Goal: Task Accomplishment & Management: Complete application form

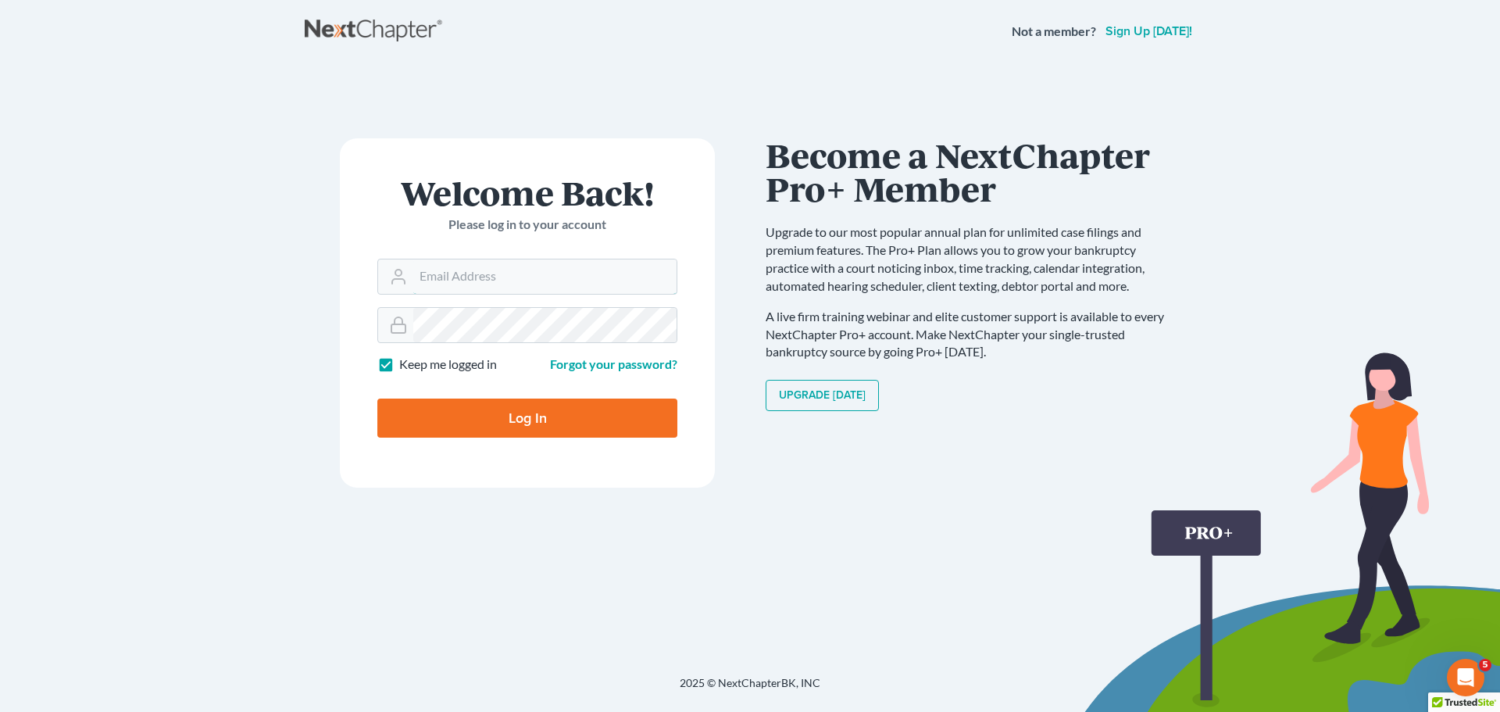
type input "[EMAIL_ADDRESS][DOMAIN_NAME]"
click at [499, 422] on input "Log In" at bounding box center [527, 418] width 300 height 39
type input "Thinking..."
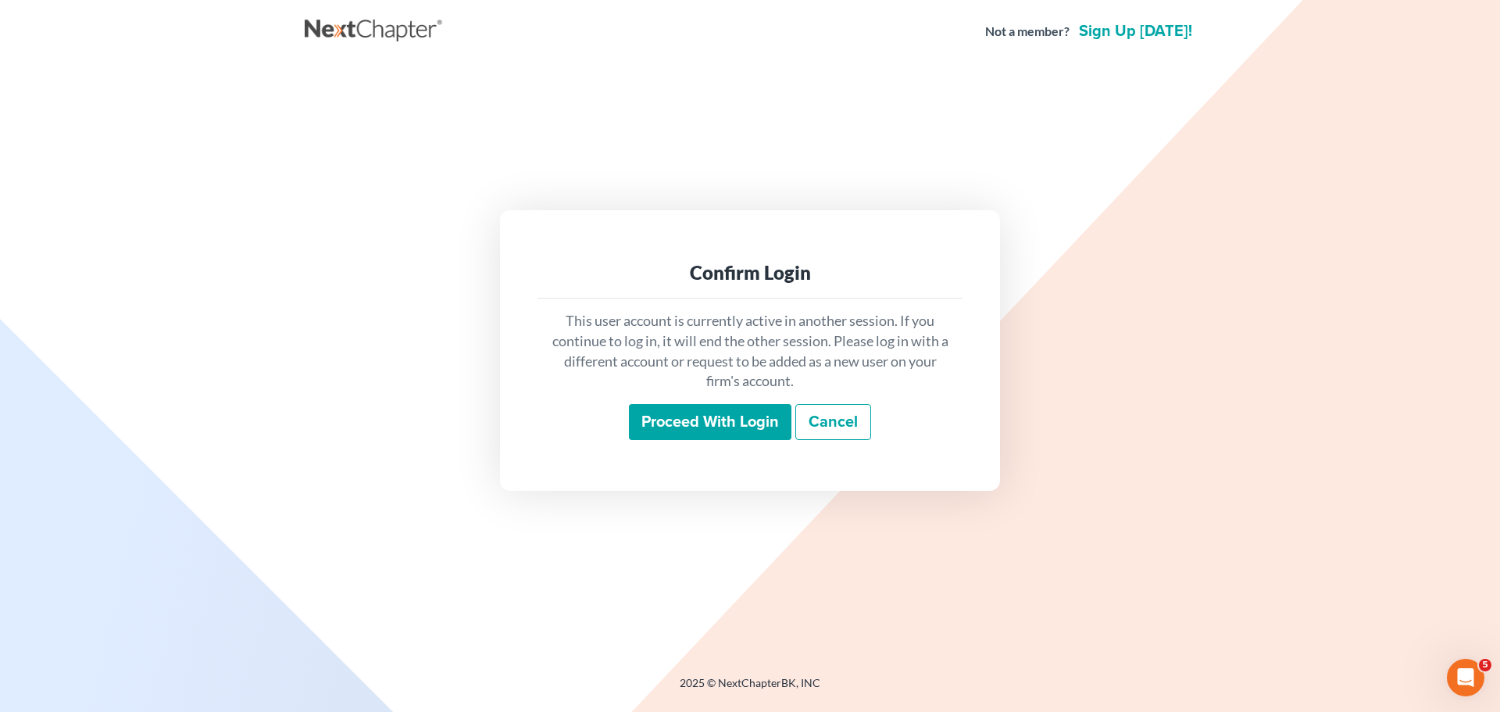
click at [741, 418] on input "Proceed with login" at bounding box center [710, 422] width 163 height 36
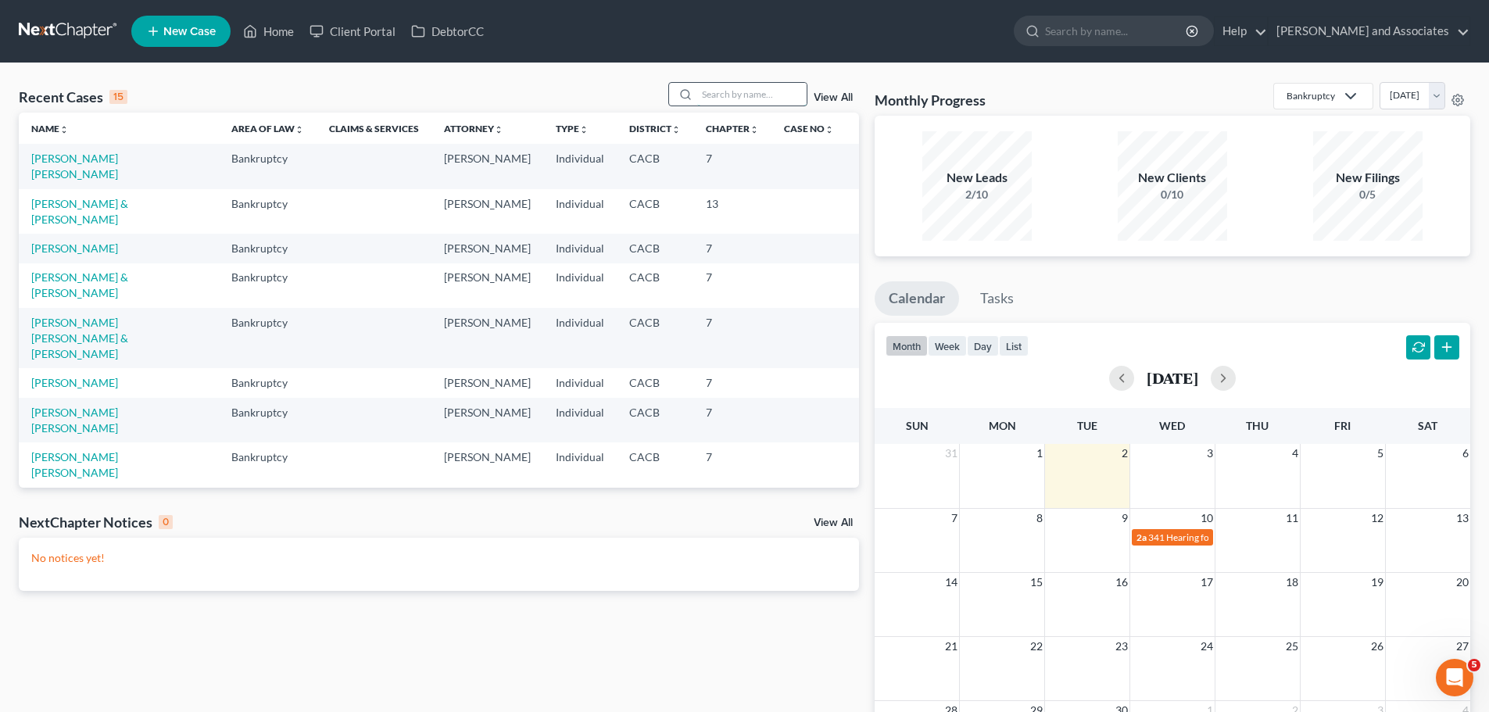
click at [750, 94] on input "search" at bounding box center [751, 94] width 109 height 23
type input "madden"
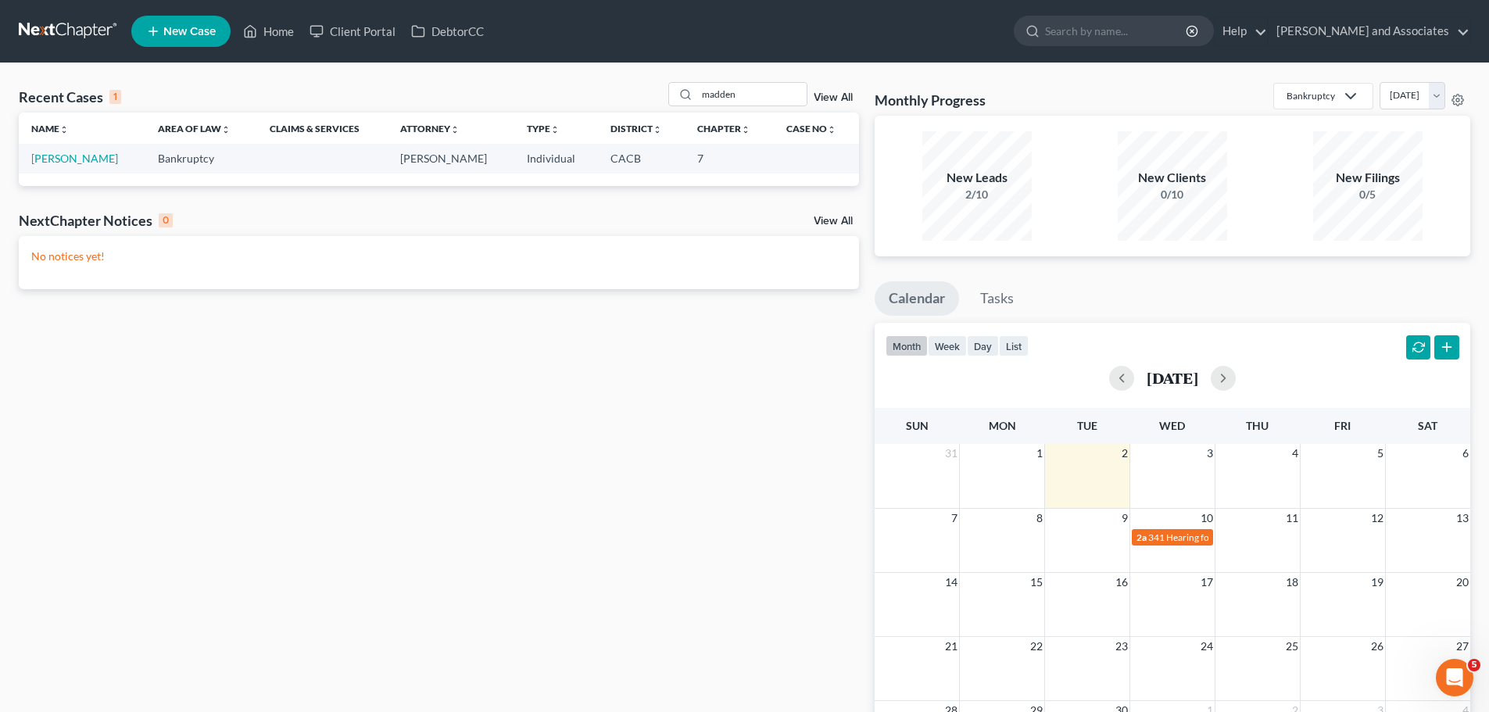
click at [97, 166] on td "[PERSON_NAME]" at bounding box center [82, 158] width 127 height 29
click at [105, 163] on link "[PERSON_NAME]" at bounding box center [74, 158] width 87 height 13
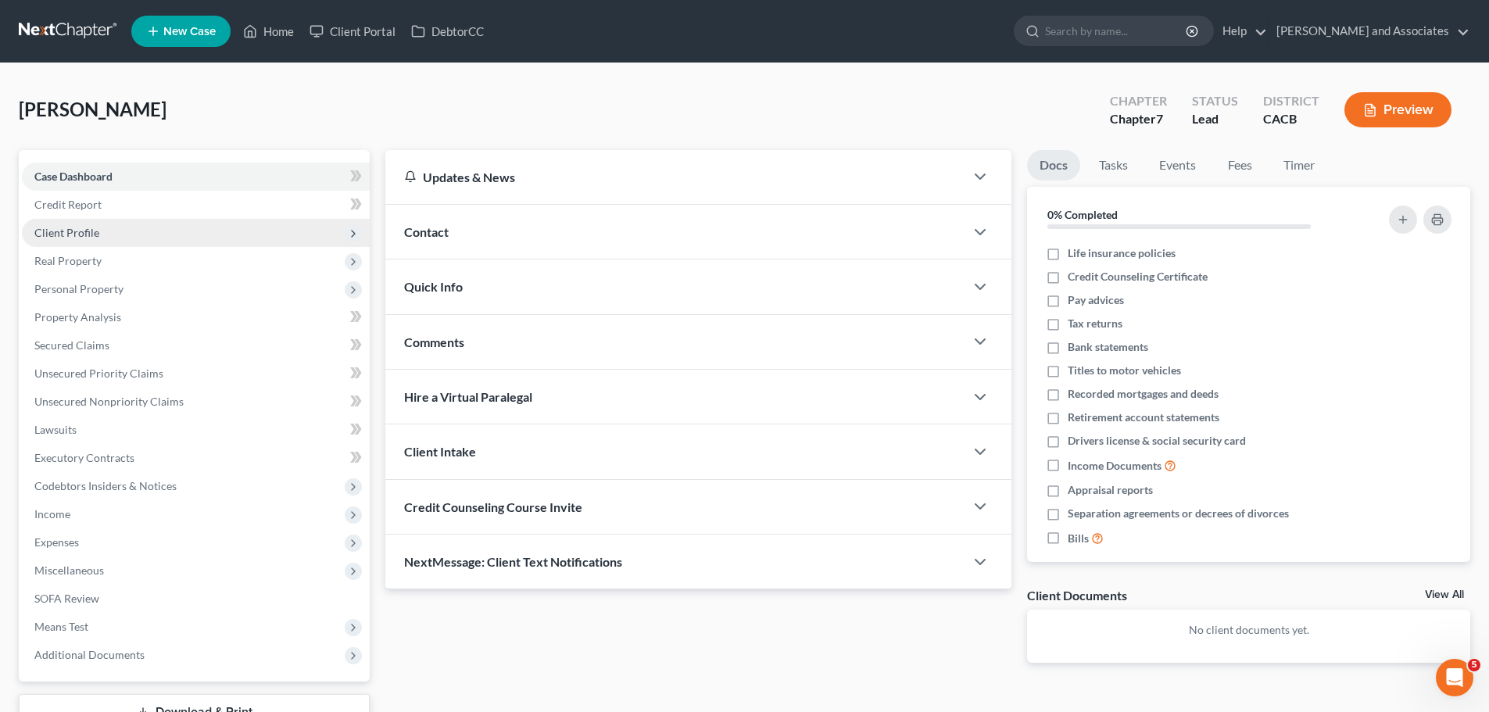
click at [172, 222] on span "Client Profile" at bounding box center [196, 233] width 348 height 28
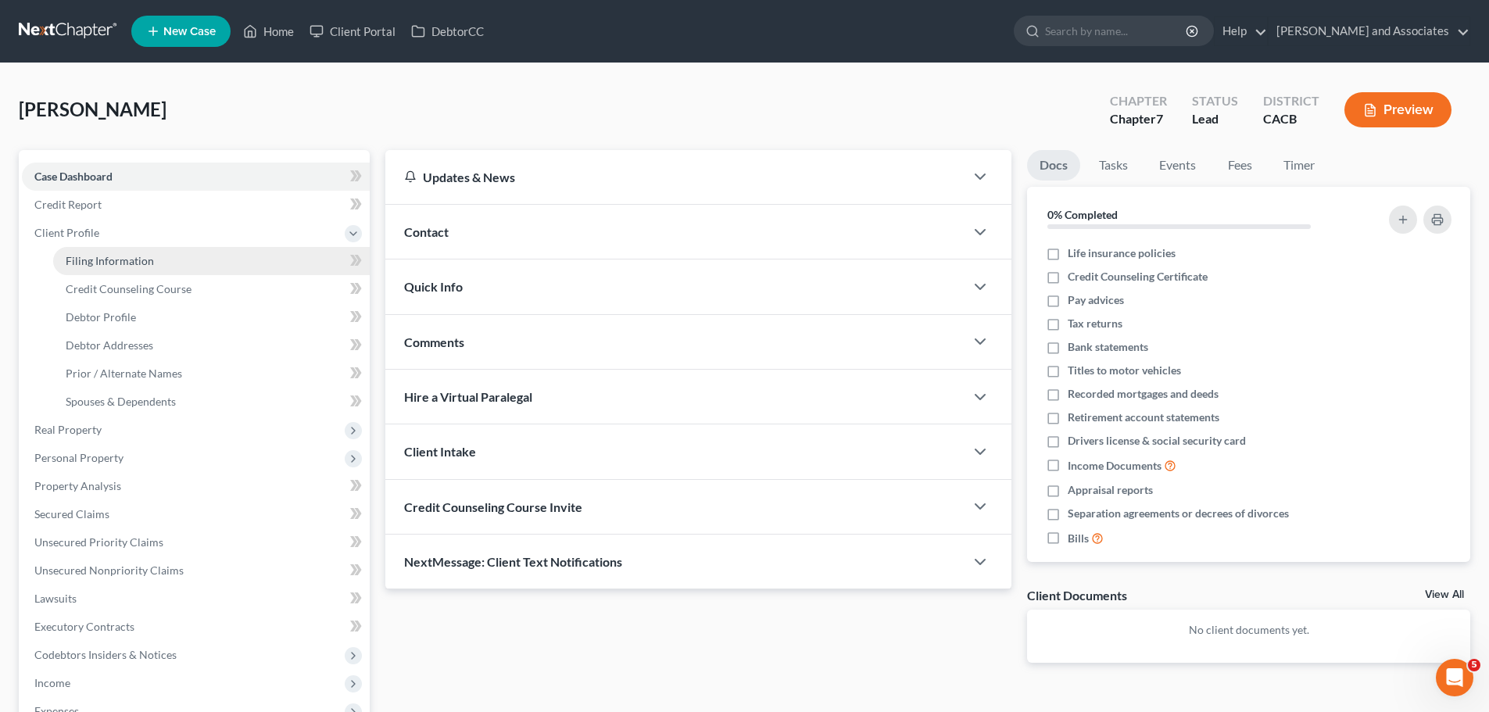
click at [151, 254] on link "Filing Information" at bounding box center [211, 261] width 316 height 28
select select "1"
select select "0"
select select "4"
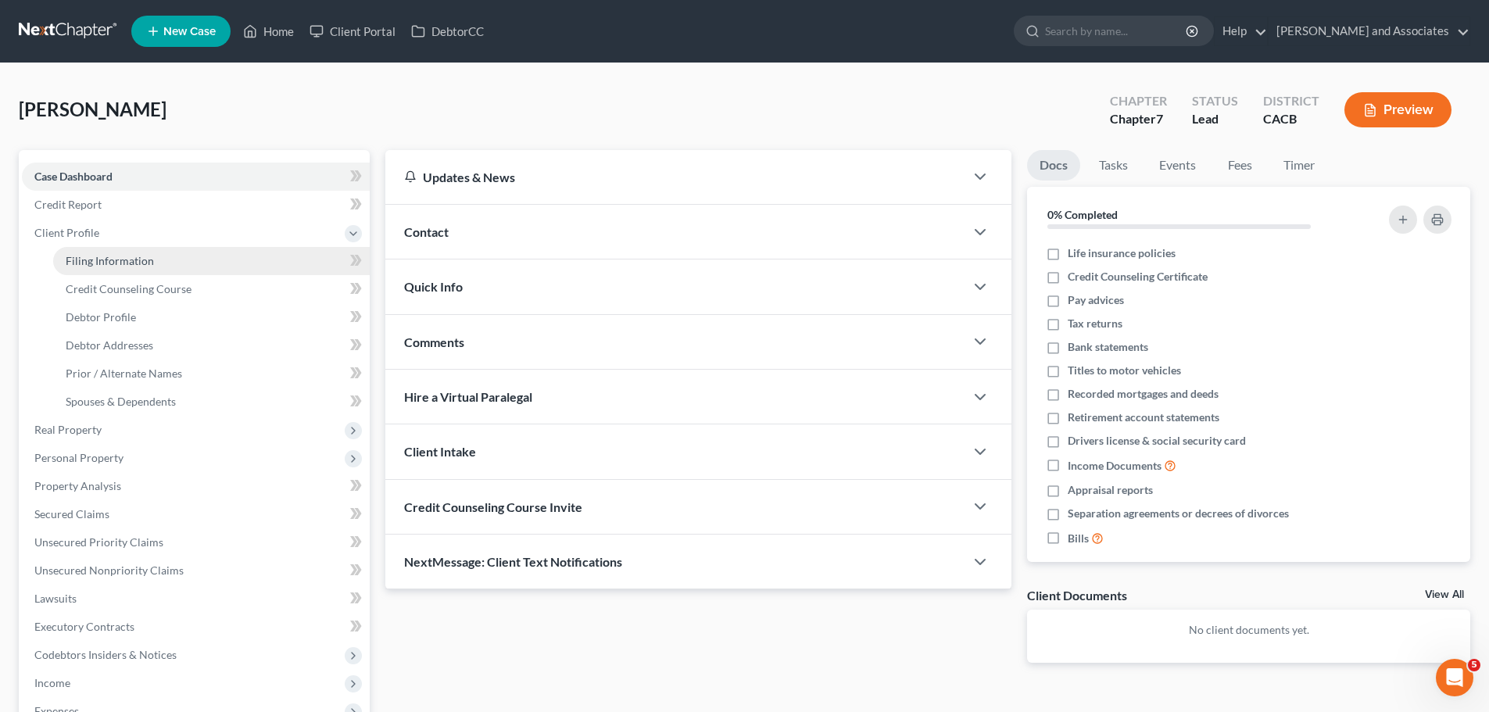
select select "1"
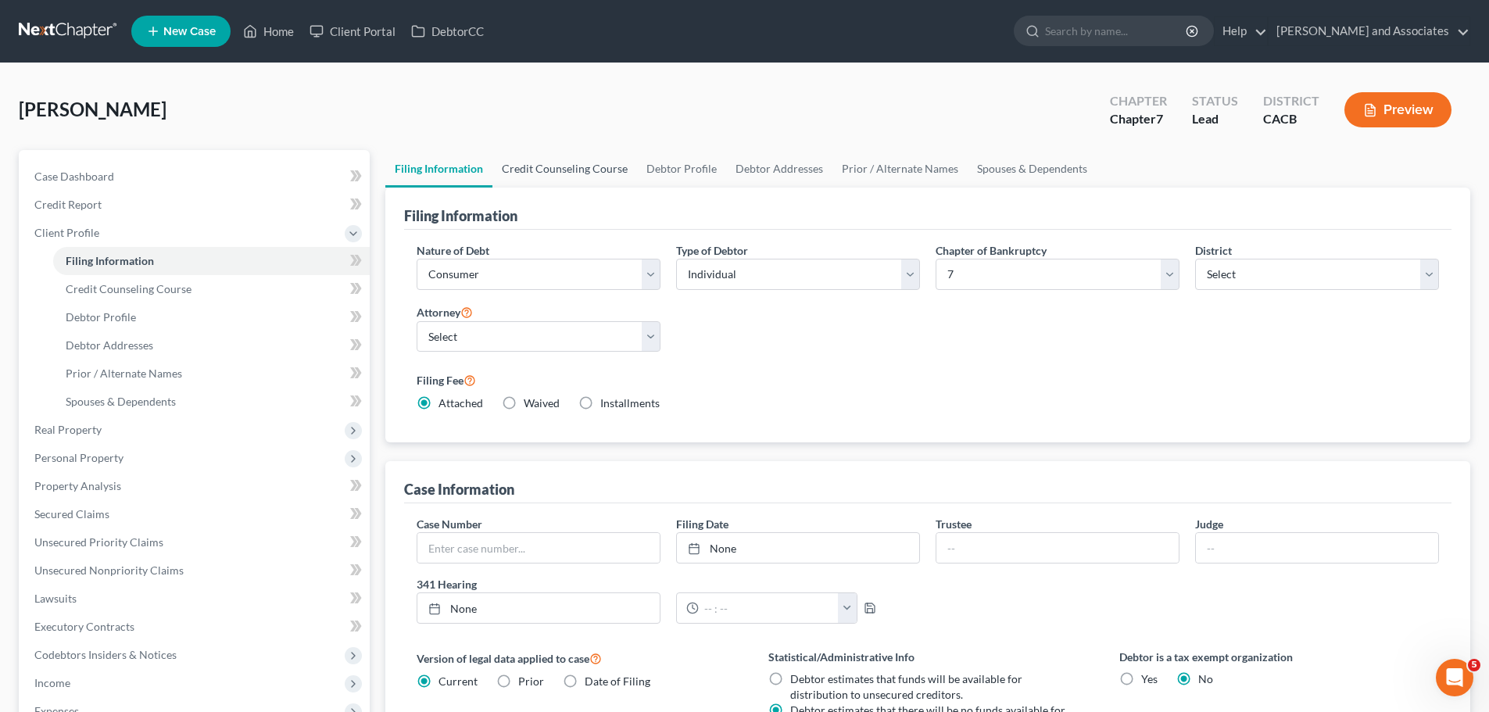
click at [549, 154] on link "Credit Counseling Course" at bounding box center [564, 169] width 145 height 38
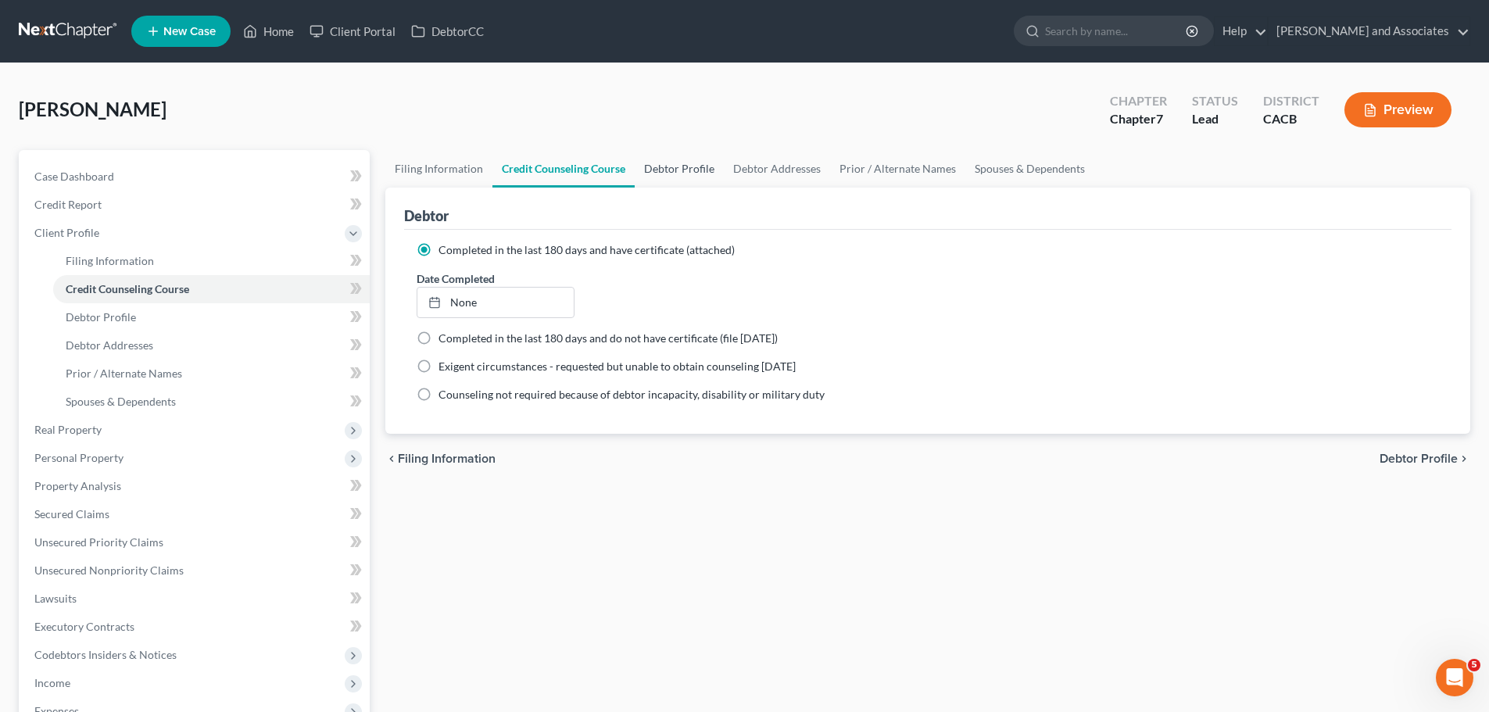
click at [645, 170] on link "Debtor Profile" at bounding box center [678, 169] width 89 height 38
select select "0"
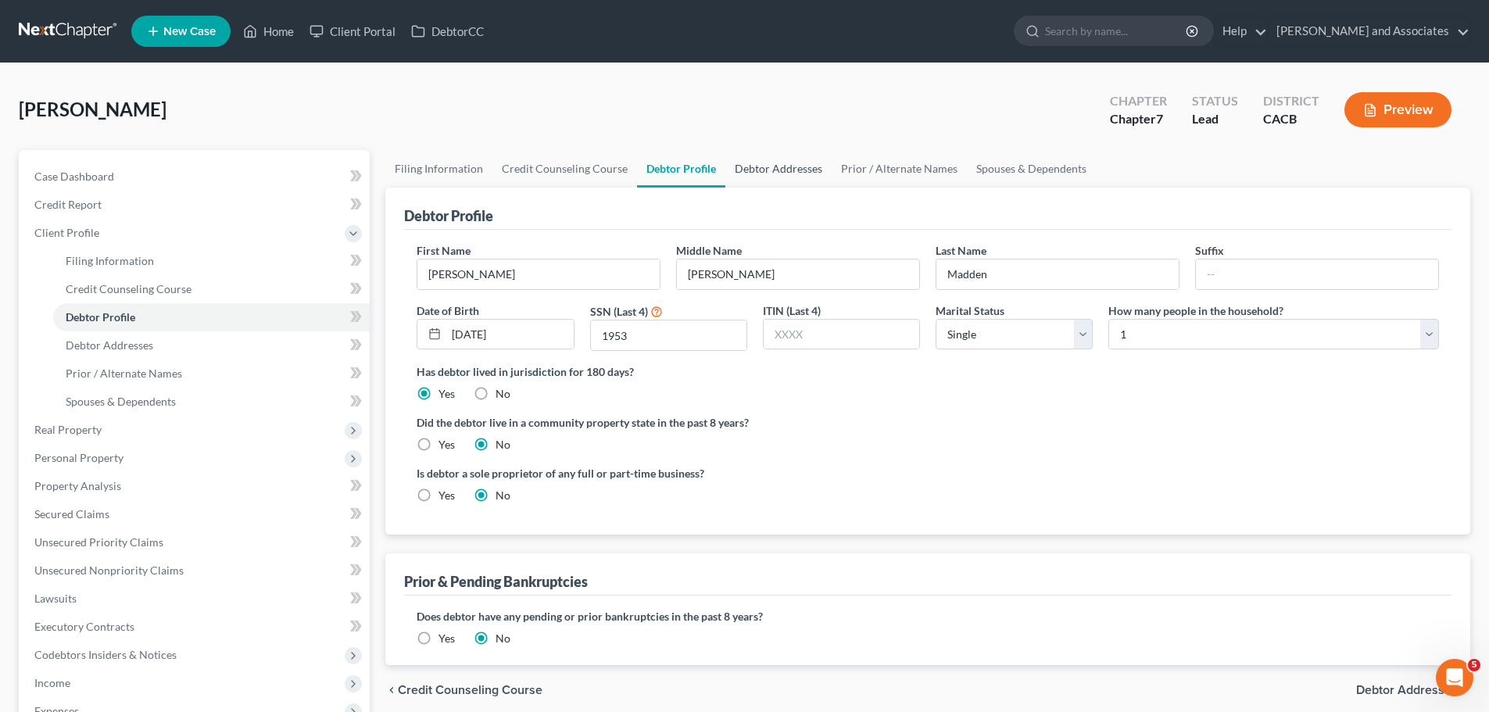
click at [764, 166] on link "Debtor Addresses" at bounding box center [778, 169] width 106 height 38
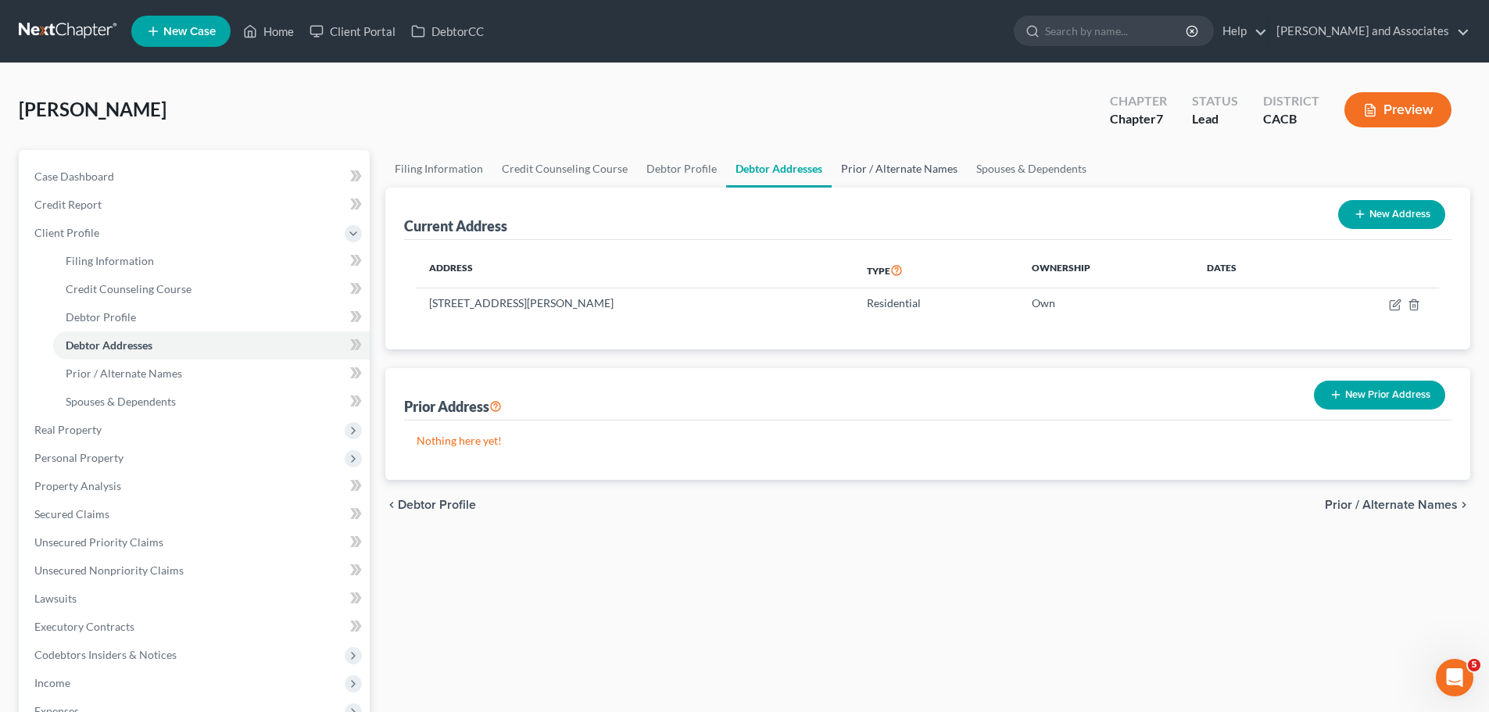
click at [871, 170] on link "Prior / Alternate Names" at bounding box center [898, 169] width 135 height 38
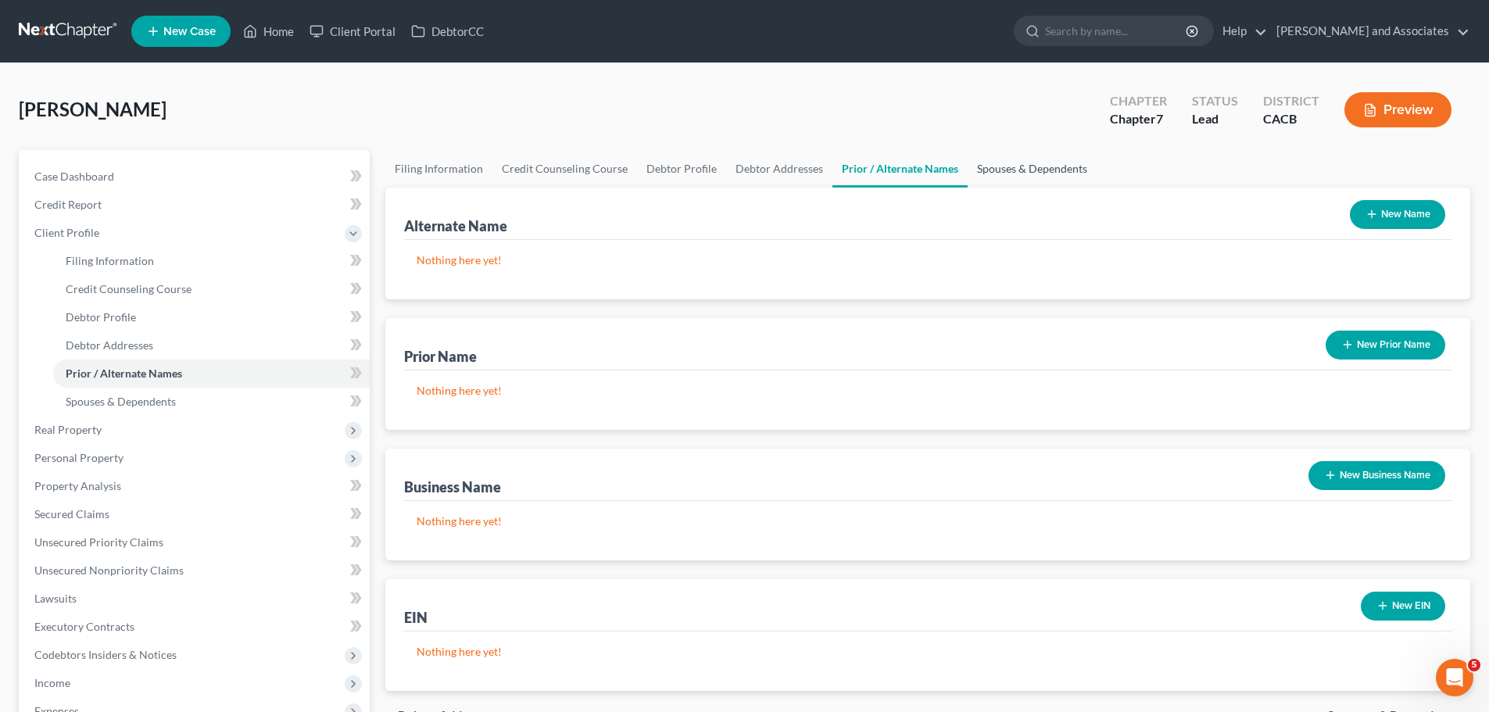
click at [1045, 166] on link "Spouses & Dependents" at bounding box center [1031, 169] width 129 height 38
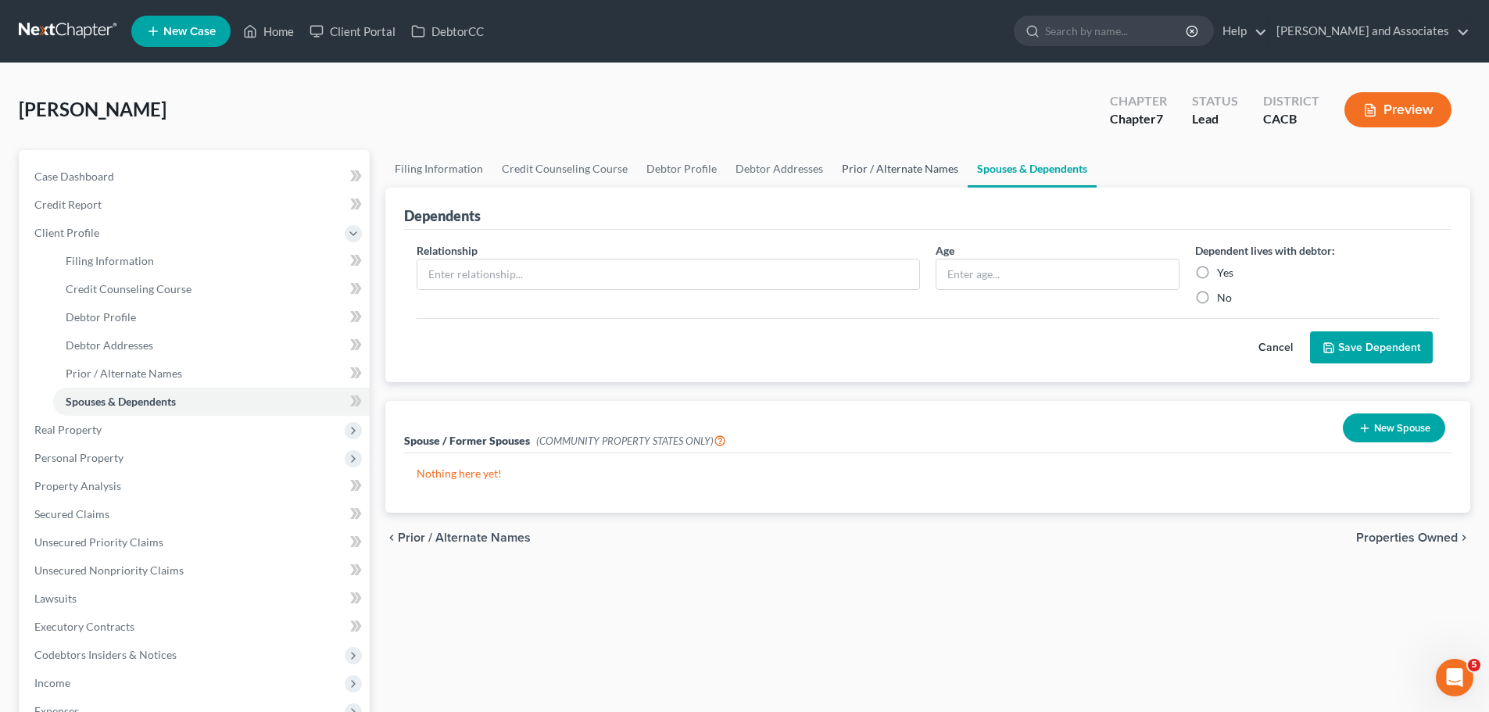
click at [887, 178] on link "Prior / Alternate Names" at bounding box center [899, 169] width 135 height 38
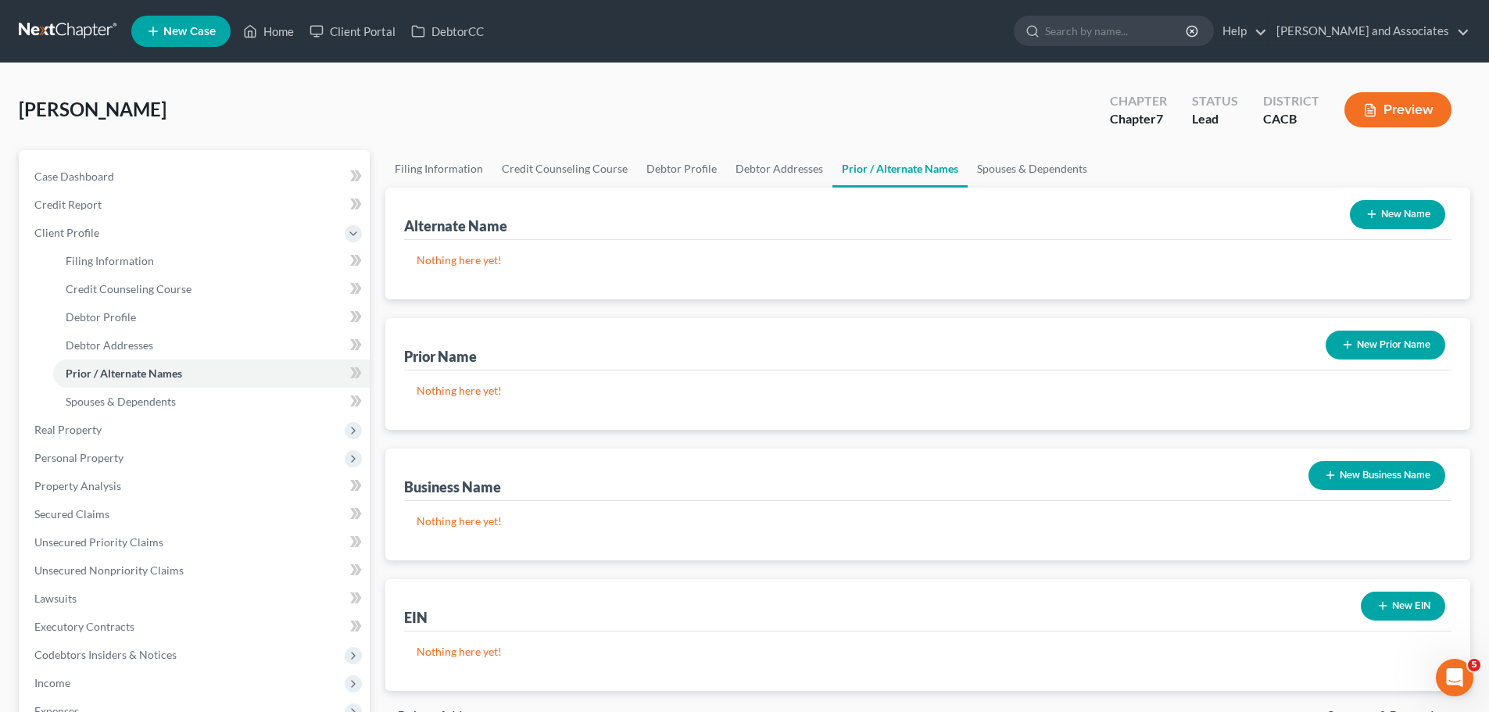
click at [1373, 211] on icon "button" at bounding box center [1371, 214] width 13 height 13
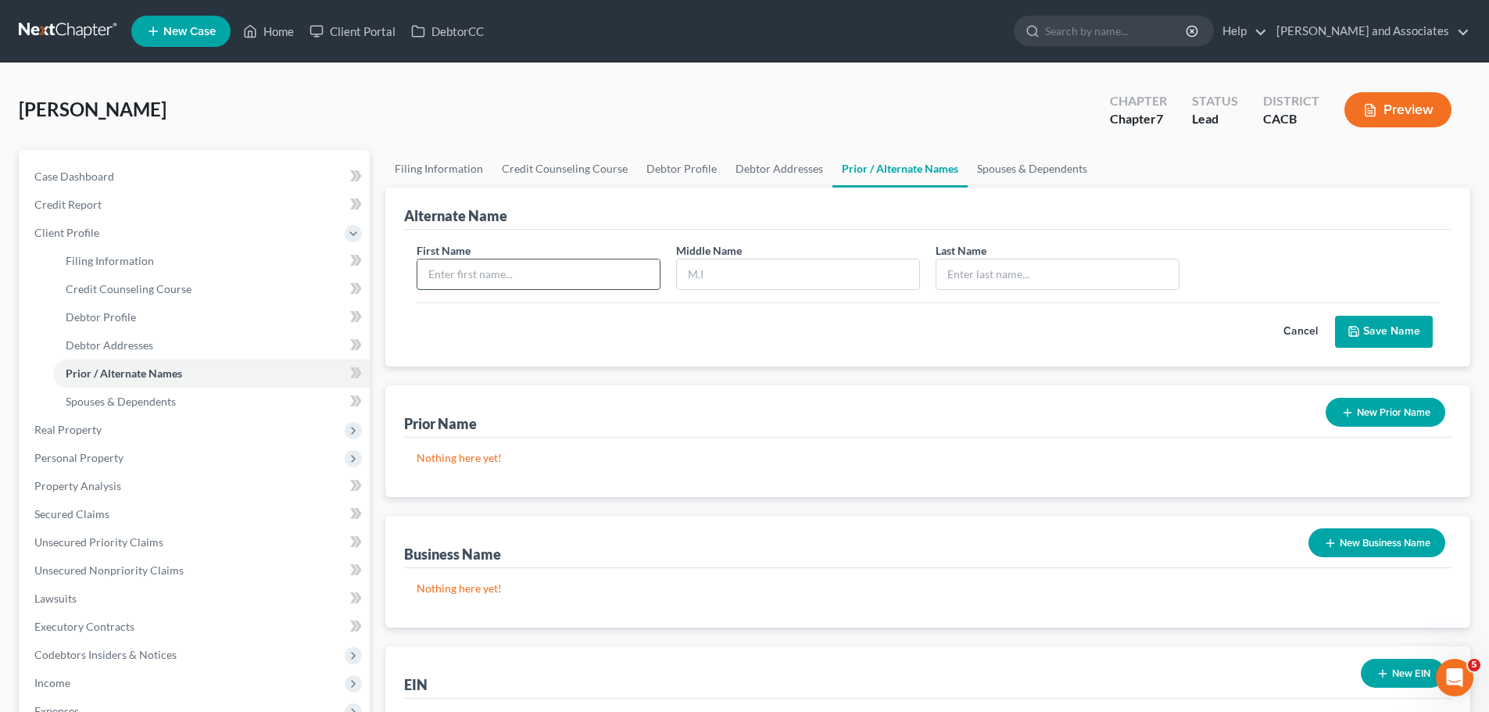
click at [539, 284] on input "text" at bounding box center [538, 274] width 242 height 30
type input "[PERSON_NAME]"
click at [711, 278] on input "text" at bounding box center [798, 274] width 242 height 30
type input "[PERSON_NAME]"
click at [1009, 274] on input "text" at bounding box center [1057, 274] width 242 height 30
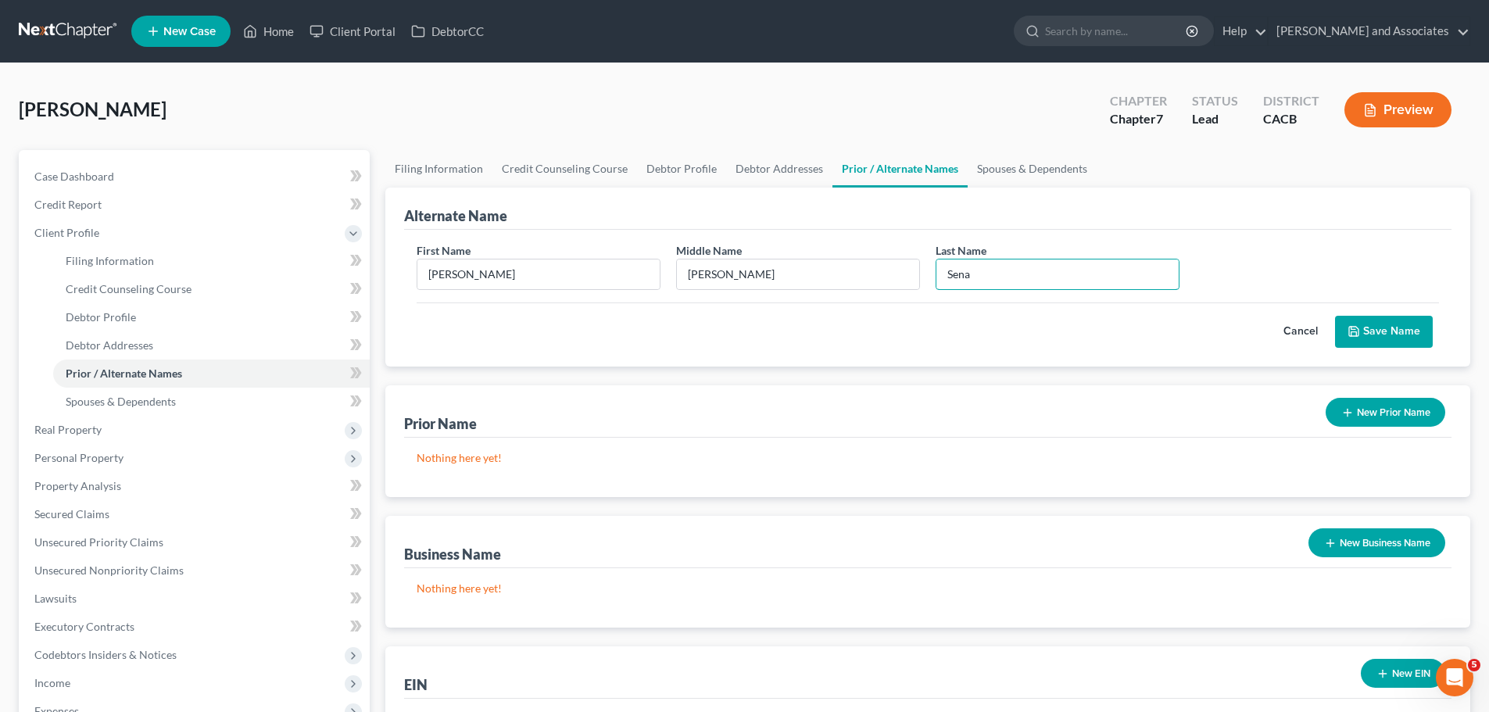
type input "Sena"
click at [1369, 325] on button "Save Name" at bounding box center [1384, 332] width 98 height 33
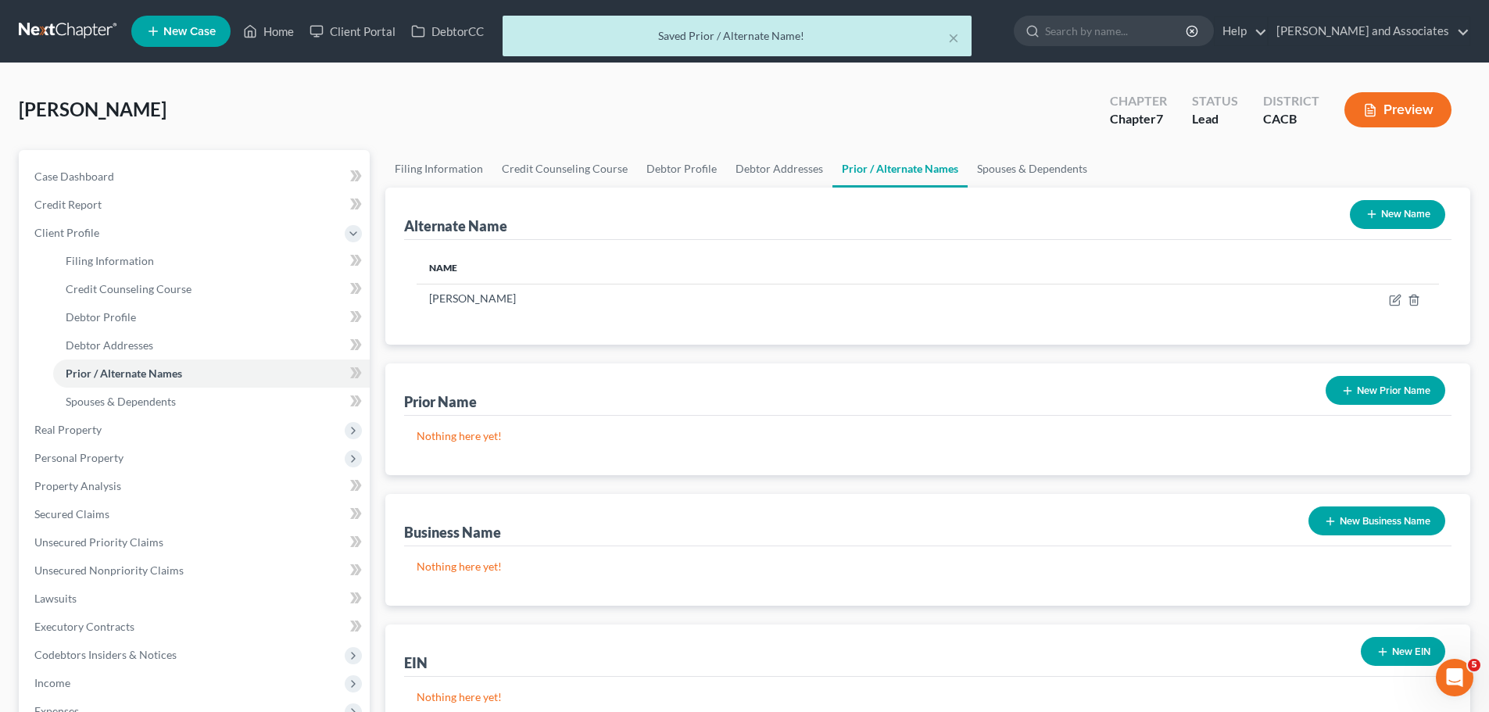
click at [1393, 216] on button "New Name" at bounding box center [1396, 214] width 95 height 29
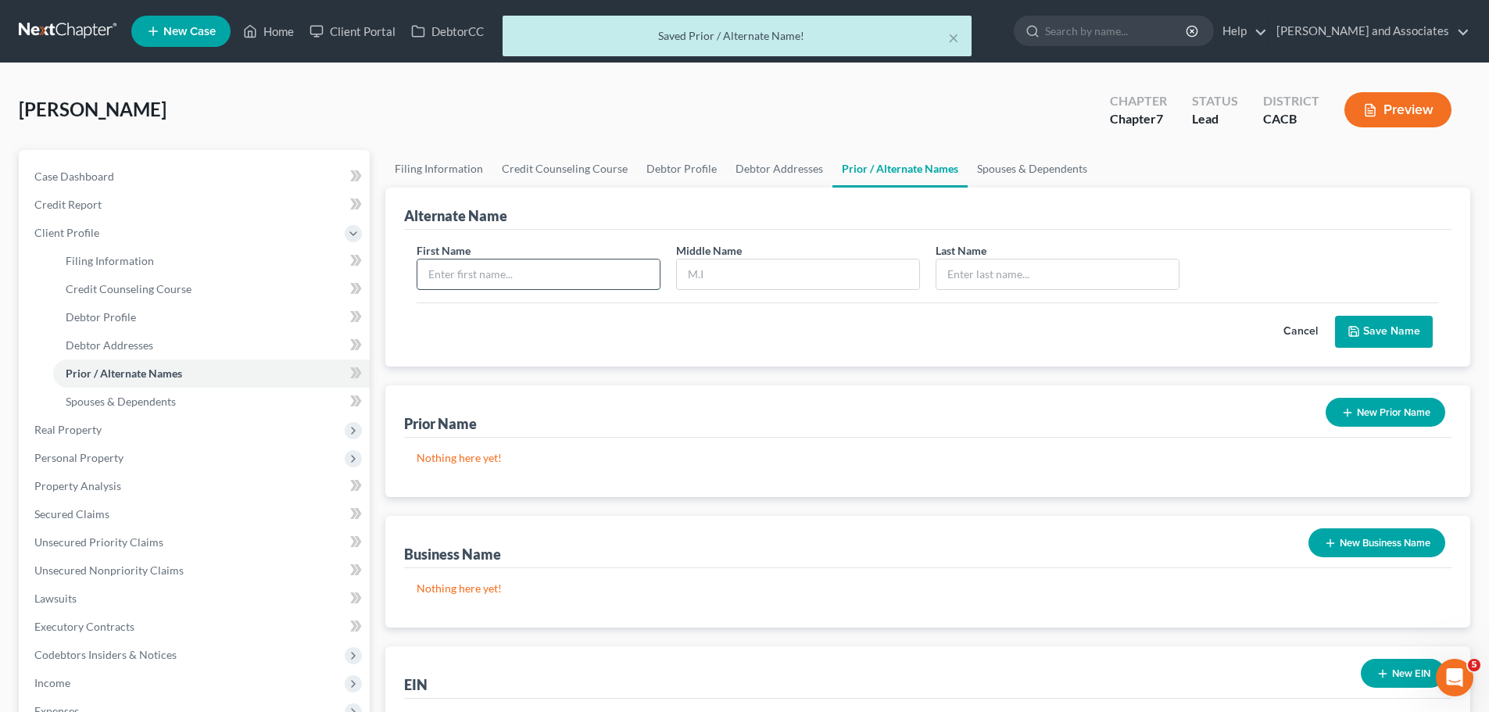
click at [516, 272] on input "text" at bounding box center [538, 274] width 242 height 30
type input "[PERSON_NAME]"
click at [777, 288] on input "text" at bounding box center [798, 274] width 242 height 30
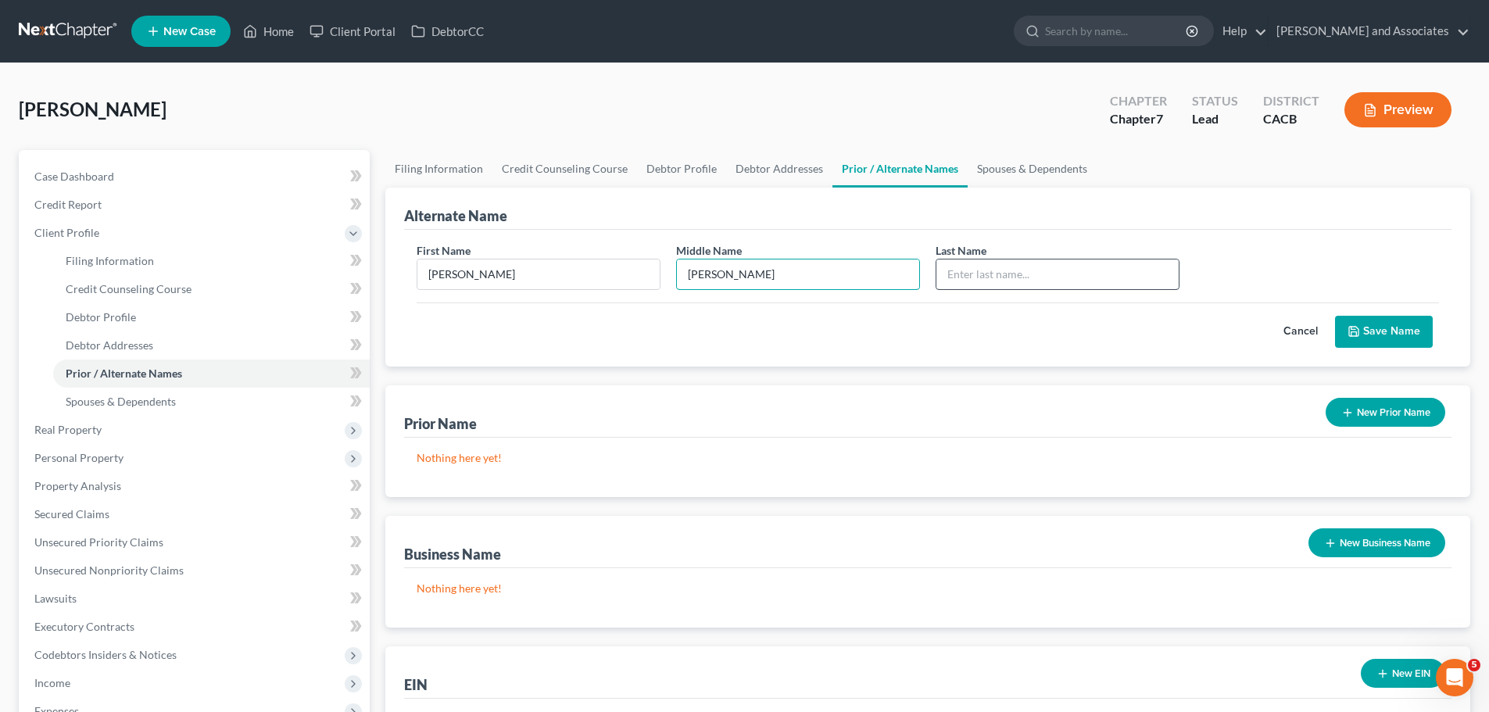
type input "[PERSON_NAME]"
click at [1022, 269] on input "text" at bounding box center [1057, 274] width 242 height 30
type input "[PERSON_NAME]"
click at [1397, 323] on button "Save Name" at bounding box center [1384, 332] width 98 height 33
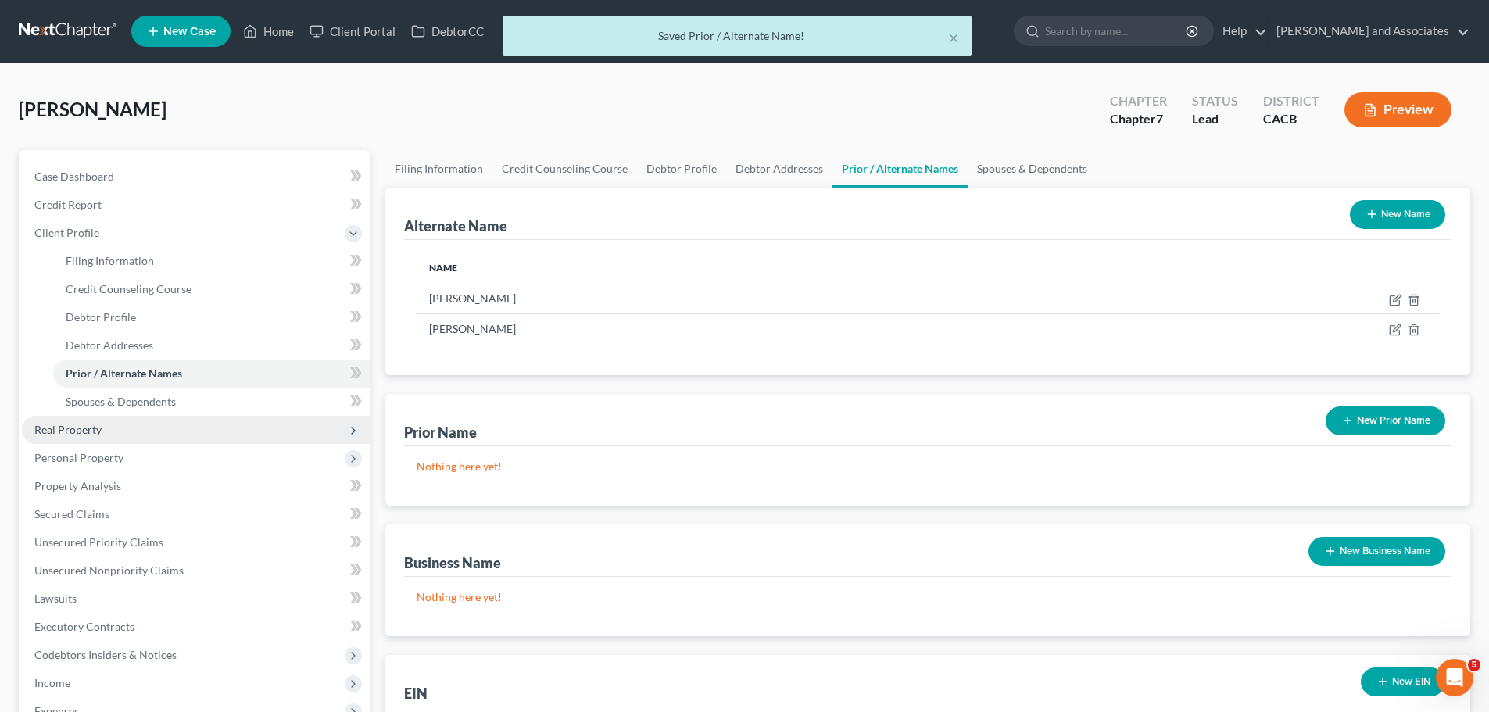
click at [88, 430] on span "Real Property" at bounding box center [67, 429] width 67 height 13
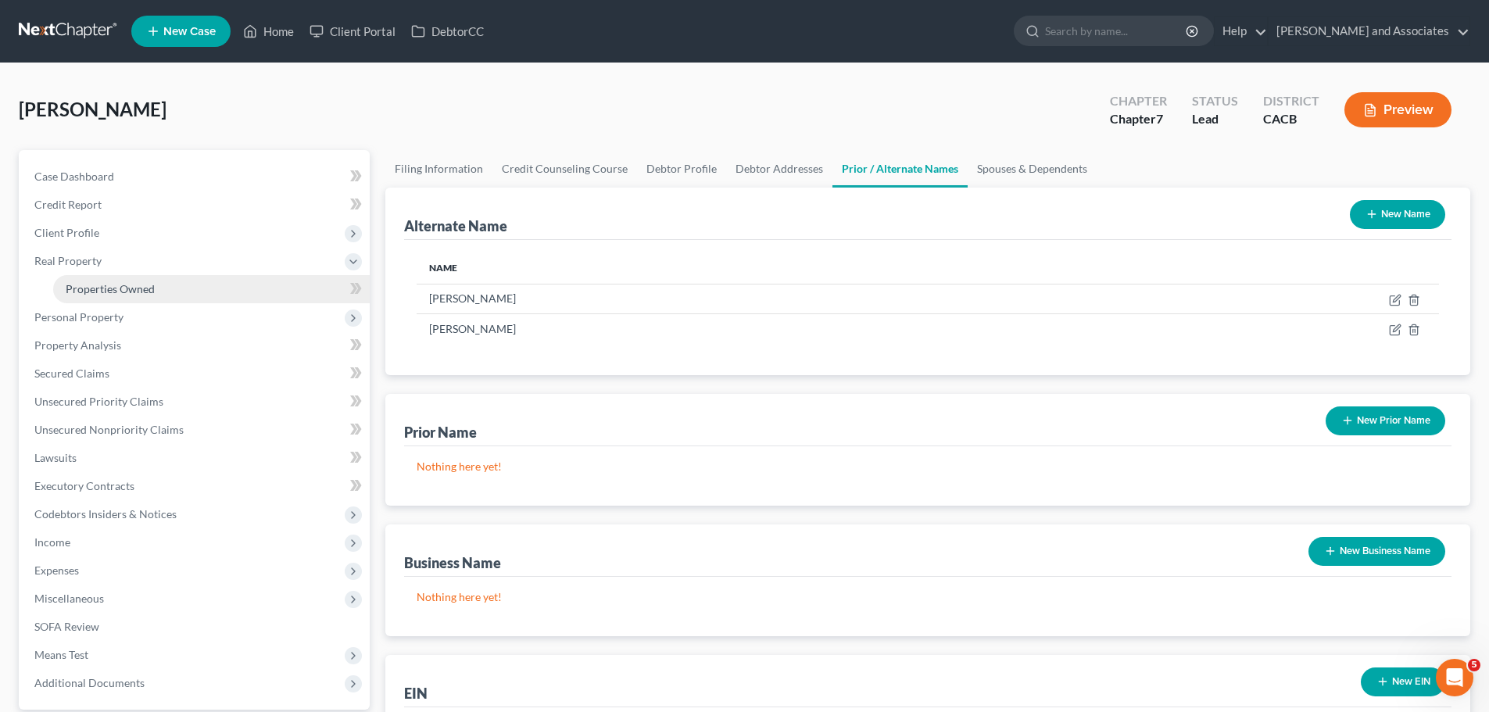
click at [194, 291] on link "Properties Owned" at bounding box center [211, 289] width 316 height 28
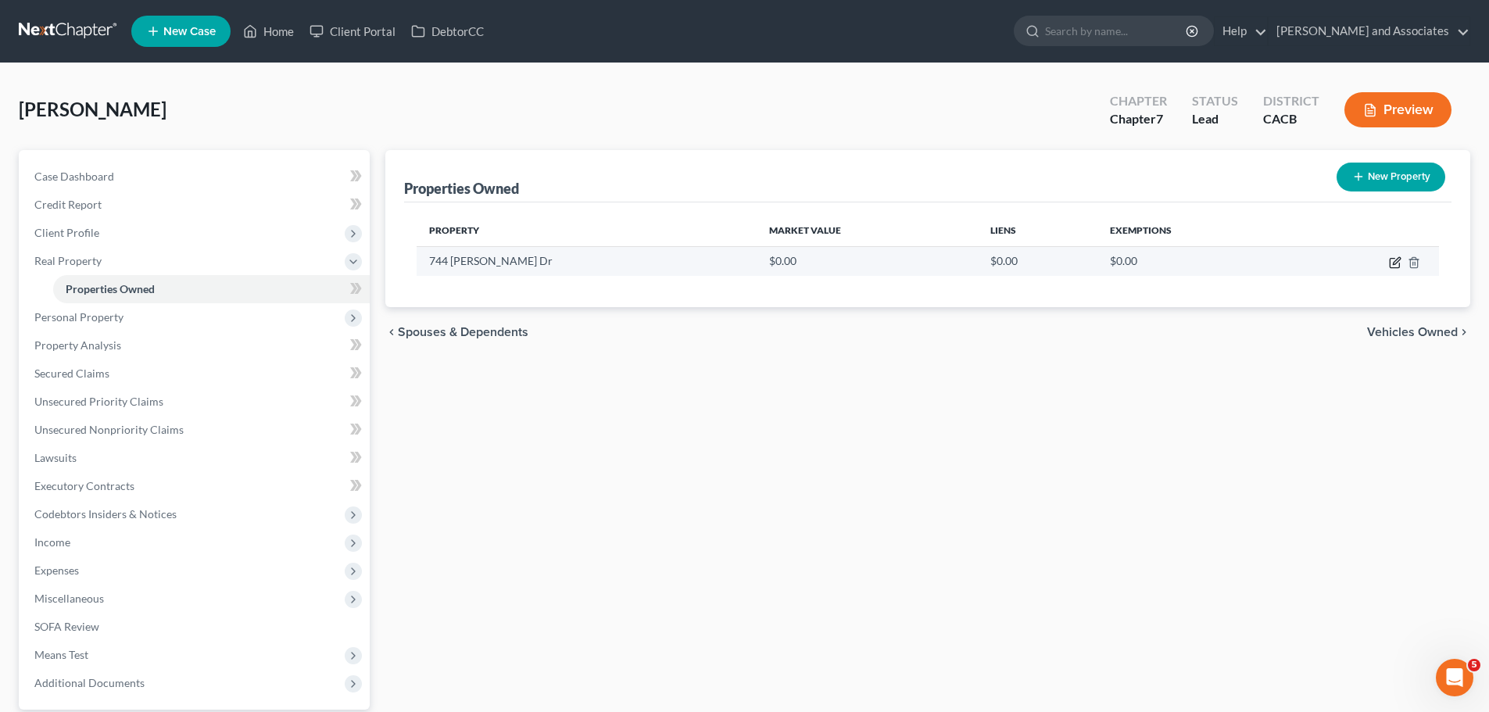
click at [1394, 264] on icon "button" at bounding box center [1395, 260] width 7 height 7
select select "4"
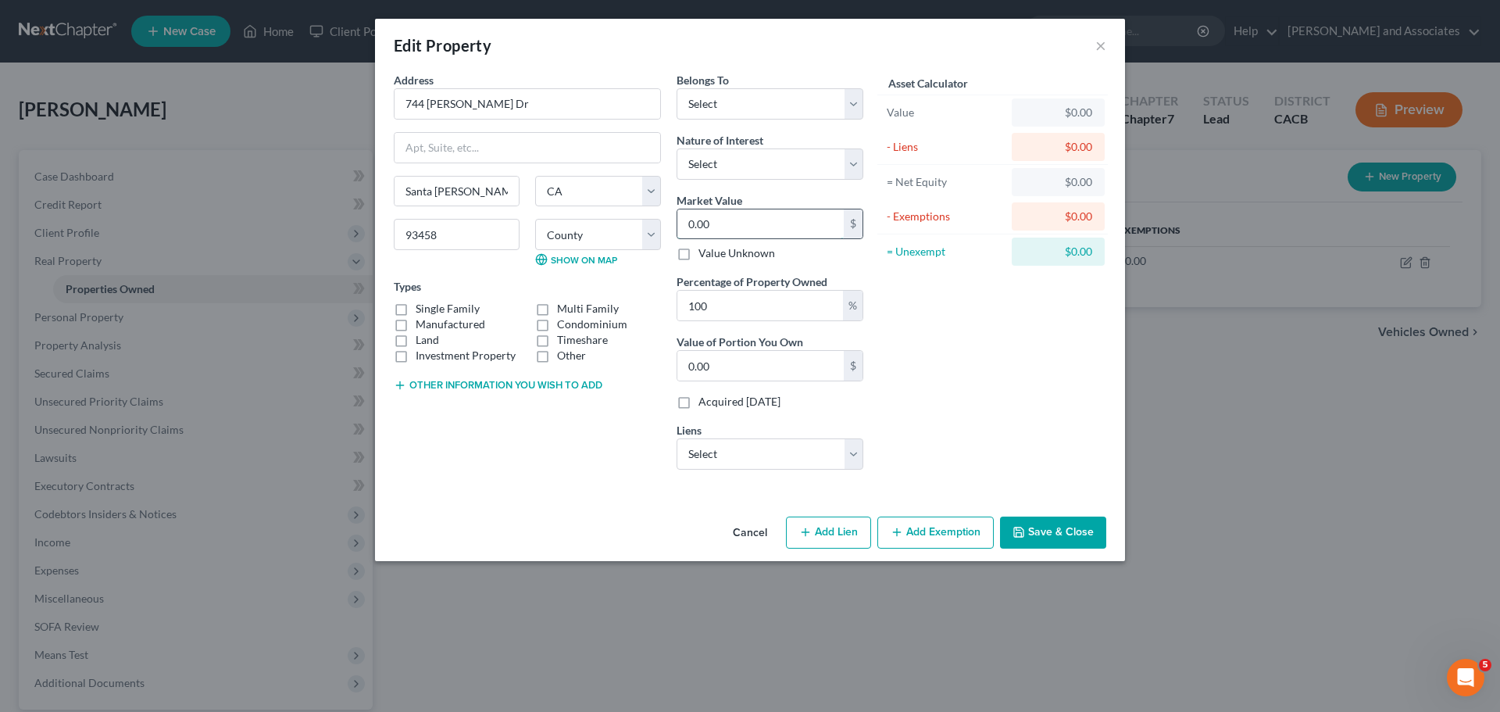
click at [750, 219] on input "0.00" at bounding box center [760, 224] width 166 height 30
type input "0"
type input "7"
type input "7.00"
type input "78"
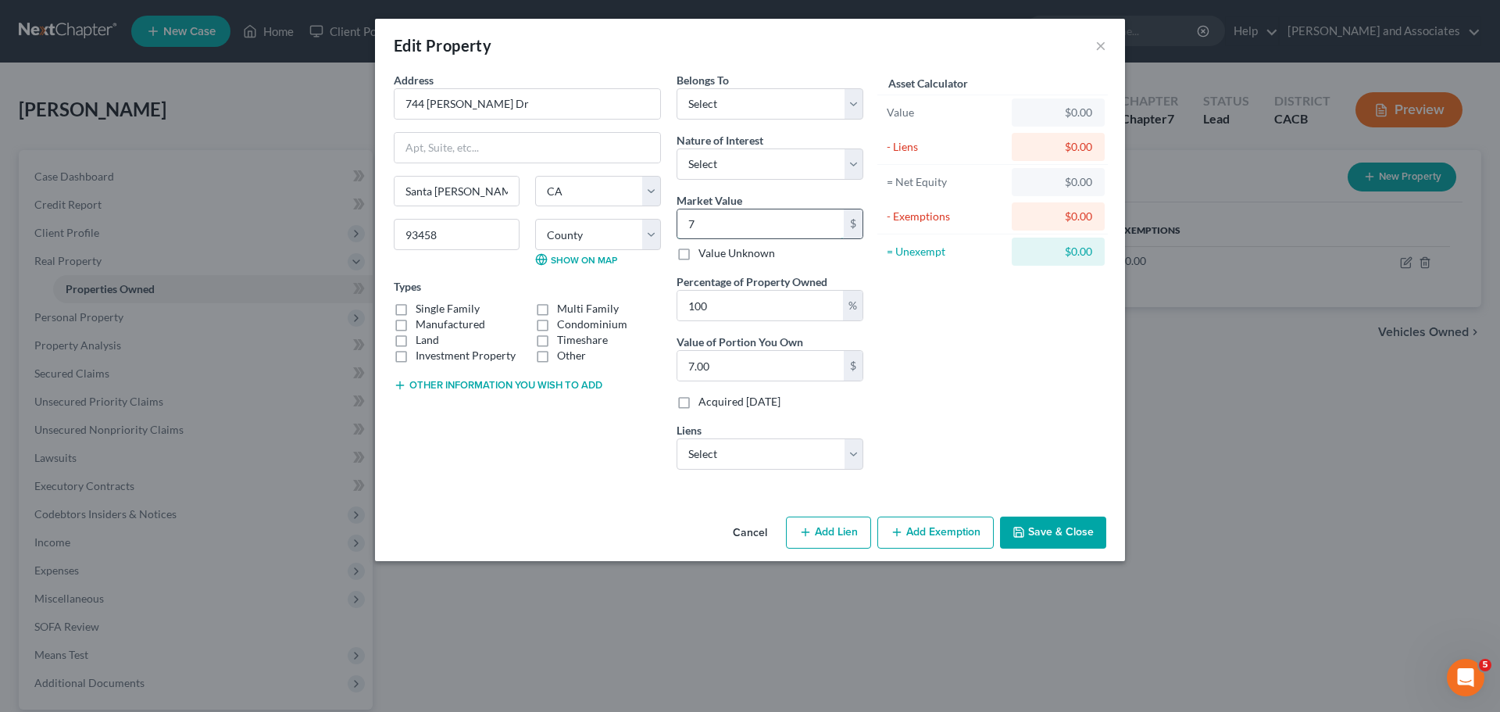
type input "78.00"
type input "787"
type input "787.00"
type input "7879"
type input "7,879.00"
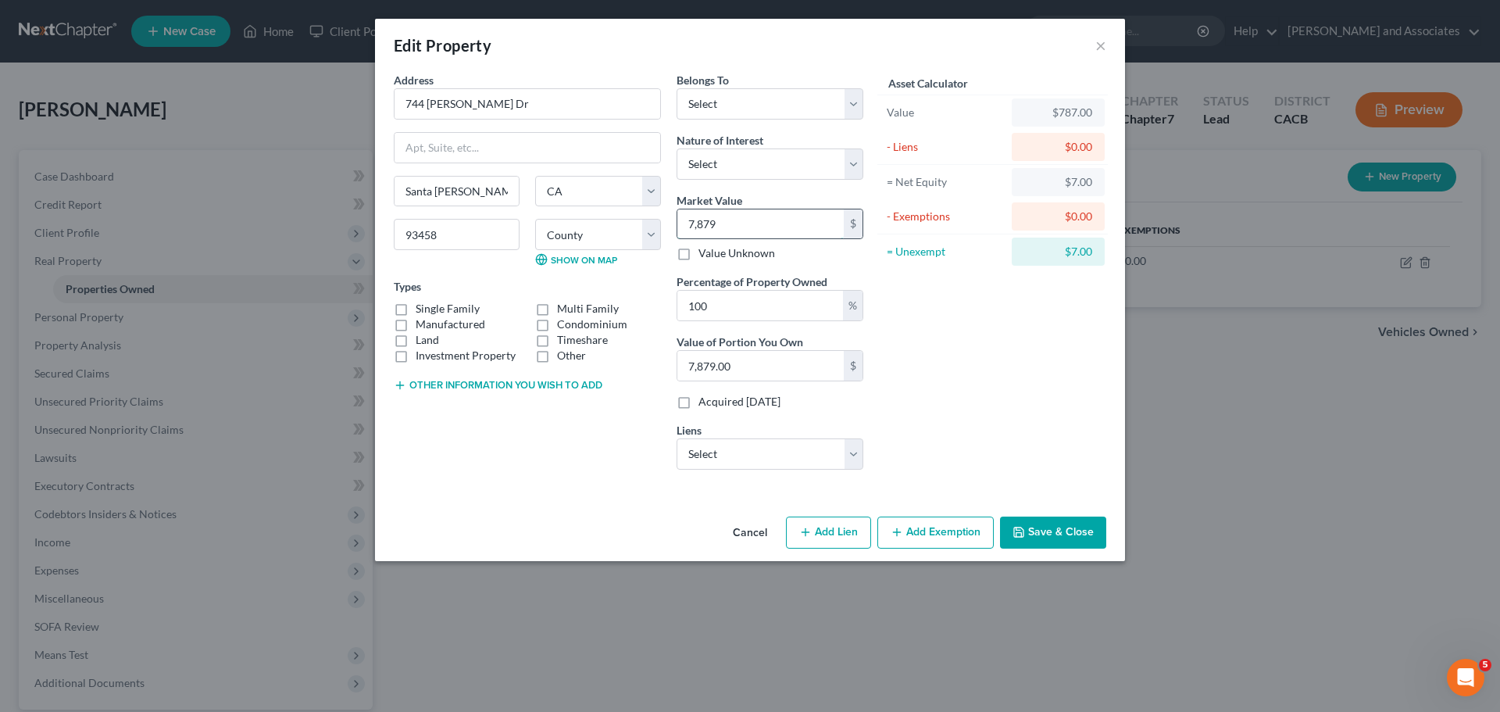
type input "7,8790"
type input "78,790.00"
type input "78,7900"
type input "787,900.00"
type input "787,900"
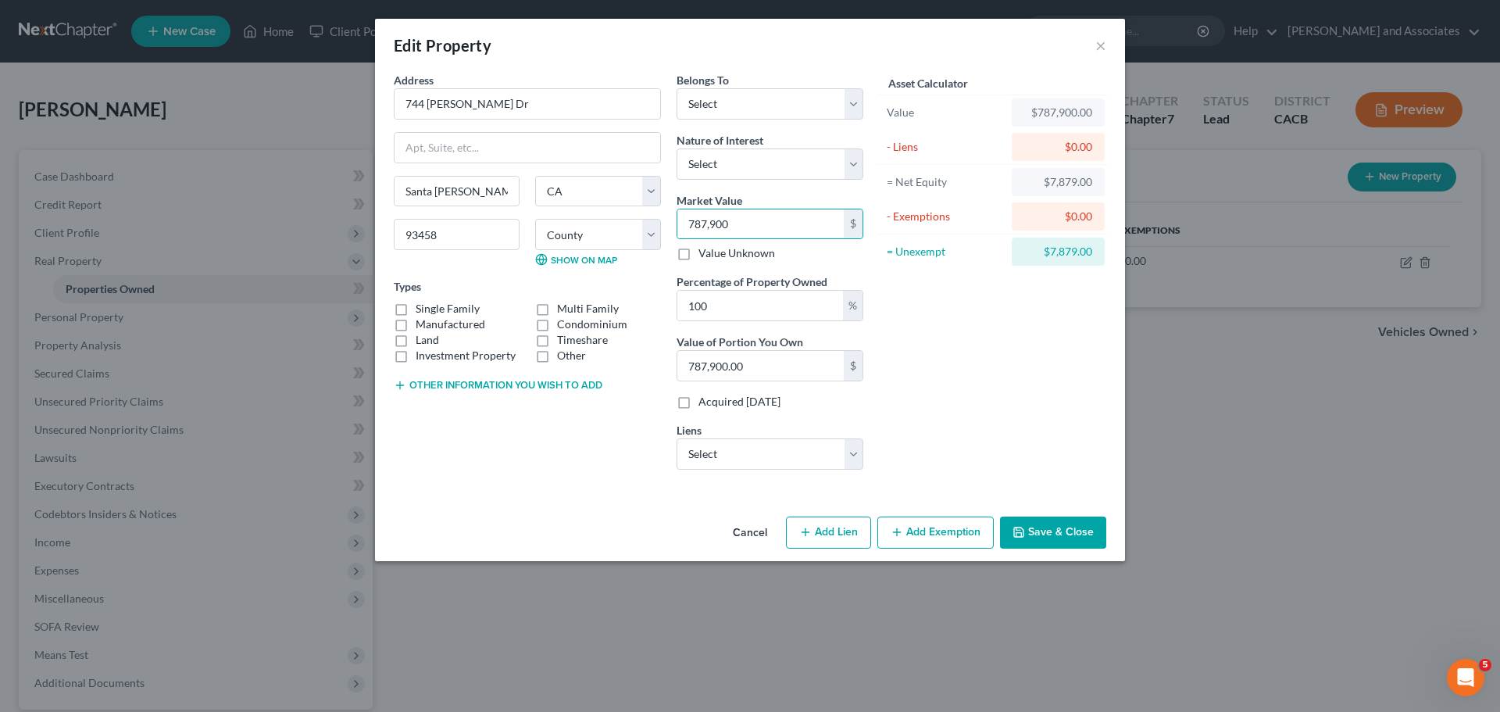
click at [416, 307] on label "Single Family" at bounding box center [448, 309] width 64 height 16
click at [422, 307] on input "Single Family" at bounding box center [427, 306] width 10 height 10
checkbox input "true"
click at [1060, 541] on button "Save & Close" at bounding box center [1053, 532] width 106 height 33
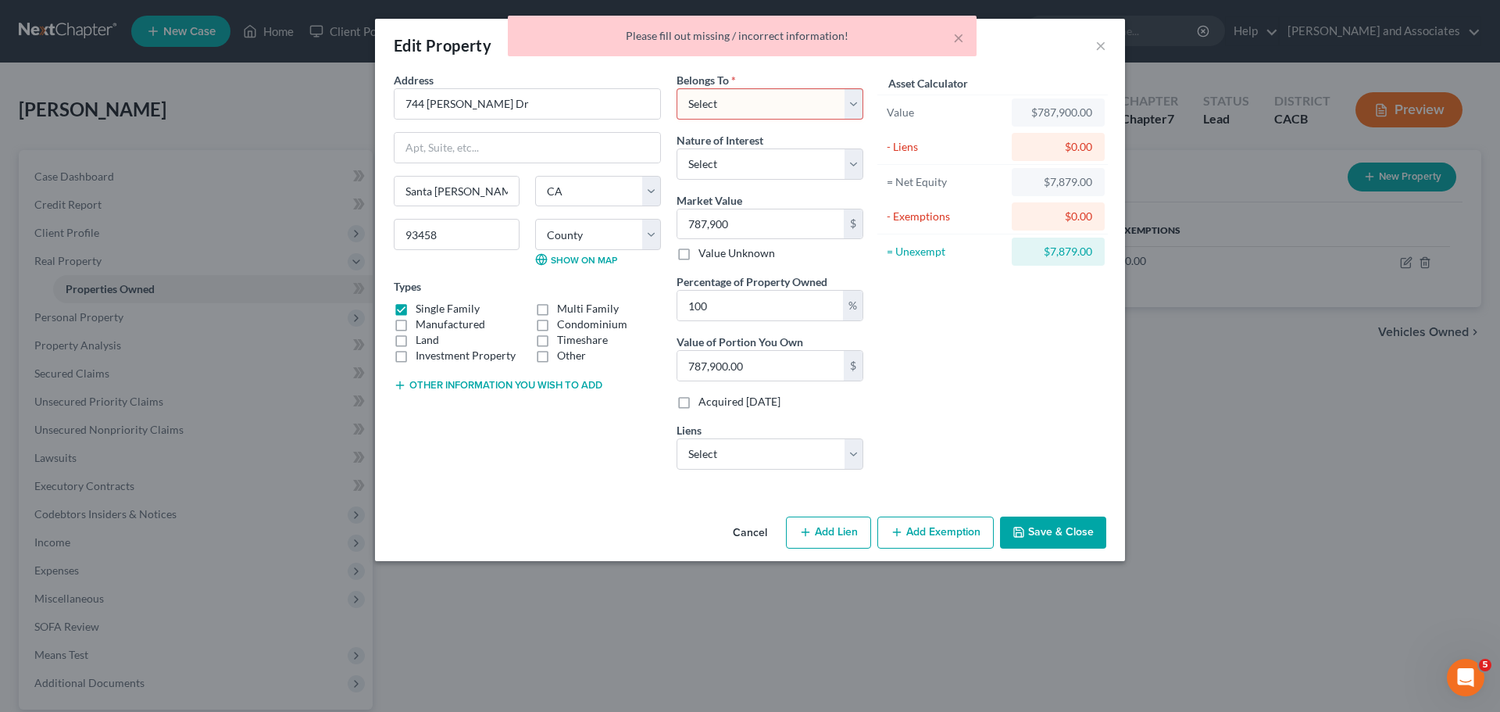
click at [783, 476] on div "Belongs To * Select Debtor 1 Only Debtor 2 Only Debtor 1 And Debtor 2 Only At L…" at bounding box center [770, 277] width 202 height 410
click at [795, 463] on select "Select Cmg Mortgage - $343,651.00 Hyundai Finc - $43,080.00" at bounding box center [770, 453] width 187 height 31
select select "0"
click at [677, 438] on select "Select Cmg Mortgage - $343,651.00 Hyundai Finc - $43,080.00" at bounding box center [770, 453] width 187 height 31
select select
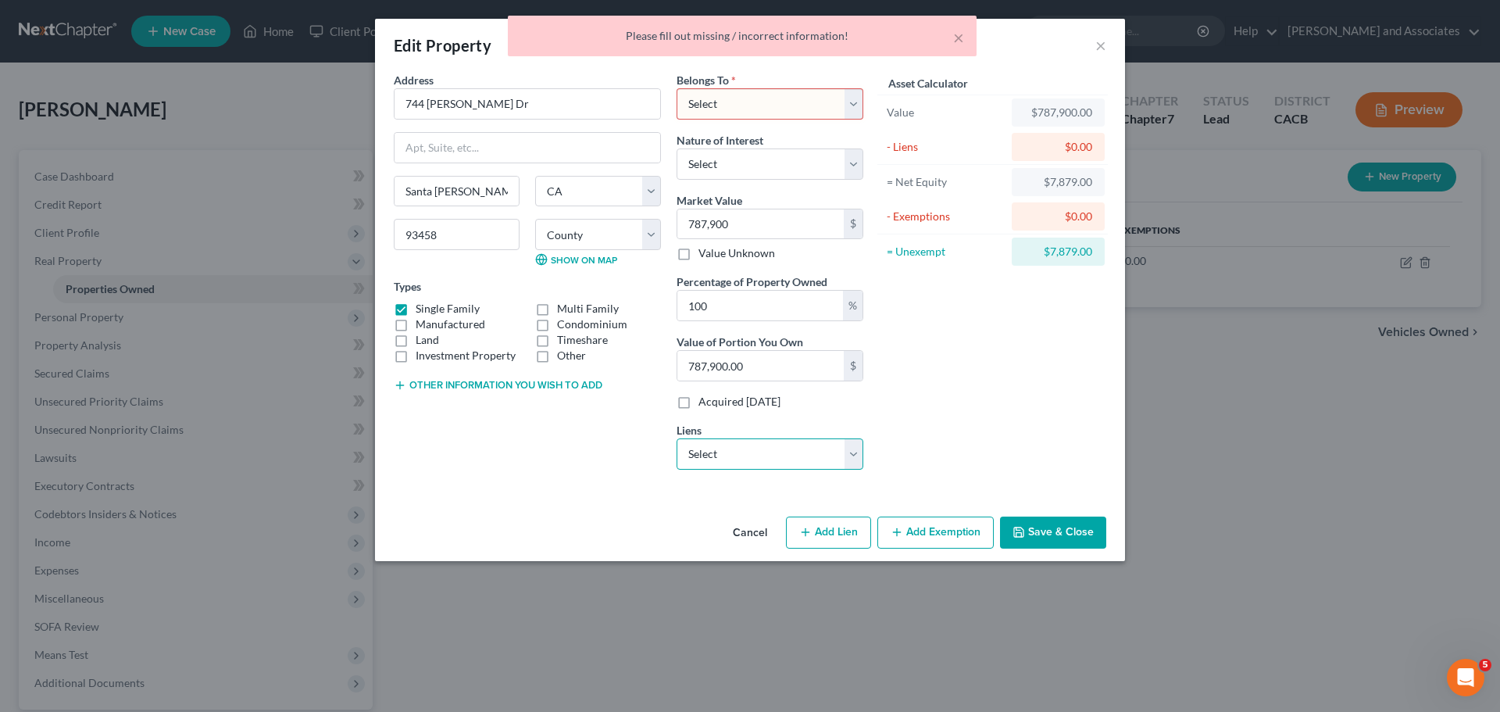
select select "33"
select select "0"
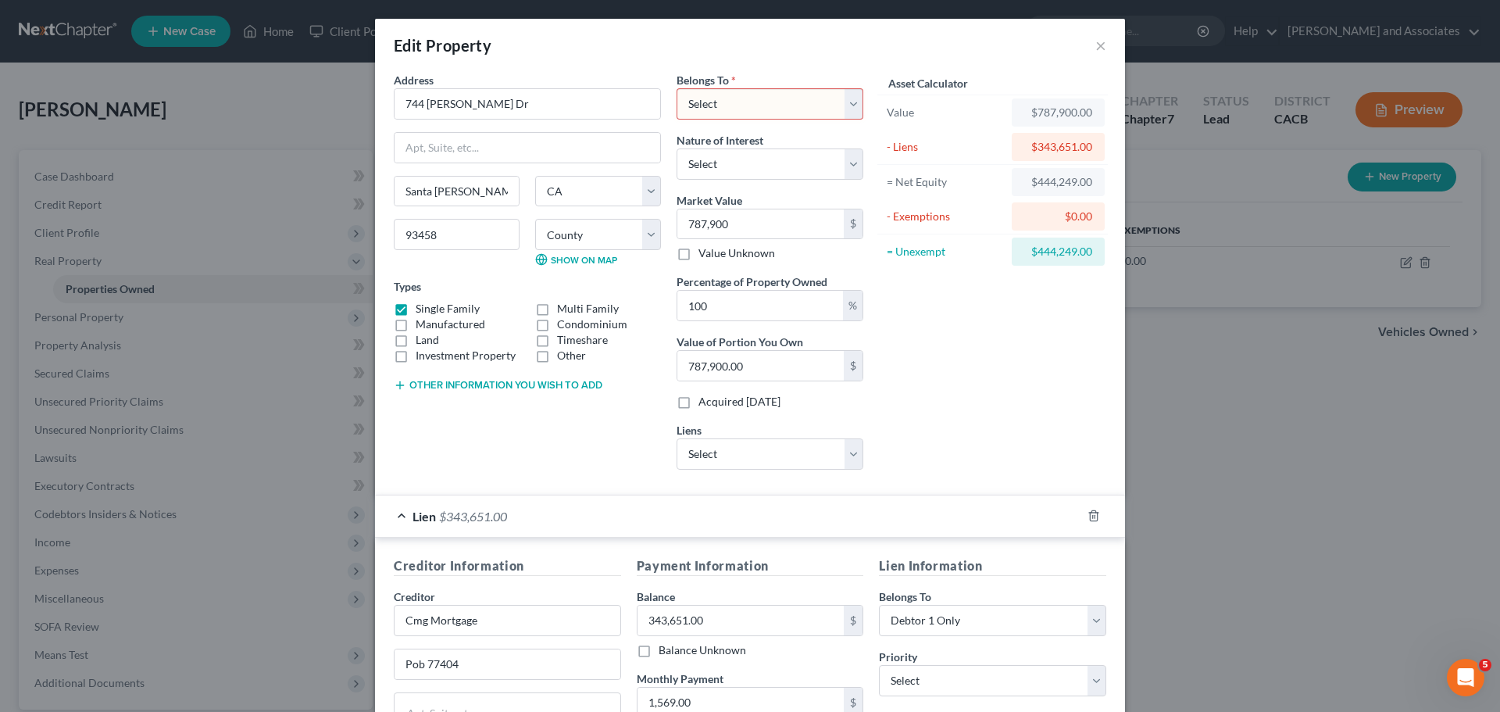
click at [420, 516] on span "Lien" at bounding box center [424, 516] width 23 height 15
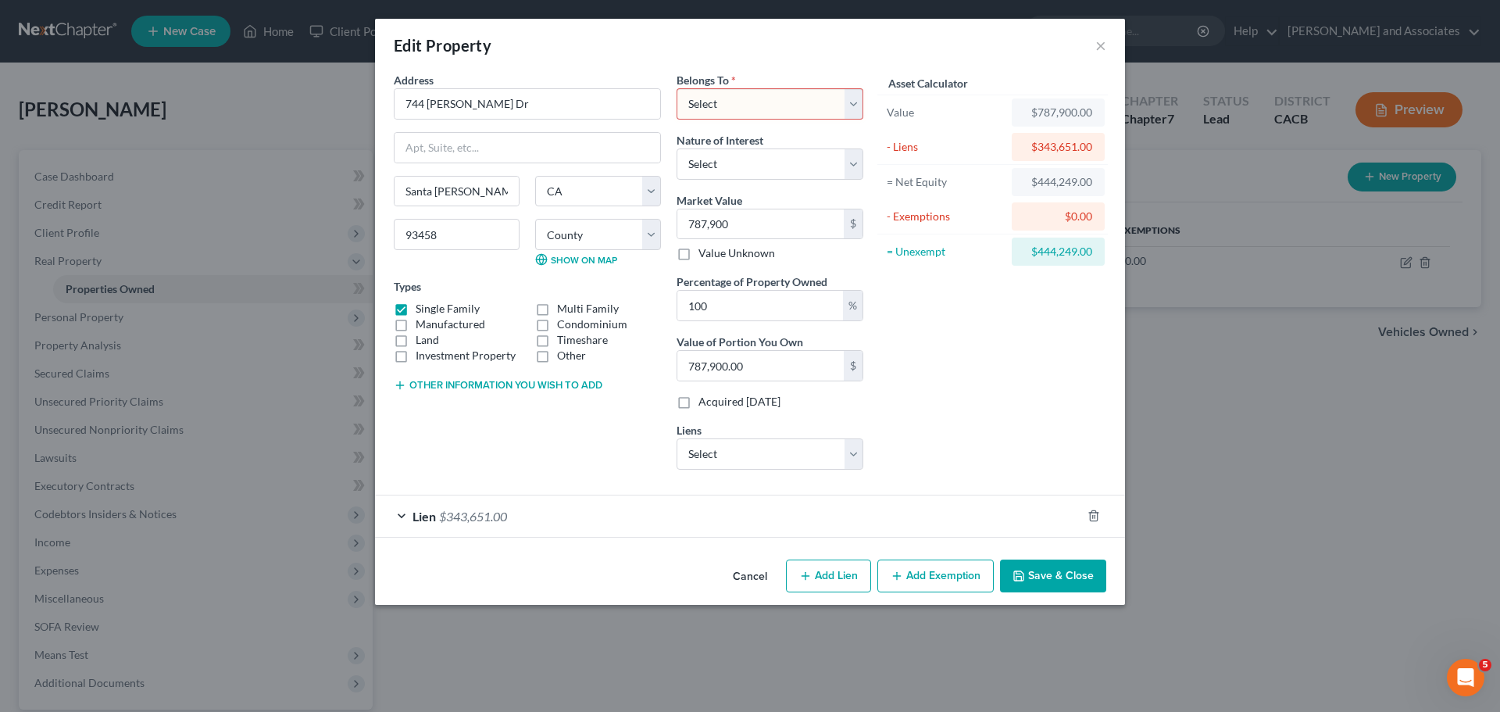
click at [1071, 570] on button "Save & Close" at bounding box center [1053, 575] width 106 height 33
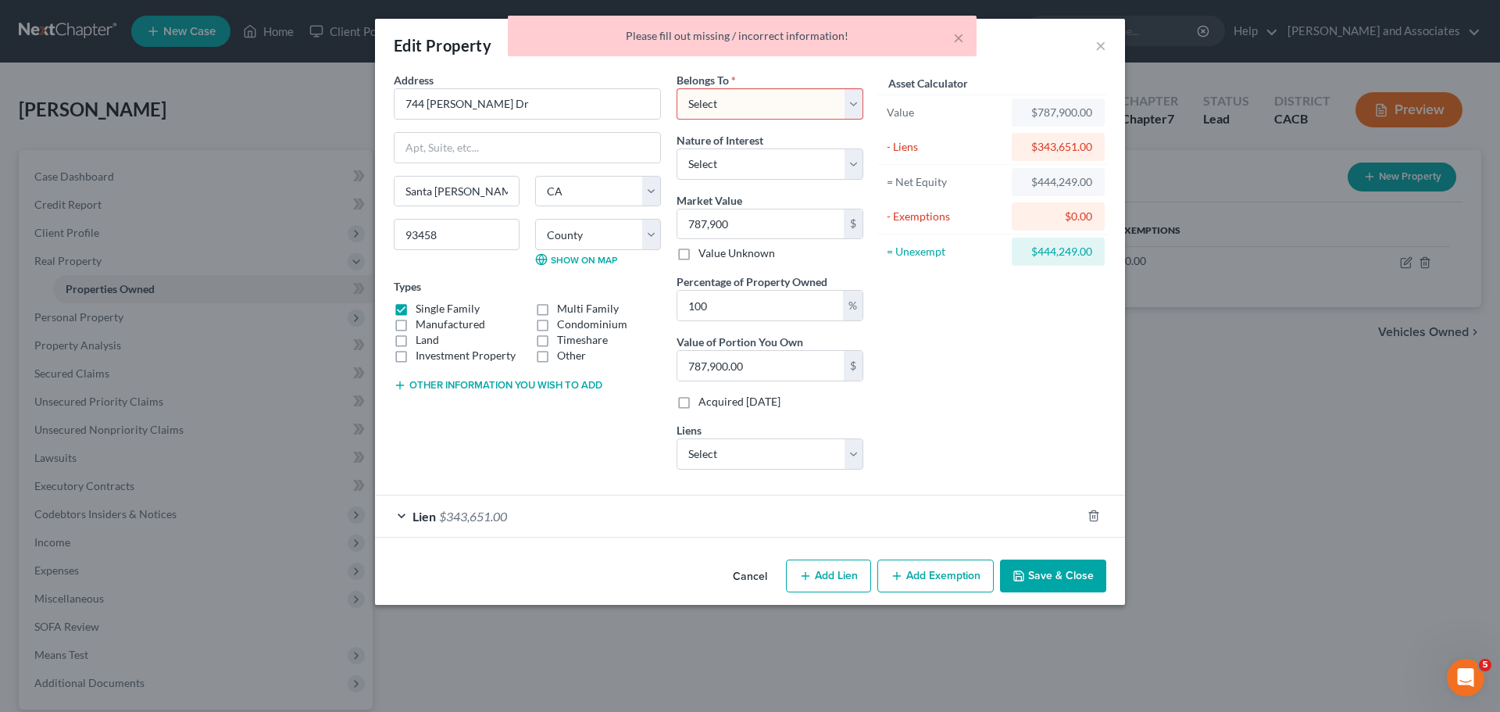
click at [766, 113] on select "Select Debtor 1 Only Debtor 2 Only Debtor 1 And Debtor 2 Only At Least One Of T…" at bounding box center [770, 103] width 187 height 31
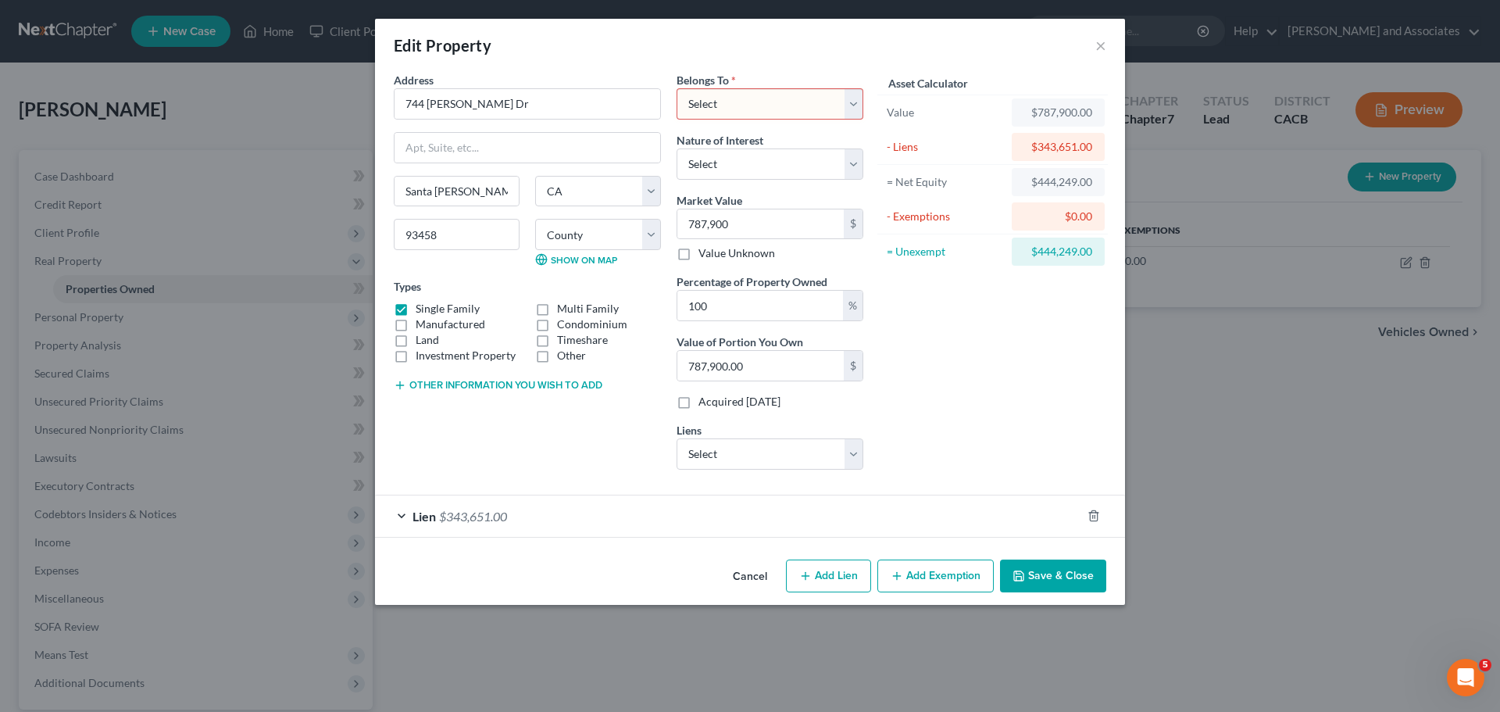
select select "3"
click at [677, 88] on select "Select Debtor 1 Only Debtor 2 Only Debtor 1 And Debtor 2 Only At Least One Of T…" at bounding box center [770, 103] width 187 height 31
click at [806, 111] on select "Select Debtor 1 Only Debtor 2 Only Debtor 1 And Debtor 2 Only At Least One Of T…" at bounding box center [770, 103] width 187 height 31
click at [677, 88] on select "Select Debtor 1 Only Debtor 2 Only Debtor 1 And Debtor 2 Only At Least One Of T…" at bounding box center [770, 103] width 187 height 31
click at [1089, 574] on button "Save & Close" at bounding box center [1053, 575] width 106 height 33
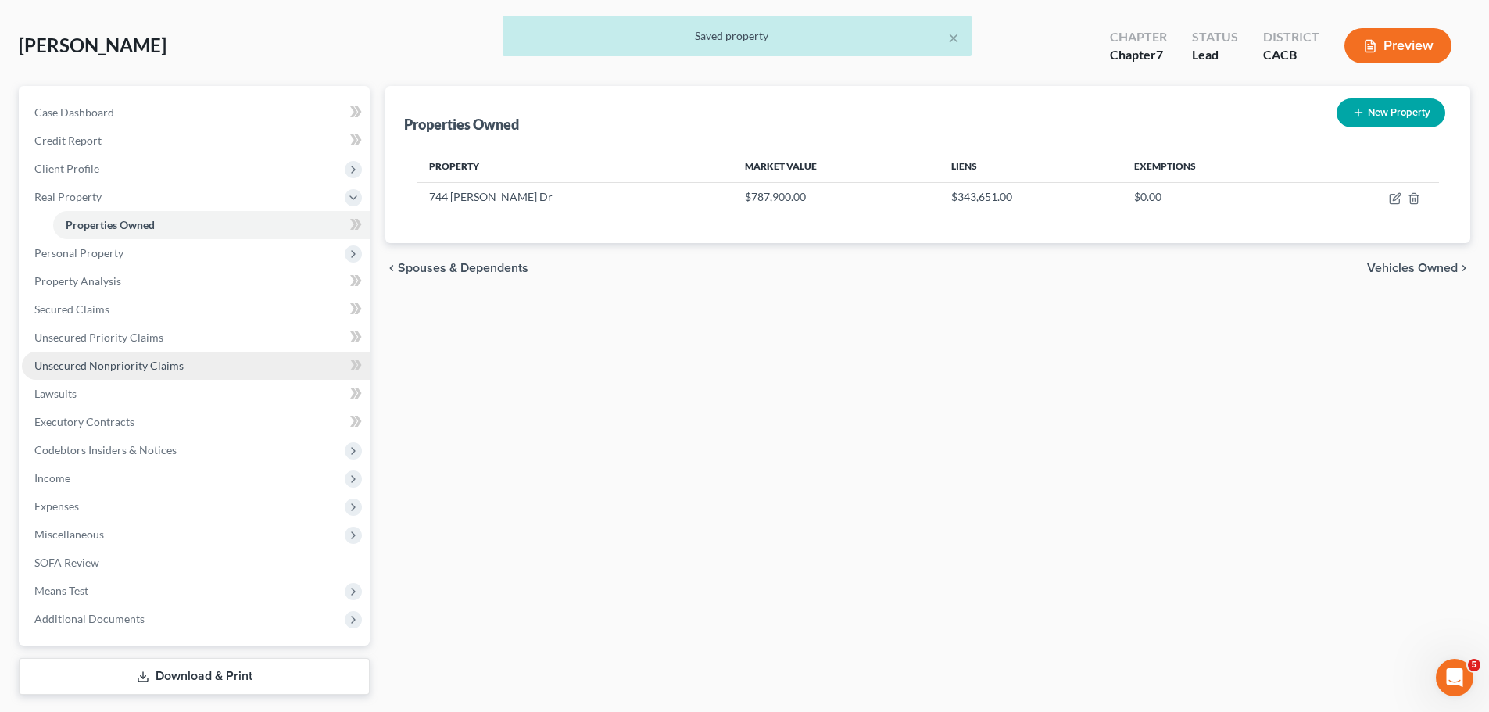
scroll to position [78, 0]
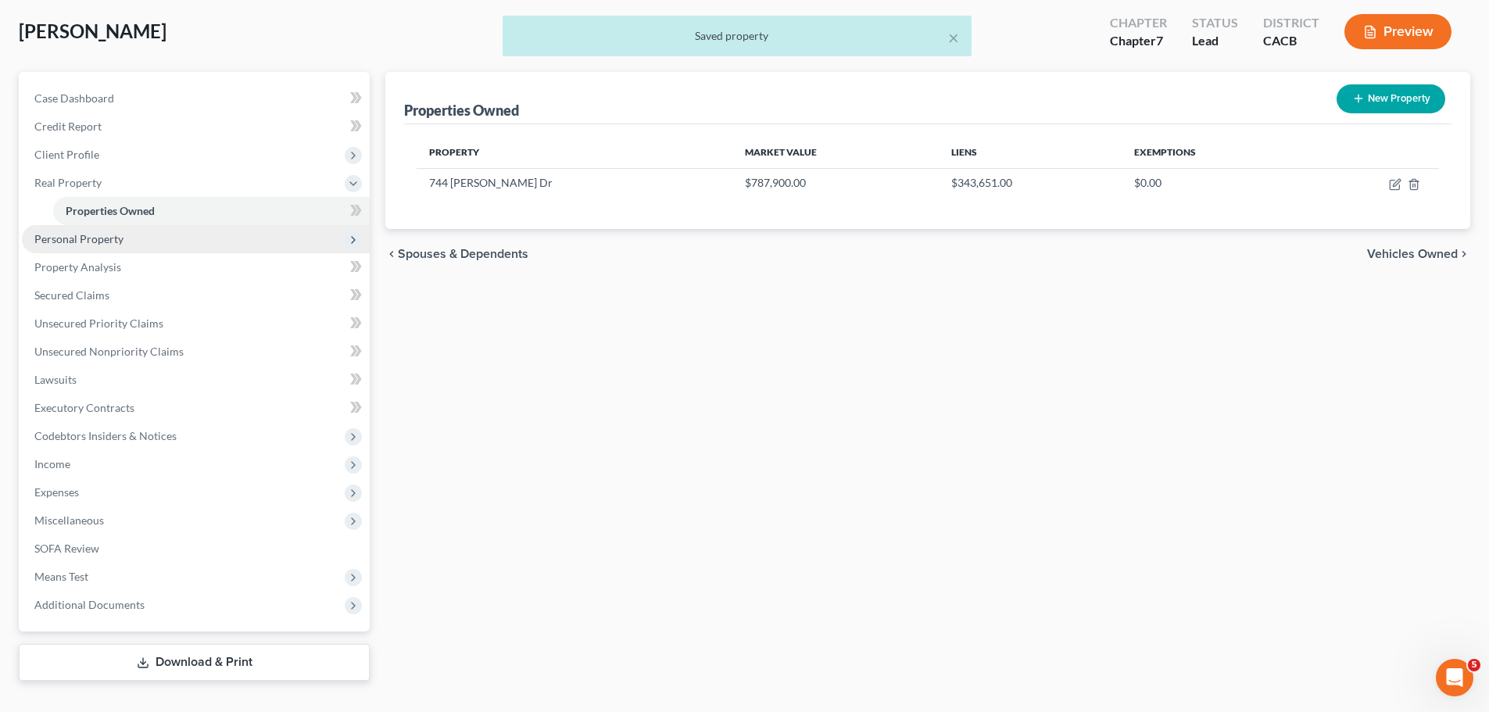
click at [152, 240] on span "Personal Property" at bounding box center [196, 239] width 348 height 28
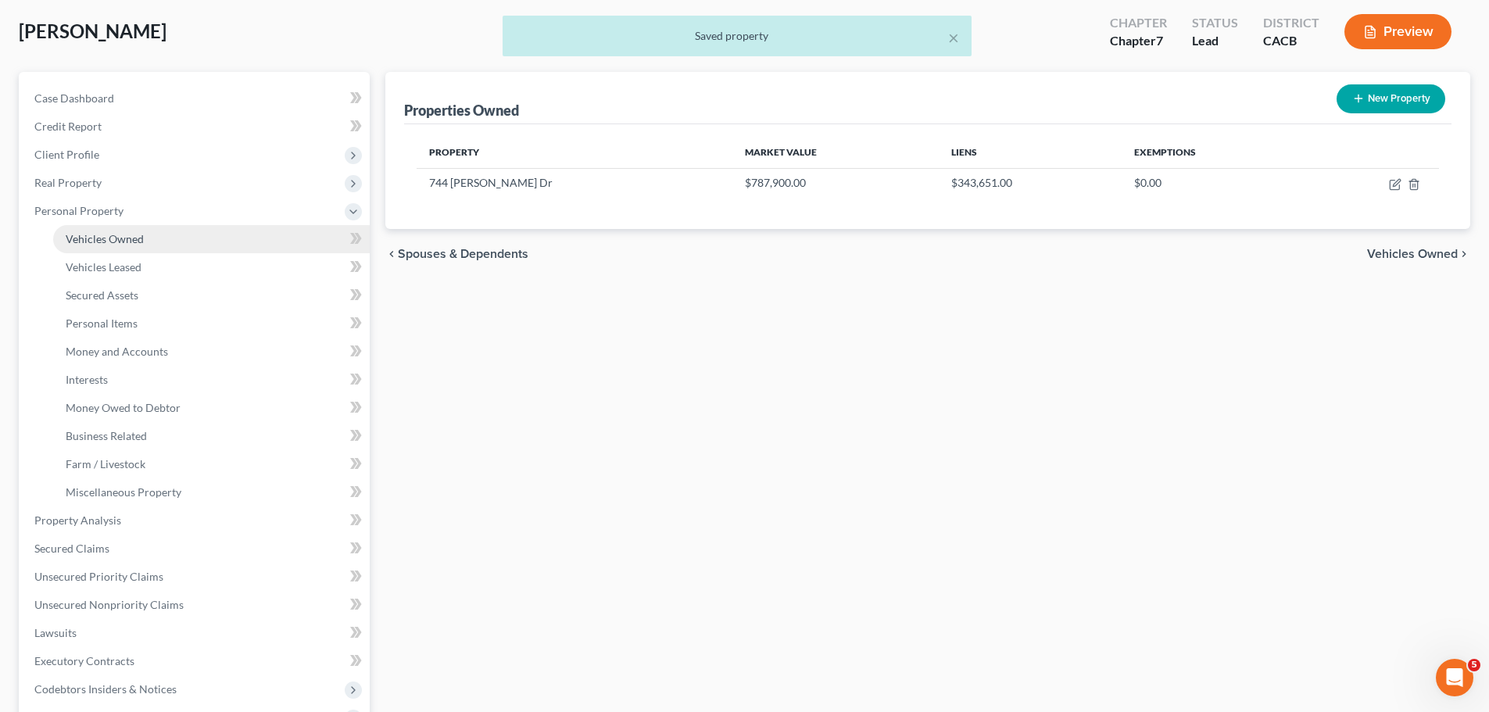
click at [60, 244] on link "Vehicles Owned" at bounding box center [211, 239] width 316 height 28
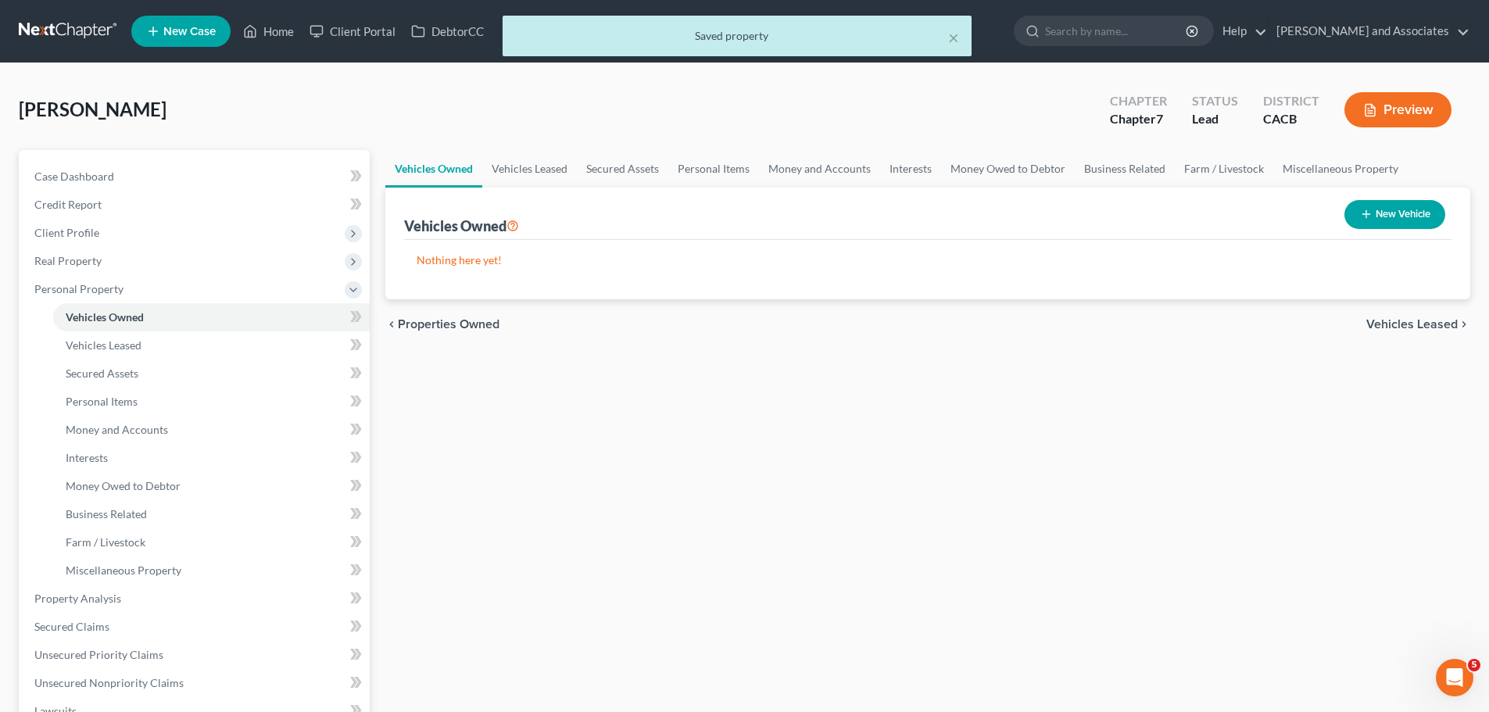
click at [1374, 207] on button "New Vehicle" at bounding box center [1394, 214] width 101 height 29
select select "0"
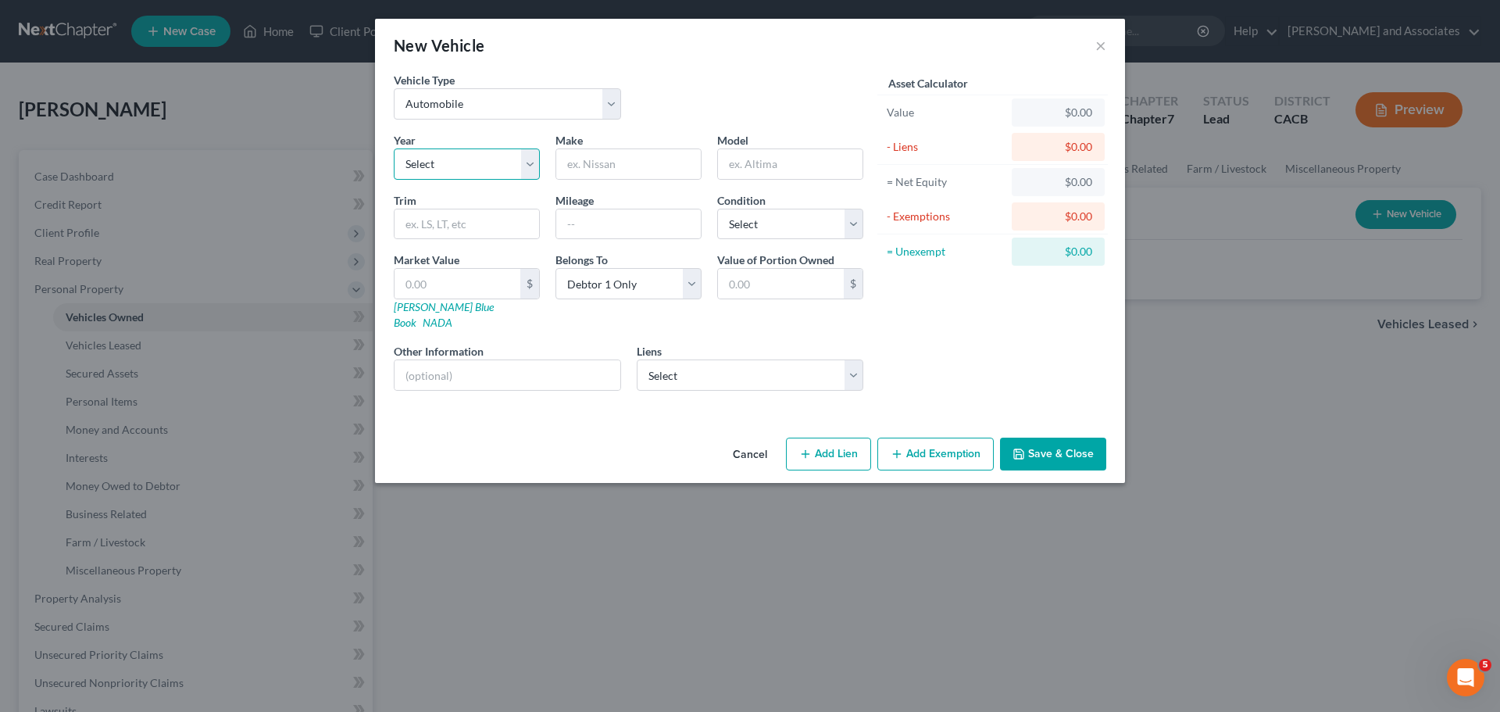
click at [495, 159] on select "Select 2026 2025 2024 2023 2022 2021 2020 2019 2018 2017 2016 2015 2014 2013 20…" at bounding box center [467, 163] width 146 height 31
select select "2"
click at [394, 148] on select "Select 2026 2025 2024 2023 2022 2021 2020 2019 2018 2017 2016 2015 2014 2013 20…" at bounding box center [467, 163] width 146 height 31
click at [597, 156] on input "text" at bounding box center [628, 164] width 145 height 30
type input "Hundai"
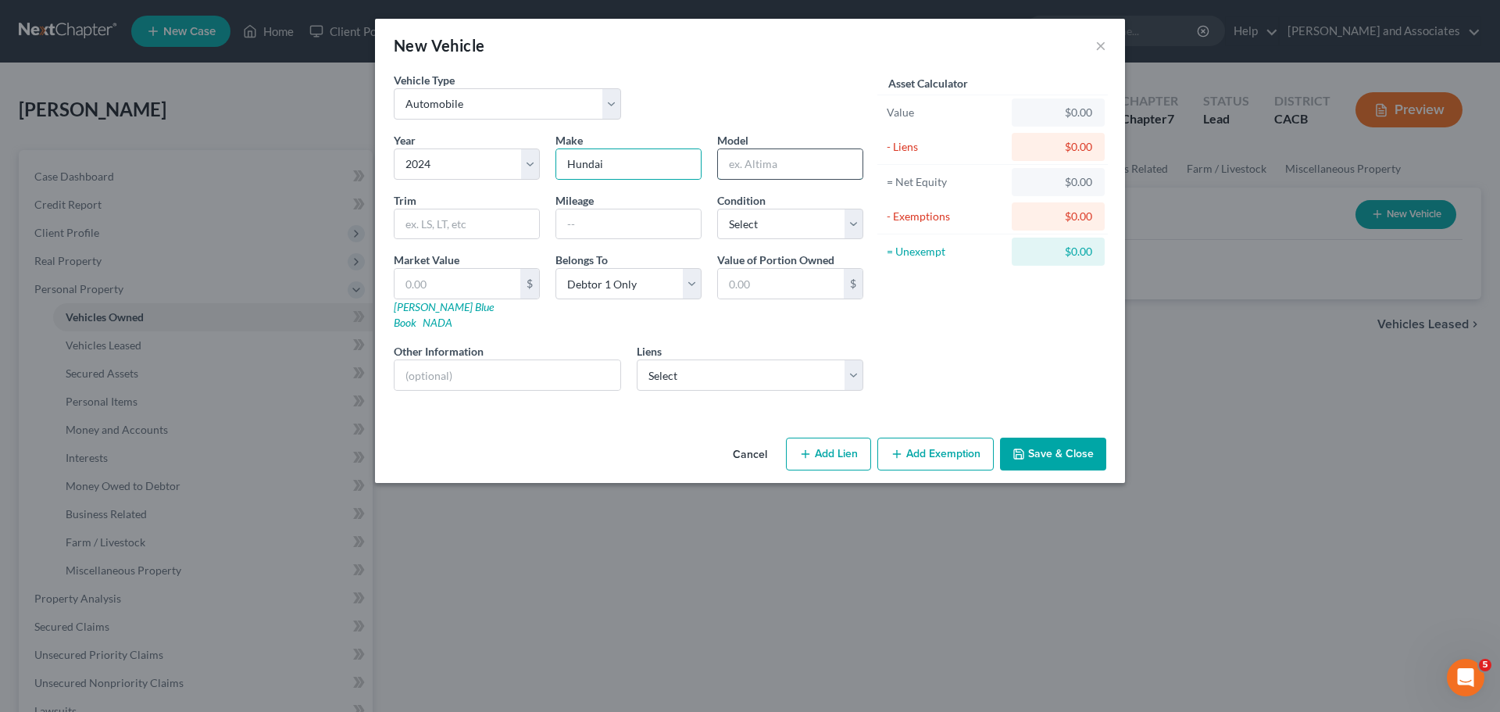
click at [794, 170] on input "text" at bounding box center [790, 164] width 145 height 30
type input "Palisade"
click at [671, 190] on div "Year Select 2026 2025 2024 2023 2022 2021 2020 2019 2018 2017 2016 2015 2014 20…" at bounding box center [628, 267] width 485 height 271
click at [631, 226] on input "text" at bounding box center [628, 224] width 145 height 30
type input "36k"
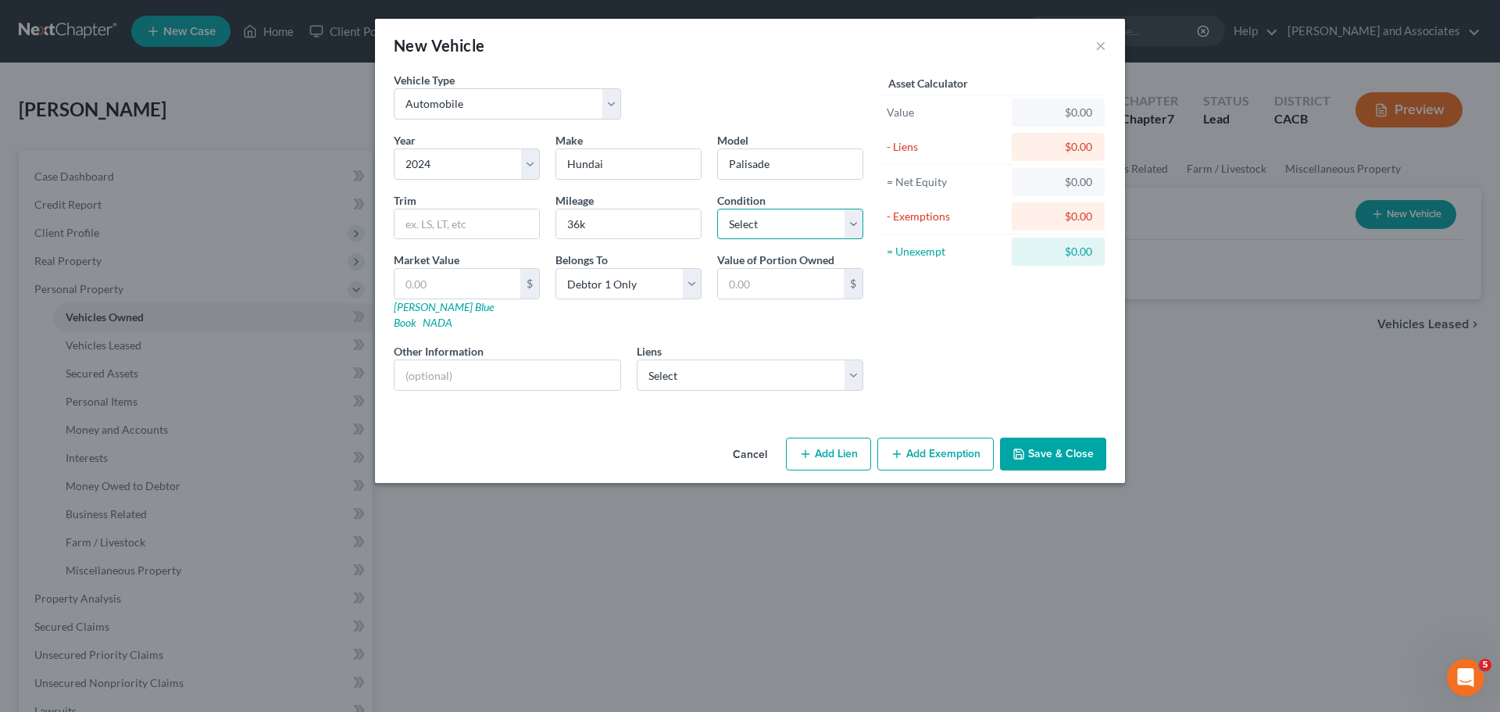
click at [820, 231] on select "Select Excellent Very Good Good Fair Poor" at bounding box center [790, 224] width 146 height 31
select select "0"
click at [717, 209] on select "Select Excellent Very Good Good Fair Poor" at bounding box center [790, 224] width 146 height 31
click at [636, 287] on select "Select Debtor 1 Only Debtor 2 Only Debtor 1 And Debtor 2 Only At Least One Of T…" at bounding box center [629, 283] width 146 height 31
click at [556, 268] on select "Select Debtor 1 Only Debtor 2 Only Debtor 1 And Debtor 2 Only At Least One Of T…" at bounding box center [629, 283] width 146 height 31
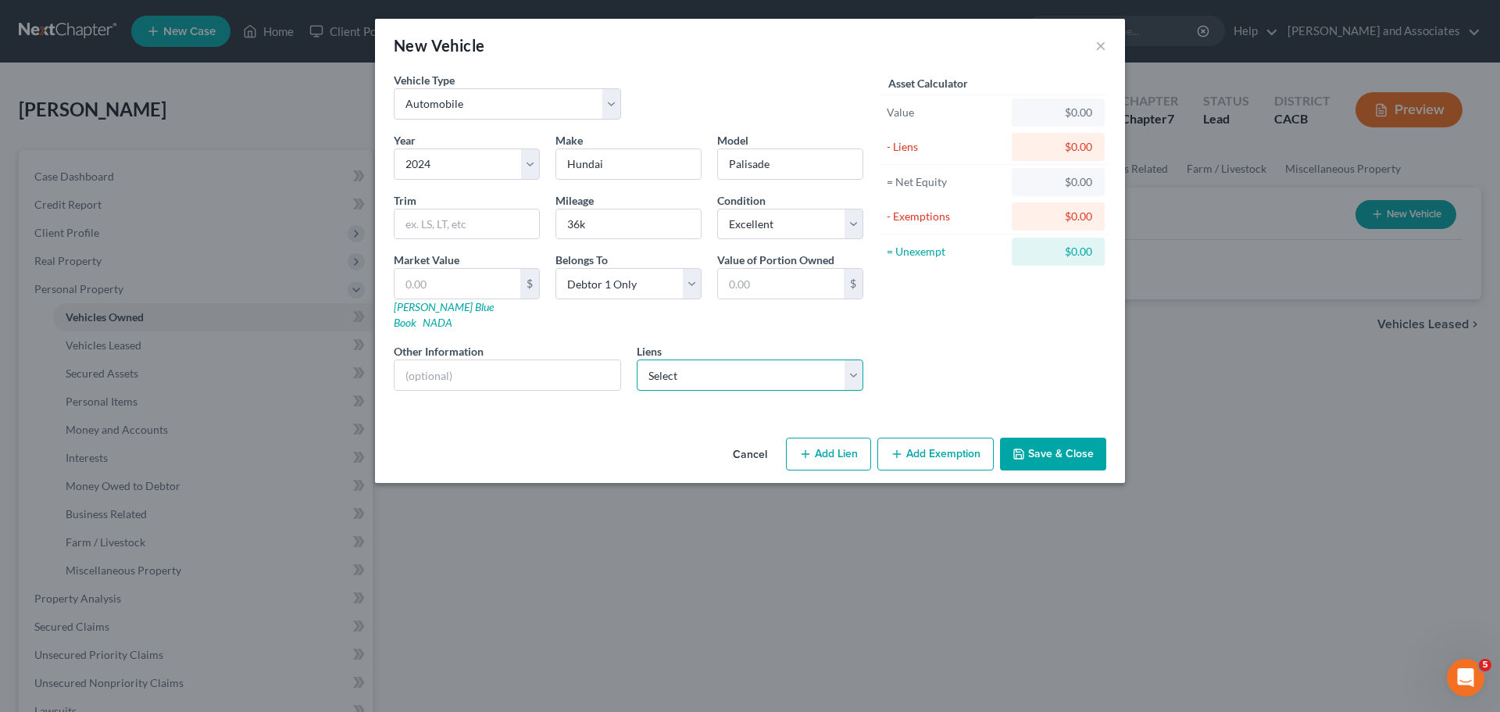
click at [792, 359] on select "Select Hyundai Finc - $43,080.00" at bounding box center [750, 374] width 227 height 31
select select "4"
select select "0"
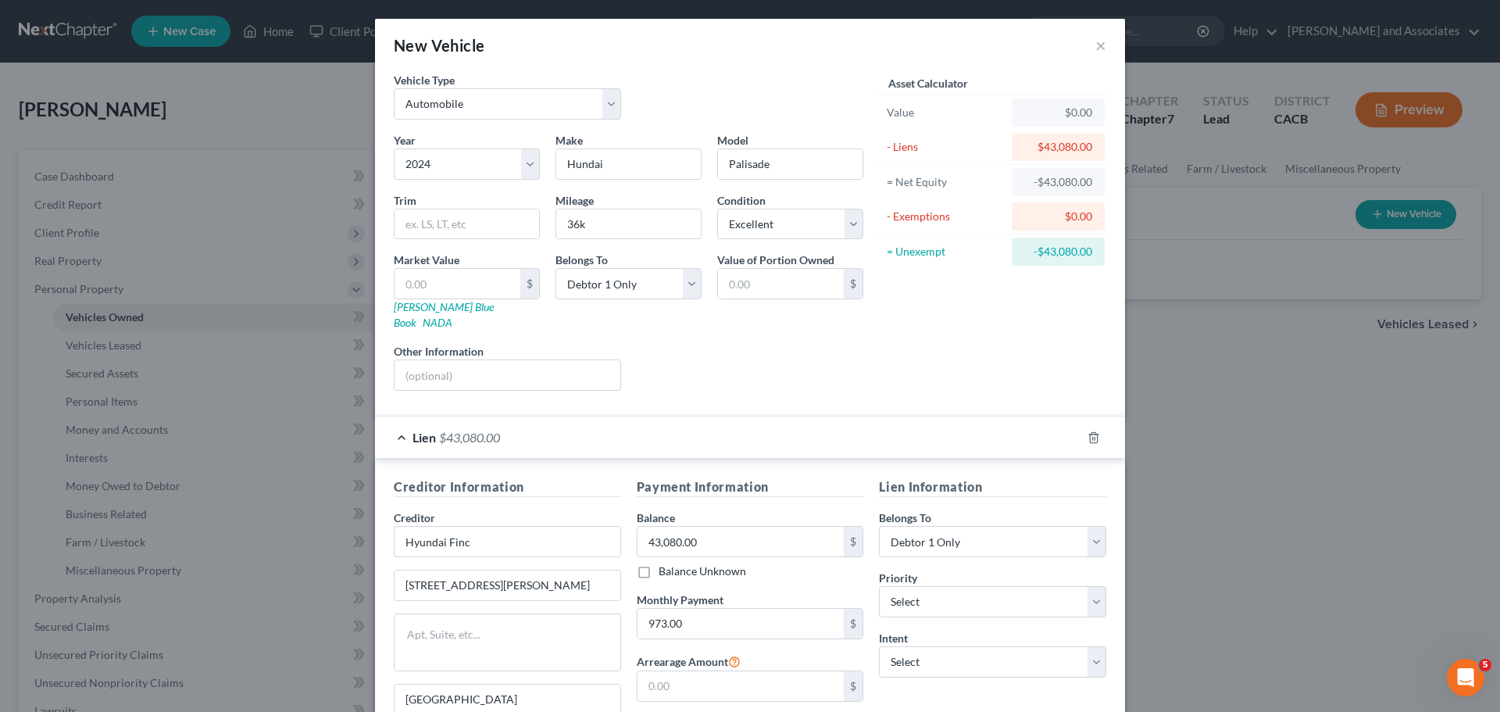
click at [406, 420] on div "Lien $43,080.00" at bounding box center [728, 436] width 706 height 41
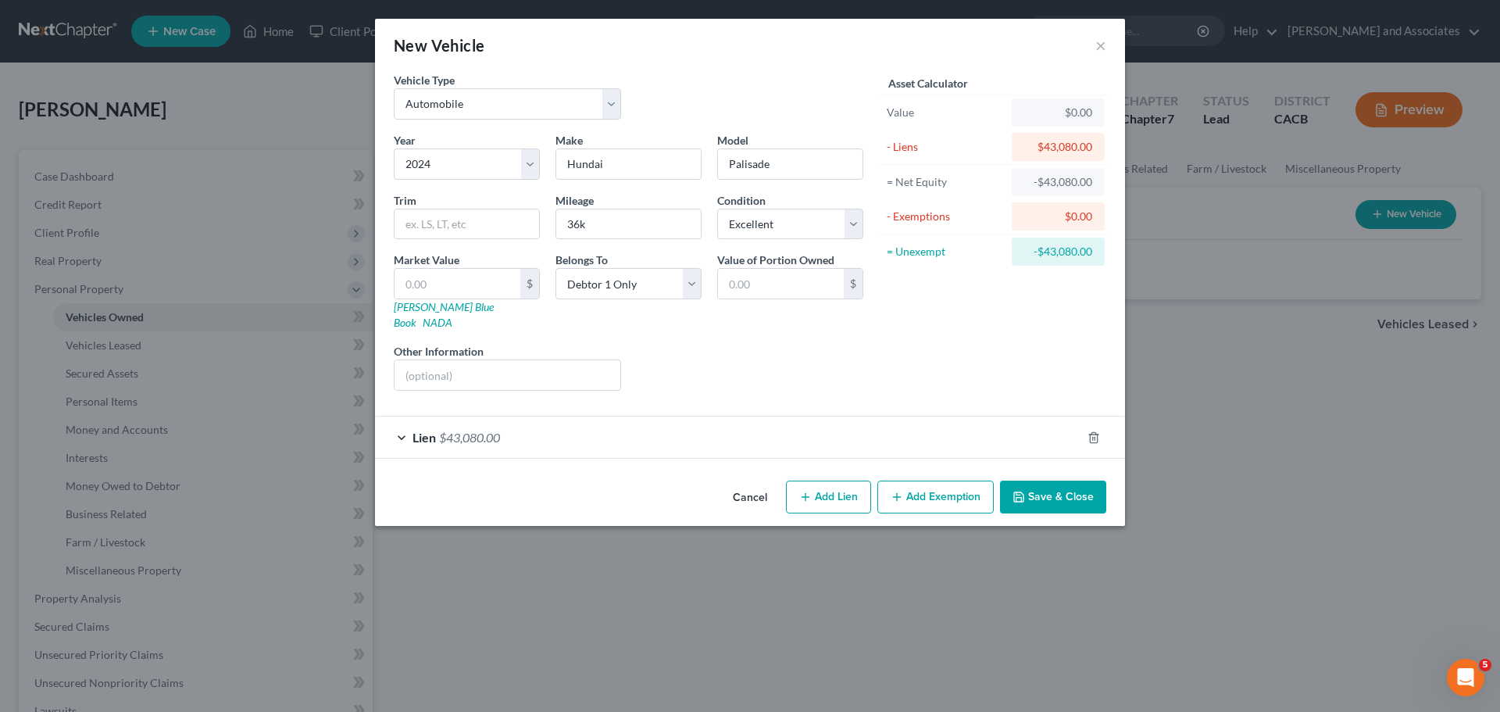
click at [1040, 481] on button "Save & Close" at bounding box center [1053, 497] width 106 height 33
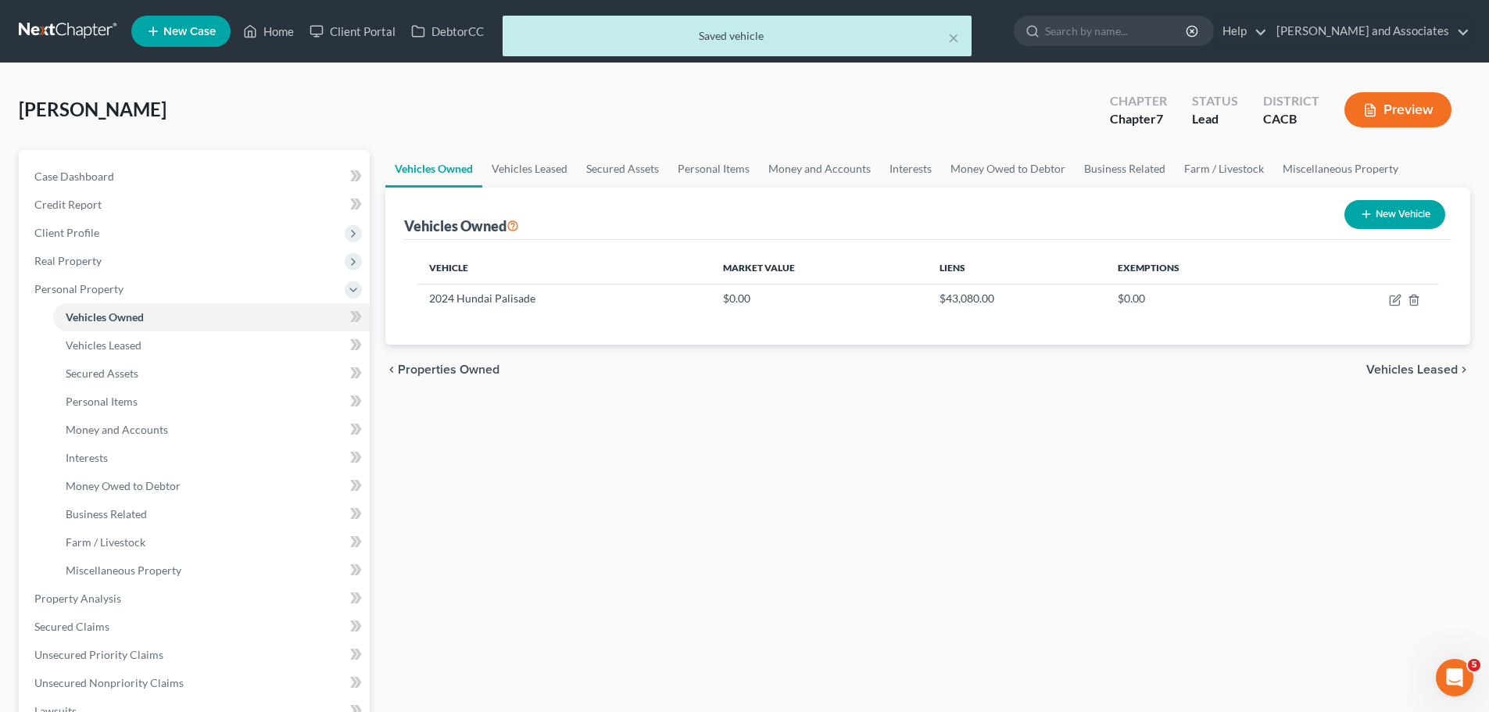
click at [1374, 210] on button "New Vehicle" at bounding box center [1394, 214] width 101 height 29
select select "0"
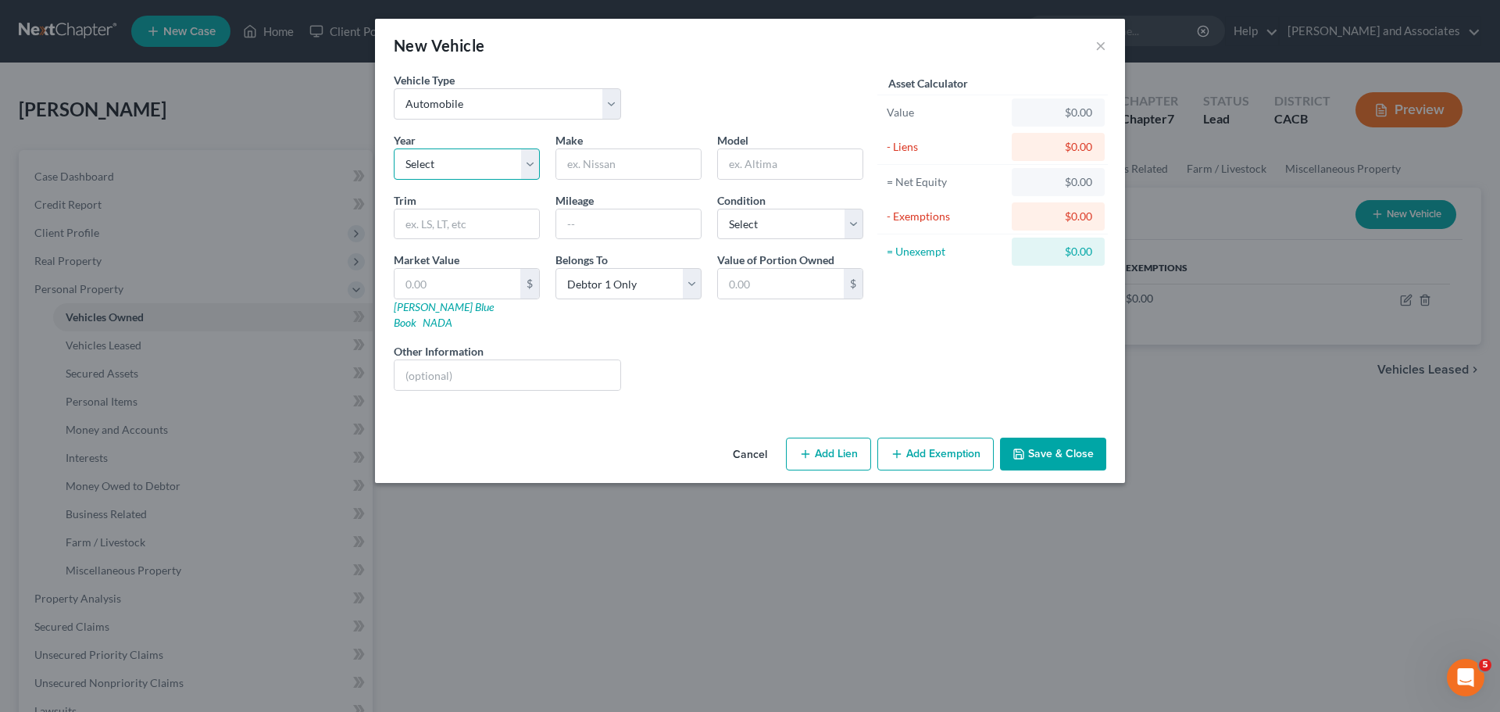
click at [469, 152] on select "Select 2026 2025 2024 2023 2022 2021 2020 2019 2018 2017 2016 2015 2014 2013 20…" at bounding box center [467, 163] width 146 height 31
select select "86"
click at [394, 148] on select "Select 2026 2025 2024 2023 2022 2021 2020 2019 2018 2017 2016 2015 2014 2013 20…" at bounding box center [467, 163] width 146 height 31
click at [615, 156] on input "text" at bounding box center [628, 164] width 145 height 30
type input "Ford"
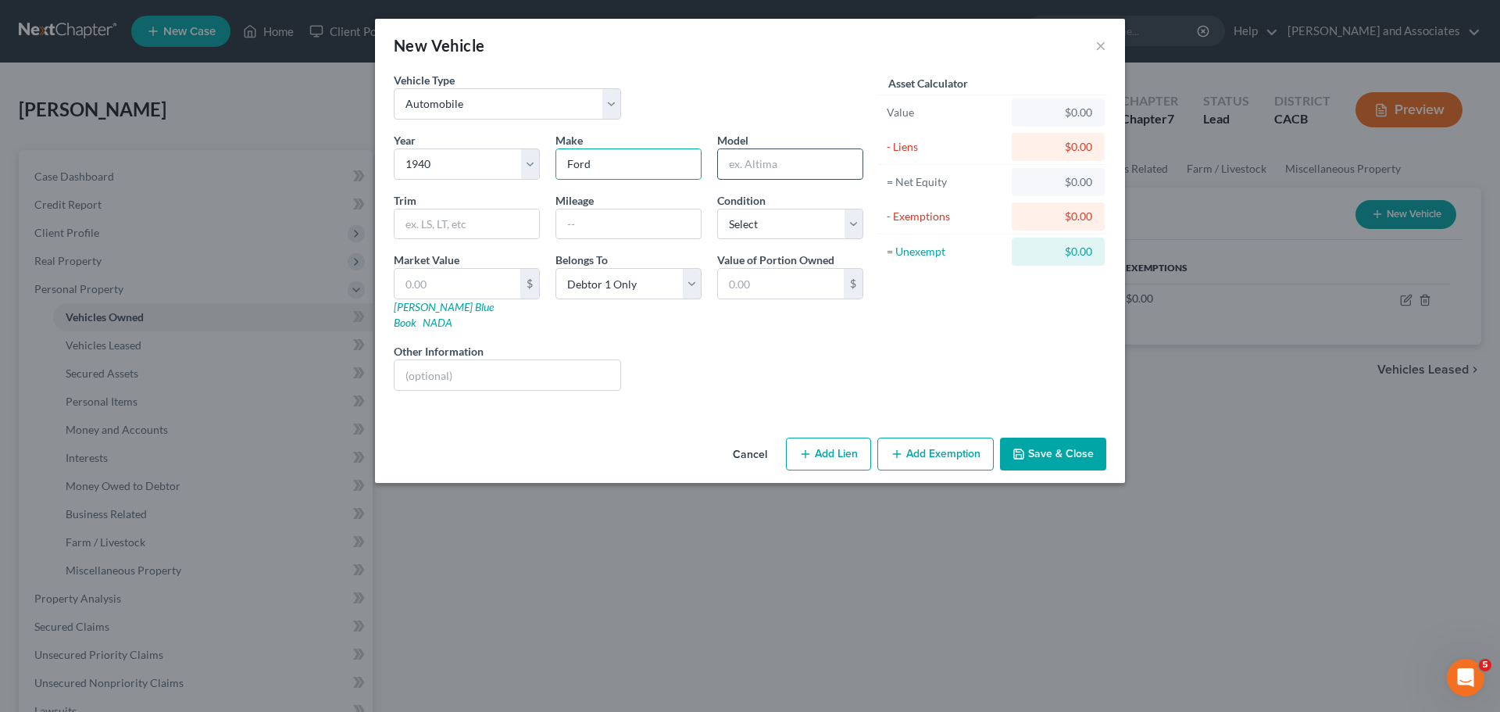
click at [745, 159] on input "text" at bounding box center [790, 164] width 145 height 30
type input "Coop"
click at [783, 226] on select "Select Excellent Very Good Good Fair Poor" at bounding box center [790, 224] width 146 height 31
select select "4"
click at [717, 209] on select "Select Excellent Very Good Good Fair Poor" at bounding box center [790, 224] width 146 height 31
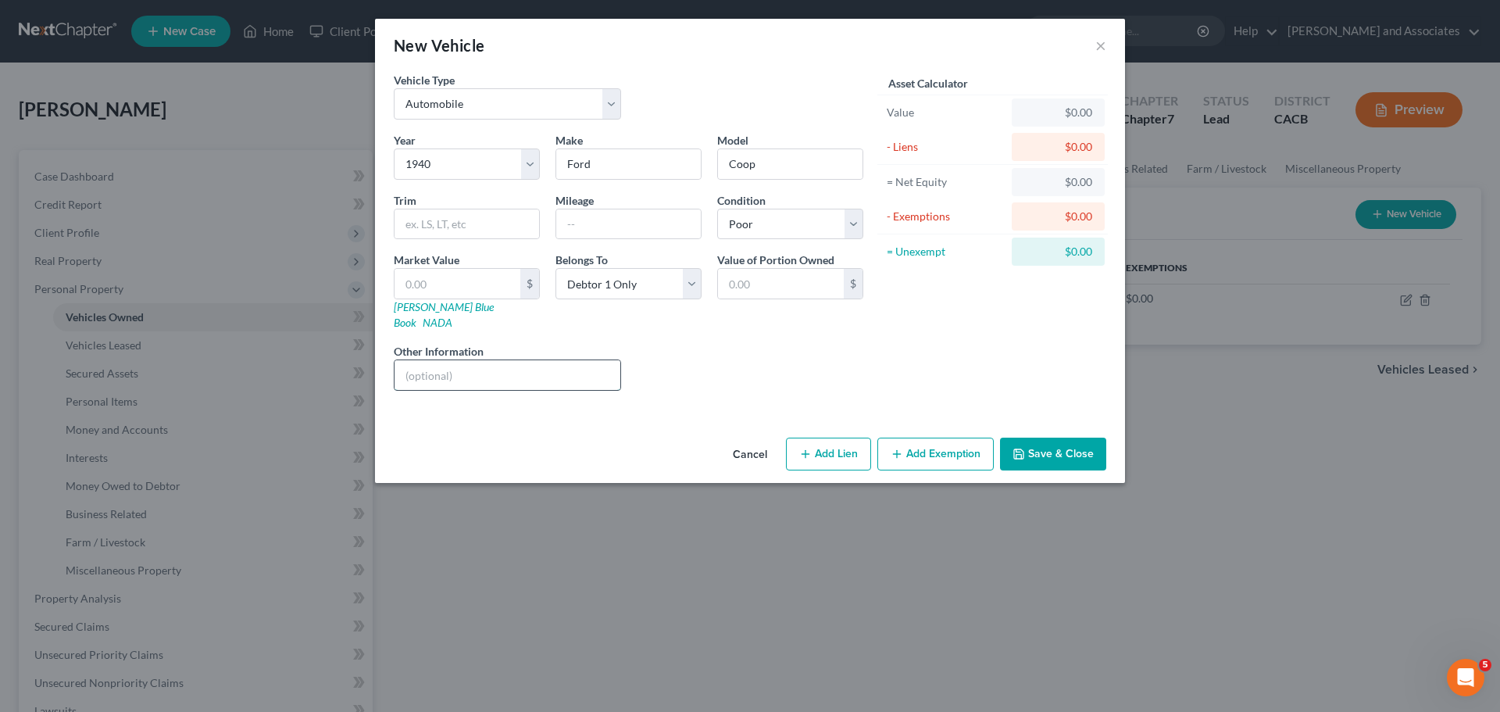
click at [535, 361] on input "text" at bounding box center [508, 375] width 226 height 30
type input "Non opp"
click at [635, 296] on select "Select Debtor 1 Only Debtor 2 Only Debtor 1 And Debtor 2 Only At Least One Of T…" at bounding box center [629, 283] width 146 height 31
select select "3"
click at [556, 268] on select "Select Debtor 1 Only Debtor 2 Only Debtor 1 And Debtor 2 Only At Least One Of T…" at bounding box center [629, 283] width 146 height 31
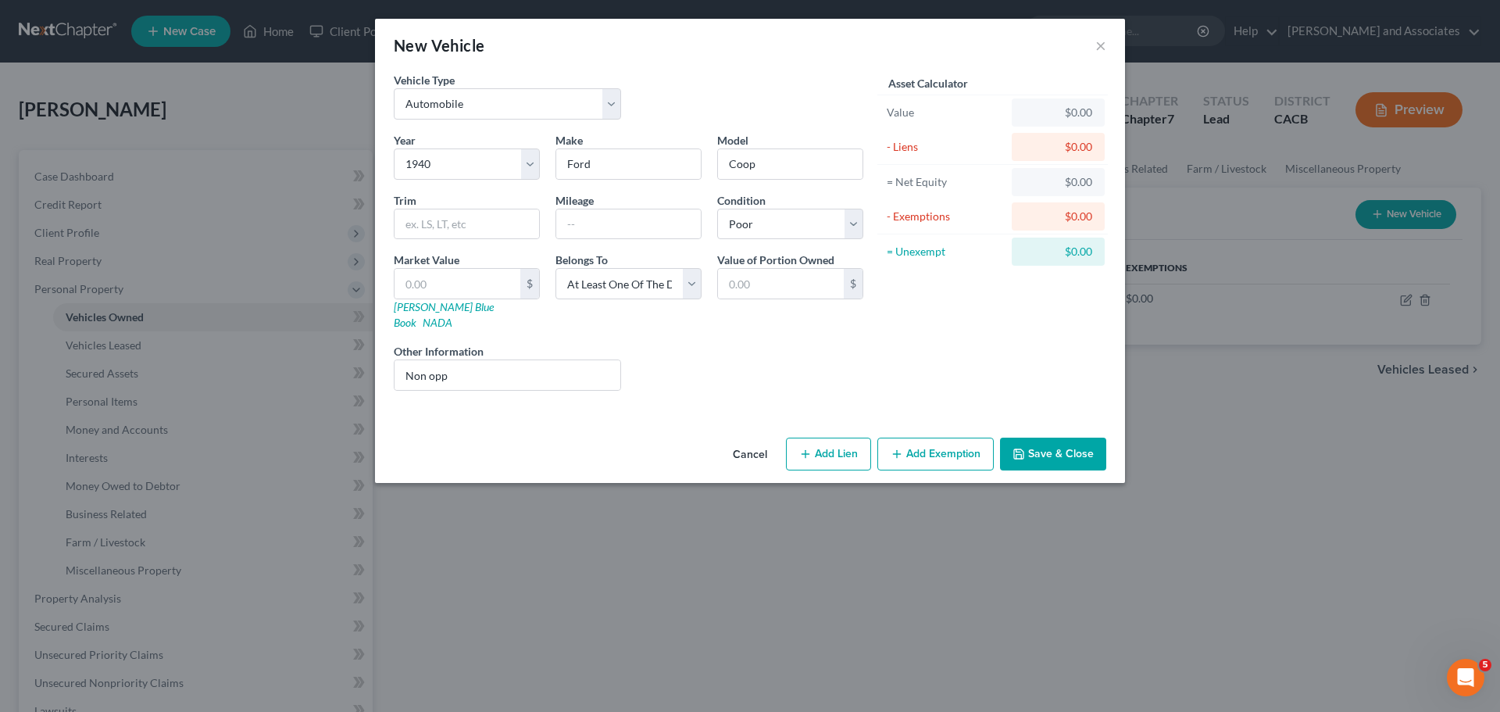
click at [1052, 438] on button "Save & Close" at bounding box center [1053, 454] width 106 height 33
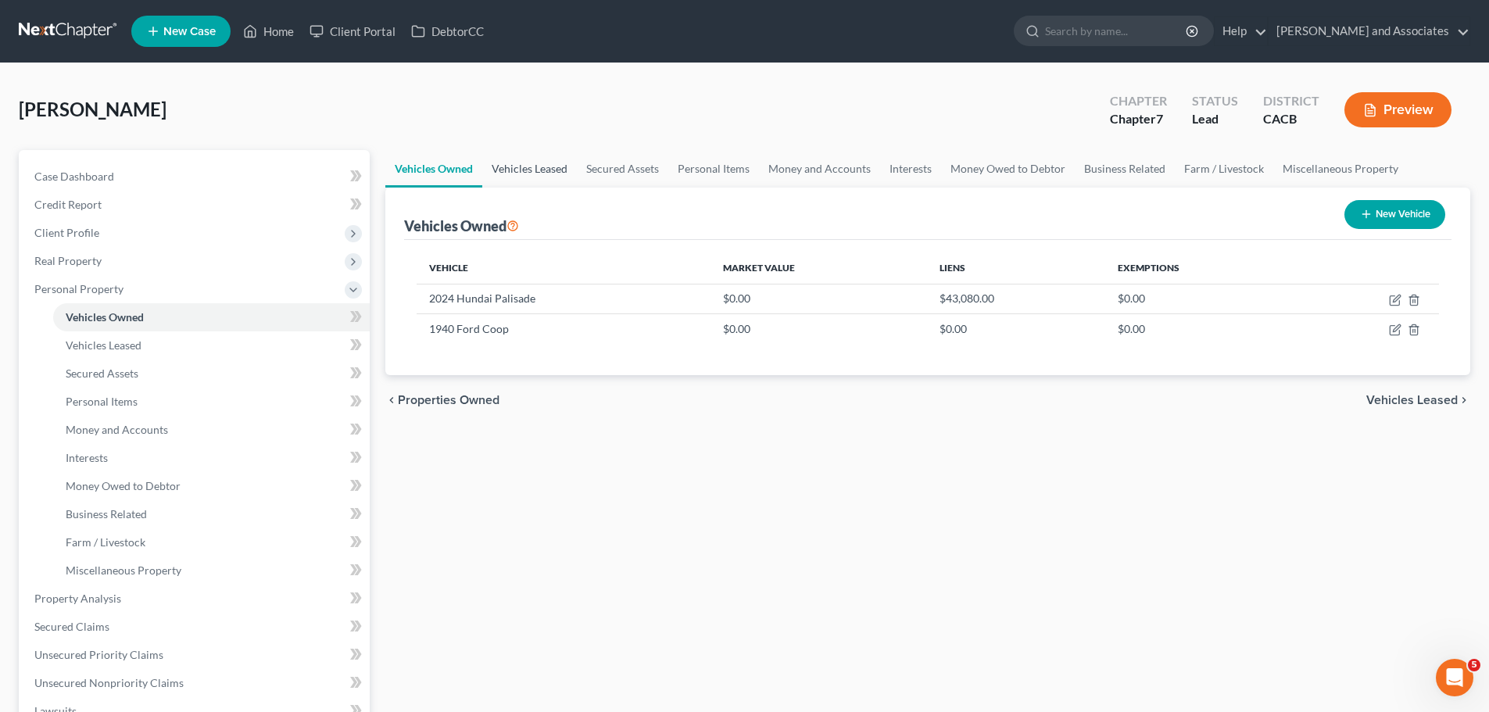
click at [528, 180] on link "Vehicles Leased" at bounding box center [529, 169] width 95 height 38
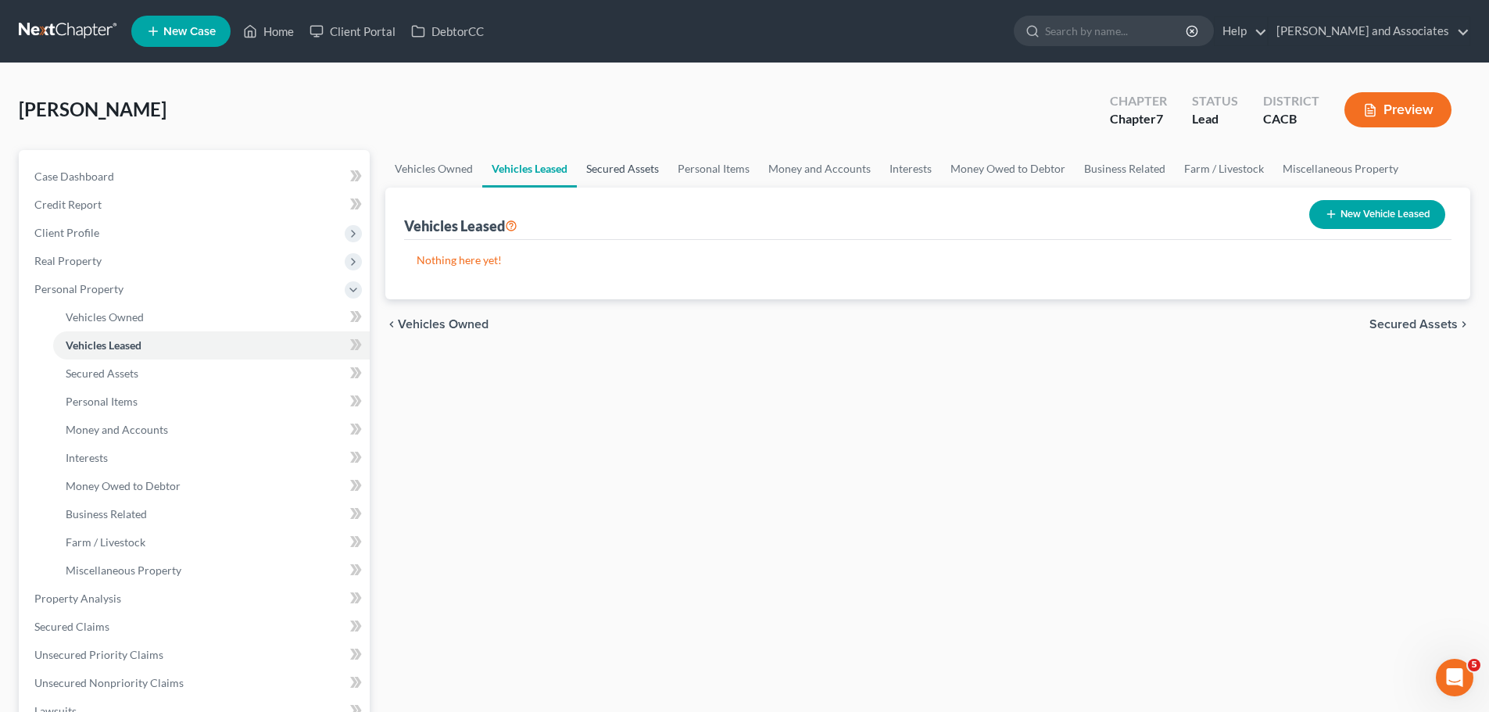
click at [621, 170] on link "Secured Assets" at bounding box center [622, 169] width 91 height 38
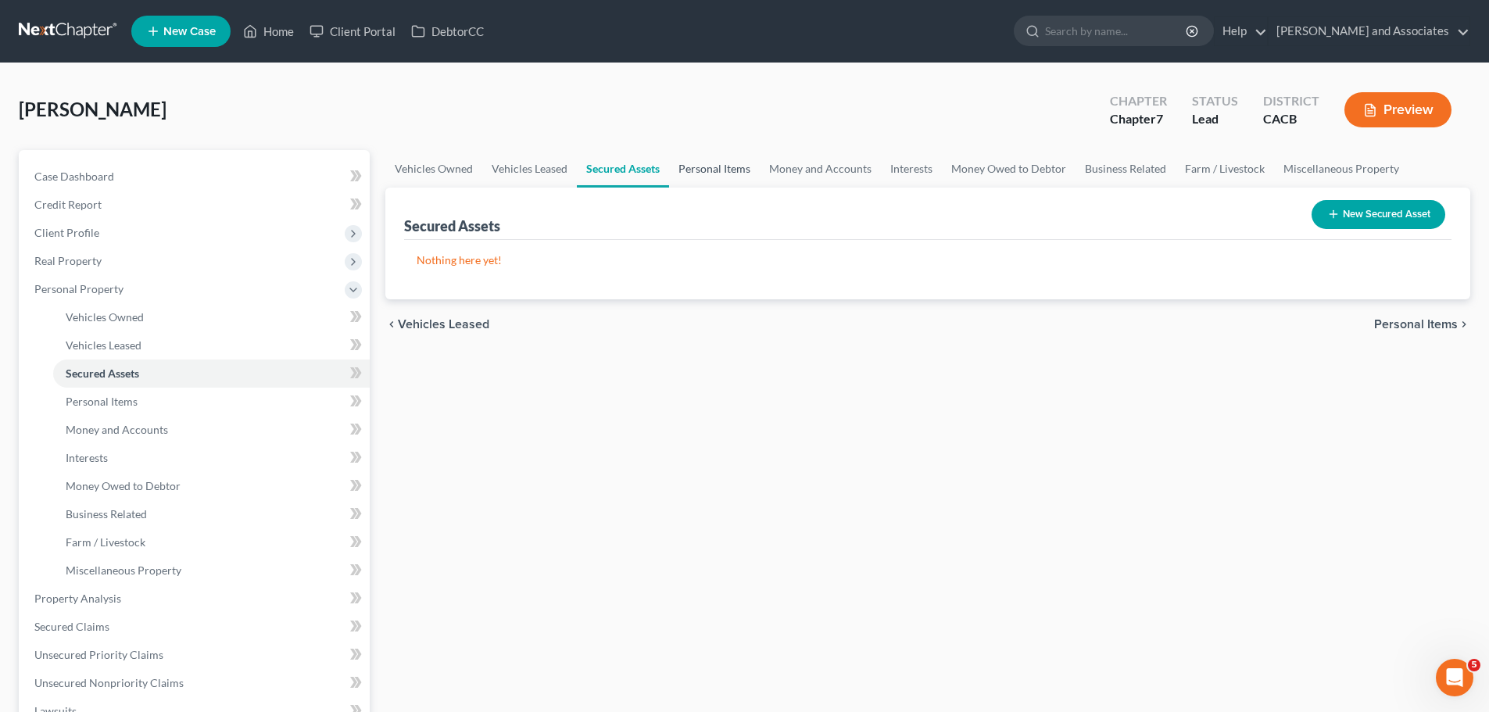
drag, startPoint x: 699, startPoint y: 166, endPoint x: 745, endPoint y: 170, distance: 45.6
click at [700, 166] on link "Personal Items" at bounding box center [714, 169] width 91 height 38
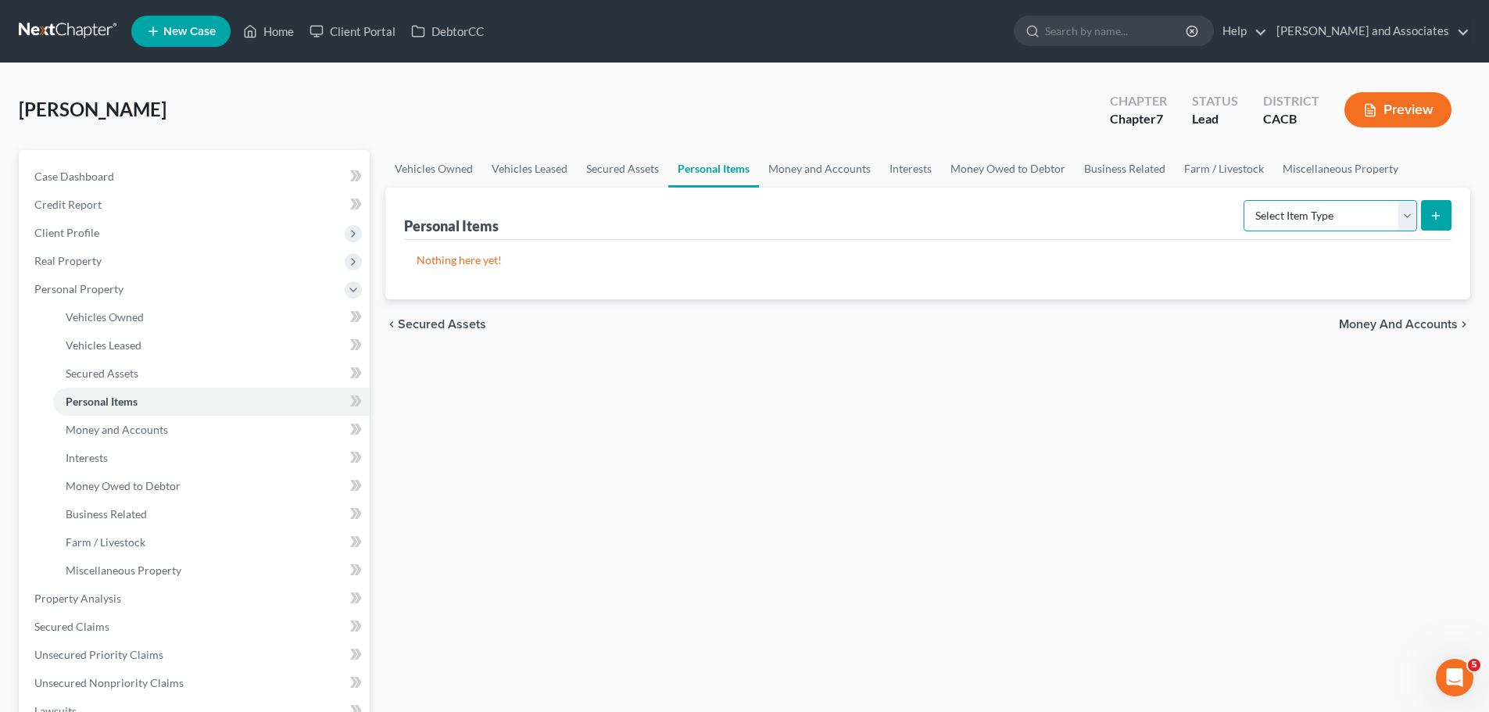
click at [1280, 205] on select "Select Item Type Clothing Collectibles Of Value Electronics Firearms Household …" at bounding box center [1329, 215] width 173 height 31
select select "clothing"
click at [1245, 200] on select "Select Item Type Clothing Collectibles Of Value Electronics Firearms Household …" at bounding box center [1329, 215] width 173 height 31
click at [1439, 210] on icon "submit" at bounding box center [1435, 215] width 13 height 13
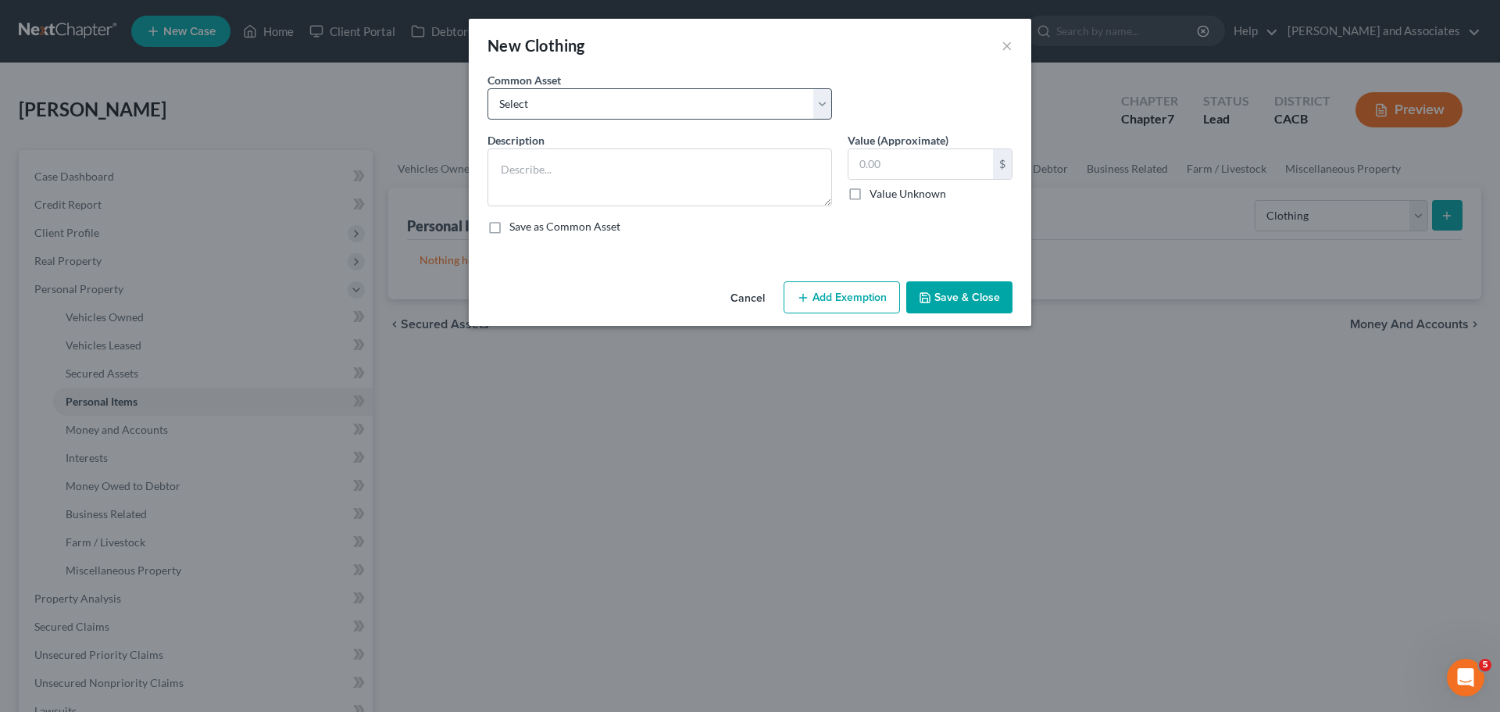
click at [593, 121] on div "Common Asset Select Clothing for Family of" at bounding box center [750, 102] width 541 height 60
click at [609, 103] on select "Select Clothing for Family of" at bounding box center [660, 103] width 345 height 31
select select "0"
click at [488, 88] on select "Select Clothing for Family of" at bounding box center [660, 103] width 345 height 31
click at [659, 166] on textarea "Clothing for Family of" at bounding box center [660, 177] width 345 height 58
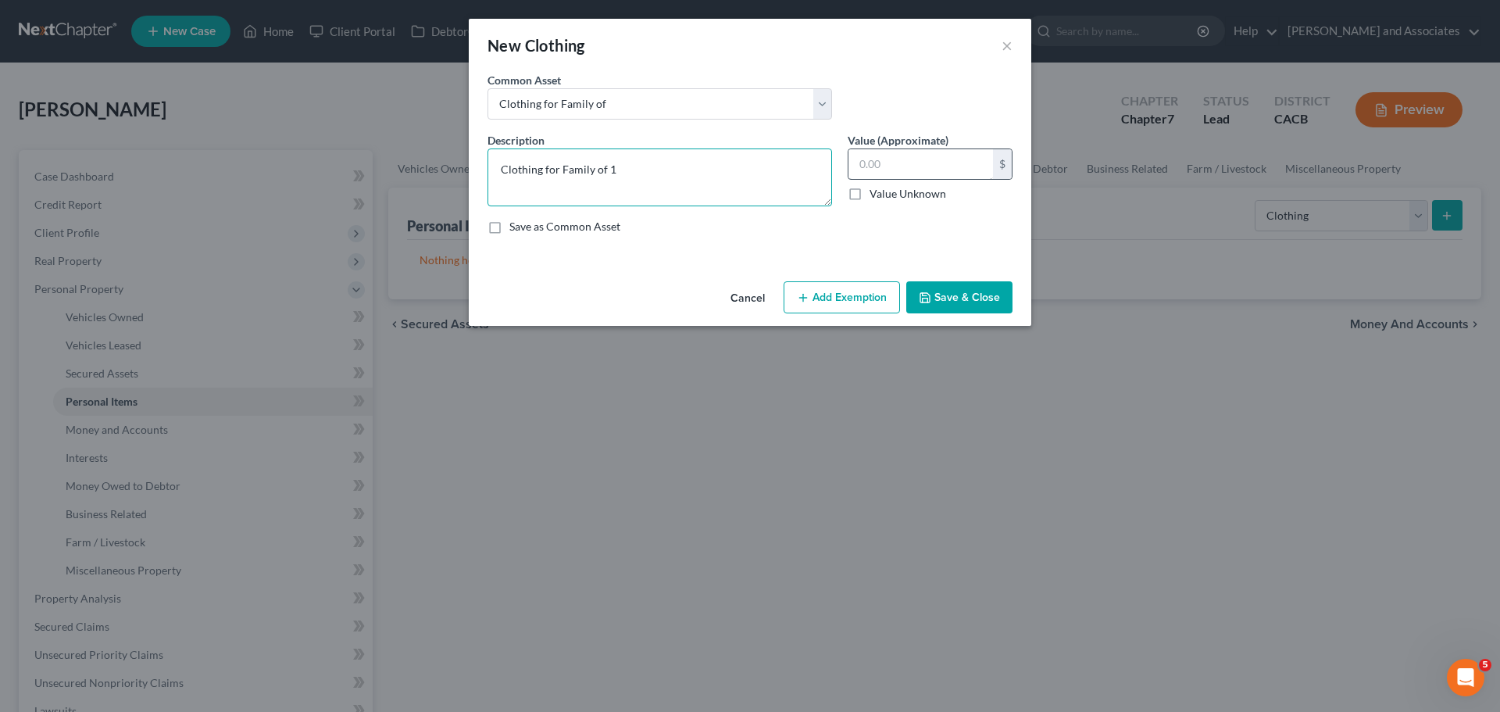
type textarea "Clothing for Family of 1"
click at [901, 168] on input "text" at bounding box center [921, 164] width 145 height 30
type input "100"
click at [851, 298] on button "Add Exemption" at bounding box center [842, 297] width 116 height 33
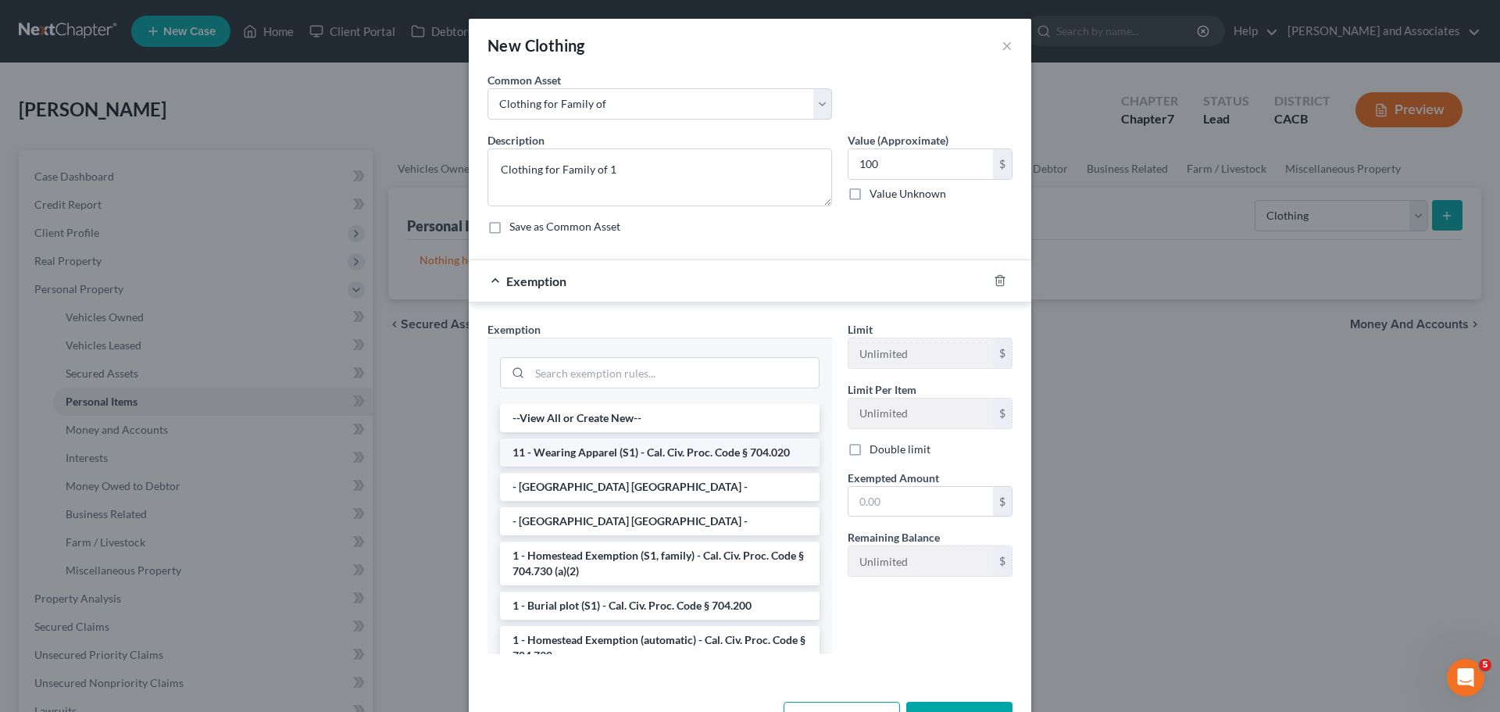
click at [606, 450] on li "11 - Wearing Apparel (S1) - Cal. Civ. Proc. Code § 704.020" at bounding box center [660, 452] width 320 height 28
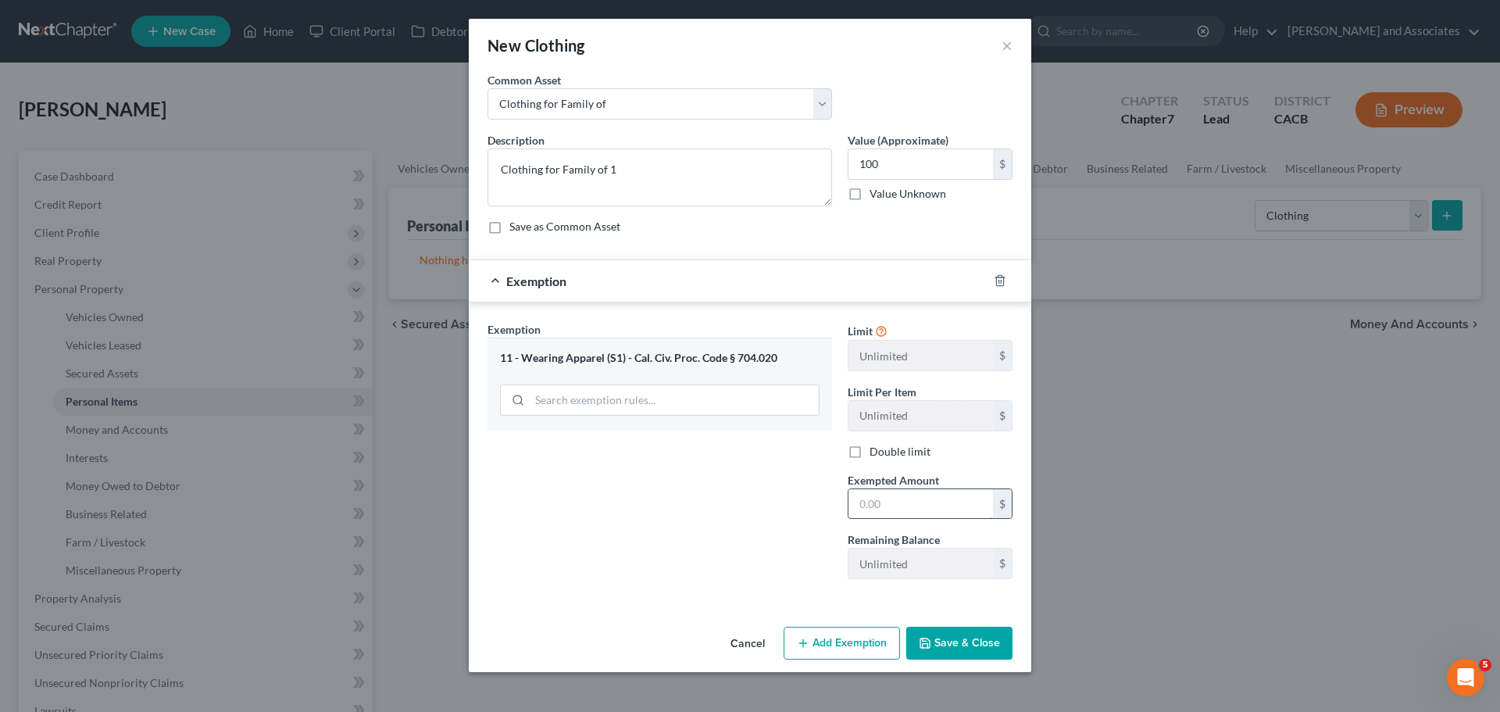
click at [928, 493] on input "text" at bounding box center [921, 504] width 145 height 30
type input "100"
click at [974, 642] on button "Save & Close" at bounding box center [959, 643] width 106 height 33
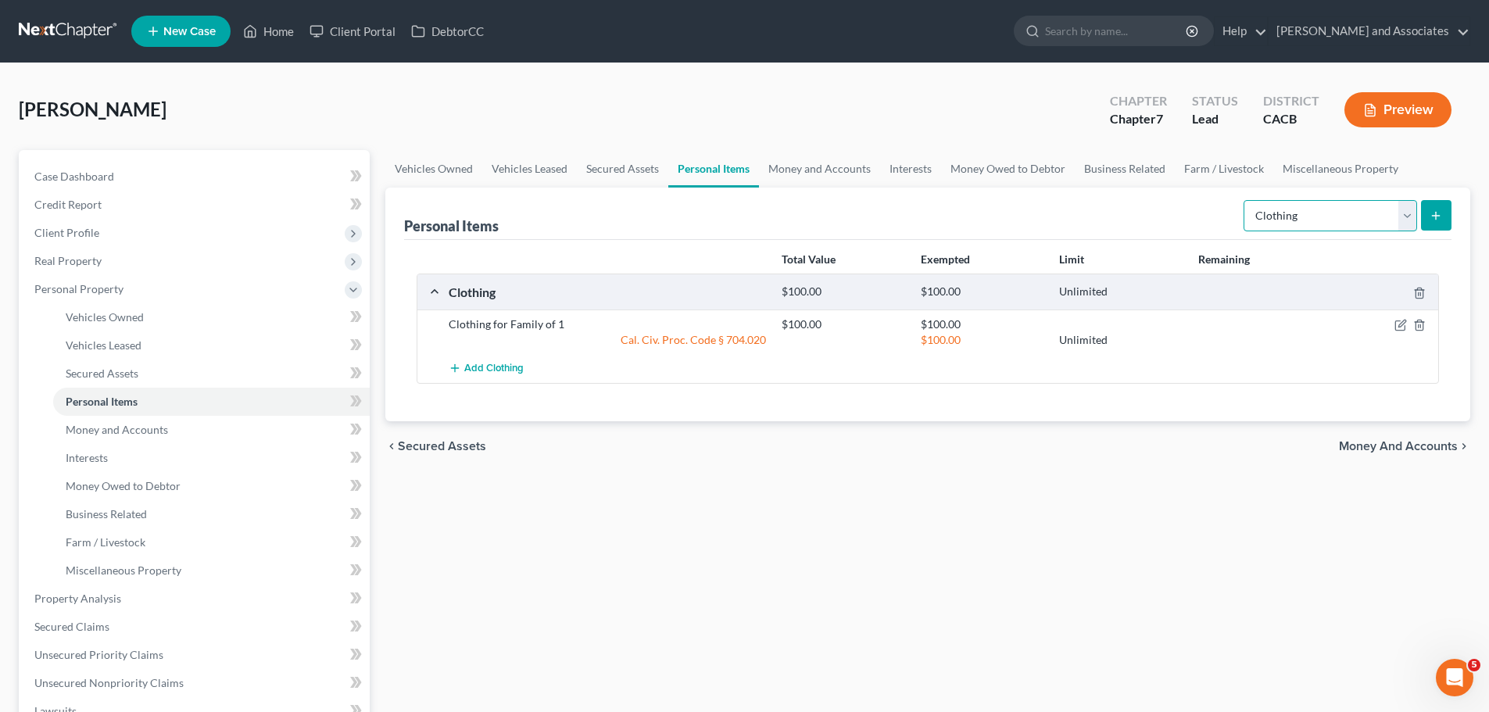
click at [1306, 214] on select "Select Item Type Clothing Collectibles Of Value Electronics Firearms Household …" at bounding box center [1329, 215] width 173 height 31
select select "electronics"
click at [1245, 200] on select "Select Item Type Clothing Collectibles Of Value Electronics Firearms Household …" at bounding box center [1329, 215] width 173 height 31
click at [1427, 209] on button "submit" at bounding box center [1436, 215] width 30 height 30
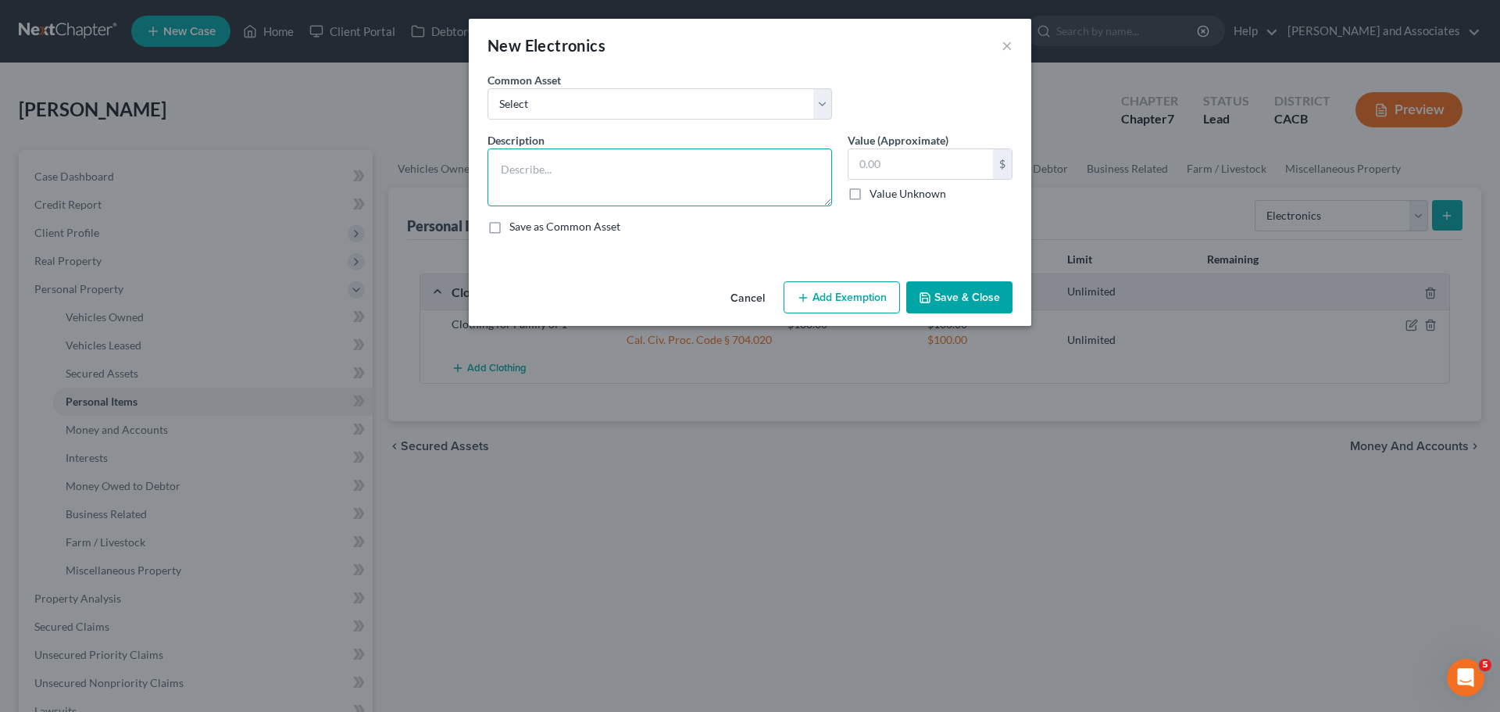
click at [628, 159] on textarea at bounding box center [660, 177] width 345 height 58
type textarea "1 phone, 1 home phone, 1 computer, 1 printer, 1 tv"
click at [958, 159] on input "text" at bounding box center [921, 164] width 145 height 30
type input "2,000"
click at [754, 167] on textarea "1 phone, 1 home phone, 1 computer, 1 printer, 1 tv" at bounding box center [660, 177] width 345 height 58
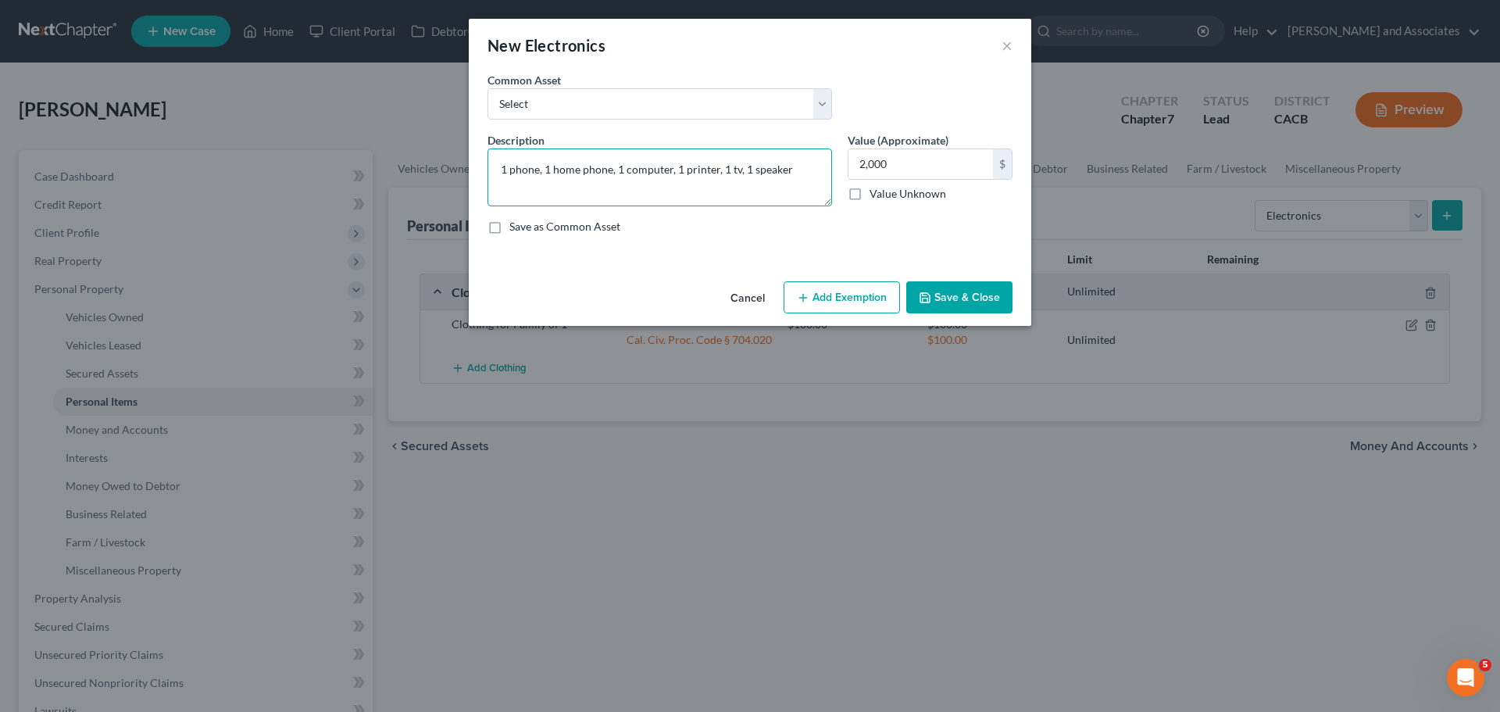
type textarea "1 phone, 1 home phone, 1 computer, 1 printer, 1 tv, 1 speaker"
click at [867, 296] on button "Add Exemption" at bounding box center [842, 297] width 116 height 33
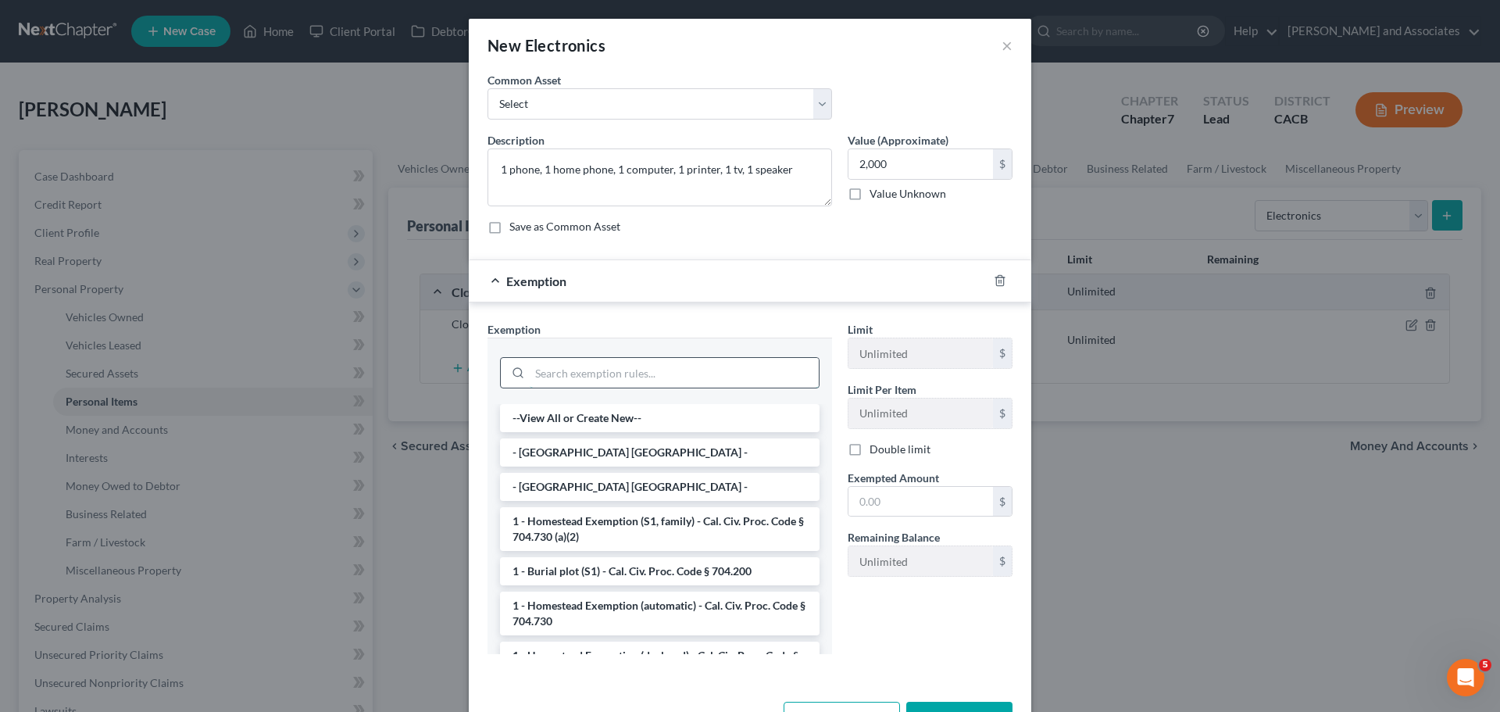
click at [639, 374] on input "search" at bounding box center [674, 373] width 289 height 30
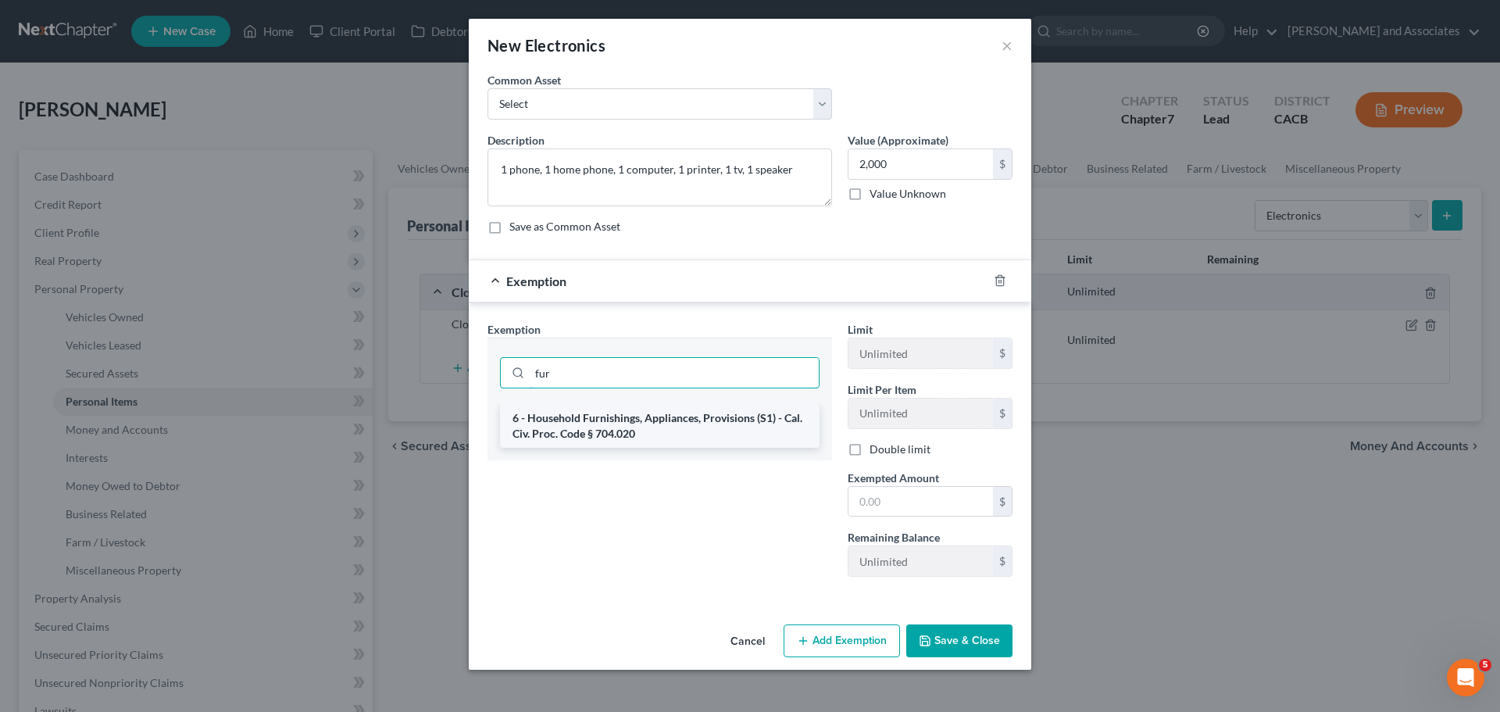
type input "fur"
click at [699, 427] on li "6 - Household Furnishings, Appliances, Provisions (S1) - Cal. Civ. Proc. Code §…" at bounding box center [660, 426] width 320 height 44
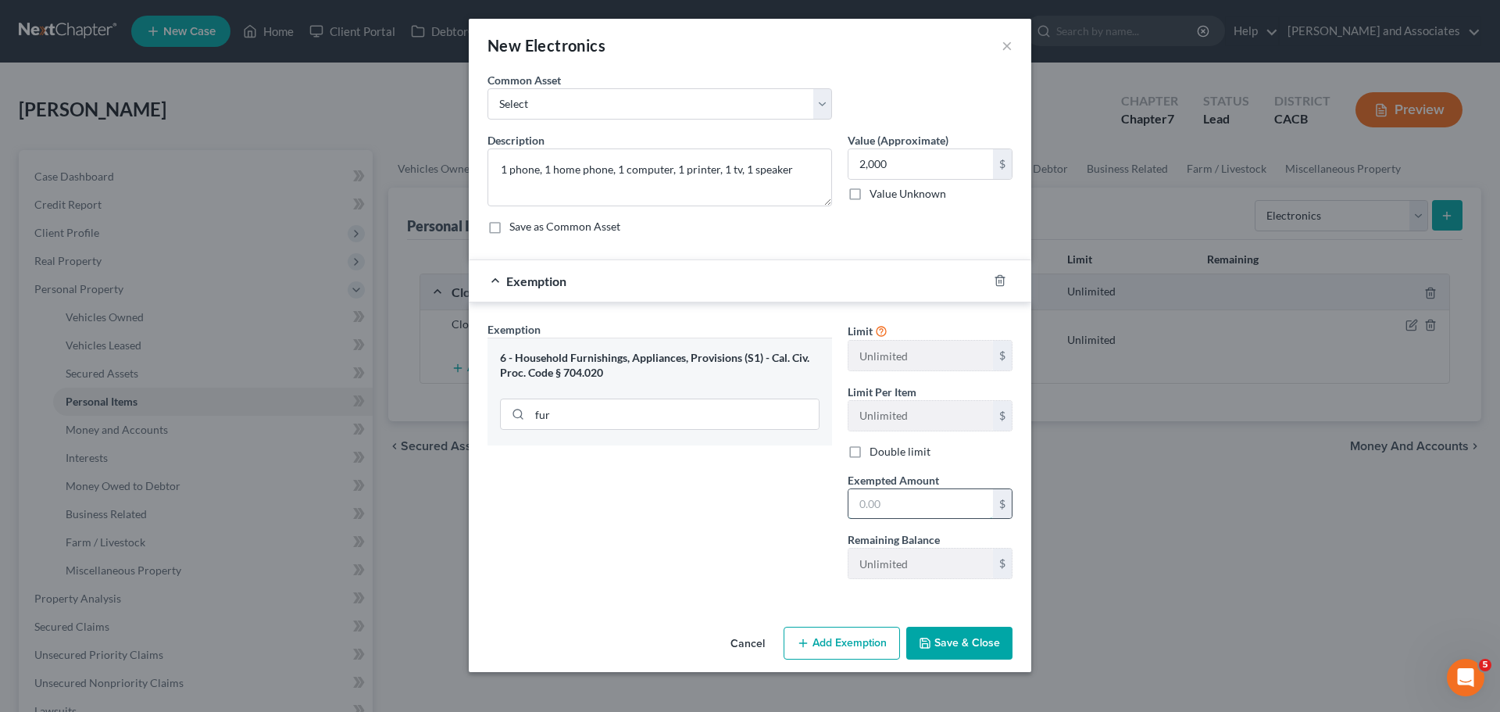
click at [873, 502] on input "text" at bounding box center [921, 504] width 145 height 30
type input "2,000"
click at [949, 638] on button "Save & Close" at bounding box center [959, 643] width 106 height 33
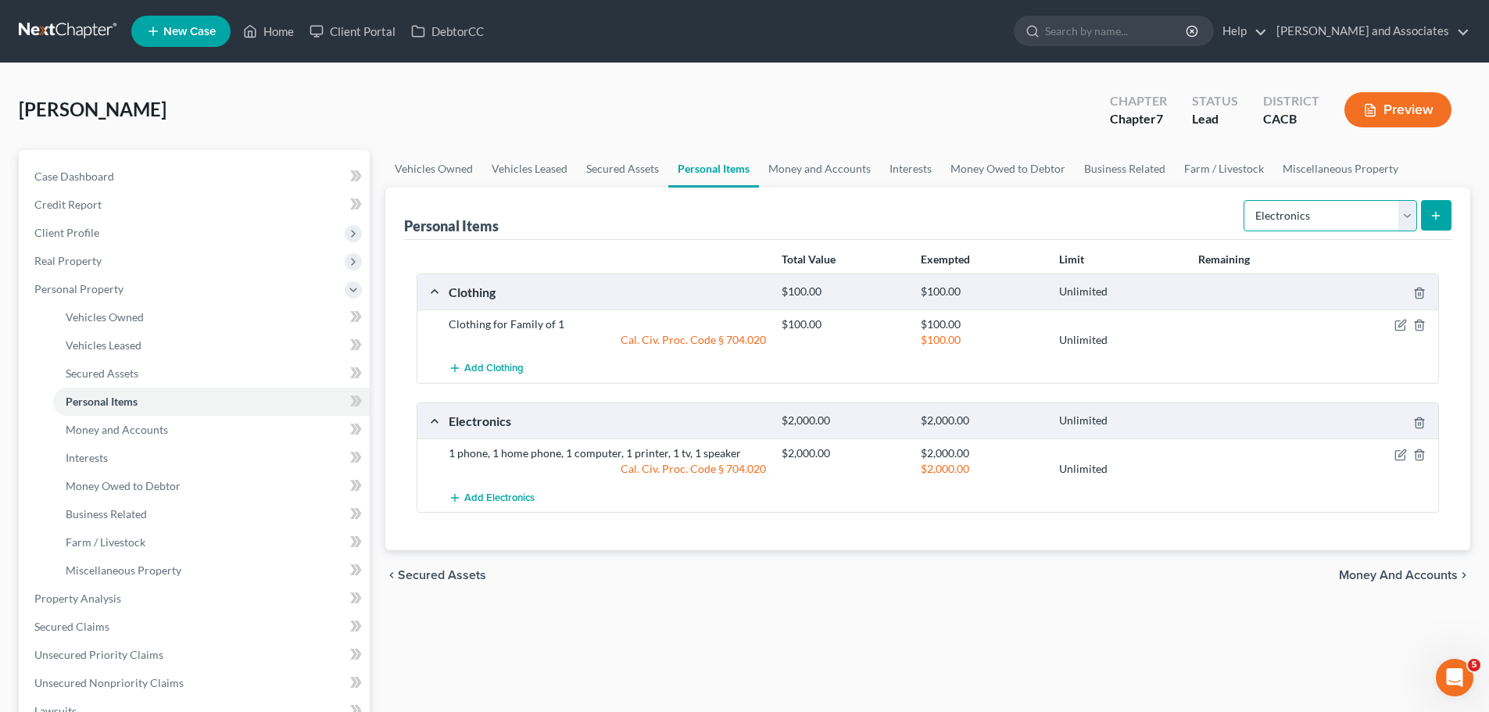
click at [1346, 217] on select "Select Item Type Clothing Collectibles Of Value Electronics Firearms Household …" at bounding box center [1329, 215] width 173 height 31
select select "pets"
click at [1245, 200] on select "Select Item Type Clothing Collectibles Of Value Electronics Firearms Household …" at bounding box center [1329, 215] width 173 height 31
click at [1441, 220] on button "submit" at bounding box center [1436, 215] width 30 height 30
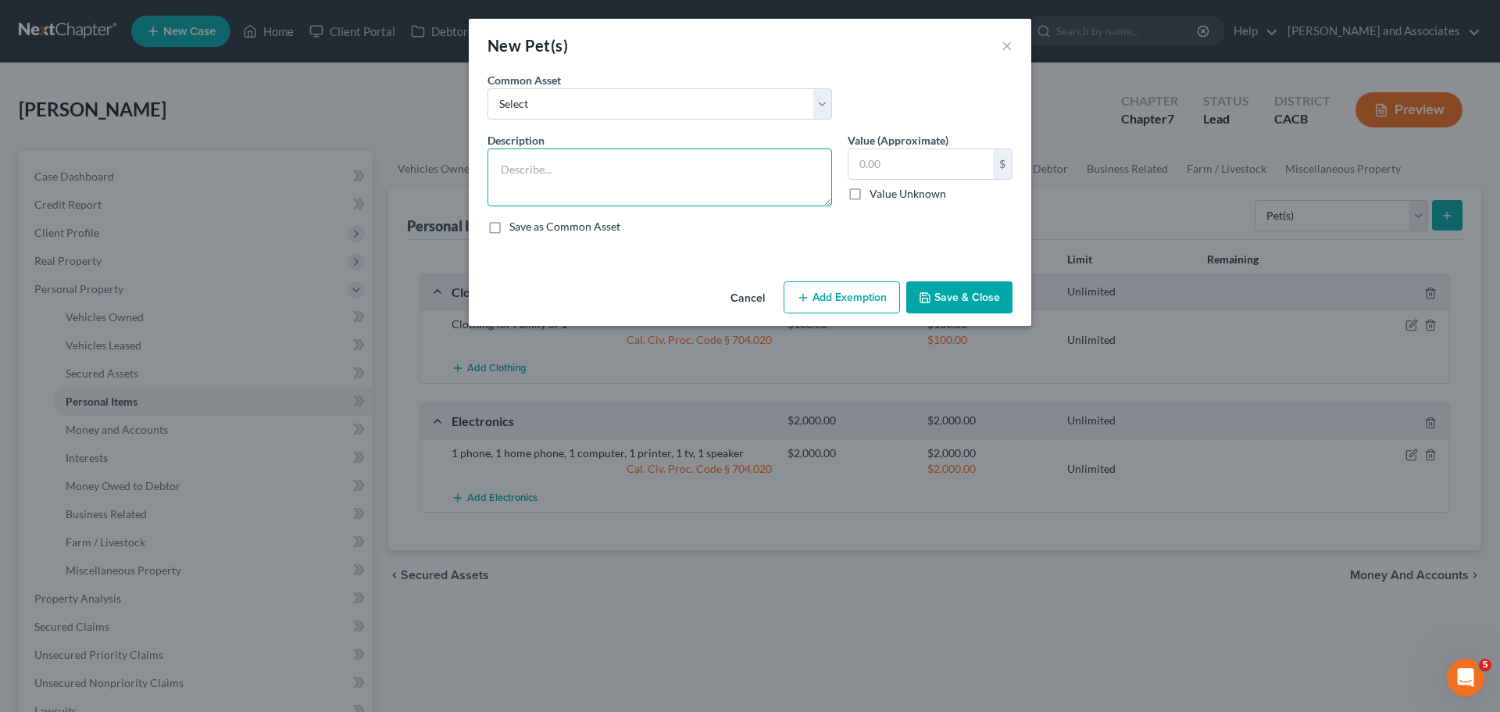
click at [689, 177] on textarea at bounding box center [660, 177] width 345 height 58
type textarea "1 cat"
click at [932, 165] on input "text" at bounding box center [921, 164] width 145 height 30
type input "20"
click at [845, 295] on button "Add Exemption" at bounding box center [842, 297] width 116 height 33
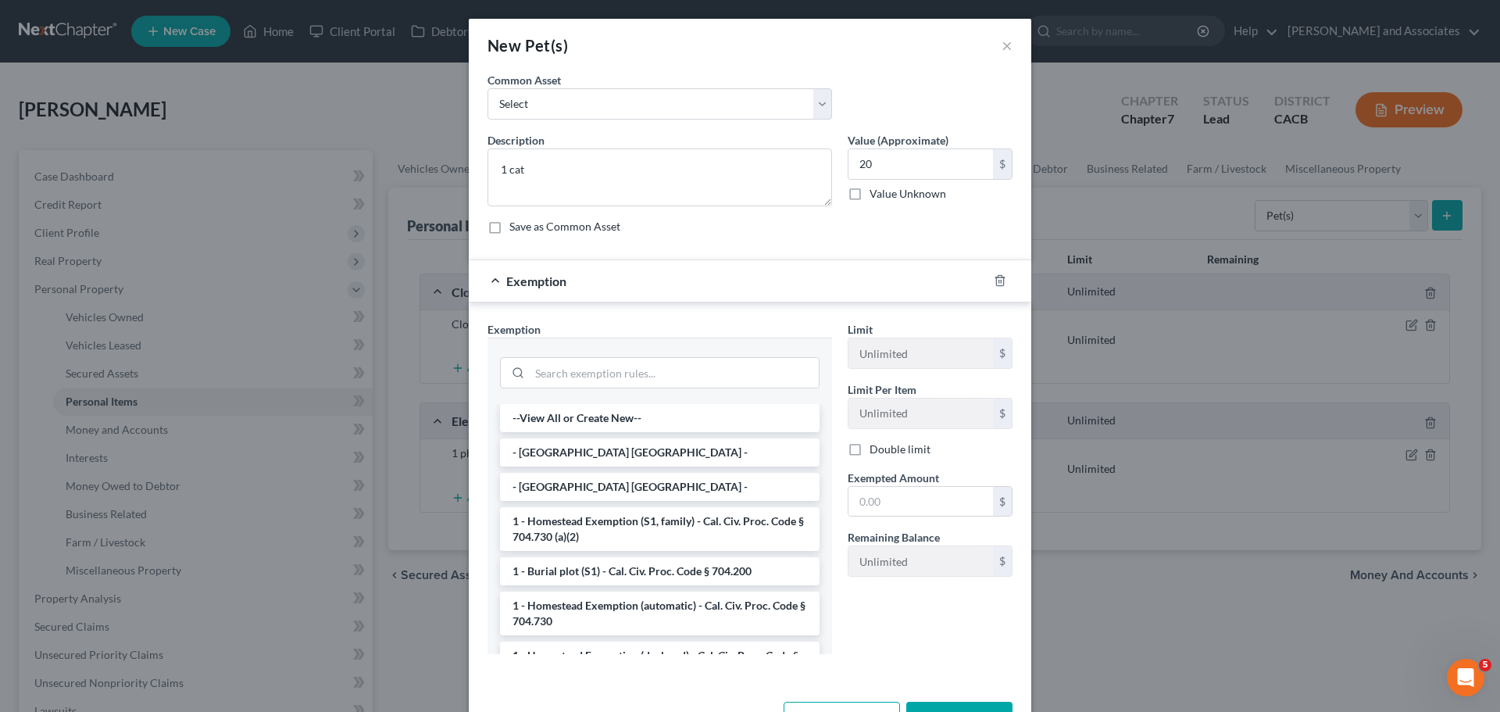
click at [660, 393] on div at bounding box center [660, 371] width 345 height 66
click at [673, 381] on input "search" at bounding box center [674, 373] width 289 height 30
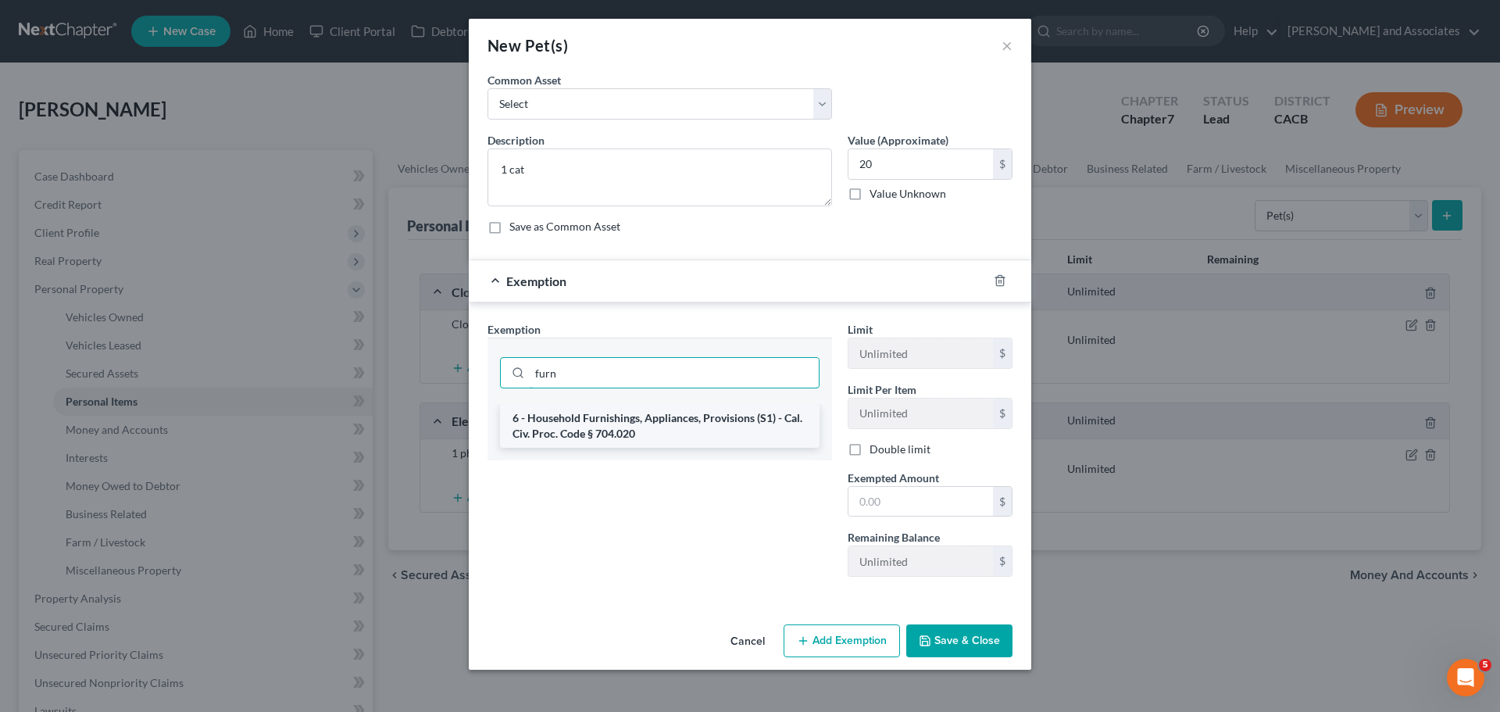
type input "furn"
click at [648, 424] on li "6 - Household Furnishings, Appliances, Provisions (S1) - Cal. Civ. Proc. Code §…" at bounding box center [660, 426] width 320 height 44
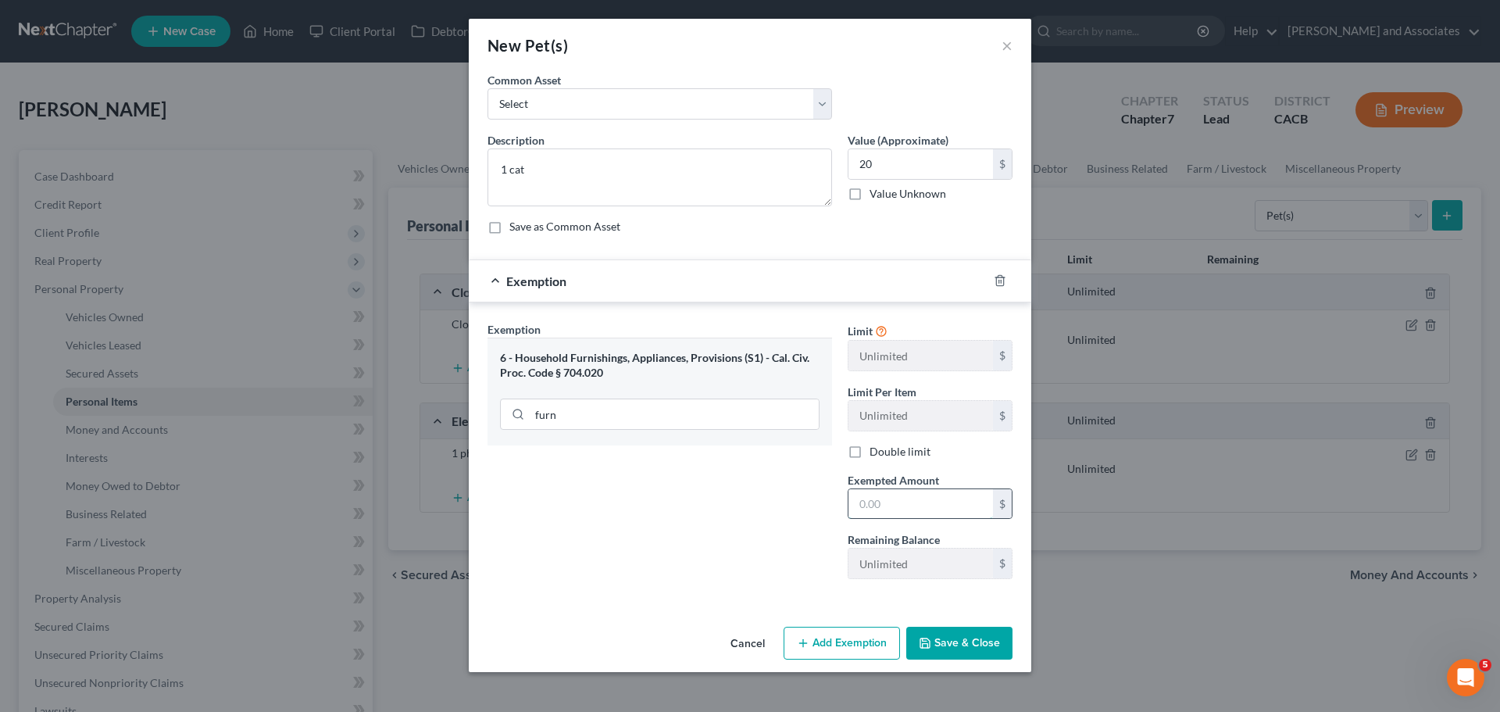
click at [925, 499] on input "text" at bounding box center [921, 504] width 145 height 30
type input "20"
click at [992, 642] on button "Save & Close" at bounding box center [959, 643] width 106 height 33
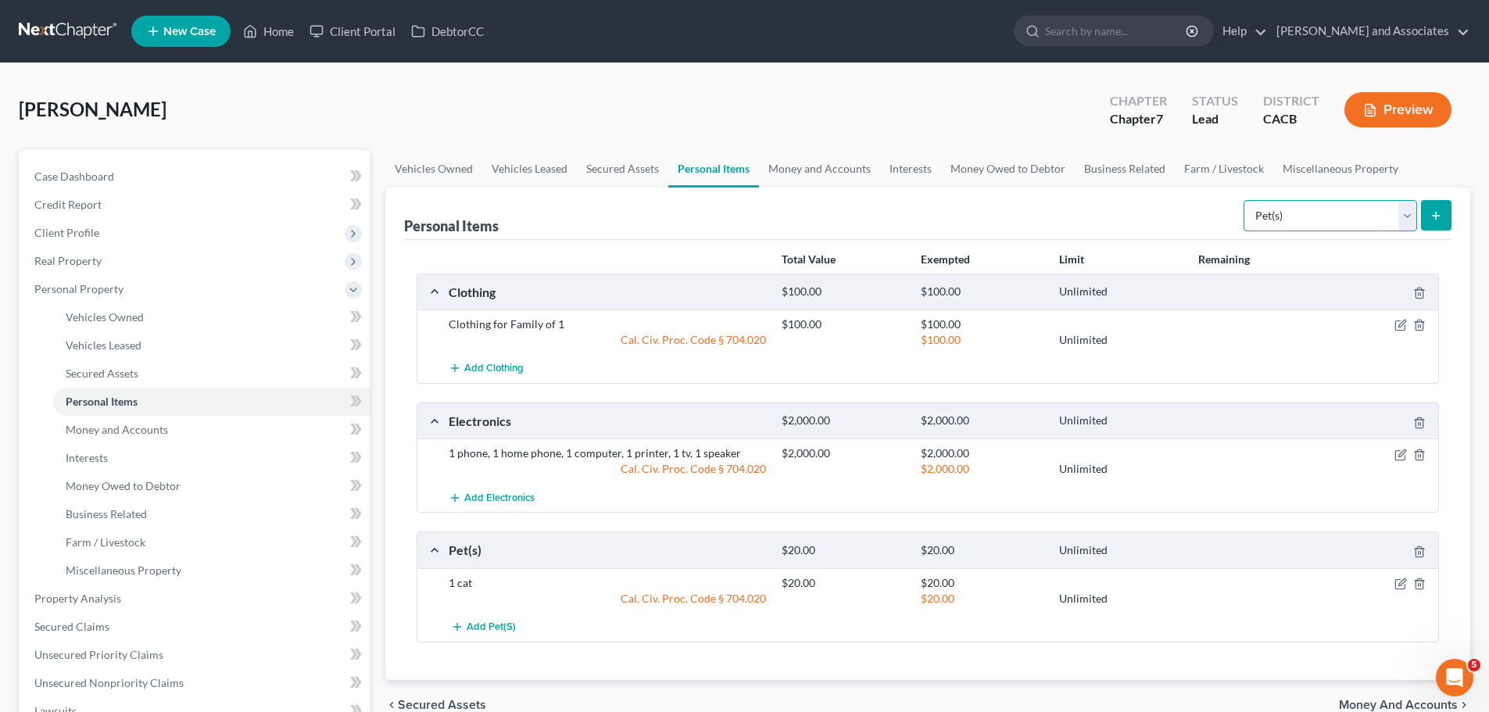
click at [1328, 222] on select "Select Item Type Clothing Collectibles Of Value Electronics Firearms Household …" at bounding box center [1329, 215] width 173 height 31
click at [809, 167] on link "Money and Accounts" at bounding box center [819, 169] width 121 height 38
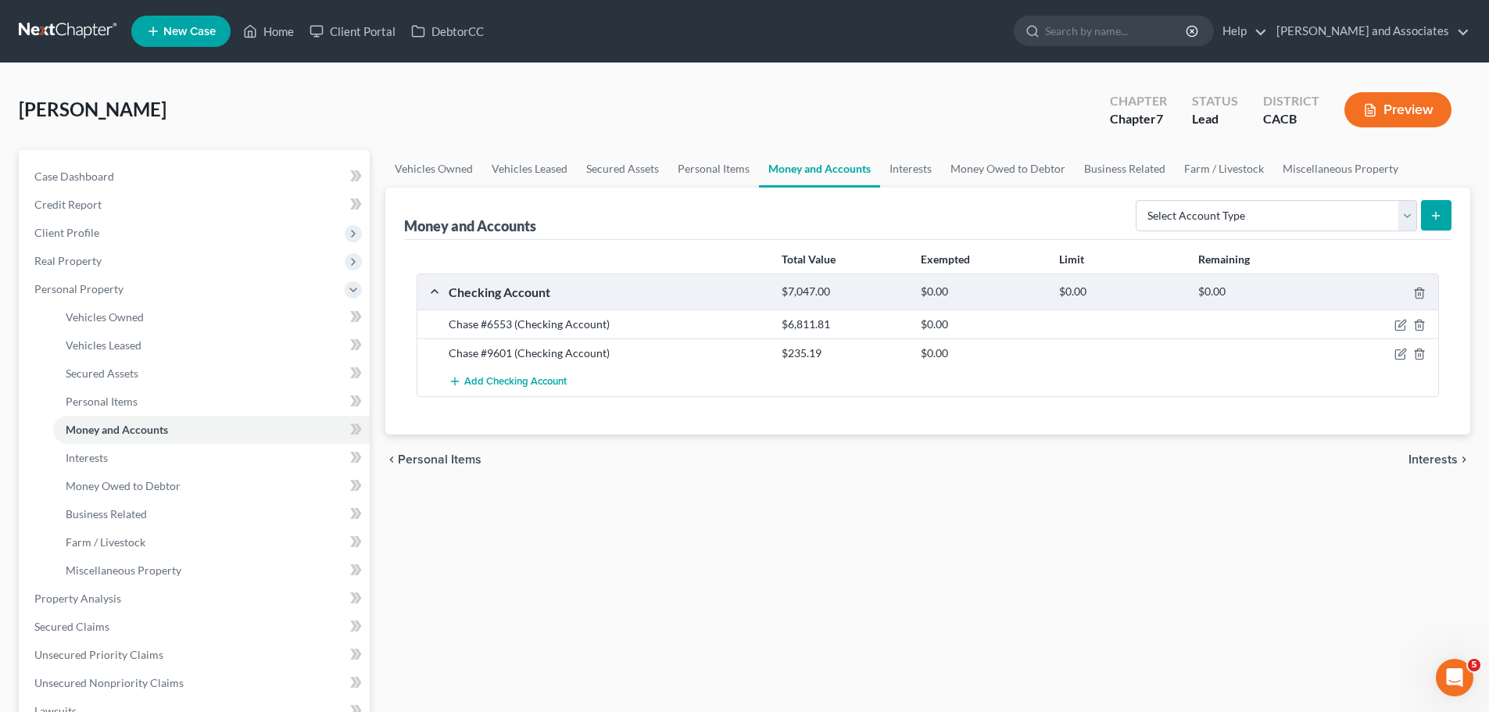
click at [881, 669] on div "Vehicles Owned Vehicles Leased Secured Assets Personal Items Money and Accounts…" at bounding box center [927, 581] width 1100 height 862
click at [820, 608] on div "Vehicles Owned Vehicles Leased Secured Assets Personal Items Money and Accounts…" at bounding box center [927, 581] width 1100 height 862
click at [498, 382] on span "Add Checking Account" at bounding box center [515, 382] width 102 height 13
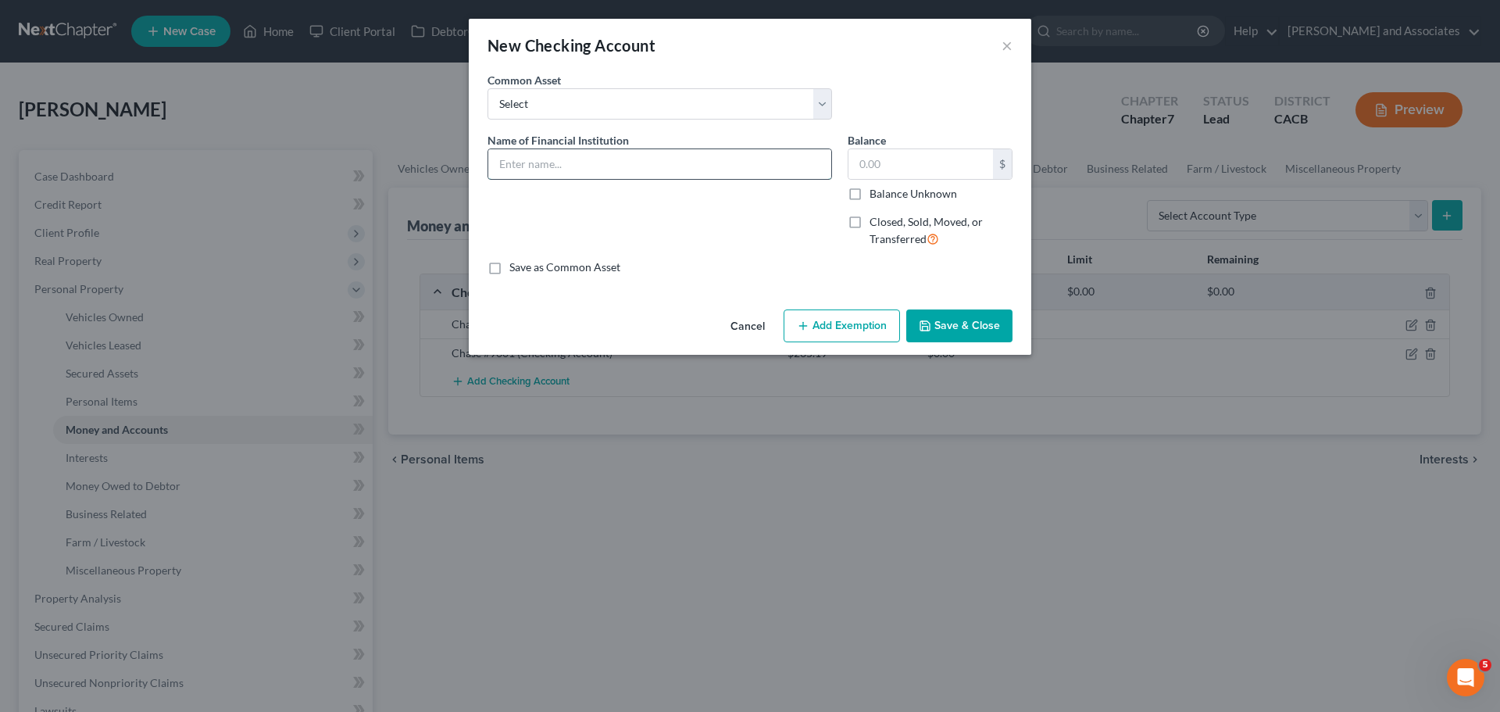
click at [590, 168] on input "text" at bounding box center [659, 164] width 343 height 30
type input "Fighterfighters bank account"
click at [995, 326] on button "Save & Close" at bounding box center [959, 325] width 106 height 33
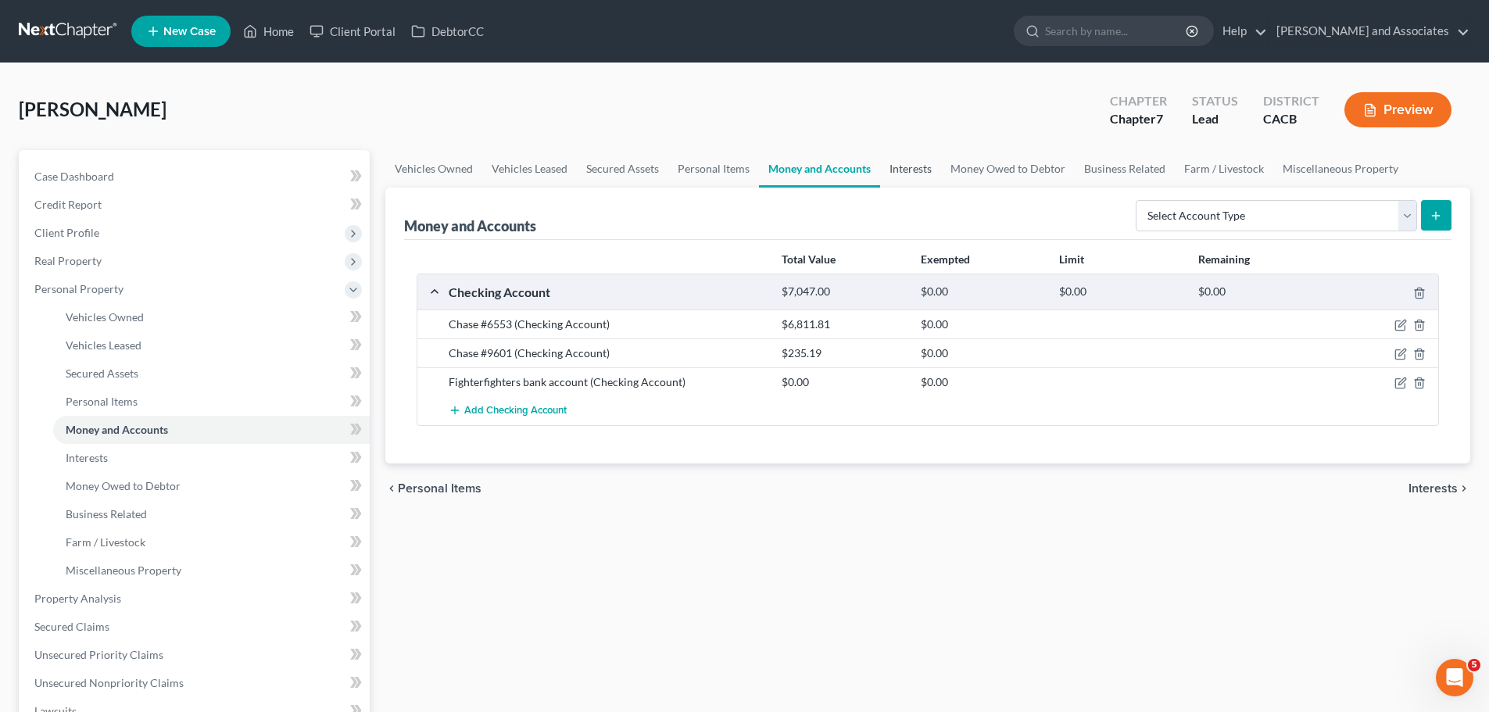
click at [916, 170] on link "Interests" at bounding box center [910, 169] width 61 height 38
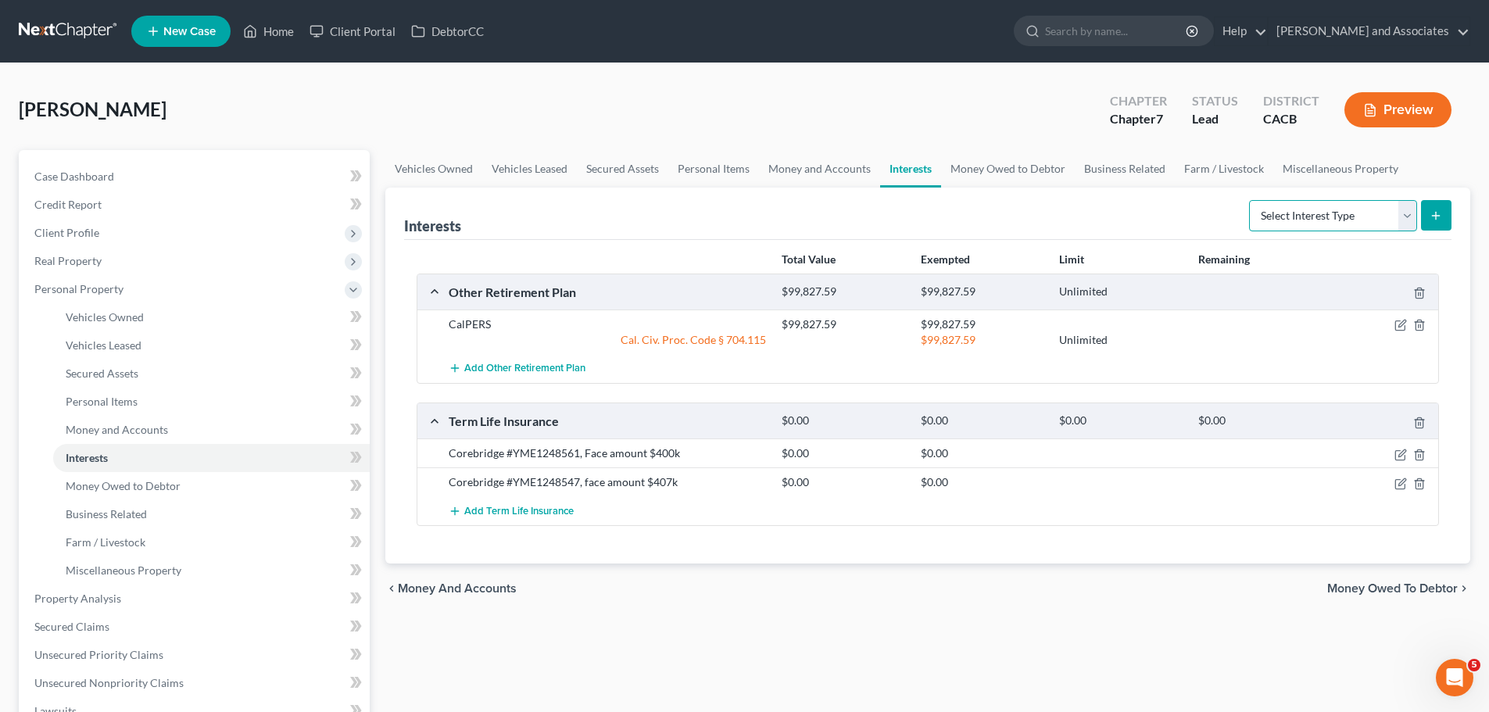
click at [1318, 216] on select "Select Interest Type 401K Annuity Bond Education IRA Government Bond Government…" at bounding box center [1333, 215] width 168 height 31
click at [997, 173] on link "Money Owed to Debtor" at bounding box center [1008, 169] width 134 height 38
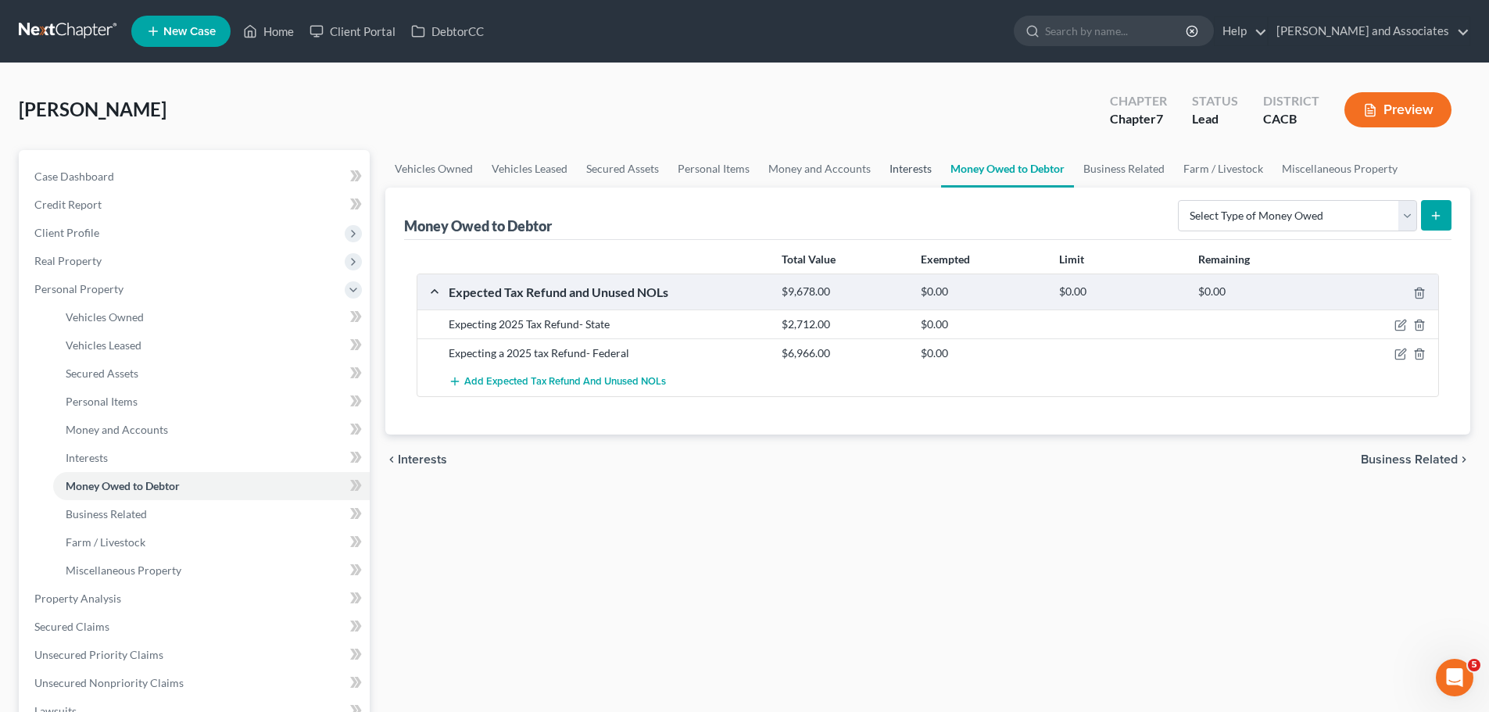
click at [888, 170] on link "Interests" at bounding box center [910, 169] width 61 height 38
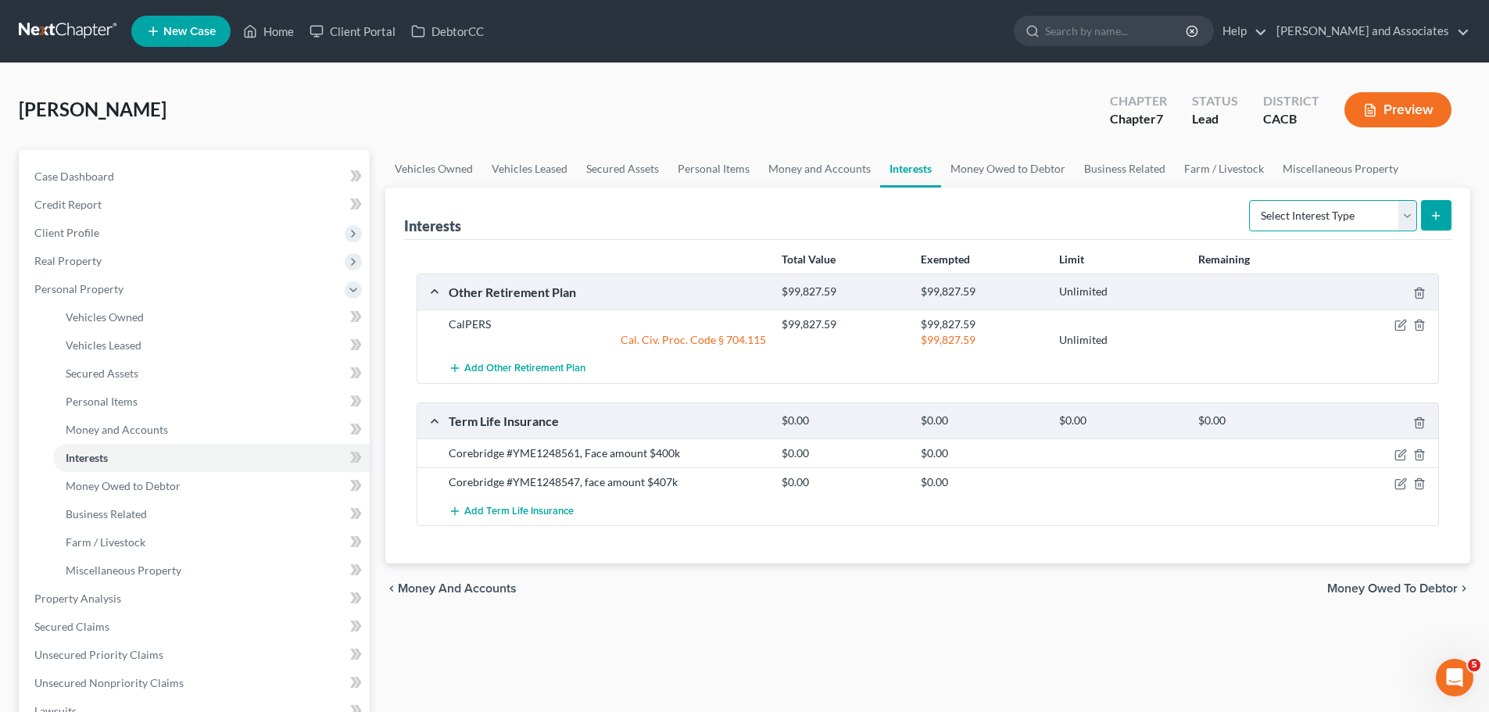
click at [1331, 215] on select "Select Interest Type 401K Annuity Bond Education IRA Government Bond Government…" at bounding box center [1333, 215] width 168 height 31
click at [538, 363] on span "Add Other Retirement Plan" at bounding box center [524, 369] width 121 height 13
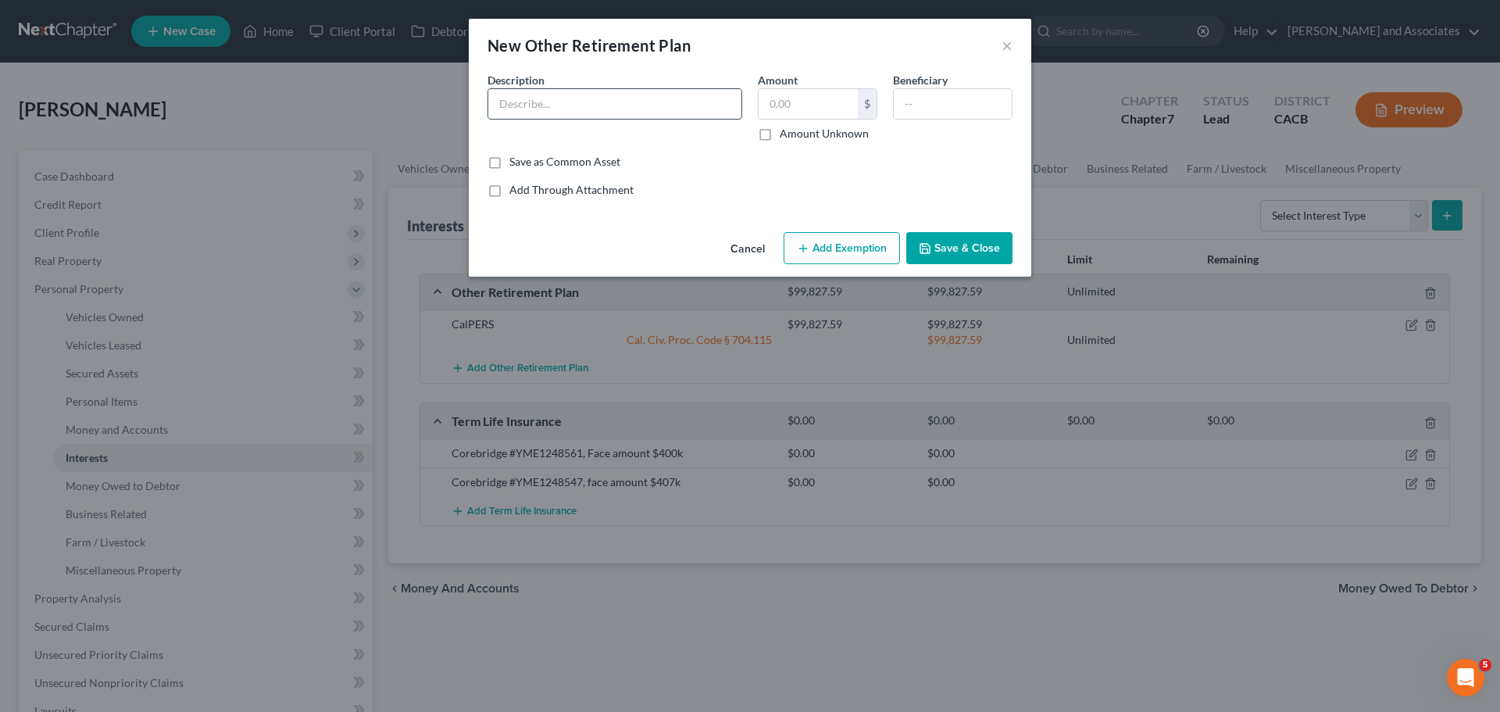
click at [583, 105] on input "text" at bounding box center [614, 104] width 253 height 30
type input "403 B"
click at [958, 258] on button "Save & Close" at bounding box center [959, 248] width 106 height 33
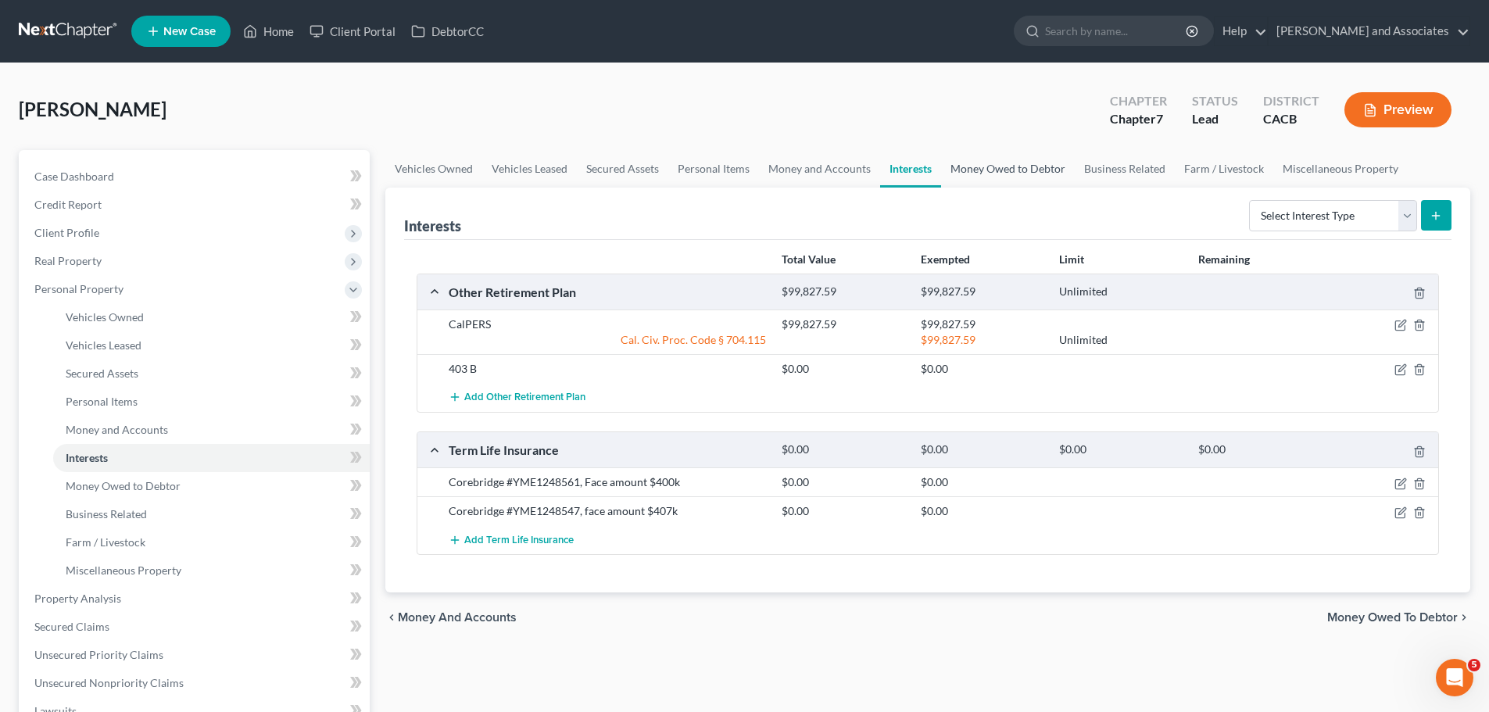
click at [1010, 173] on link "Money Owed to Debtor" at bounding box center [1008, 169] width 134 height 38
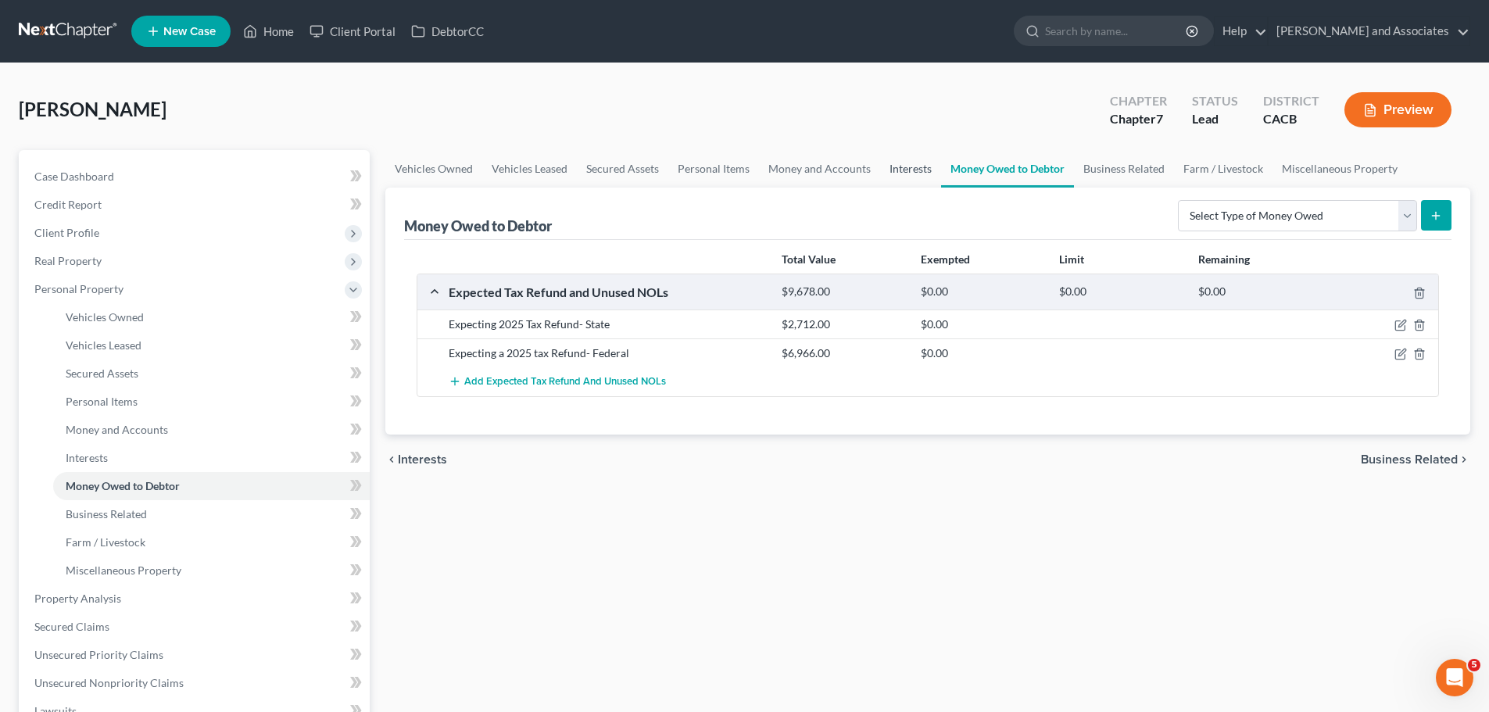
click at [914, 161] on link "Interests" at bounding box center [910, 169] width 61 height 38
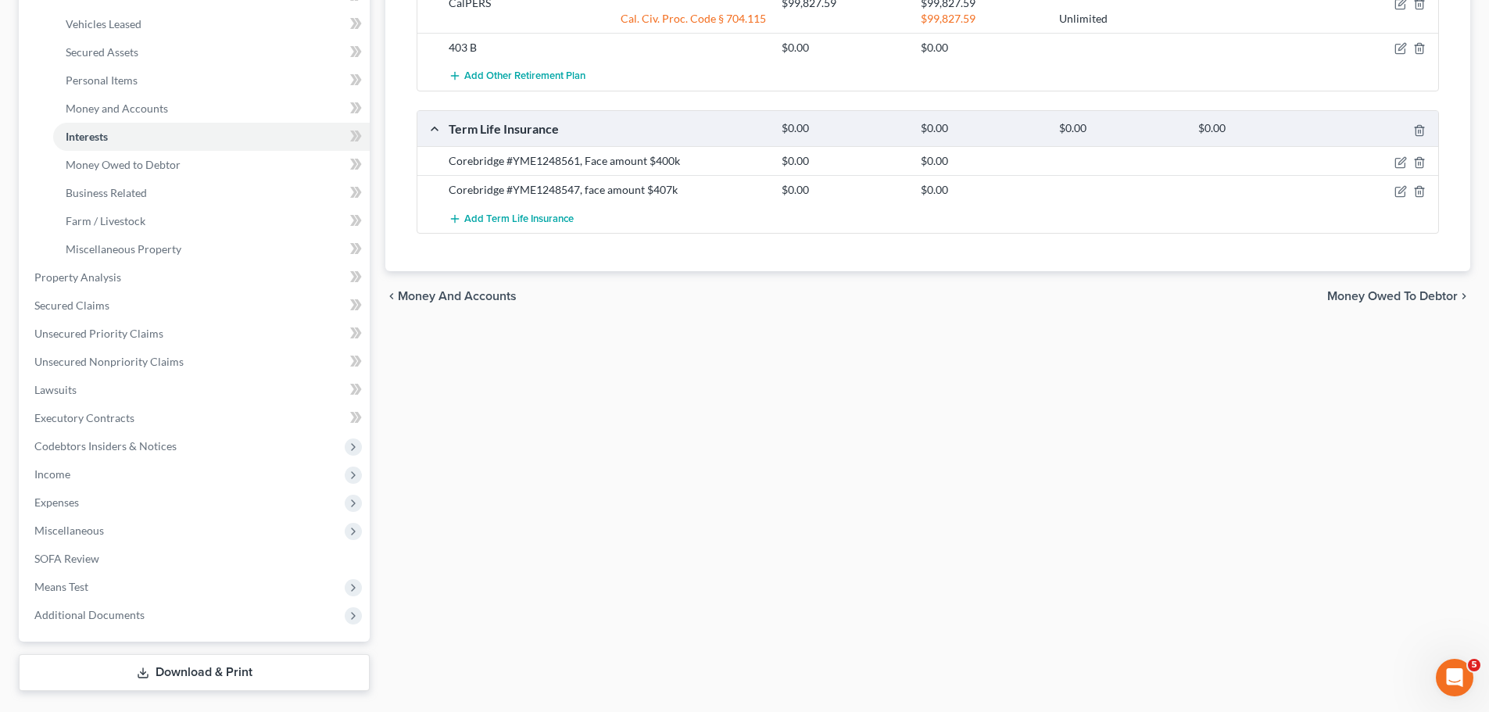
scroll to position [359, 0]
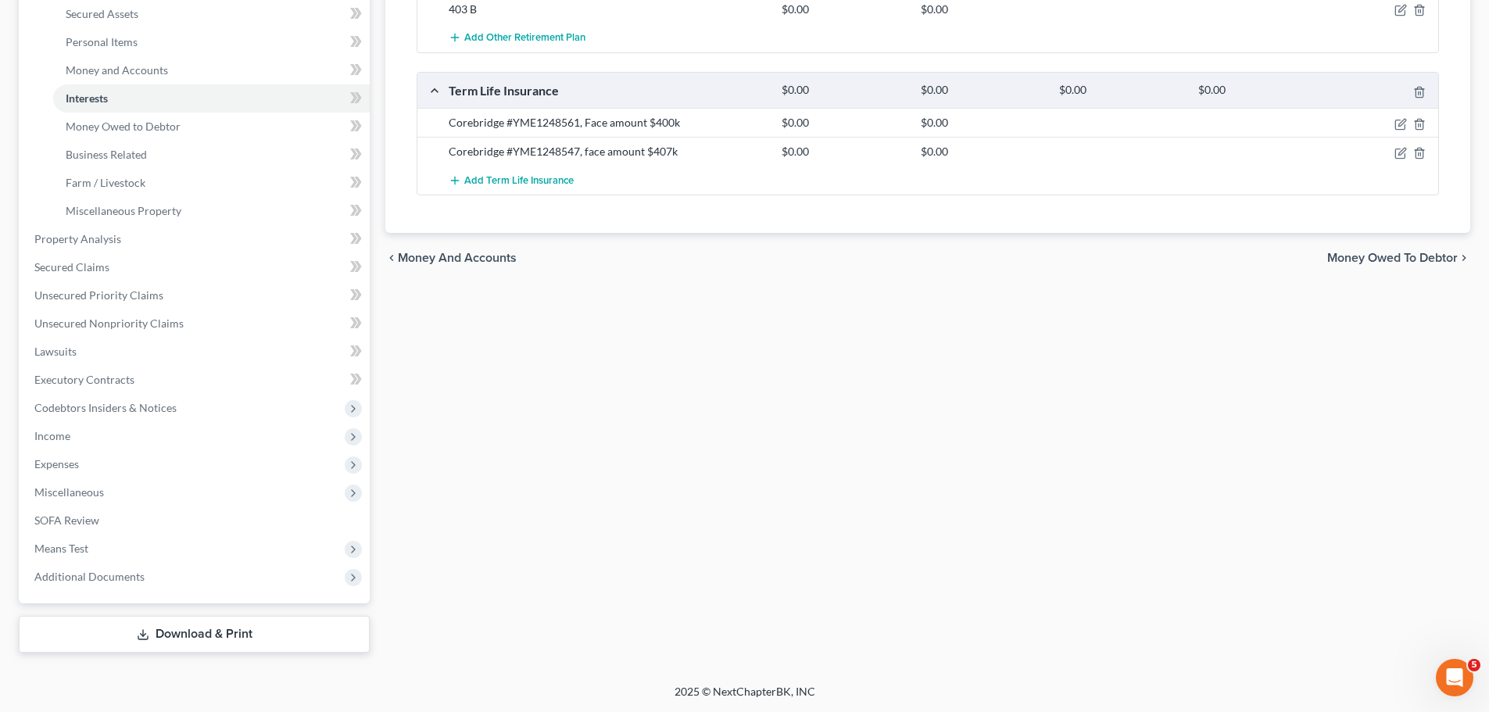
click at [985, 313] on div "Vehicles Owned Vehicles Leased Secured Assets Personal Items Money and Accounts…" at bounding box center [927, 222] width 1100 height 862
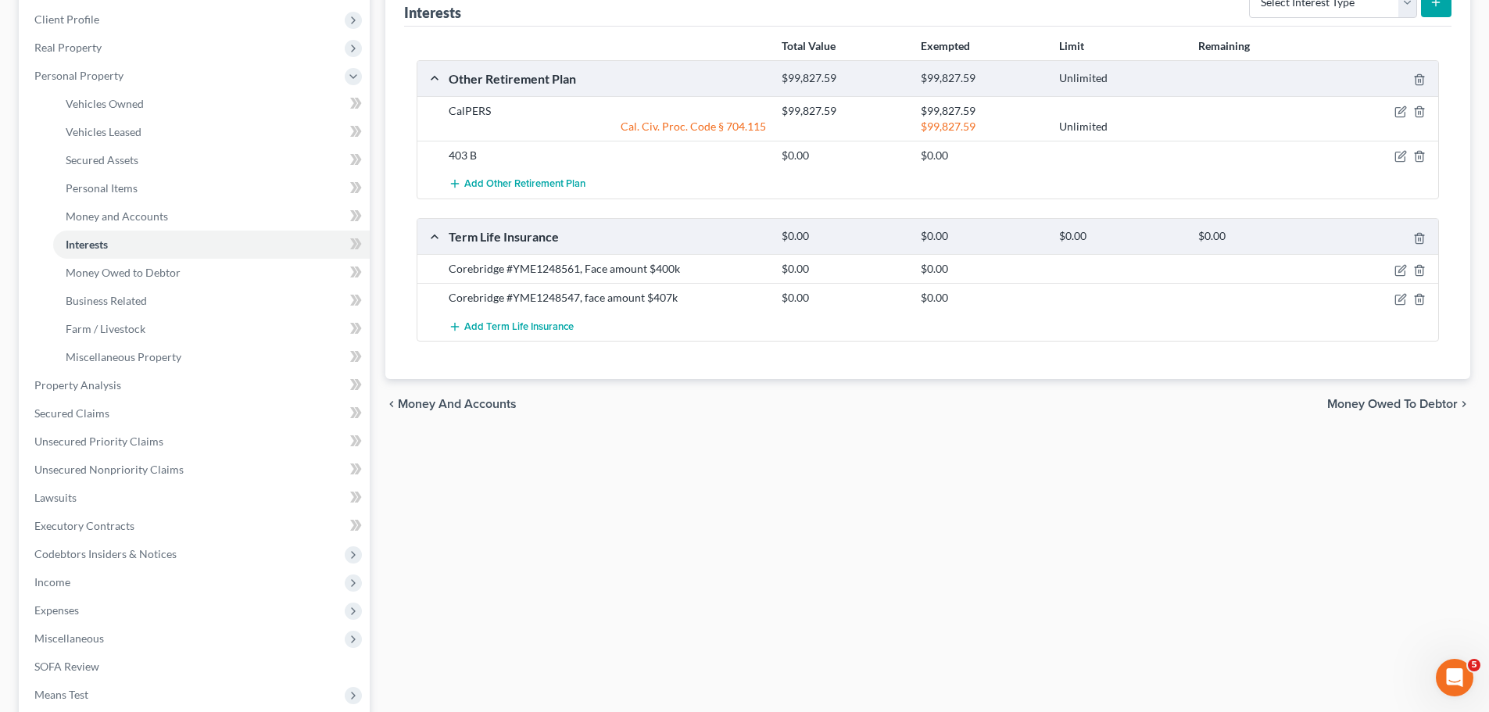
scroll to position [203, 0]
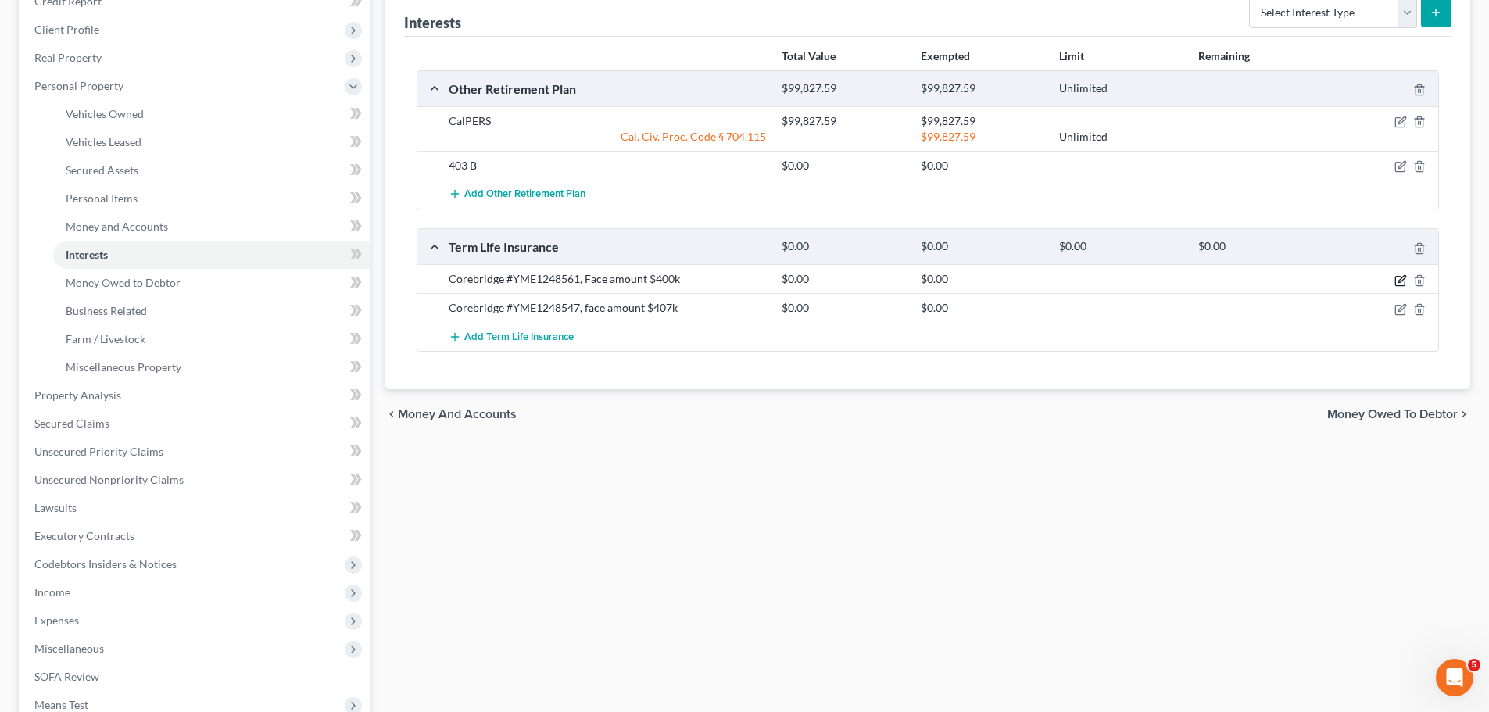
click at [1398, 277] on icon "button" at bounding box center [1399, 280] width 9 height 9
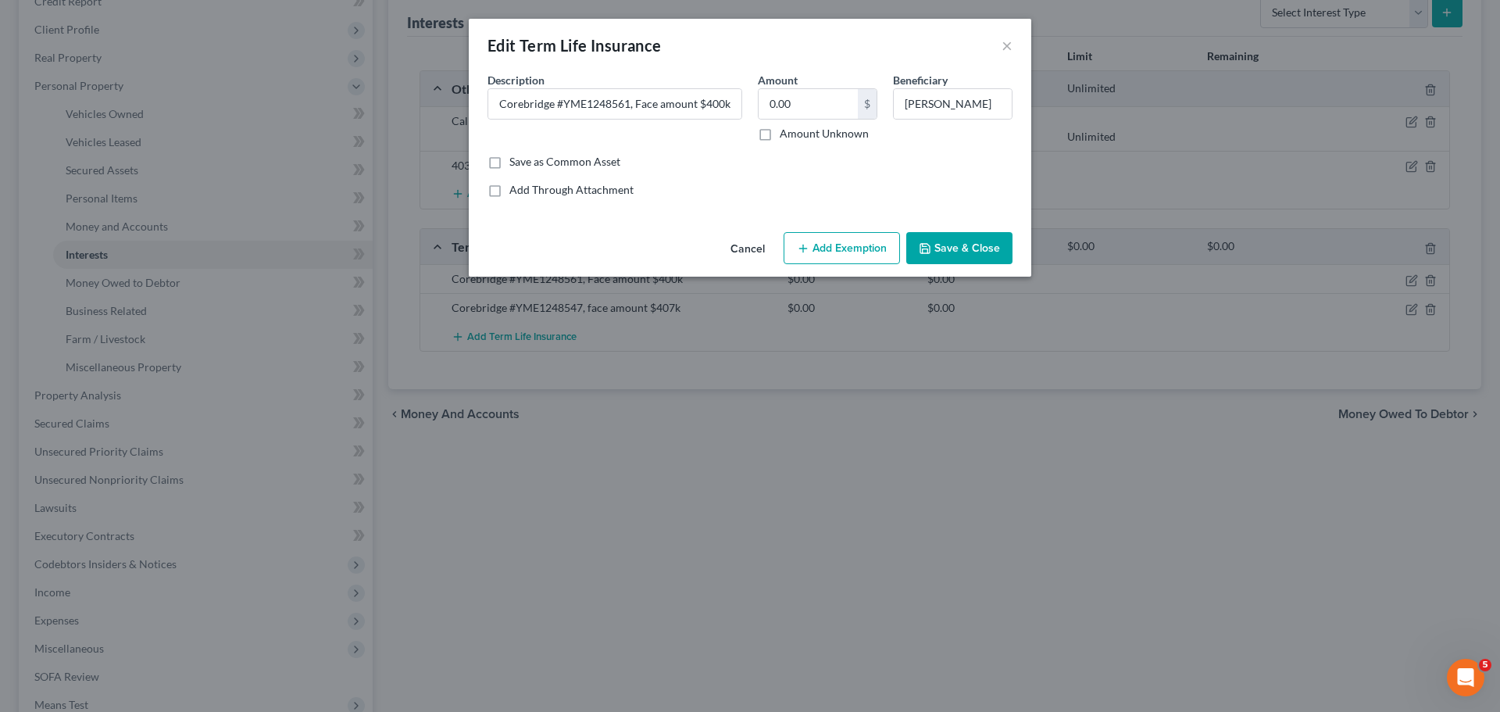
click at [945, 250] on button "Save & Close" at bounding box center [959, 248] width 106 height 33
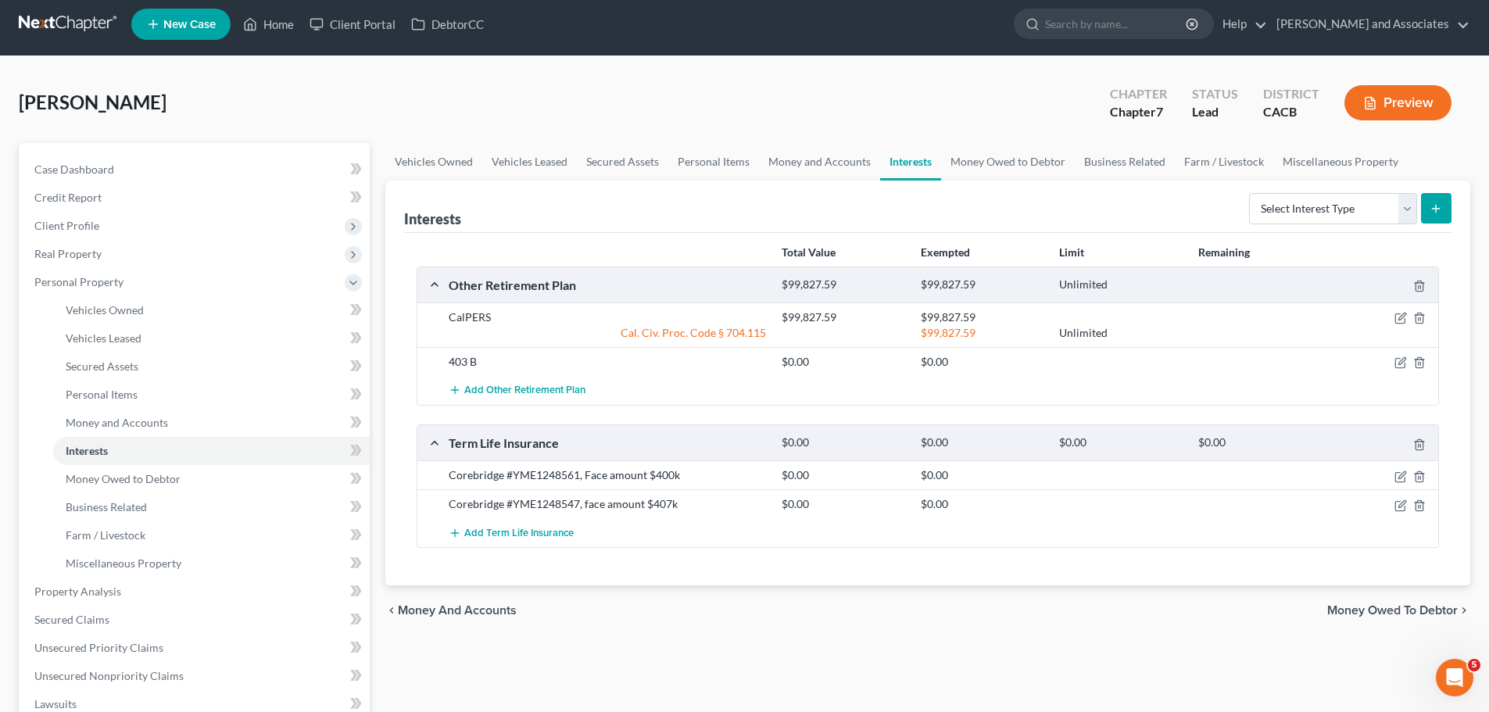
scroll to position [0, 0]
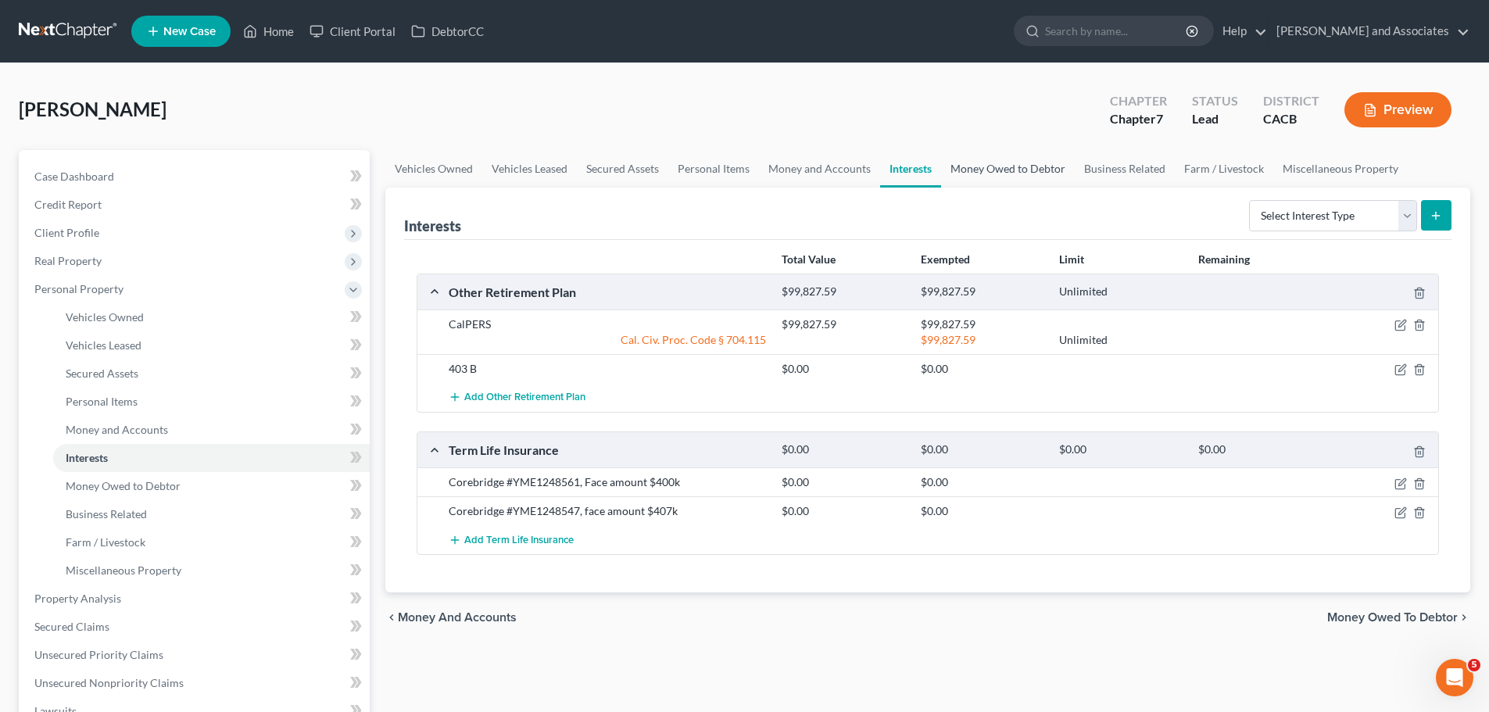
click at [1007, 175] on link "Money Owed to Debtor" at bounding box center [1008, 169] width 134 height 38
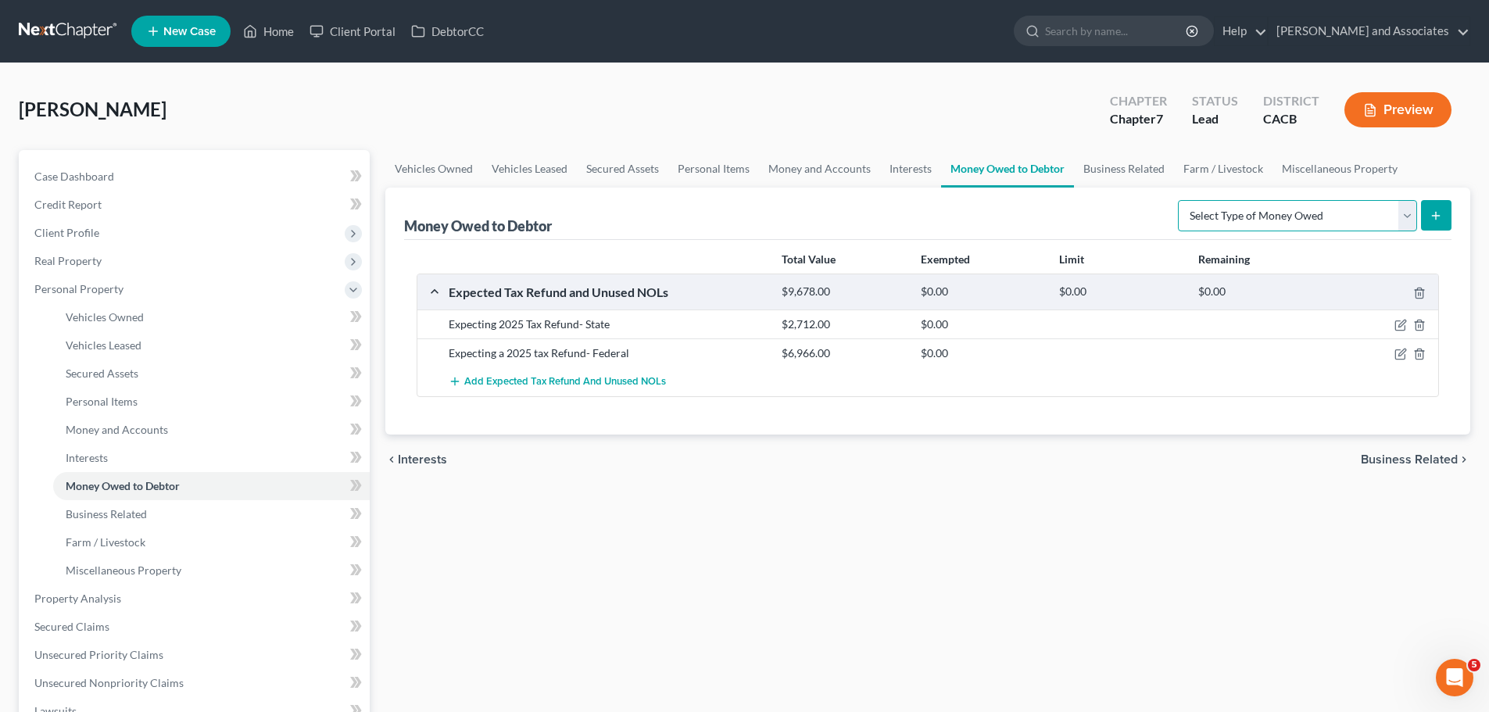
click at [1251, 209] on select "Select Type of Money Owed Accounts Receivable Alimony Child Support Claims Agai…" at bounding box center [1297, 215] width 239 height 31
select select "disability_benefits"
click at [1180, 200] on select "Select Type of Money Owed Accounts Receivable Alimony Child Support Claims Agai…" at bounding box center [1297, 215] width 239 height 31
click at [1267, 223] on select "Select Type of Money Owed Accounts Receivable Alimony Child Support Claims Agai…" at bounding box center [1297, 215] width 239 height 31
click at [1110, 175] on link "Business Related" at bounding box center [1124, 169] width 100 height 38
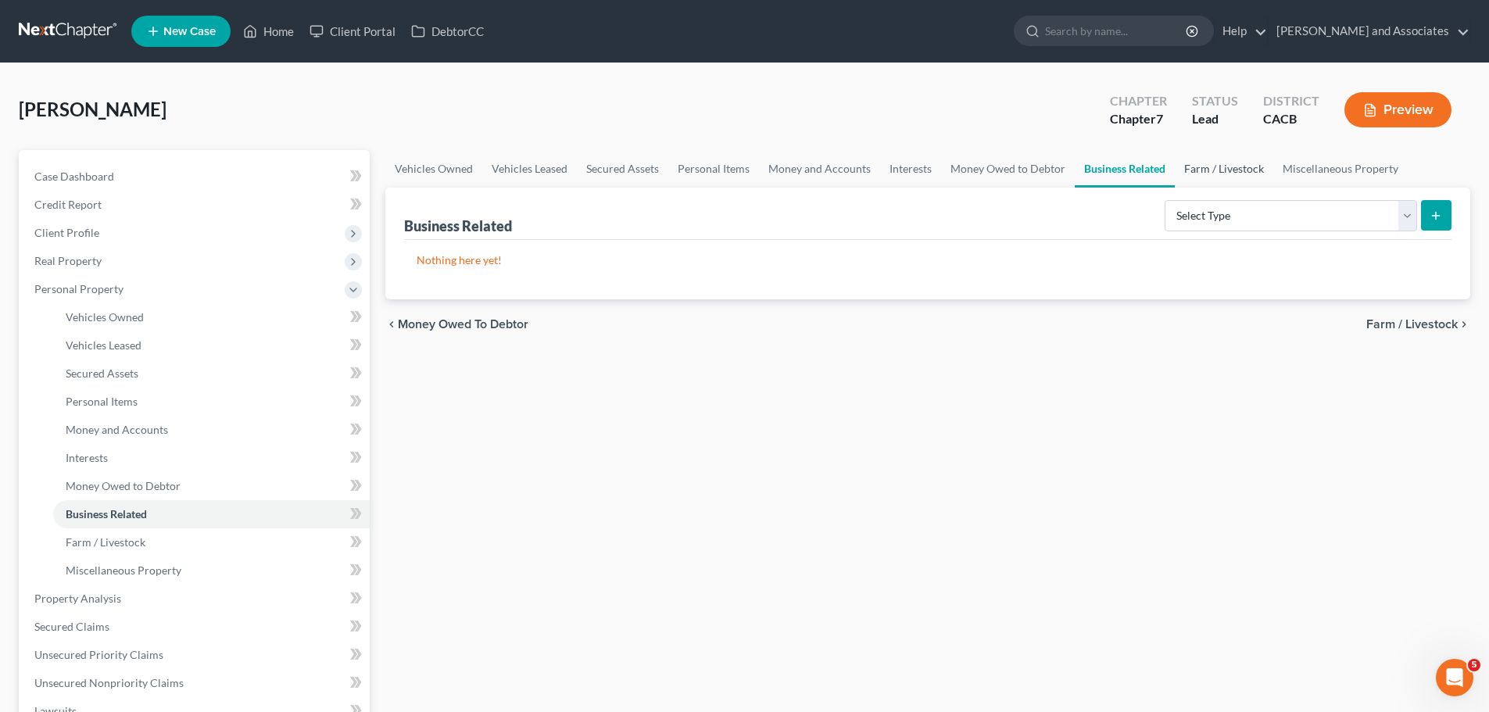
drag, startPoint x: 1221, startPoint y: 174, endPoint x: 1237, endPoint y: 173, distance: 15.6
click at [1221, 173] on link "Farm / Livestock" at bounding box center [1223, 169] width 98 height 38
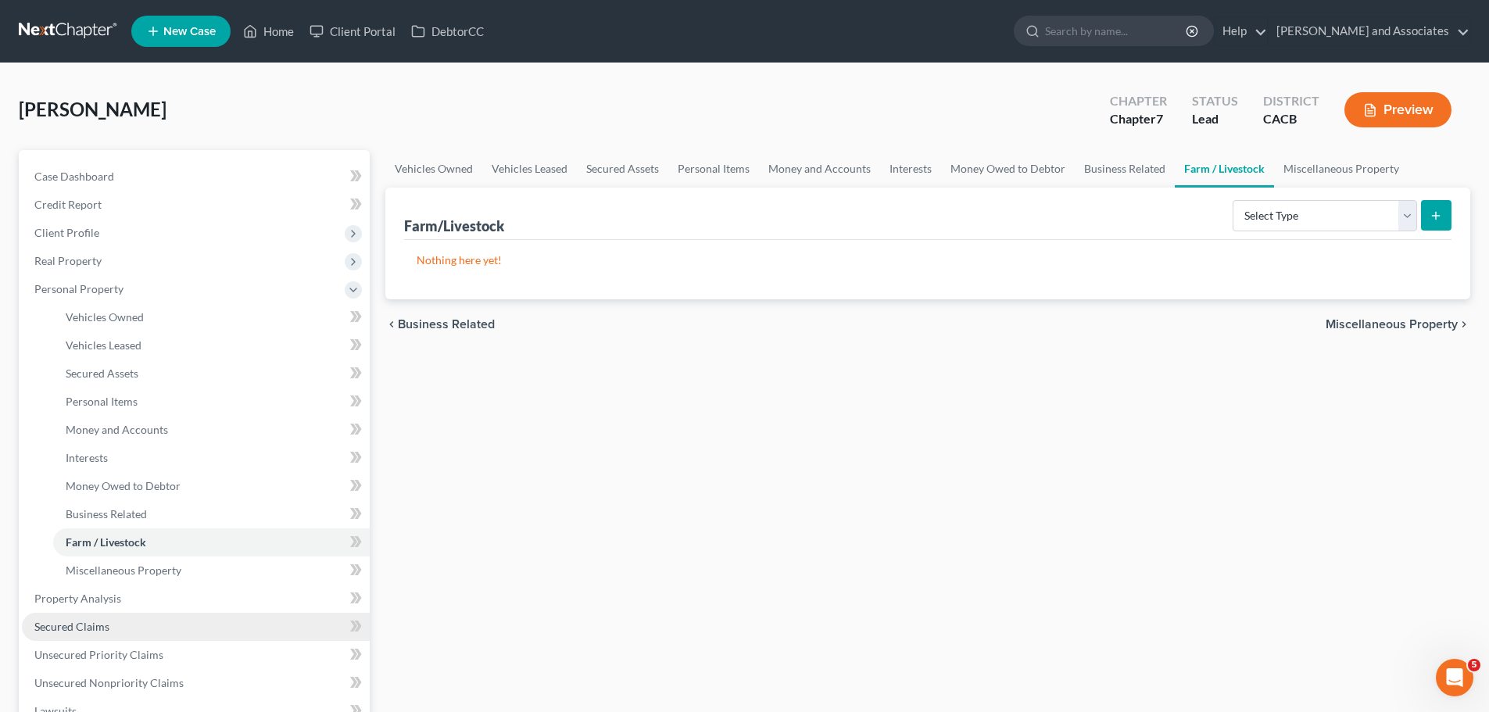
click at [119, 620] on link "Secured Claims" at bounding box center [196, 627] width 348 height 28
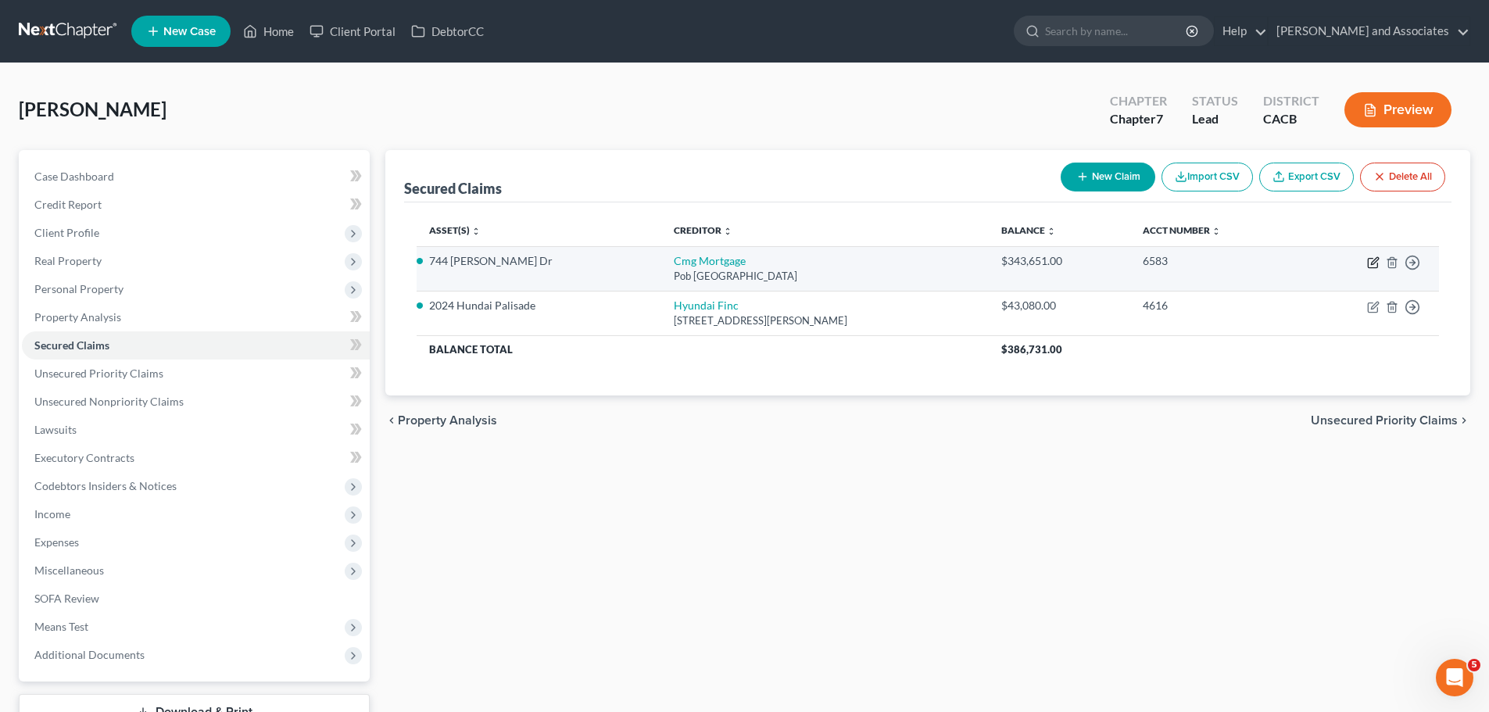
click at [1371, 259] on icon "button" at bounding box center [1371, 263] width 9 height 9
select select "33"
select select "0"
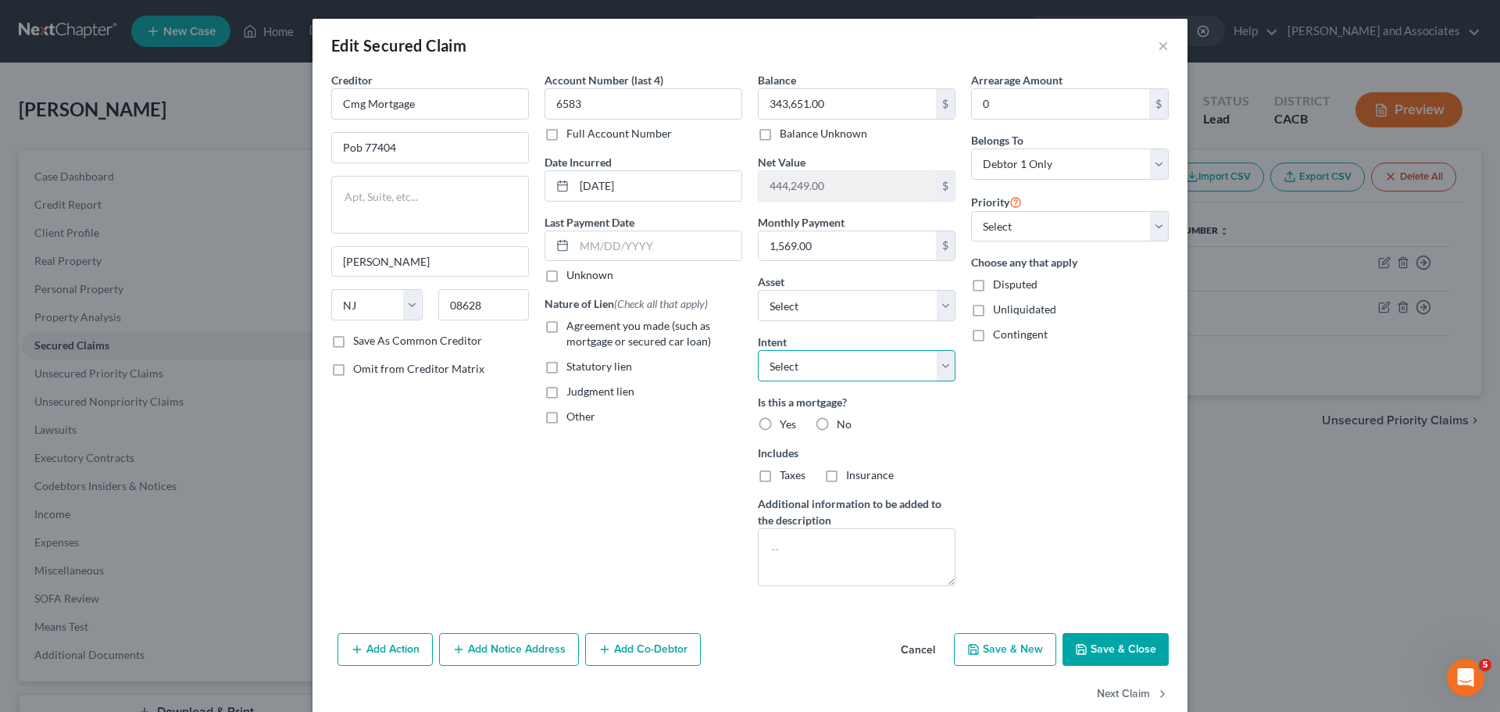
click at [842, 359] on select "Select Surrender Redeem Reaffirm Avoid Other" at bounding box center [857, 365] width 198 height 31
select select "2"
click at [758, 350] on select "Select Surrender Redeem Reaffirm Avoid Other" at bounding box center [857, 365] width 198 height 31
click at [780, 424] on label "Yes" at bounding box center [788, 424] width 16 height 16
click at [786, 424] on input "Yes" at bounding box center [791, 421] width 10 height 10
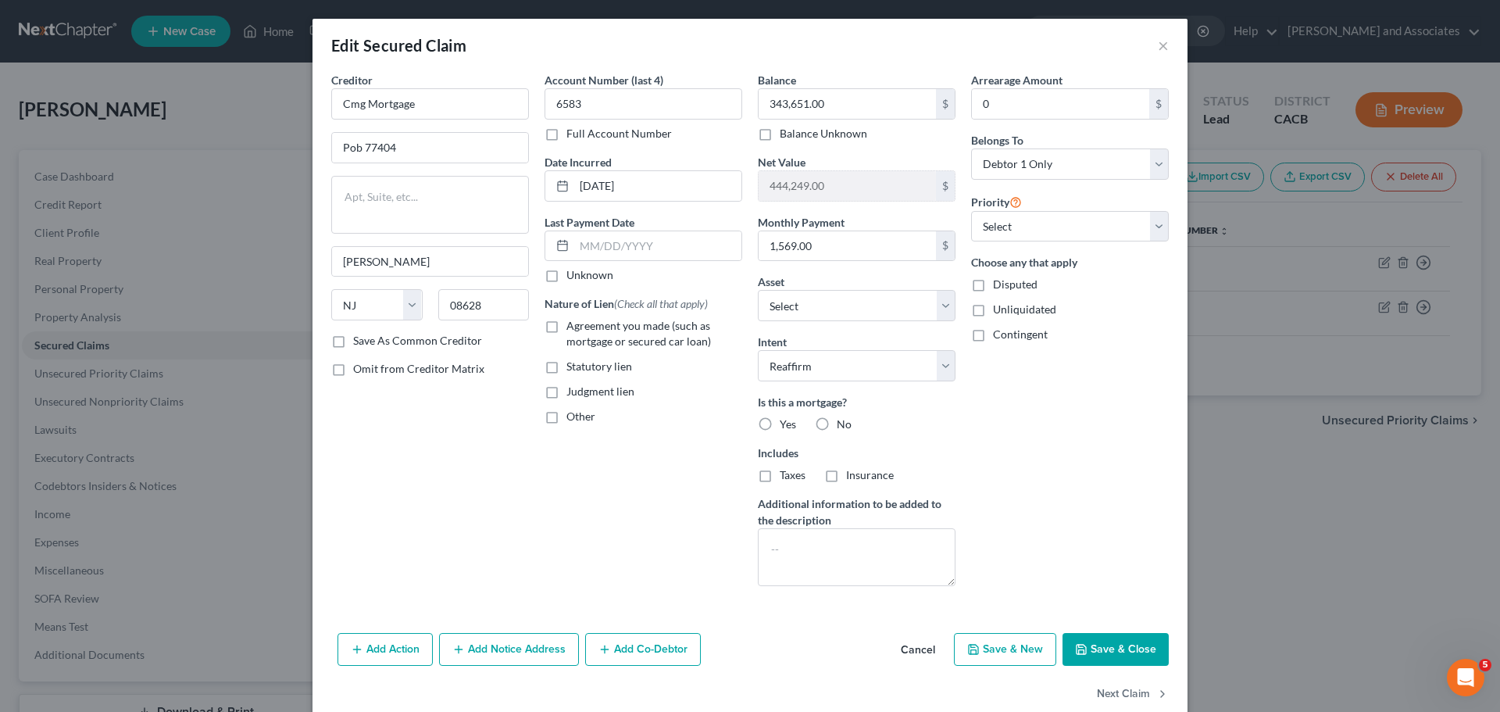
radio input "true"
click at [567, 327] on label "Agreement you made (such as mortgage or secured car loan)" at bounding box center [655, 333] width 176 height 31
click at [573, 327] on input "Agreement you made (such as mortgage or secured car loan)" at bounding box center [578, 323] width 10 height 10
checkbox input "true"
click at [1117, 634] on button "Save & Close" at bounding box center [1116, 649] width 106 height 33
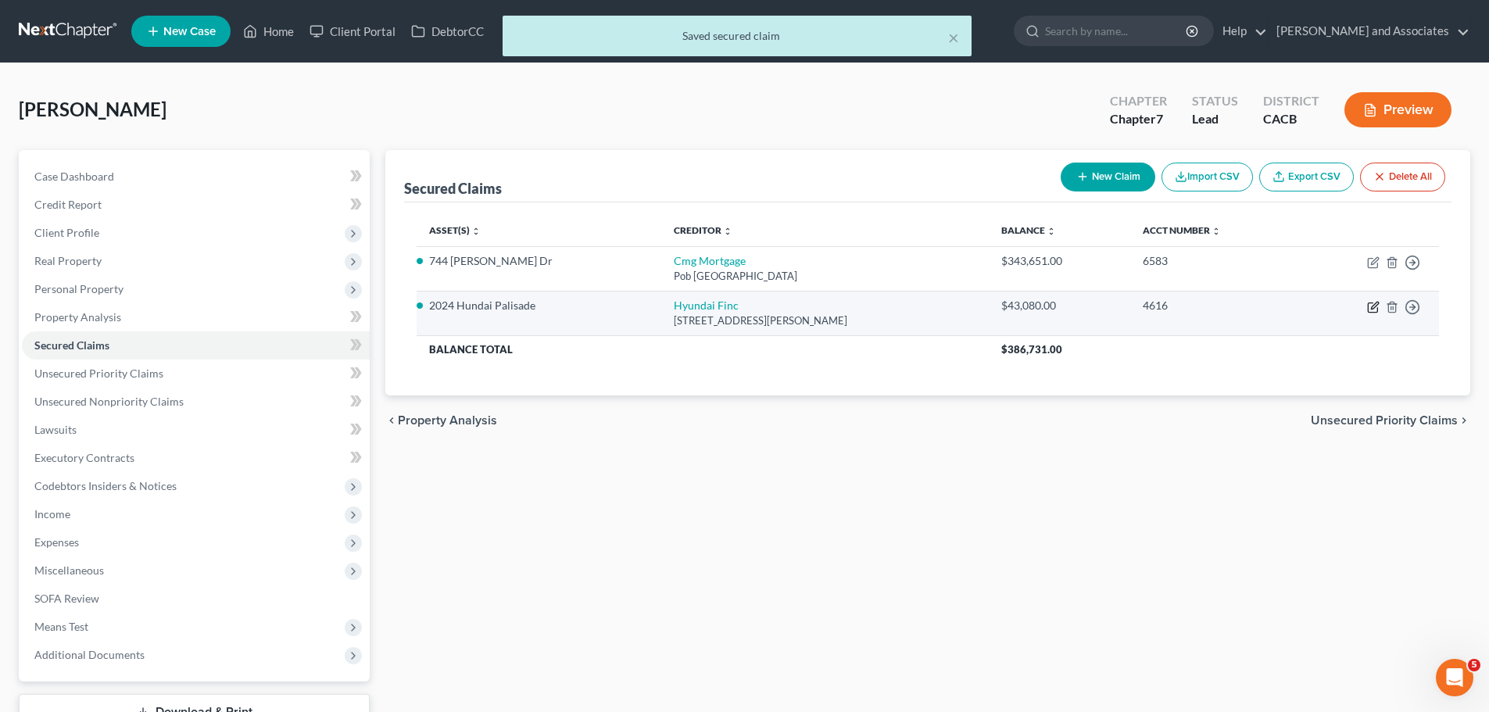
click at [1370, 307] on icon "button" at bounding box center [1373, 307] width 13 height 13
select select "4"
select select "0"
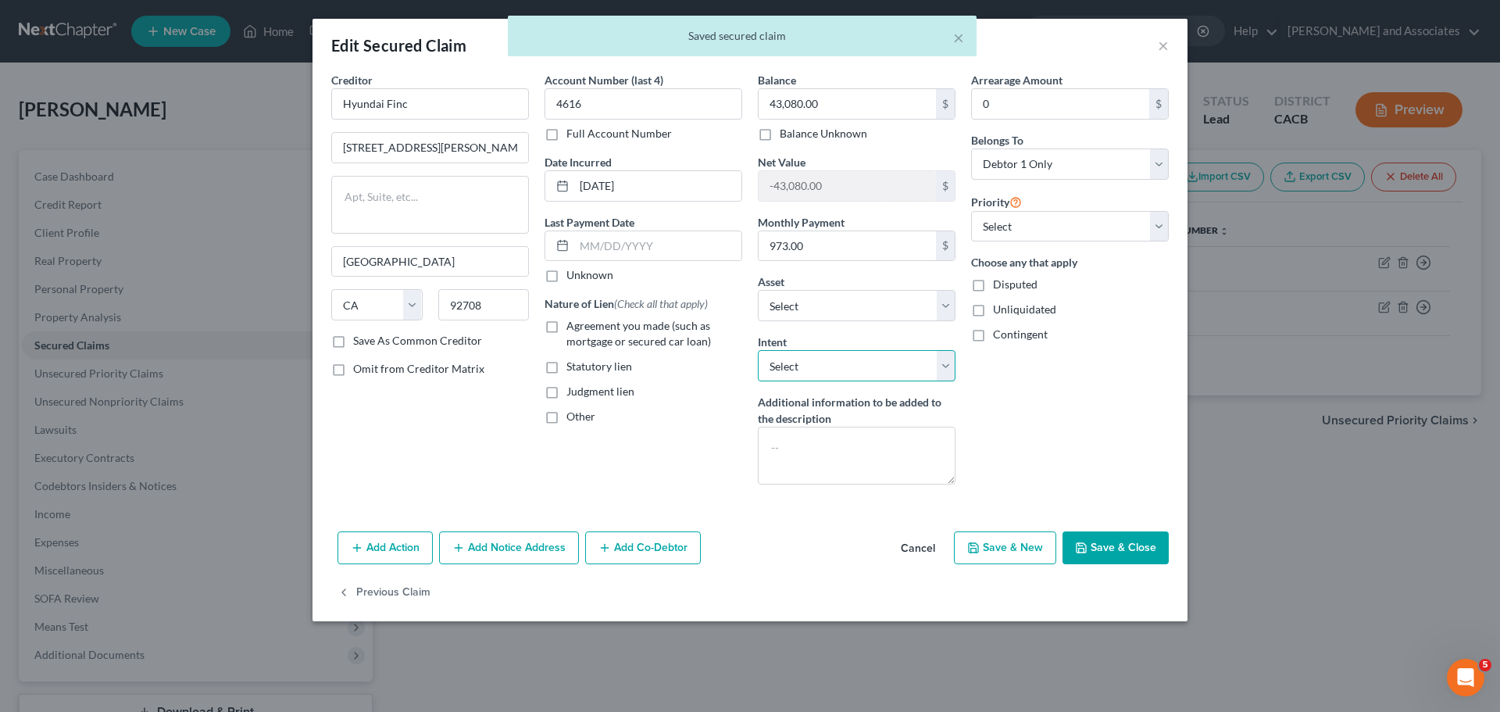
drag, startPoint x: 829, startPoint y: 359, endPoint x: 836, endPoint y: 380, distance: 21.5
click at [827, 361] on select "Select Surrender Redeem Reaffirm Avoid Other" at bounding box center [857, 365] width 198 height 31
select select "2"
click at [758, 350] on select "Select Surrender Redeem Reaffirm Avoid Other" at bounding box center [857, 365] width 198 height 31
click at [567, 327] on label "Agreement you made (such as mortgage or secured car loan)" at bounding box center [655, 333] width 176 height 31
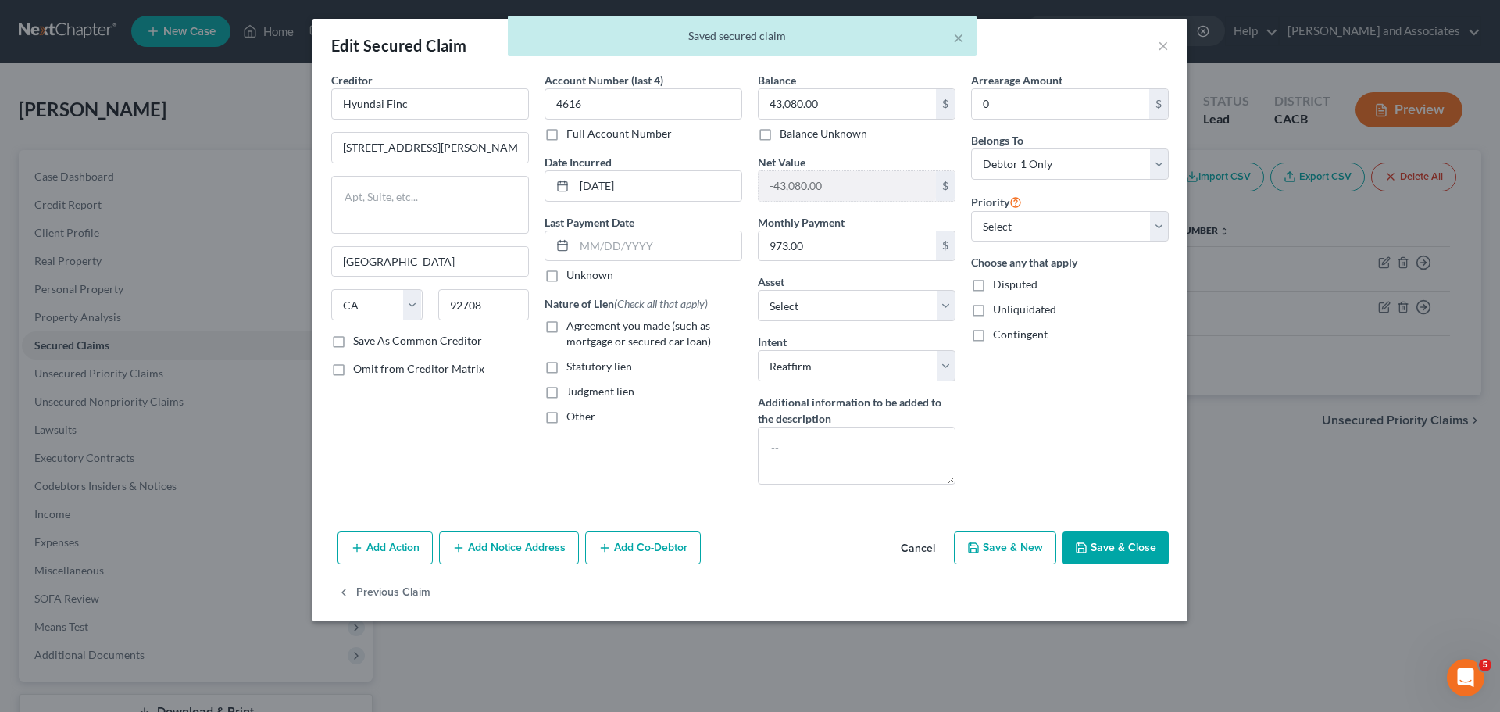
click at [573, 327] on input "Agreement you made (such as mortgage or secured car loan)" at bounding box center [578, 323] width 10 height 10
checkbox input "true"
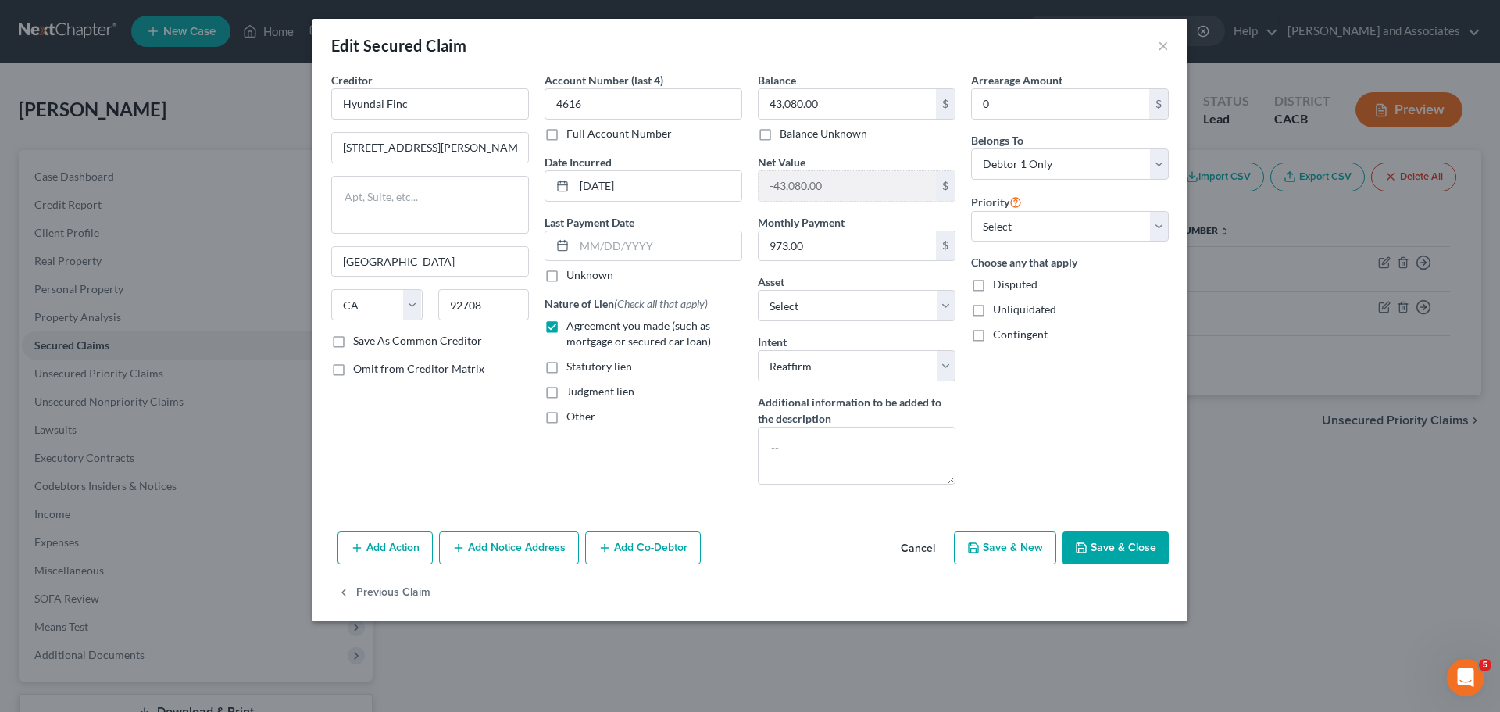
click at [1131, 544] on button "Save & Close" at bounding box center [1116, 547] width 106 height 33
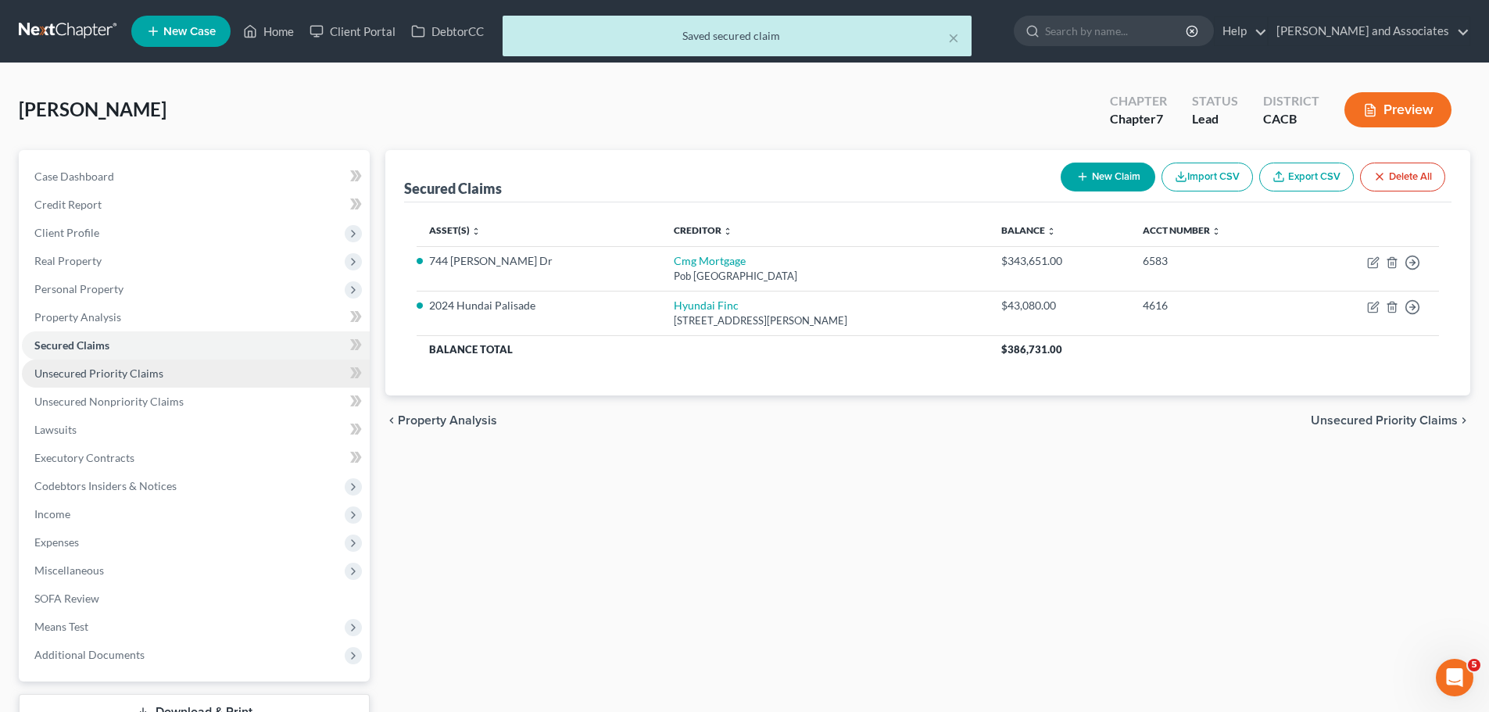
click at [109, 384] on link "Unsecured Priority Claims" at bounding box center [196, 373] width 348 height 28
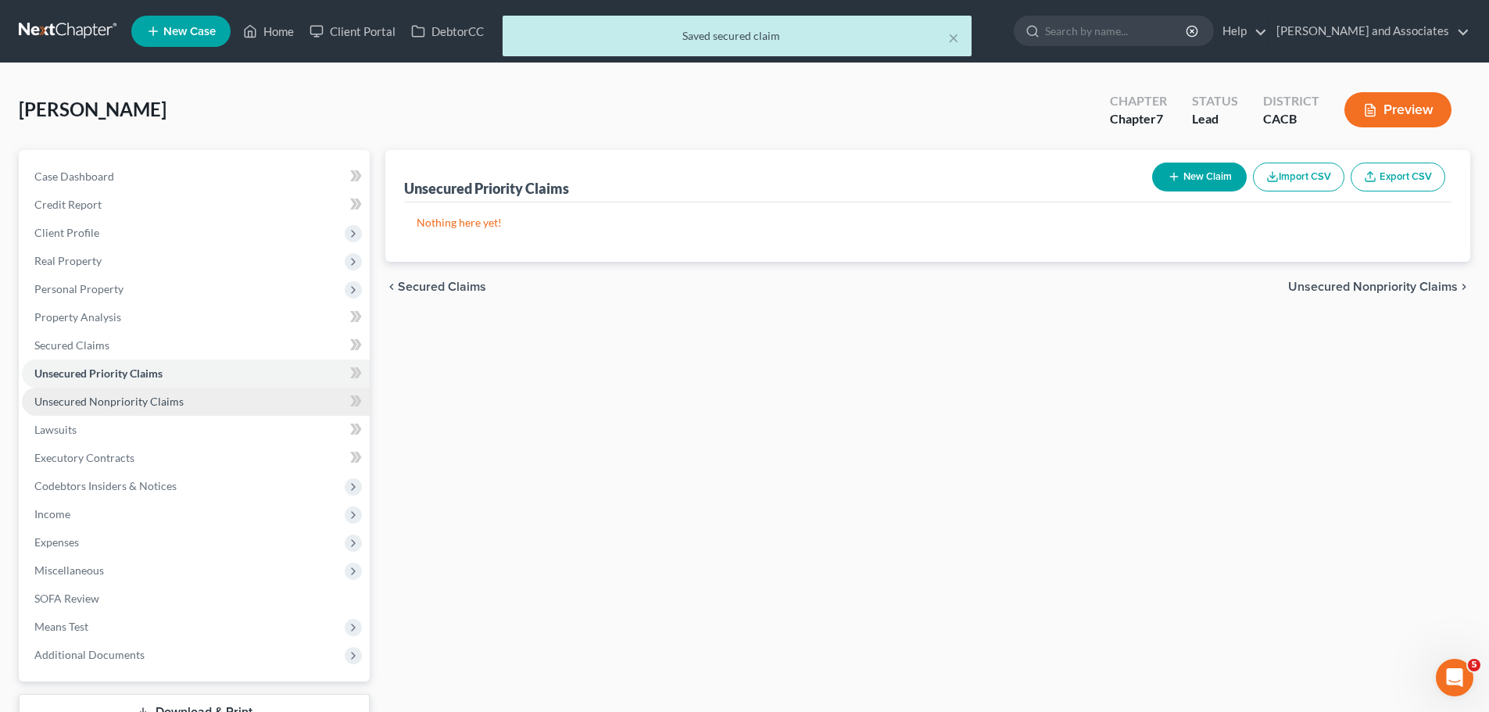
click at [125, 398] on span "Unsecured Nonpriority Claims" at bounding box center [108, 401] width 149 height 13
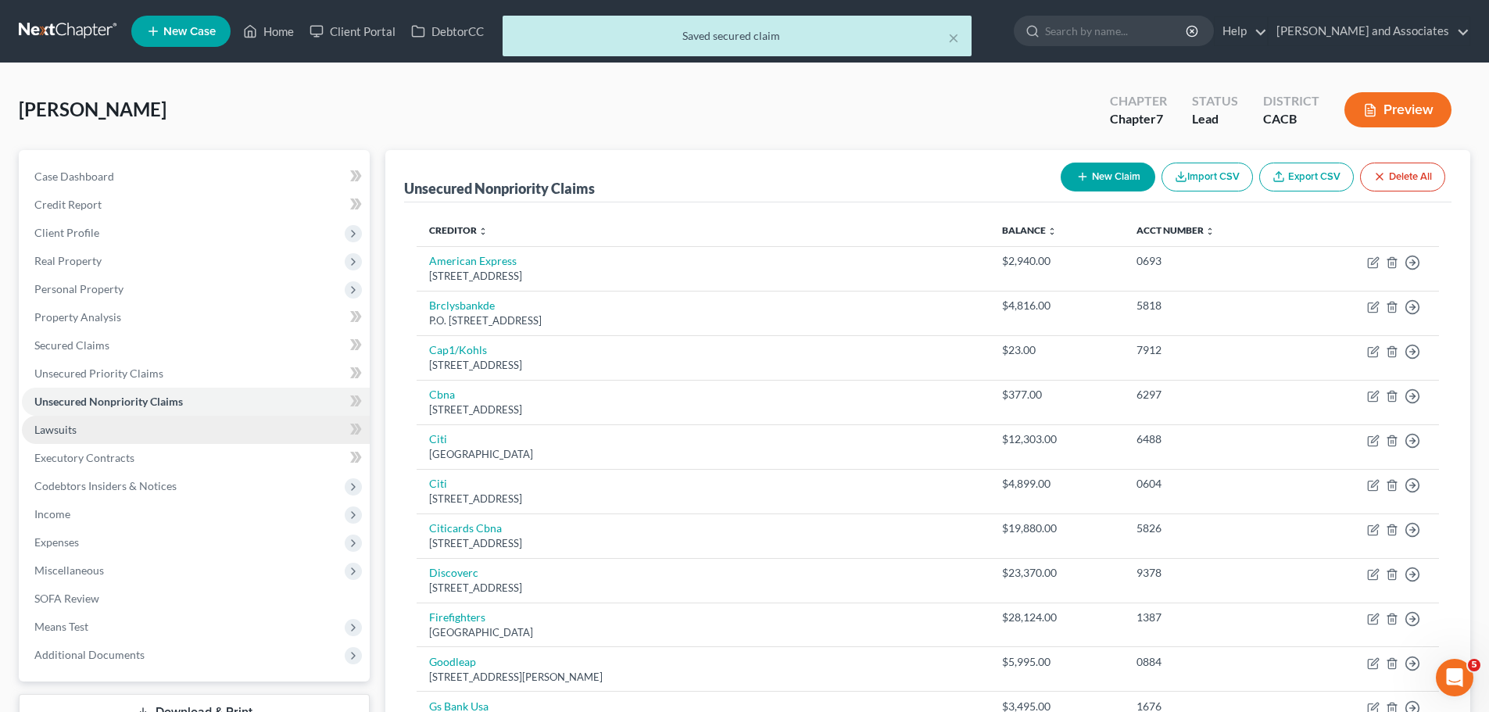
click at [137, 426] on link "Lawsuits" at bounding box center [196, 430] width 348 height 28
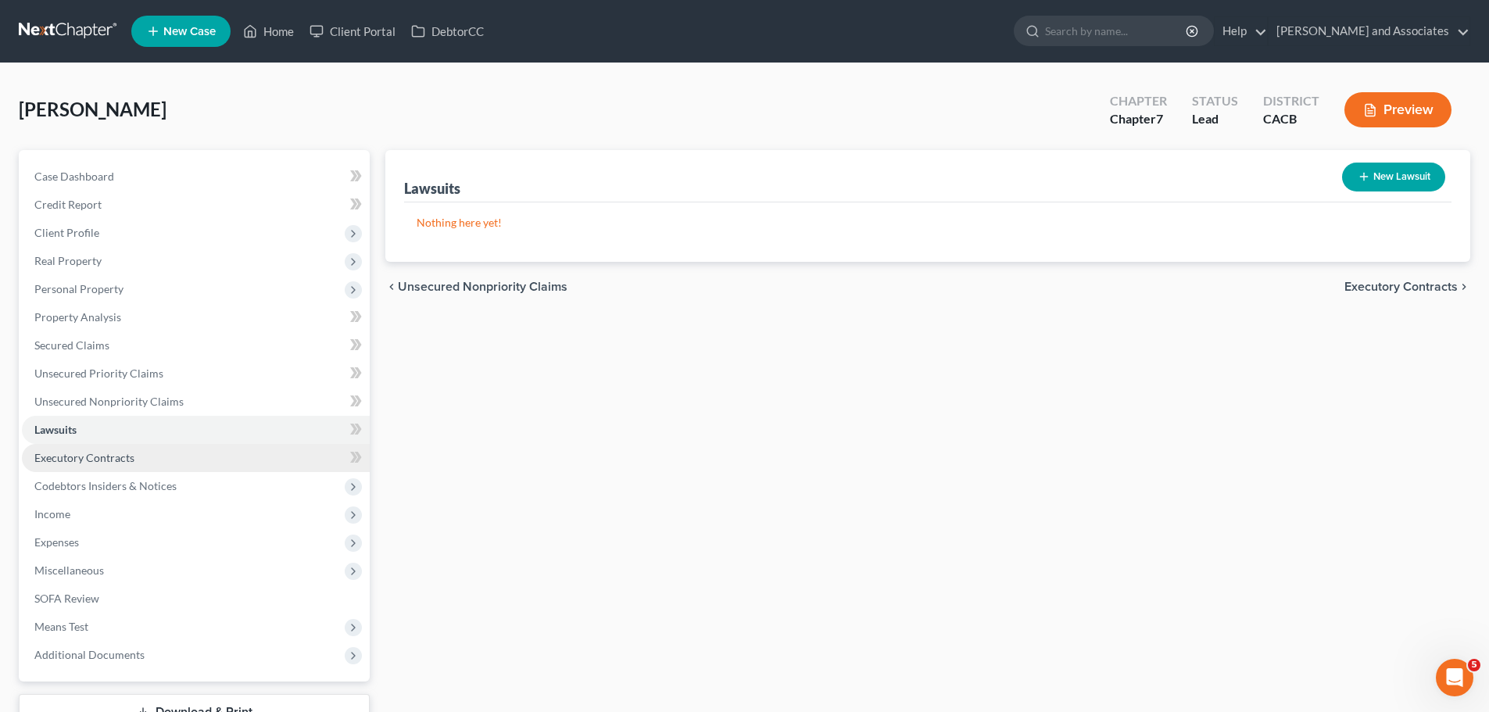
scroll to position [78, 0]
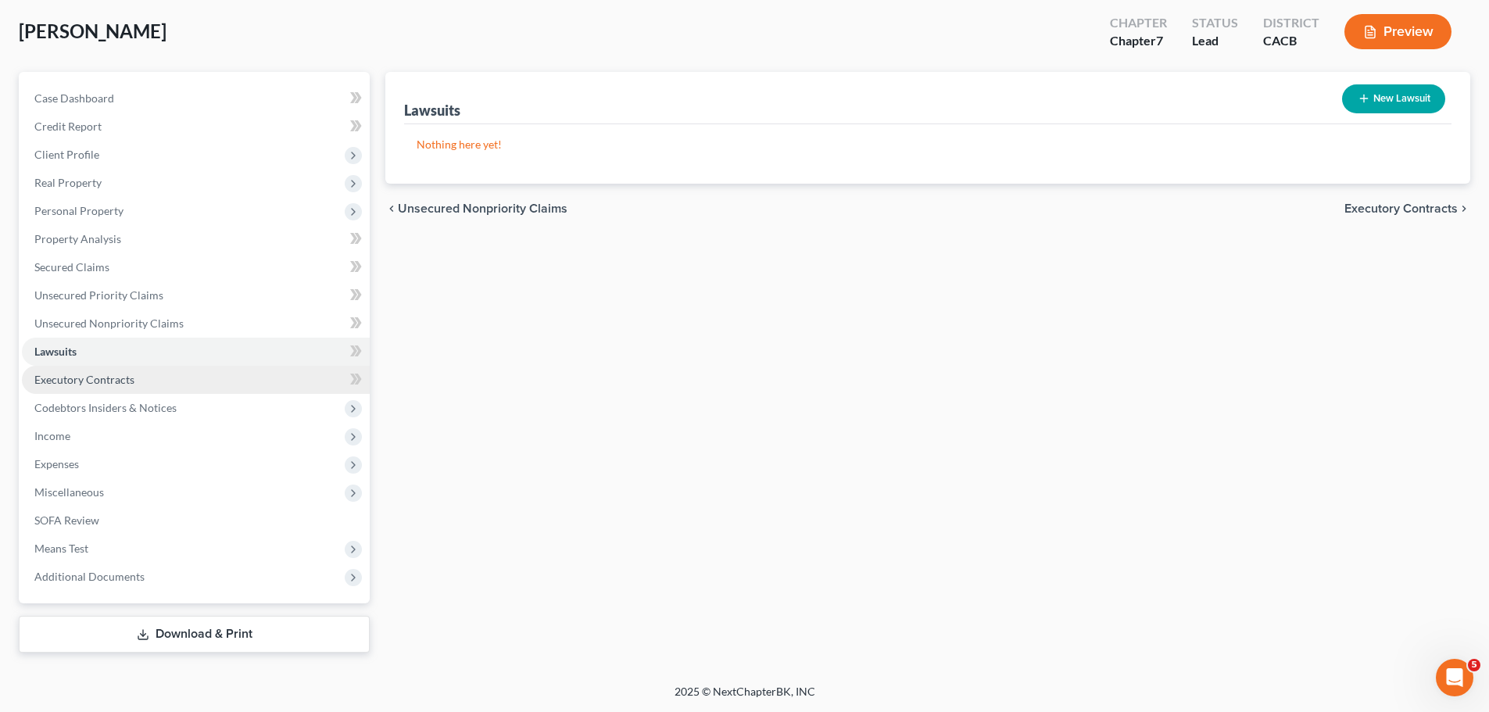
click at [130, 389] on link "Executory Contracts" at bounding box center [196, 380] width 348 height 28
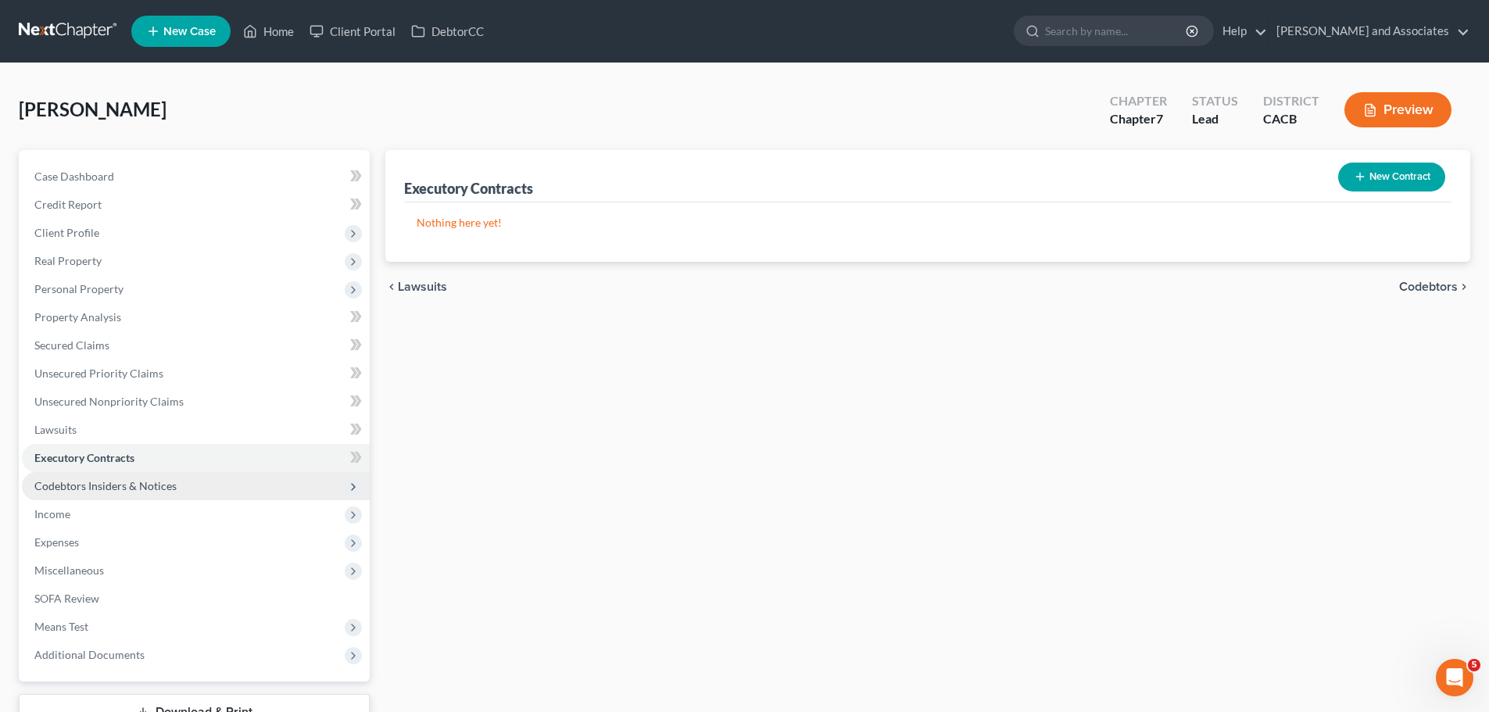
click at [149, 486] on span "Codebtors Insiders & Notices" at bounding box center [105, 485] width 142 height 13
click at [153, 484] on span "Codebtors Insiders & Notices" at bounding box center [105, 485] width 142 height 13
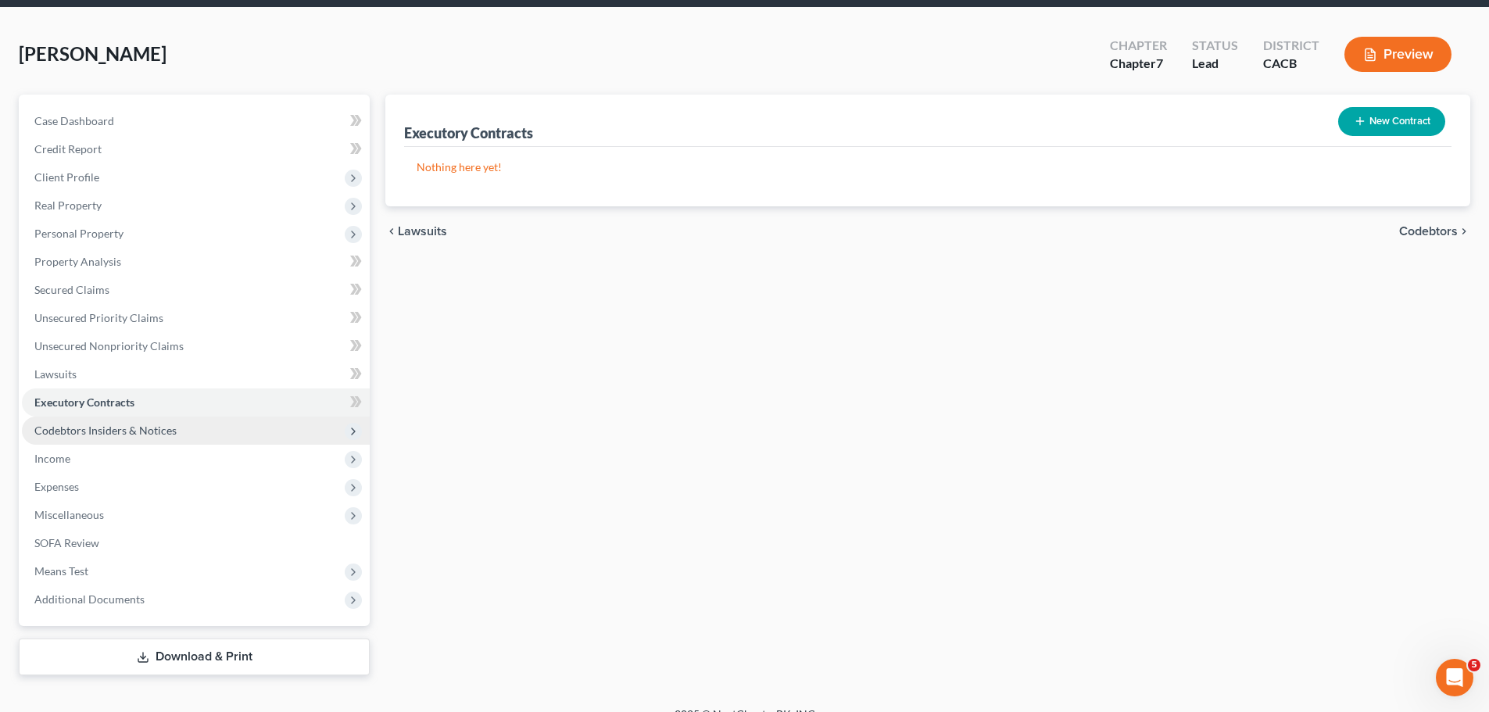
scroll to position [78, 0]
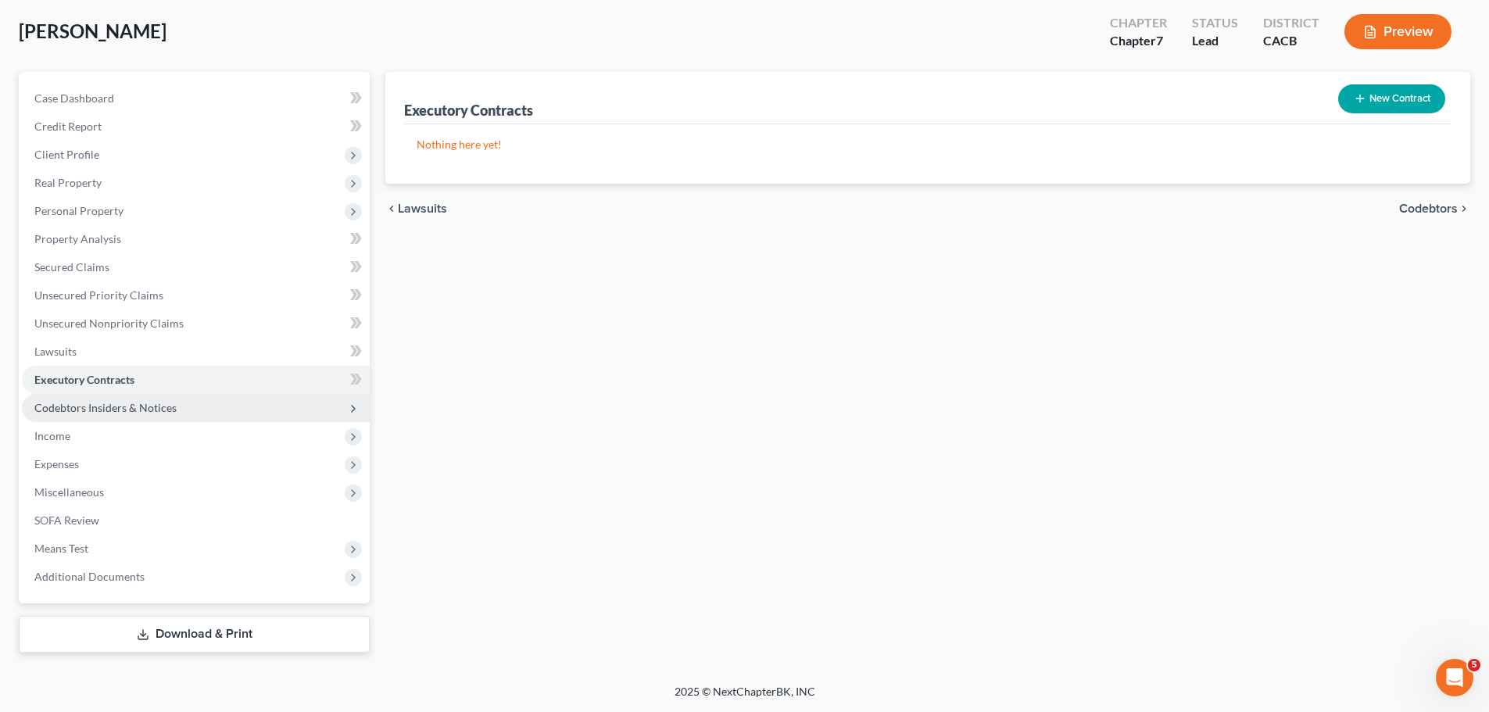
click at [144, 415] on span "Codebtors Insiders & Notices" at bounding box center [196, 408] width 348 height 28
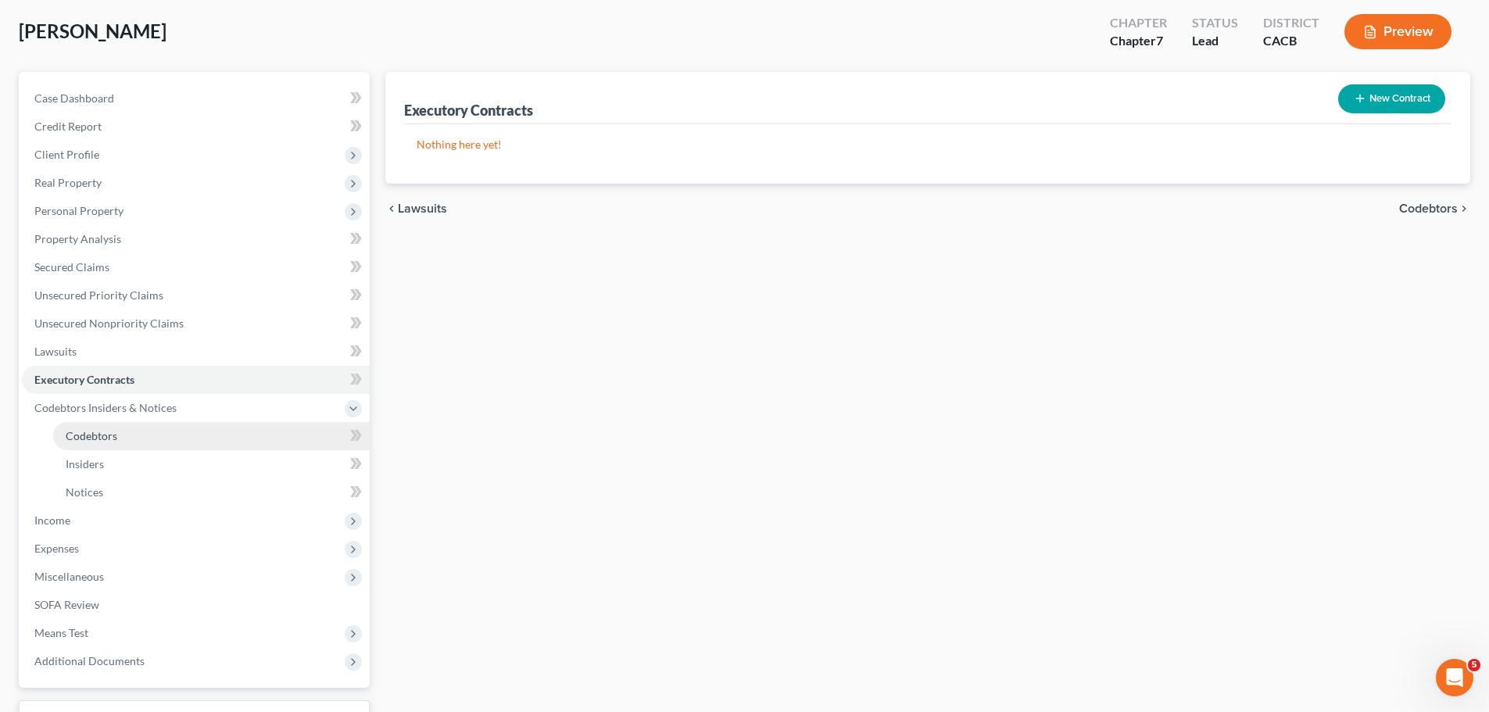
click at [117, 431] on link "Codebtors" at bounding box center [211, 436] width 316 height 28
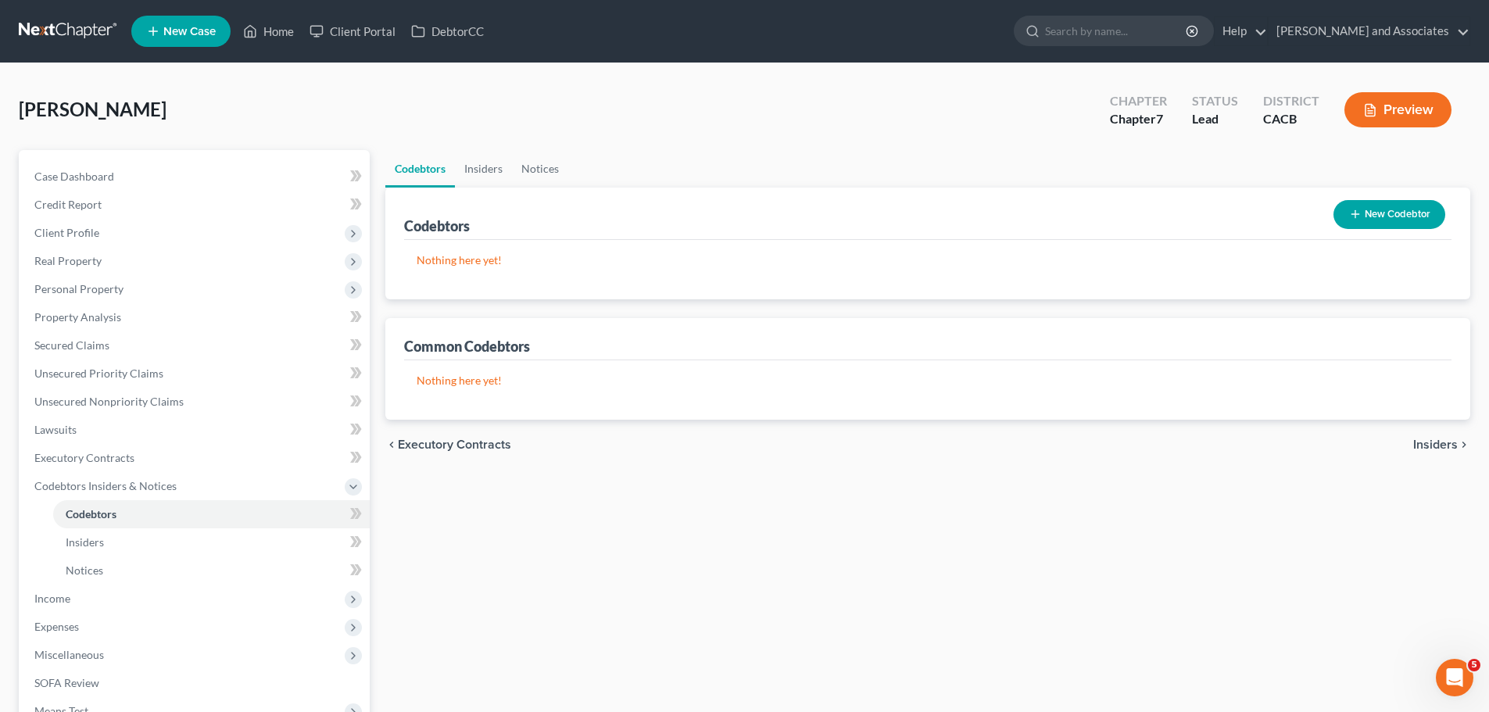
click at [1385, 209] on button "New Codebtor" at bounding box center [1389, 214] width 112 height 29
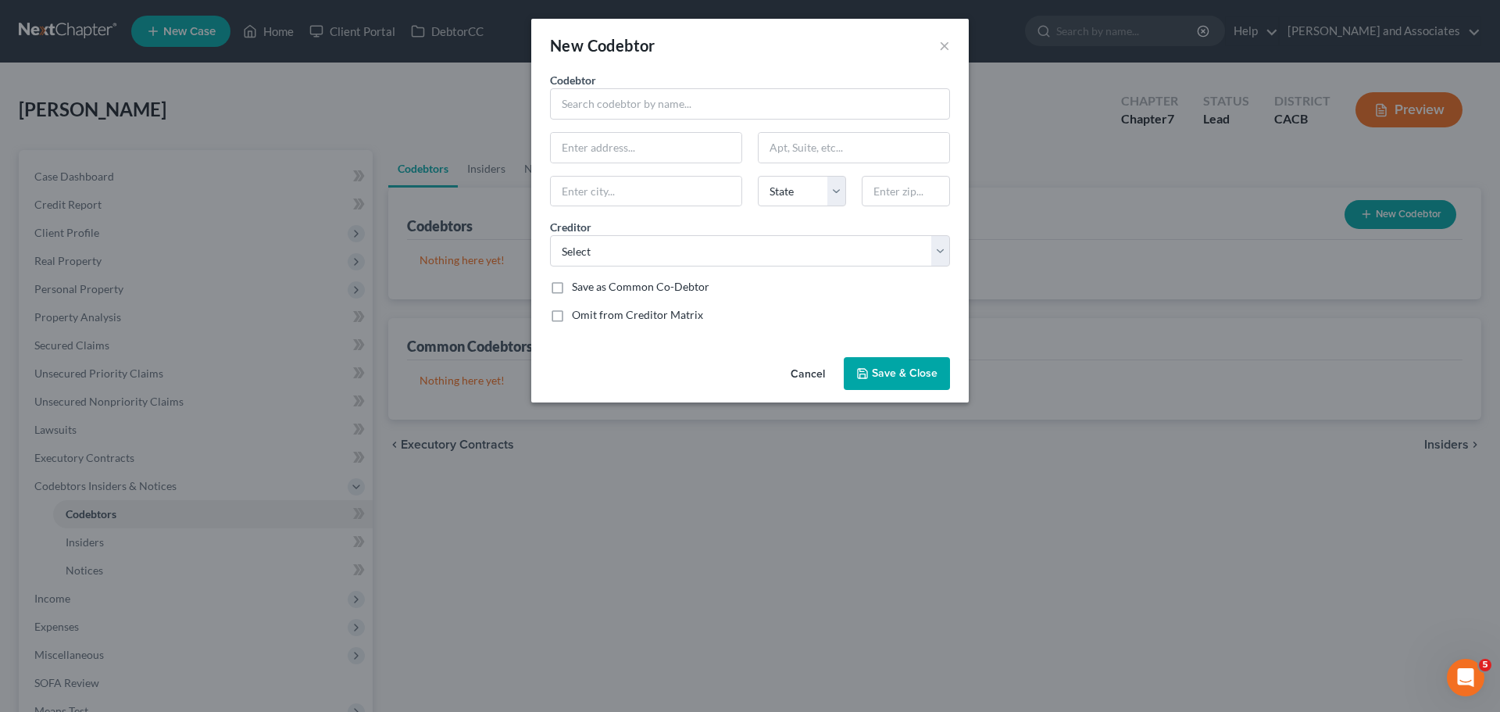
click at [760, 124] on div "Codebtor * Codebtor * State [US_STATE] AK AR AZ CA CO CT DE DC [GEOGRAPHIC_DATA…" at bounding box center [750, 203] width 416 height 263
click at [763, 119] on input "text" at bounding box center [750, 103] width 400 height 31
click at [653, 245] on select "Select Firefighters Discoverc Citicards Cbna Citi Goodleap Jpmcb Card Citi Brcl…" at bounding box center [750, 250] width 400 height 31
type input "[PERSON_NAME]"
click at [648, 150] on input "text" at bounding box center [646, 148] width 191 height 30
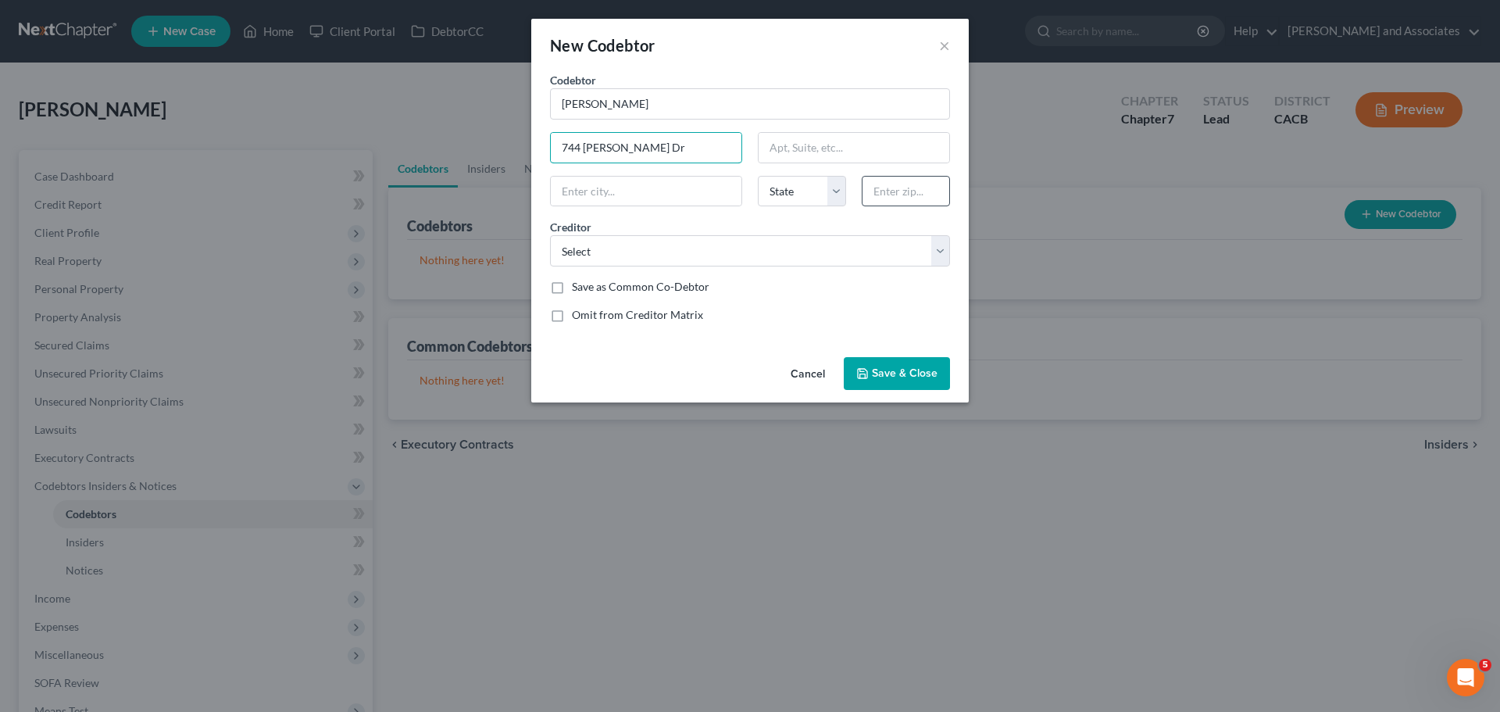
type input "744 [PERSON_NAME] Dr"
click at [895, 190] on input "text" at bounding box center [906, 191] width 88 height 31
type input "93458"
click at [745, 218] on div "Codebtor * [PERSON_NAME] Codebtor * [PERSON_NAME] 744 [PERSON_NAME] Dr State [U…" at bounding box center [750, 203] width 416 height 263
type input "Santa [PERSON_NAME]"
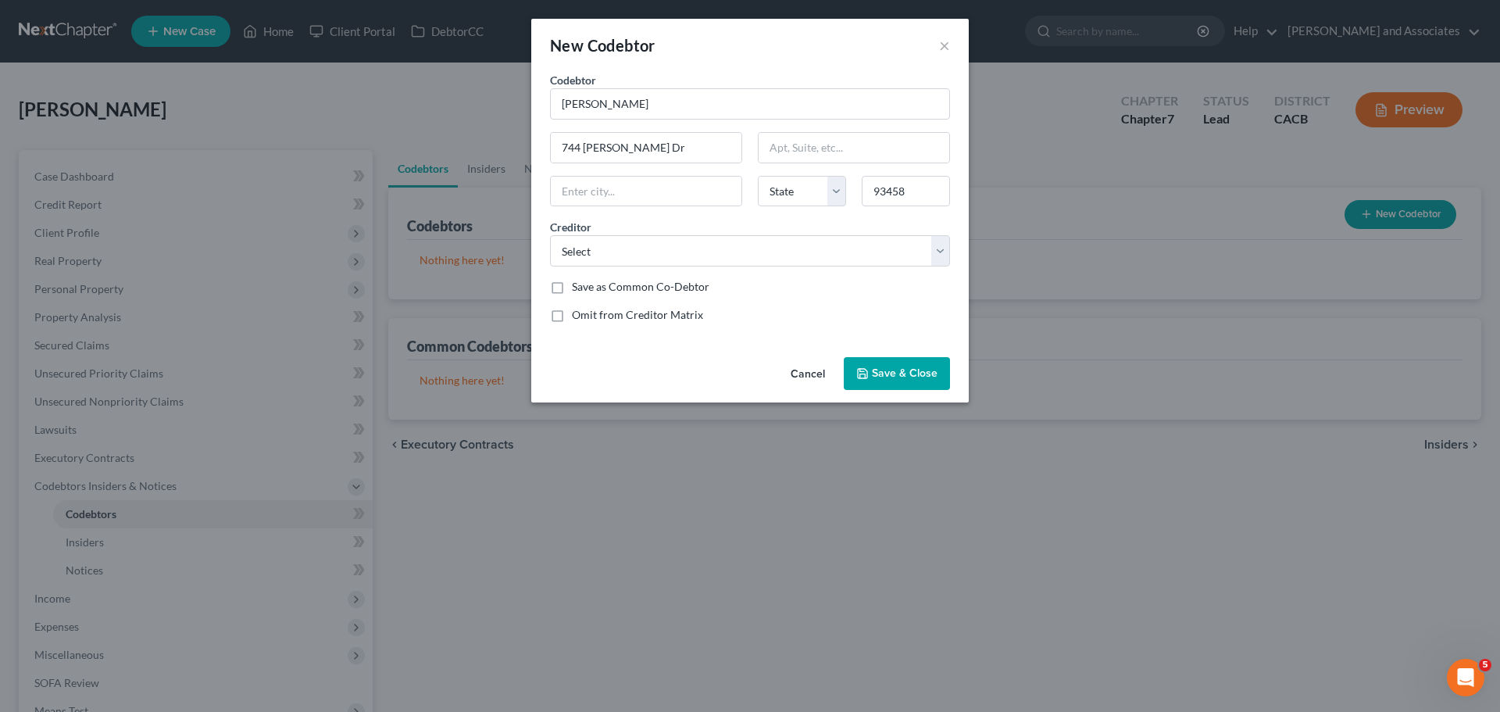
select select "4"
click at [572, 314] on label "Omit from Creditor Matrix" at bounding box center [637, 315] width 131 height 16
click at [578, 314] on input "Omit from Creditor Matrix" at bounding box center [583, 312] width 10 height 10
checkbox input "true"
click at [706, 259] on select "Select Firefighters Discoverc Citicards Cbna Citi Goodleap Jpmcb Card Citi Brcl…" at bounding box center [750, 250] width 400 height 31
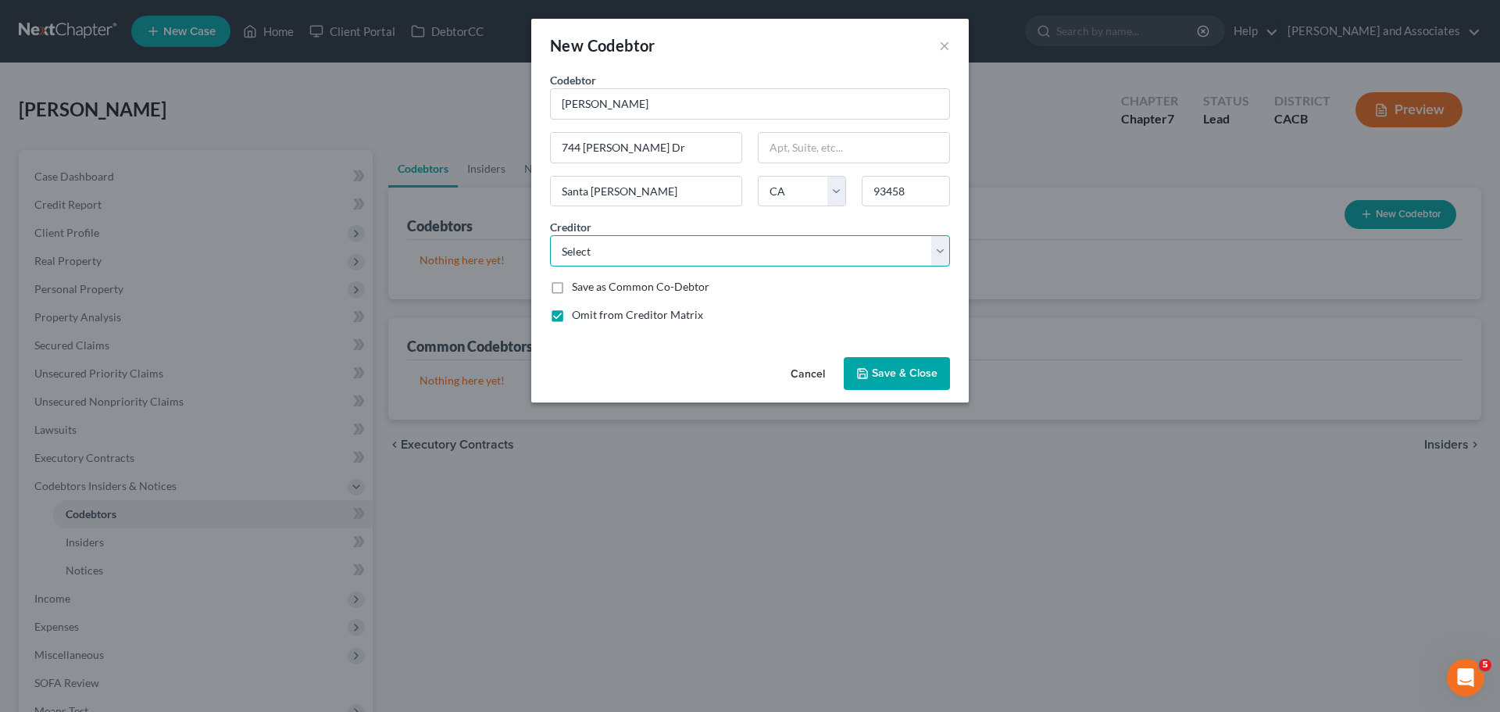
select select "15"
click at [550, 235] on select "Select Firefighters Discoverc Citicards Cbna Citi Goodleap Jpmcb Card Citi Brcl…" at bounding box center [750, 250] width 400 height 31
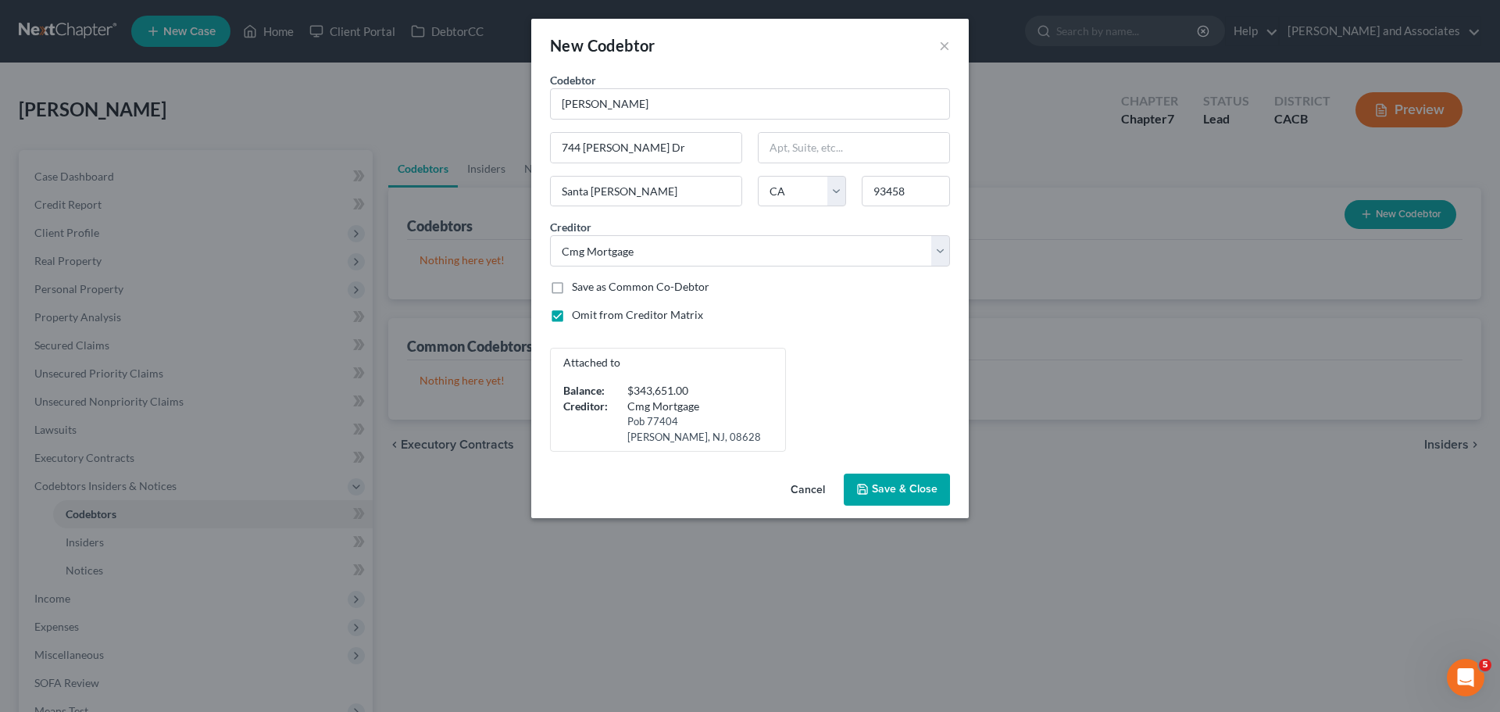
click at [901, 483] on span "Save & Close" at bounding box center [905, 489] width 66 height 13
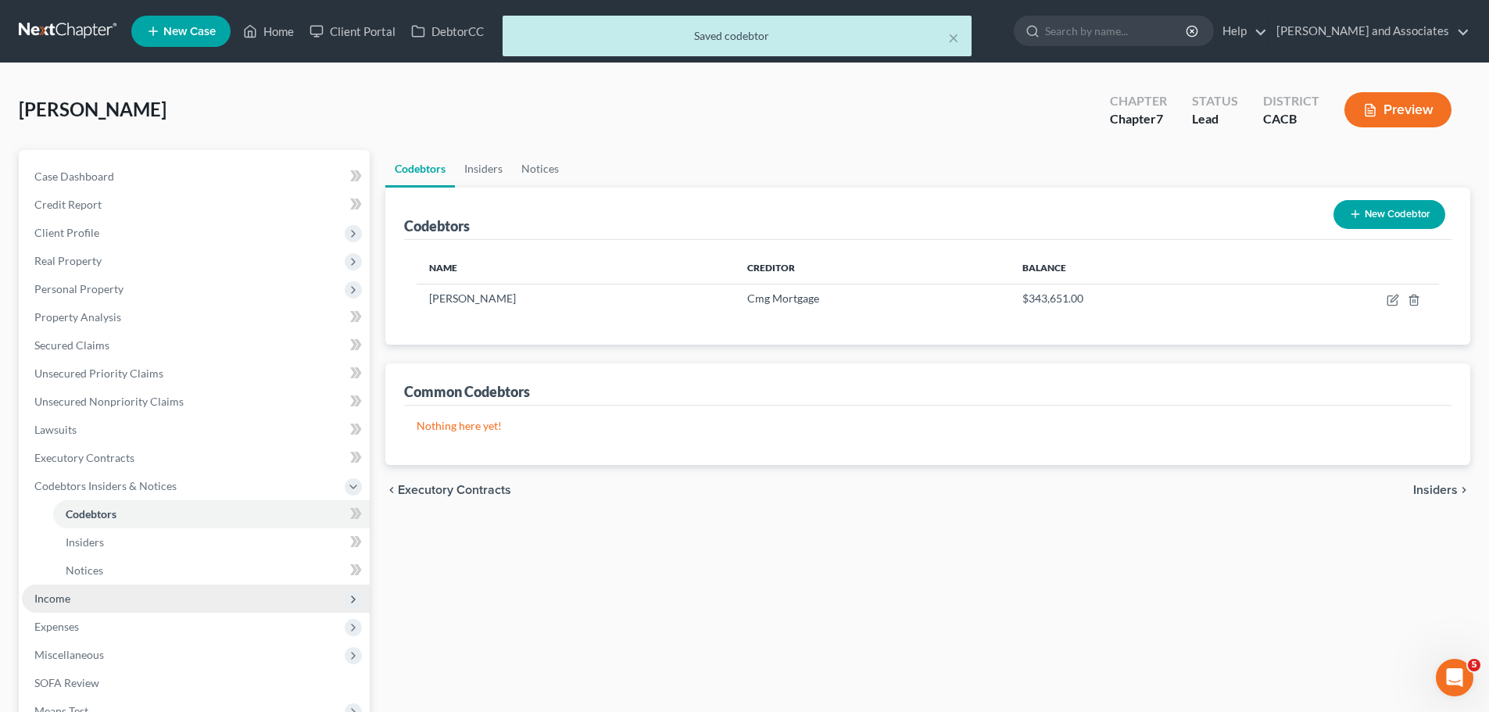
click at [89, 598] on span "Income" at bounding box center [196, 598] width 348 height 28
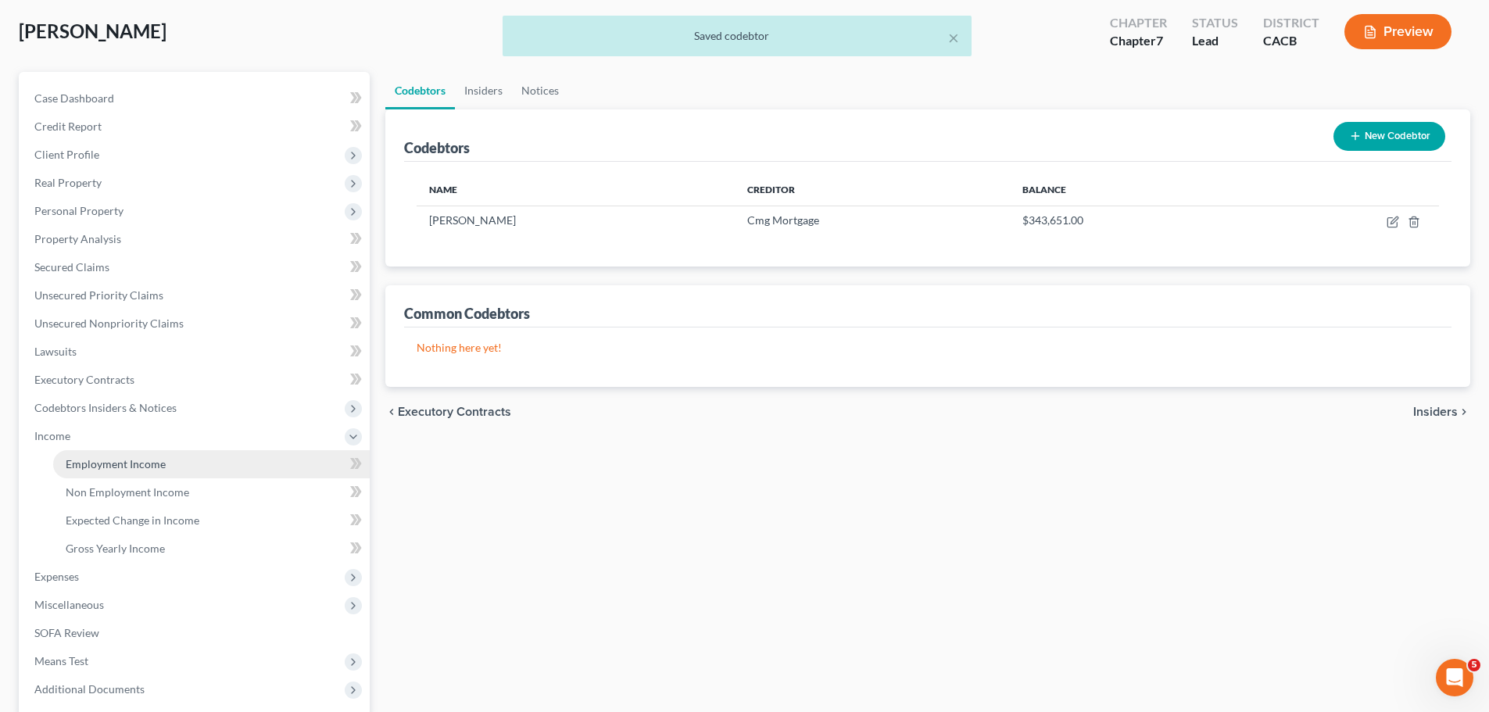
click at [138, 465] on span "Employment Income" at bounding box center [116, 463] width 100 height 13
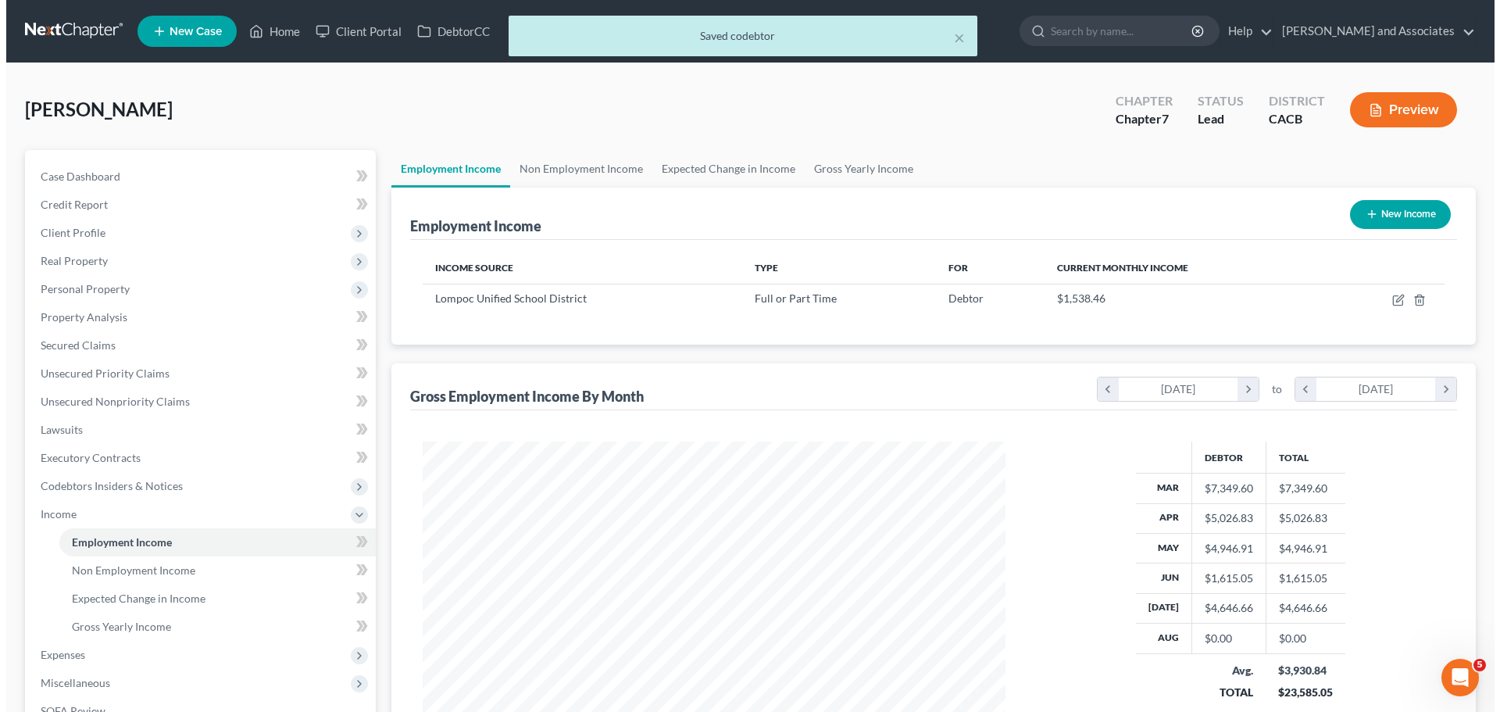
scroll to position [291, 614]
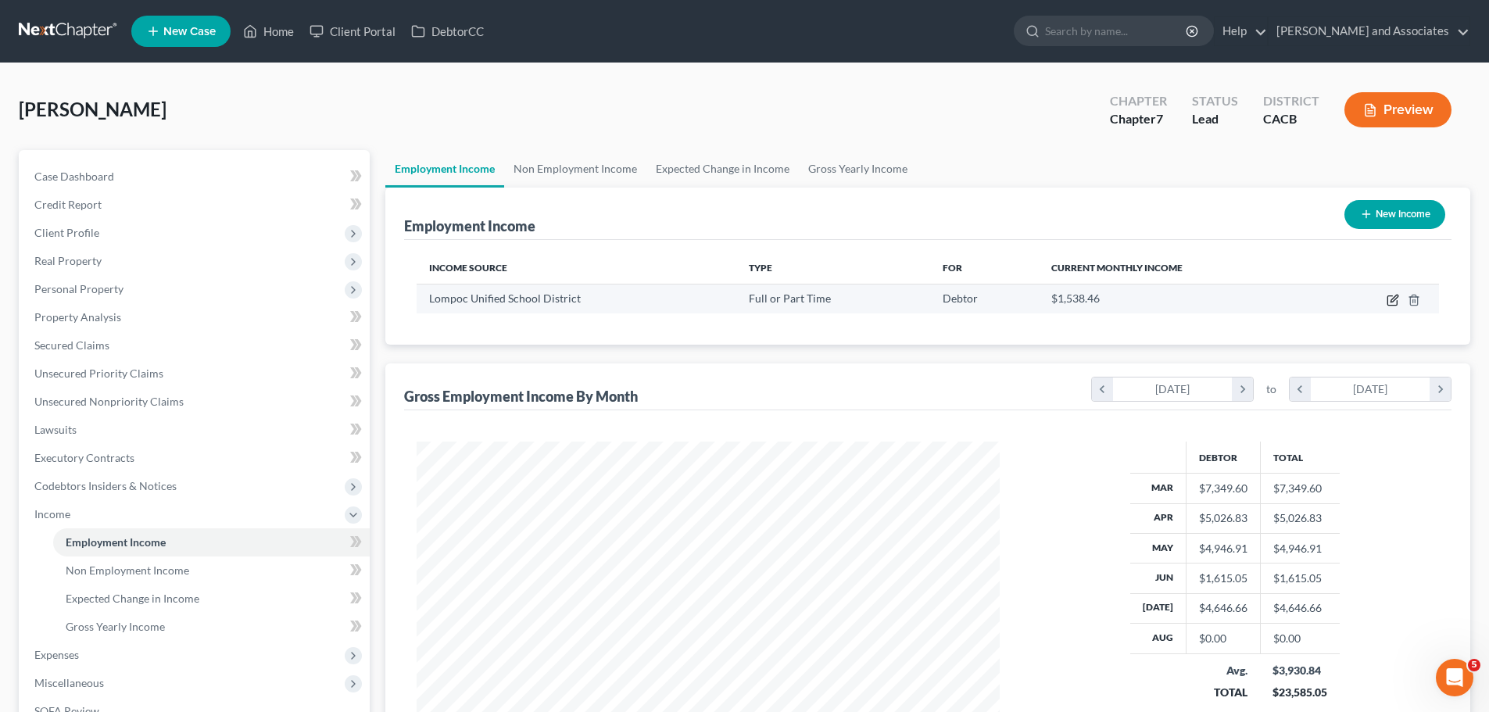
click at [1394, 299] on icon "button" at bounding box center [1392, 300] width 13 height 13
select select "0"
select select "4"
select select "0"
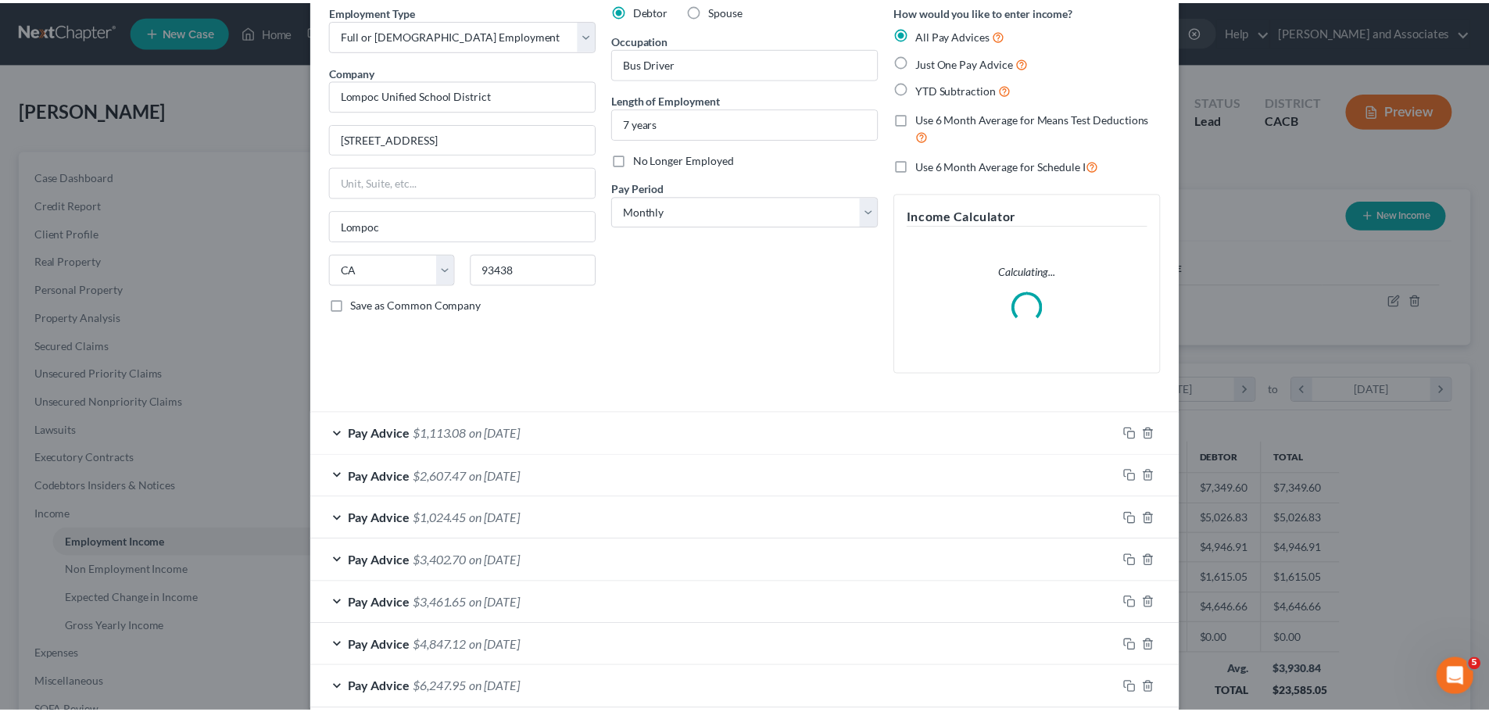
scroll to position [152, 0]
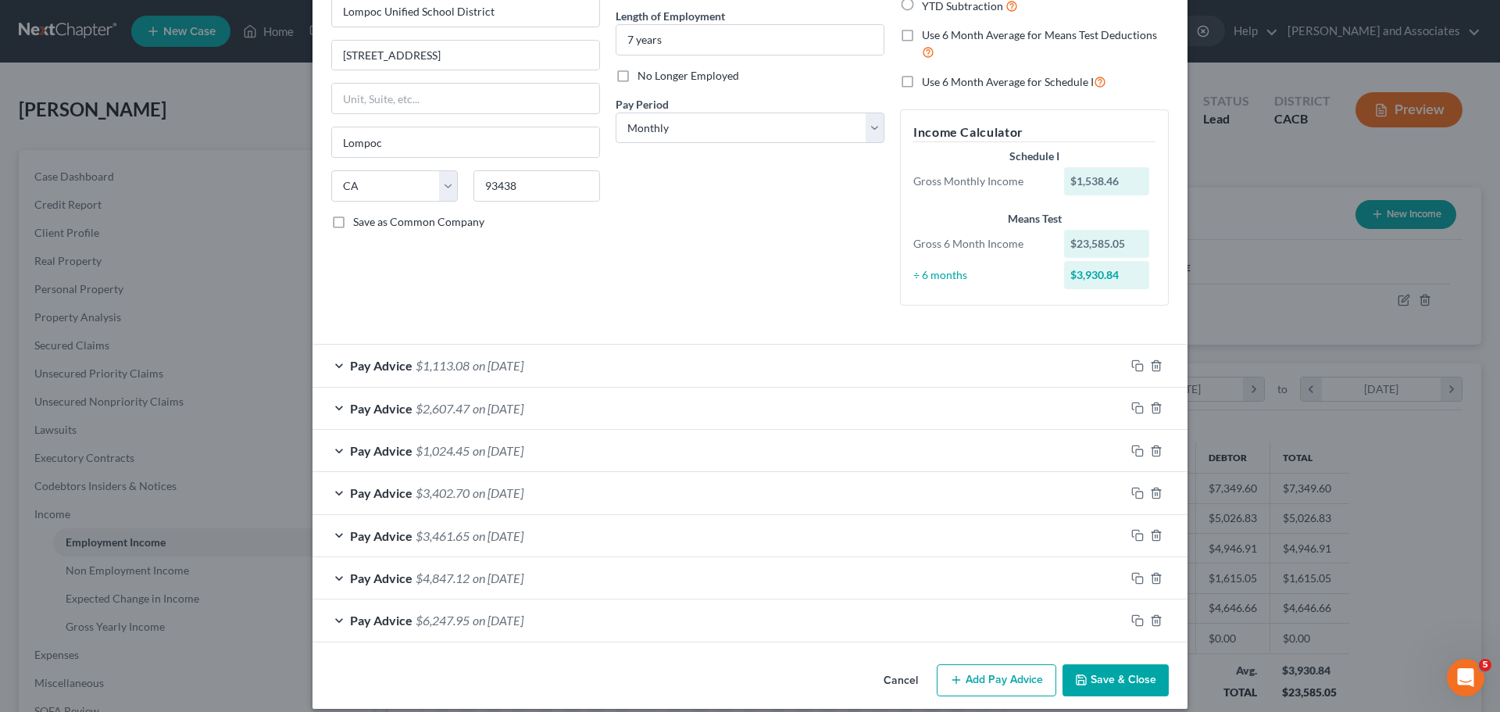
click at [1132, 669] on button "Save & Close" at bounding box center [1116, 680] width 106 height 33
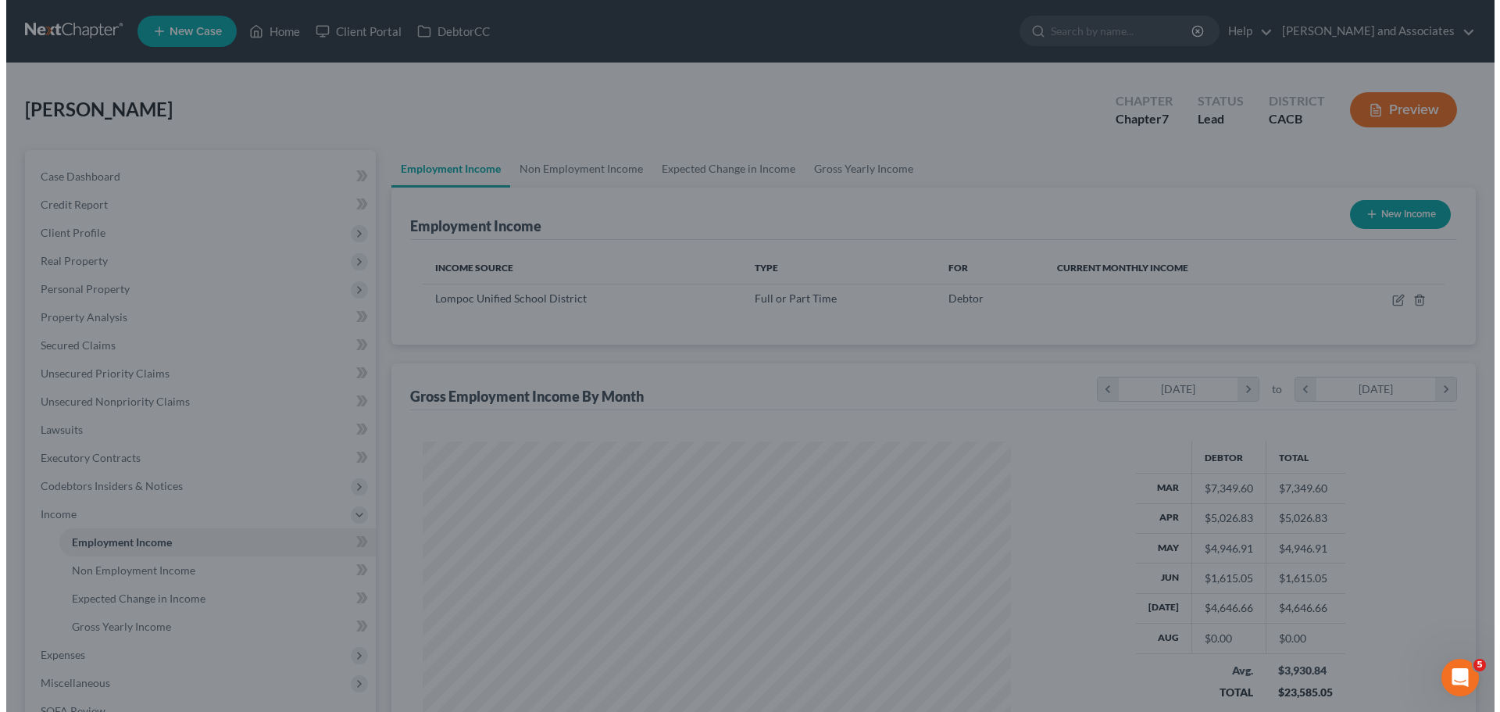
scroll to position [781091, 780768]
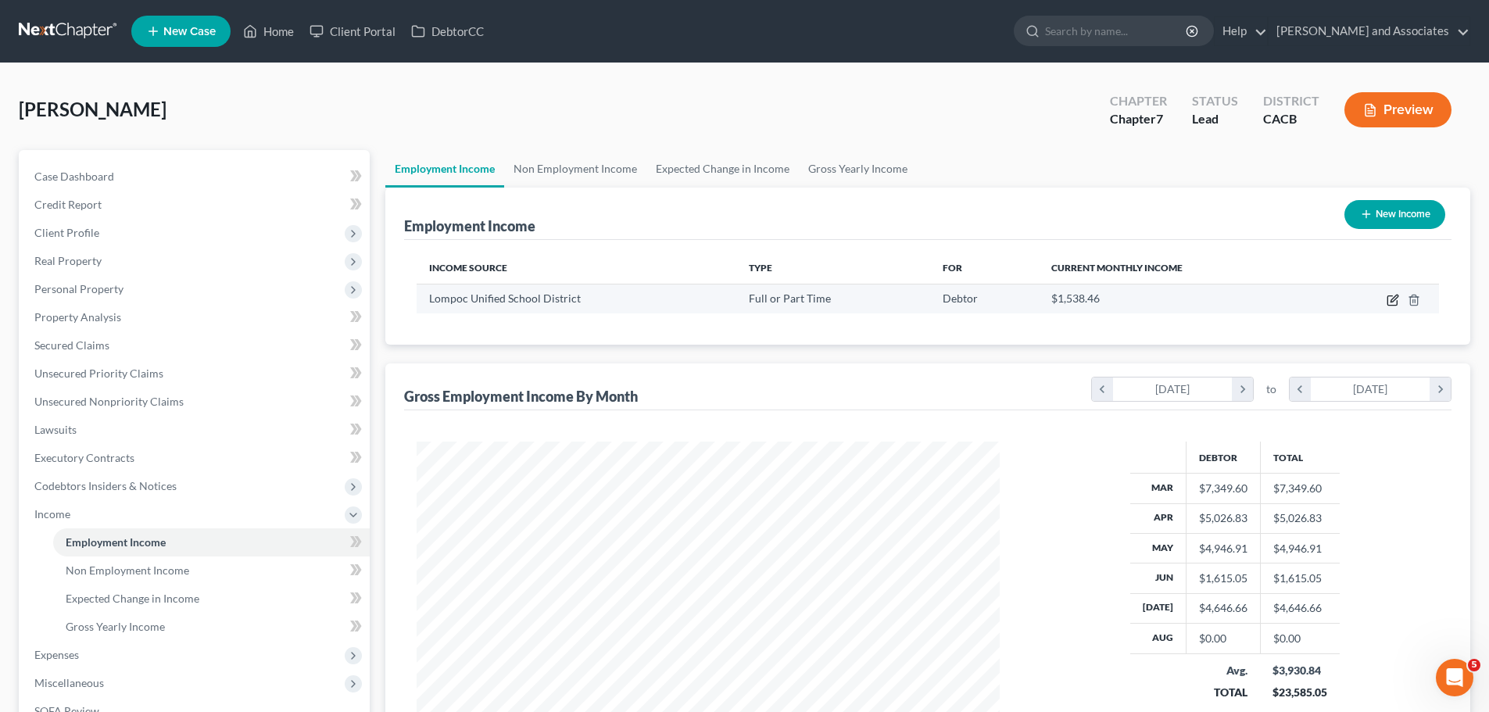
click at [1387, 302] on icon "button" at bounding box center [1391, 300] width 9 height 9
select select "0"
select select "4"
select select "0"
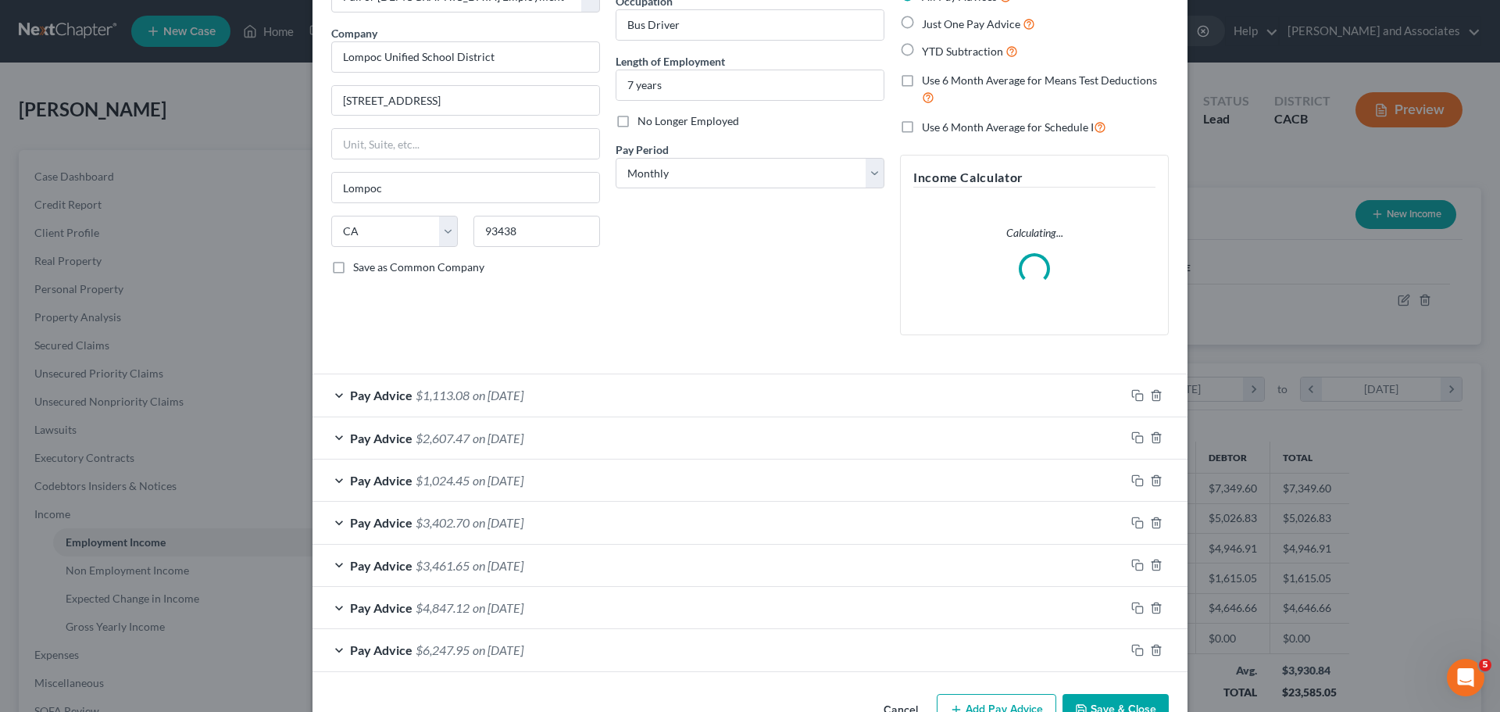
scroll to position [152, 0]
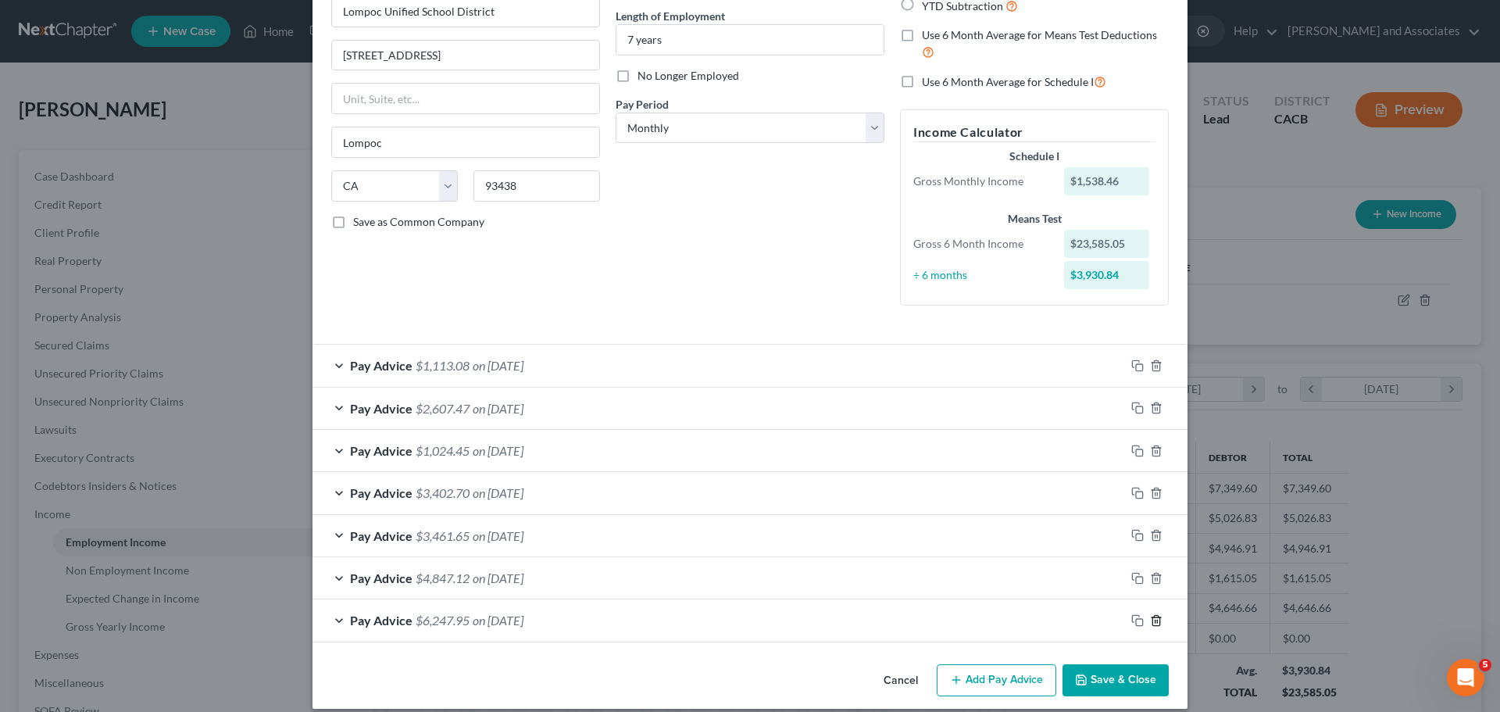
click at [1157, 621] on line "button" at bounding box center [1157, 621] width 0 height 3
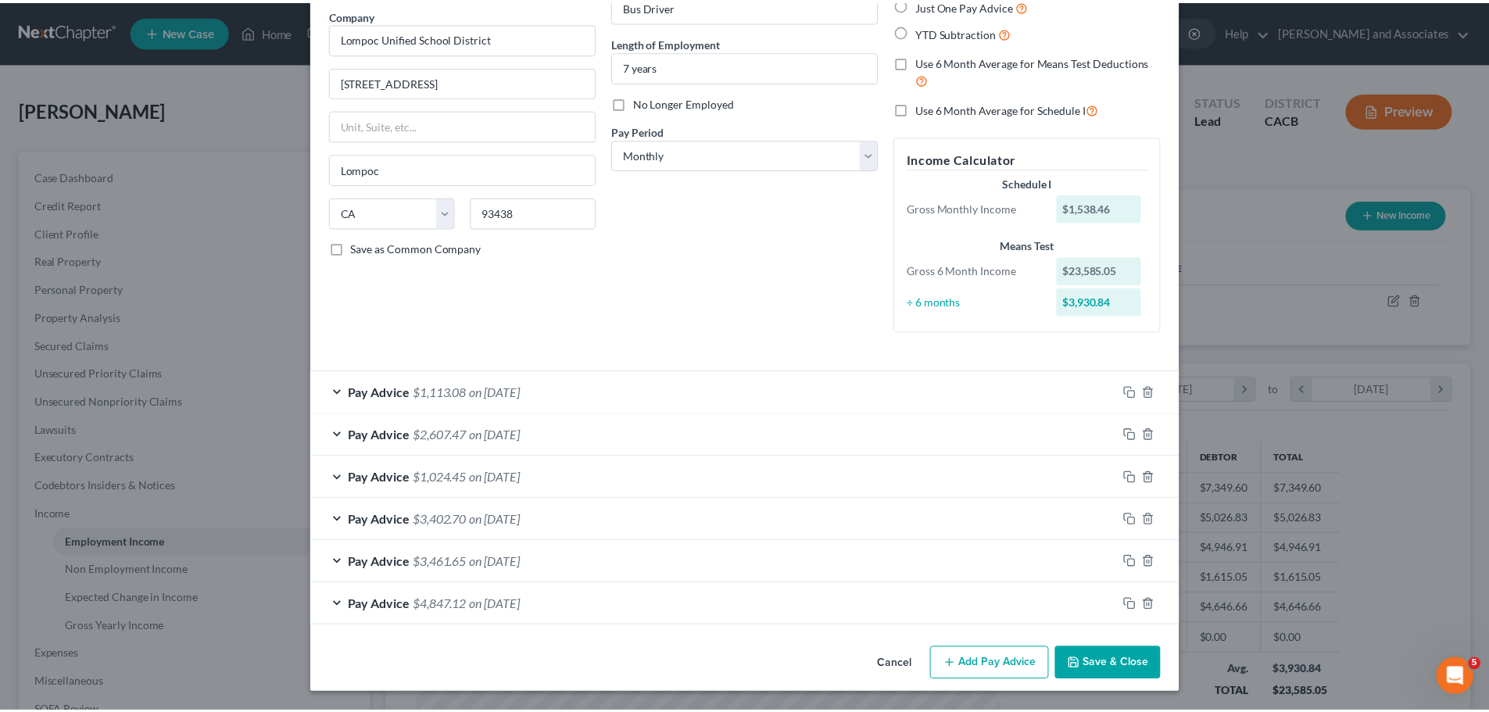
scroll to position [126, 0]
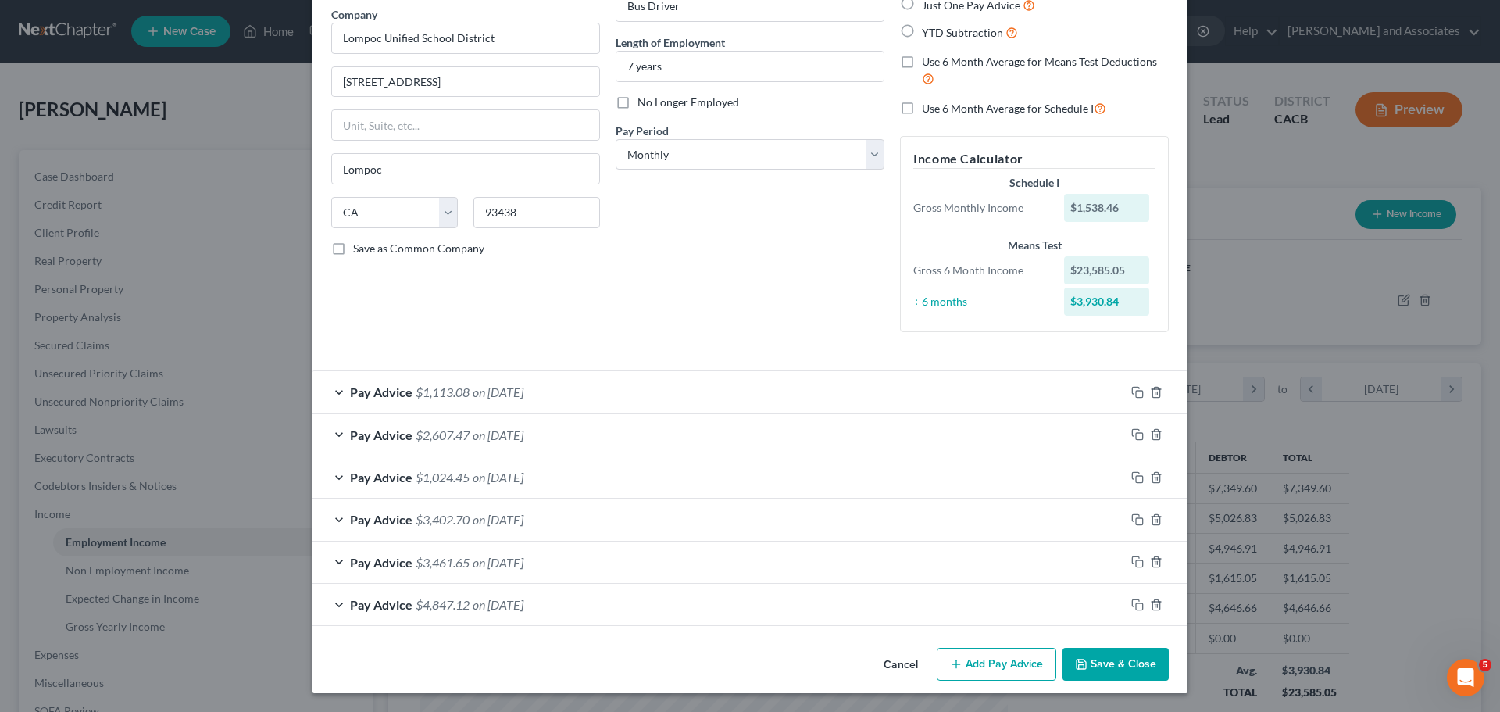
click at [1099, 653] on button "Save & Close" at bounding box center [1116, 664] width 106 height 33
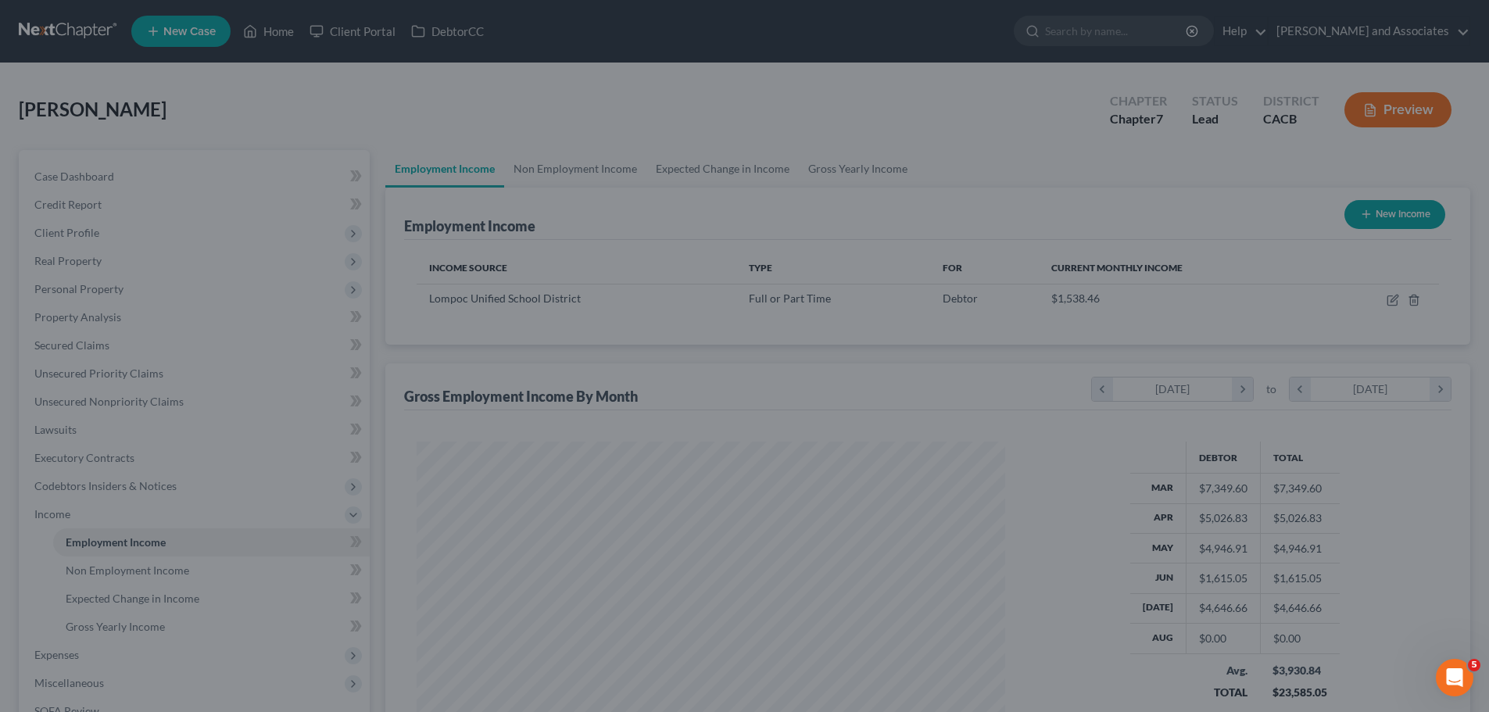
scroll to position [781091, 780768]
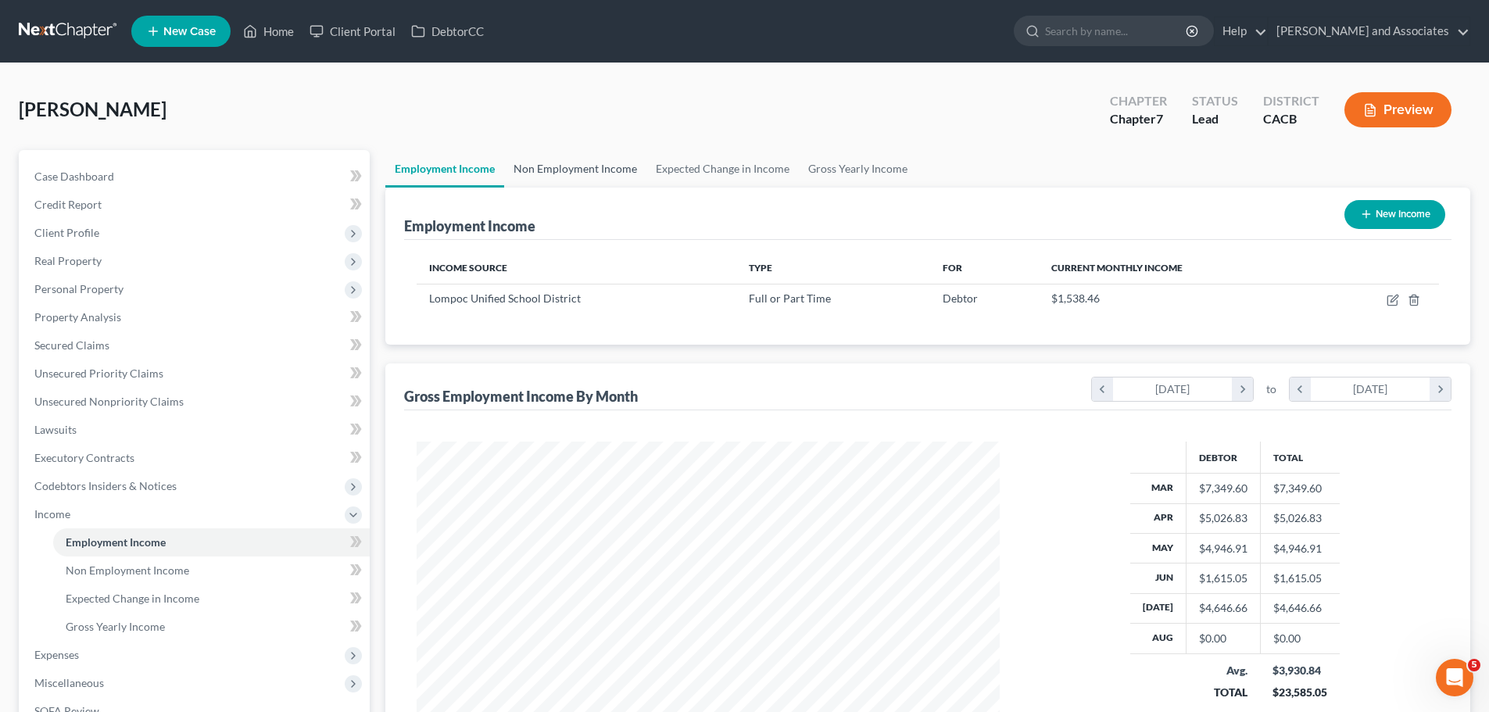
click at [595, 177] on link "Non Employment Income" at bounding box center [575, 169] width 142 height 38
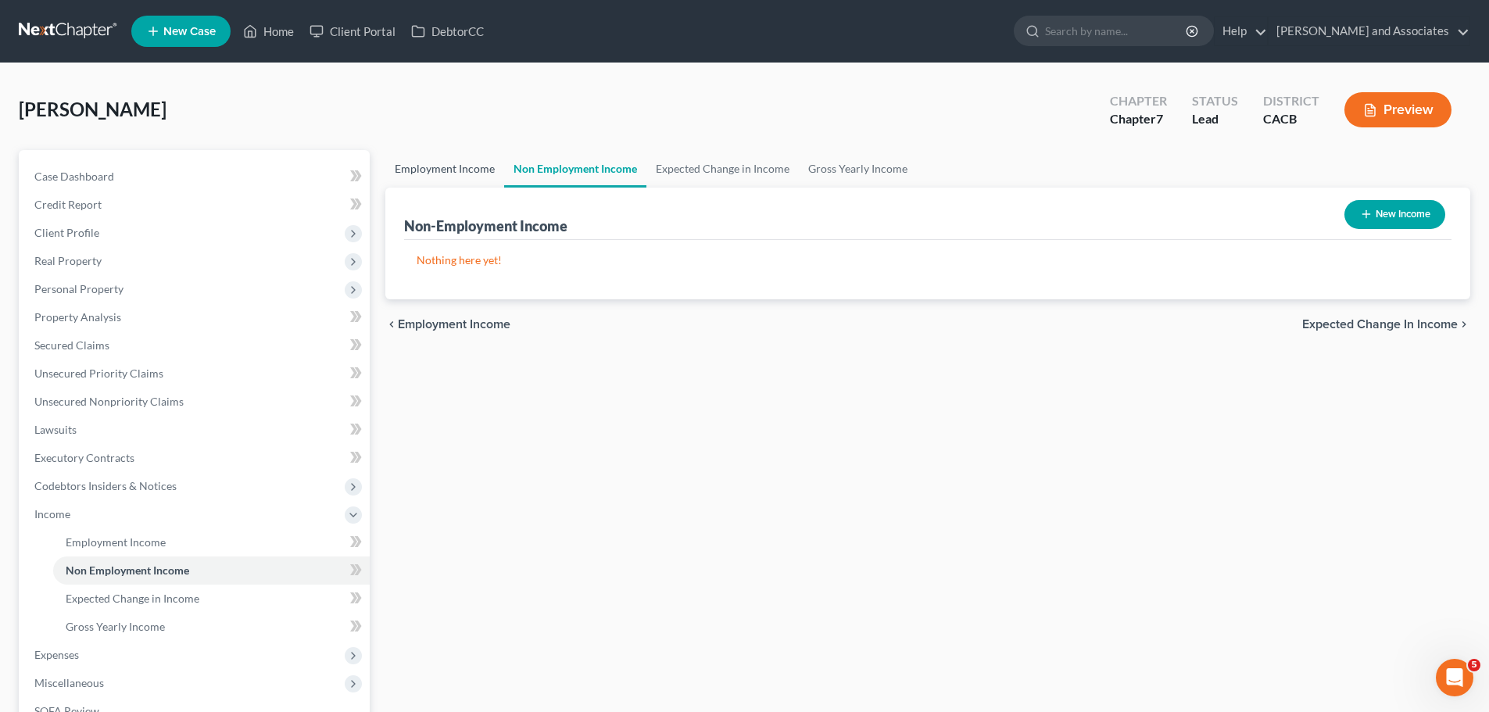
drag, startPoint x: 457, startPoint y: 166, endPoint x: 521, endPoint y: 165, distance: 64.1
click at [456, 166] on link "Employment Income" at bounding box center [444, 169] width 119 height 38
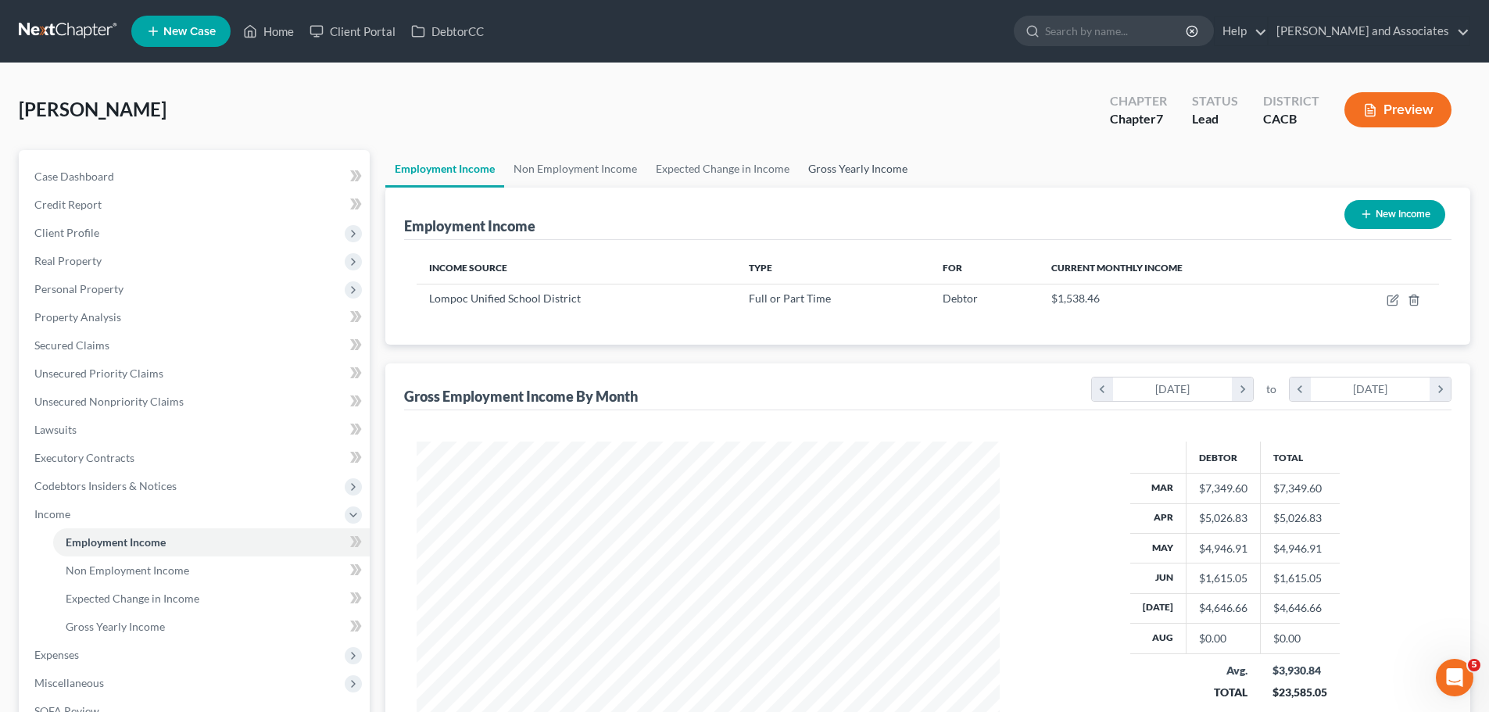
scroll to position [291, 614]
drag, startPoint x: 830, startPoint y: 156, endPoint x: 844, endPoint y: 163, distance: 15.4
click at [830, 157] on link "Gross Yearly Income" at bounding box center [858, 169] width 118 height 38
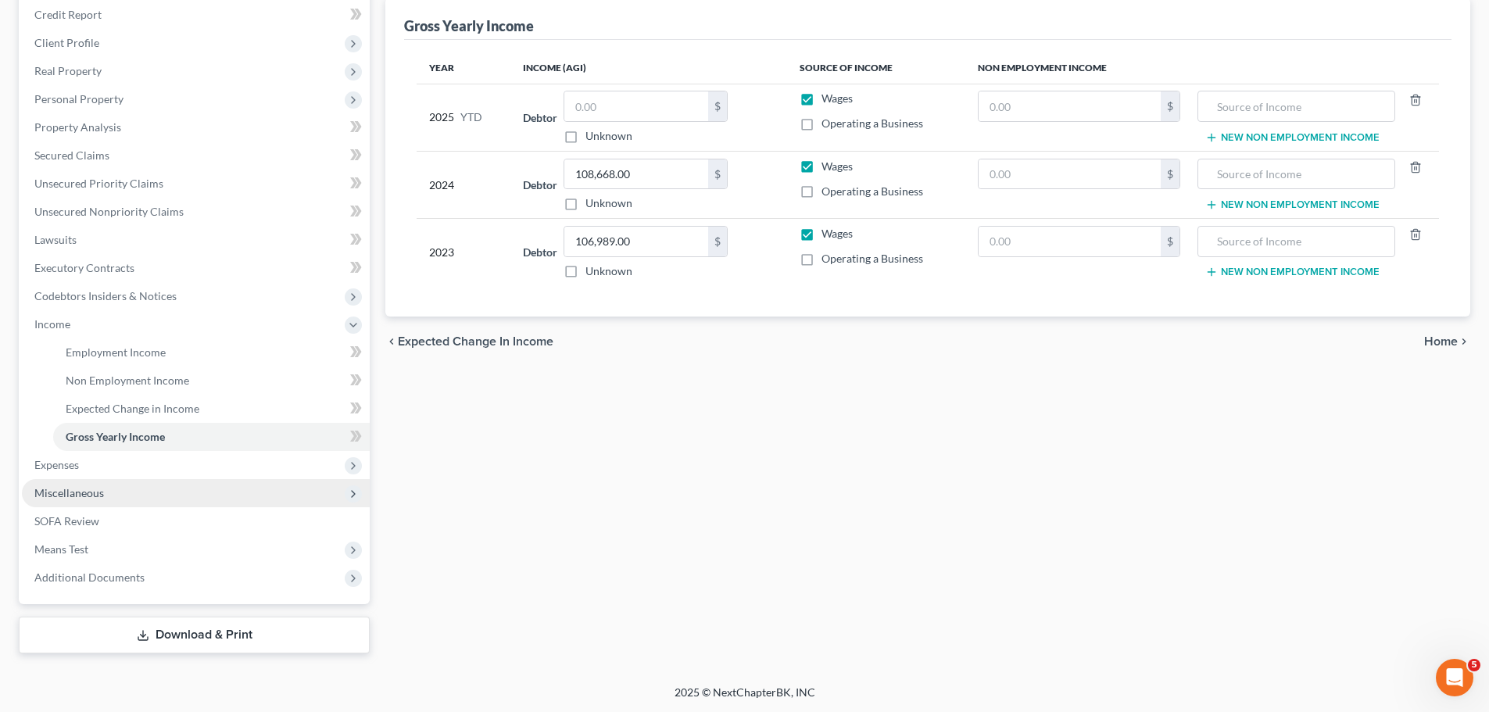
scroll to position [191, 0]
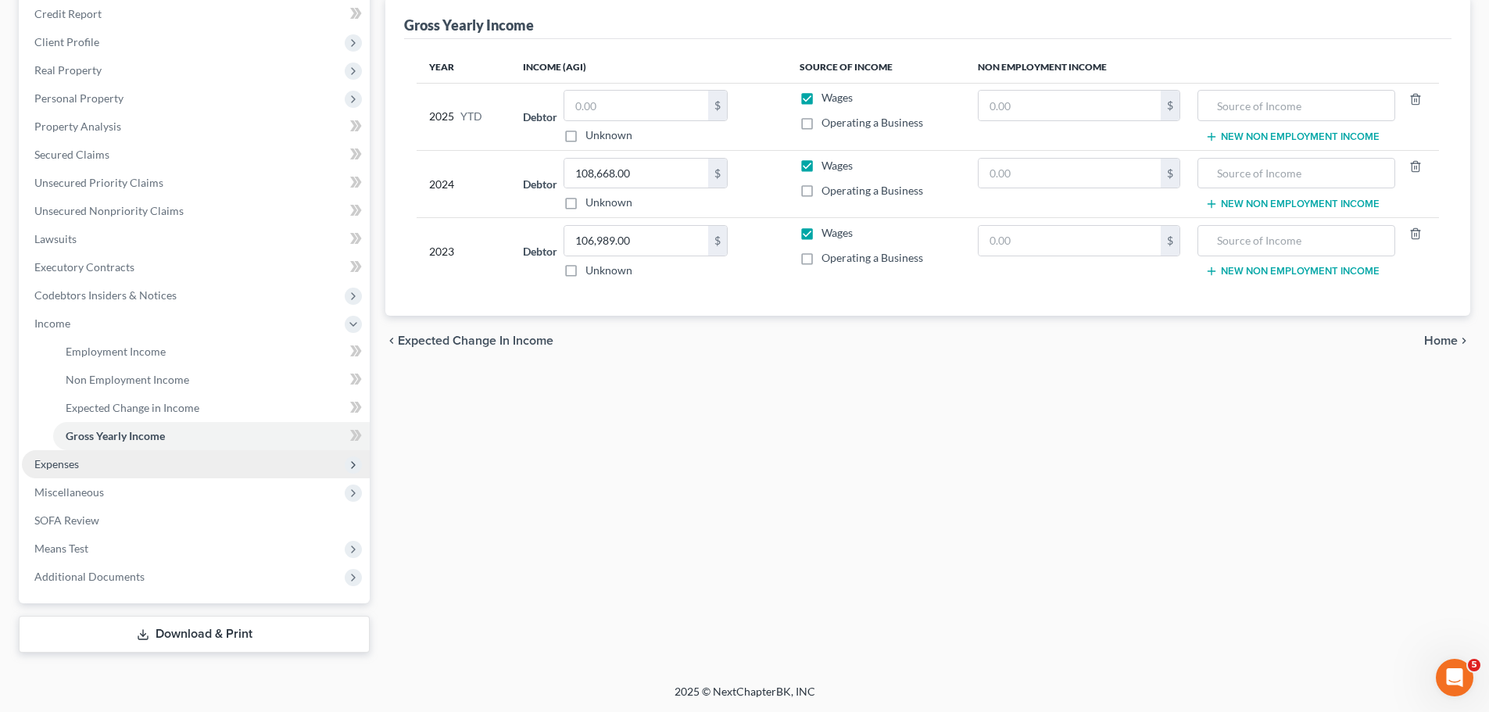
click at [133, 468] on span "Expenses" at bounding box center [196, 464] width 348 height 28
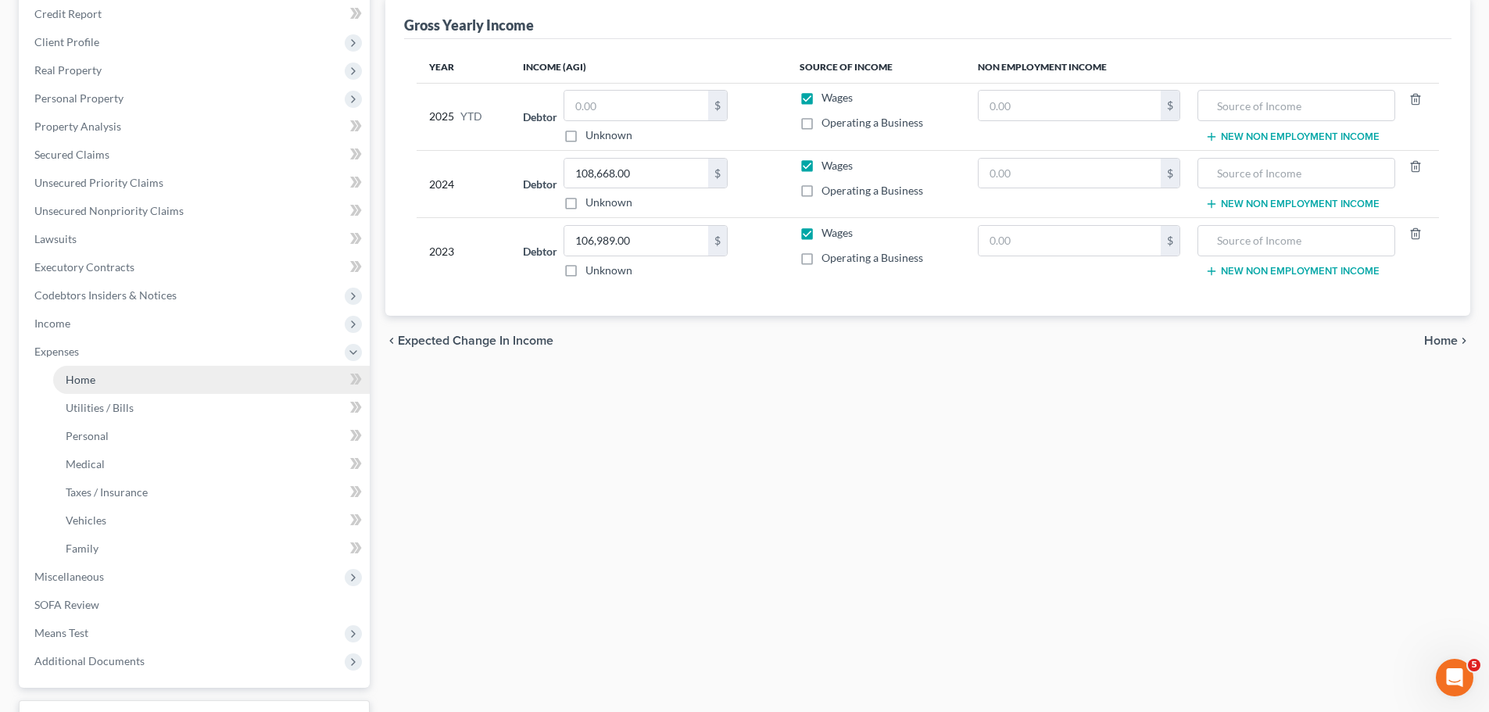
click at [105, 386] on link "Home" at bounding box center [211, 380] width 316 height 28
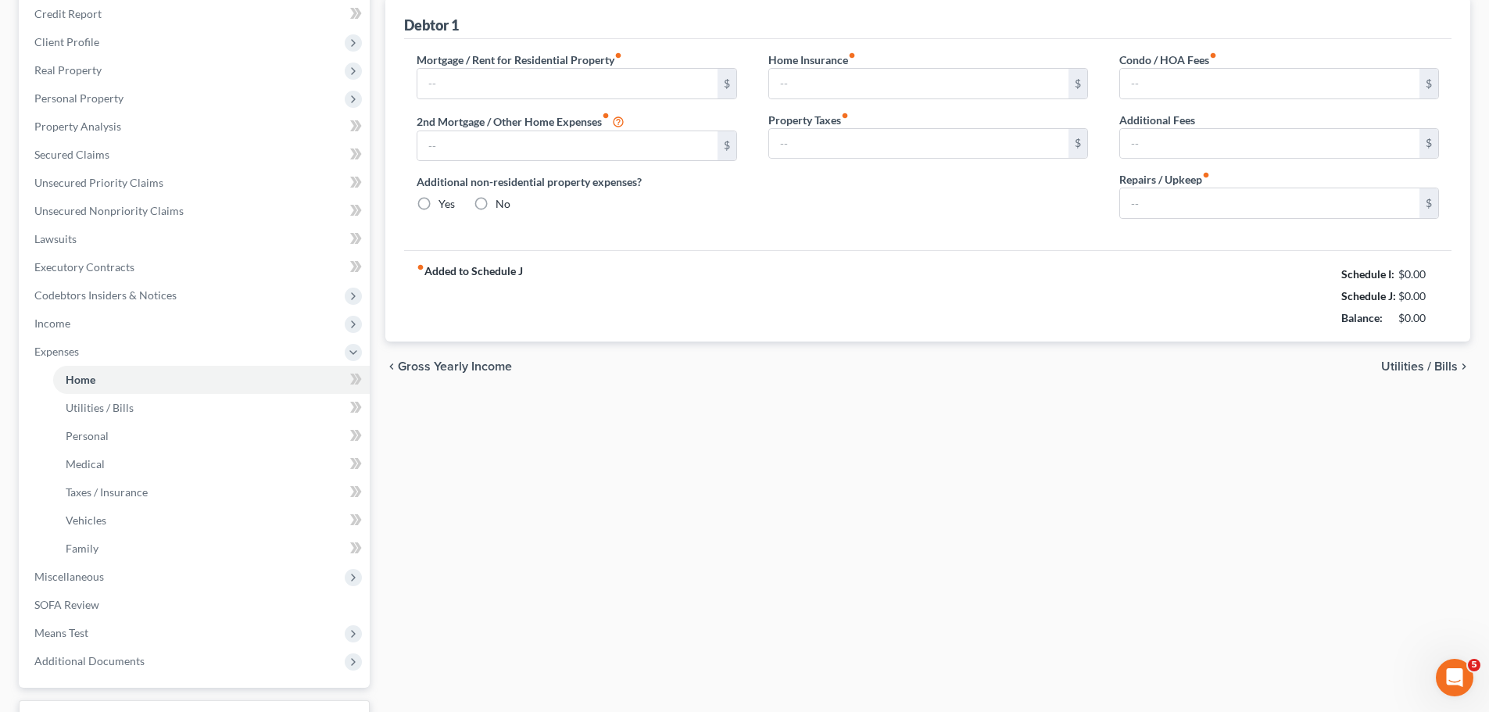
scroll to position [108, 0]
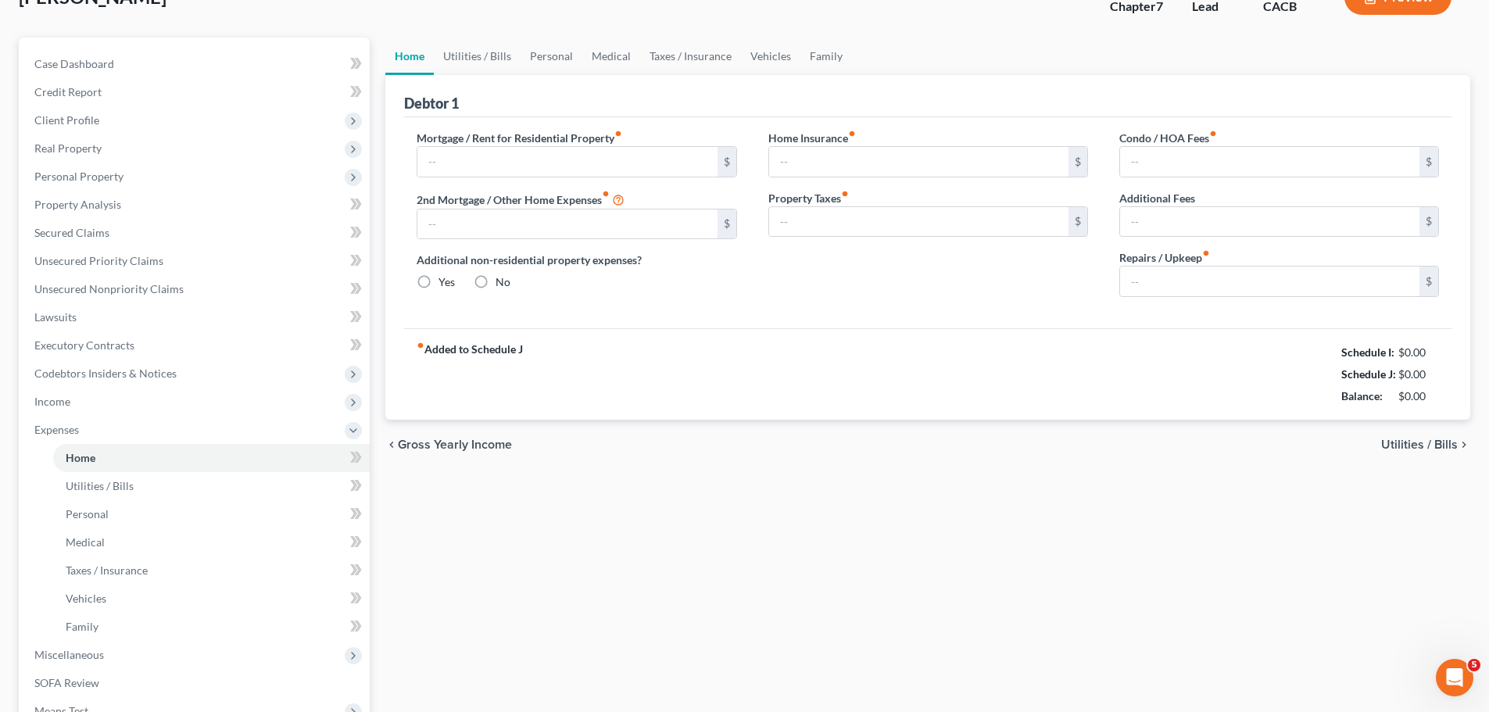
type input "0.00"
radio input "true"
type input "0.00"
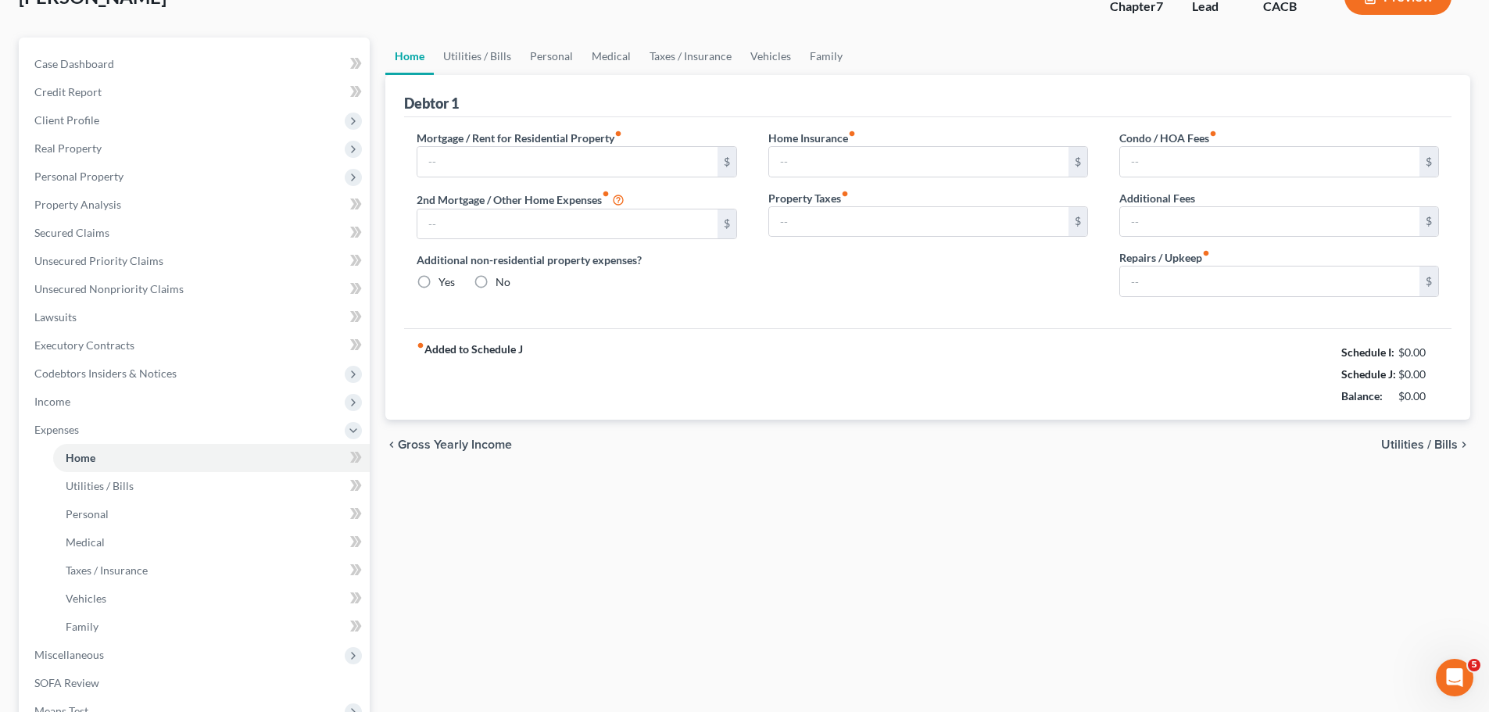
type input "0.00"
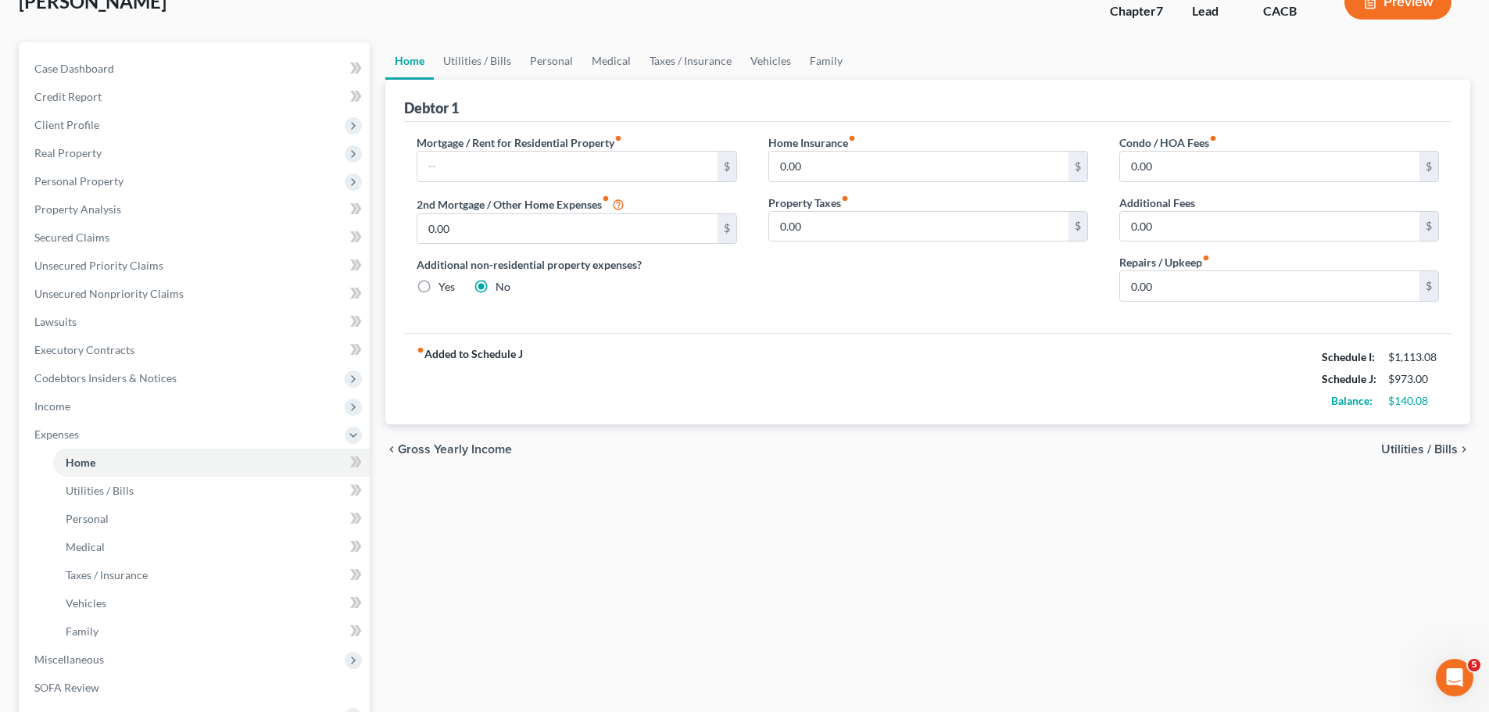
scroll to position [0, 0]
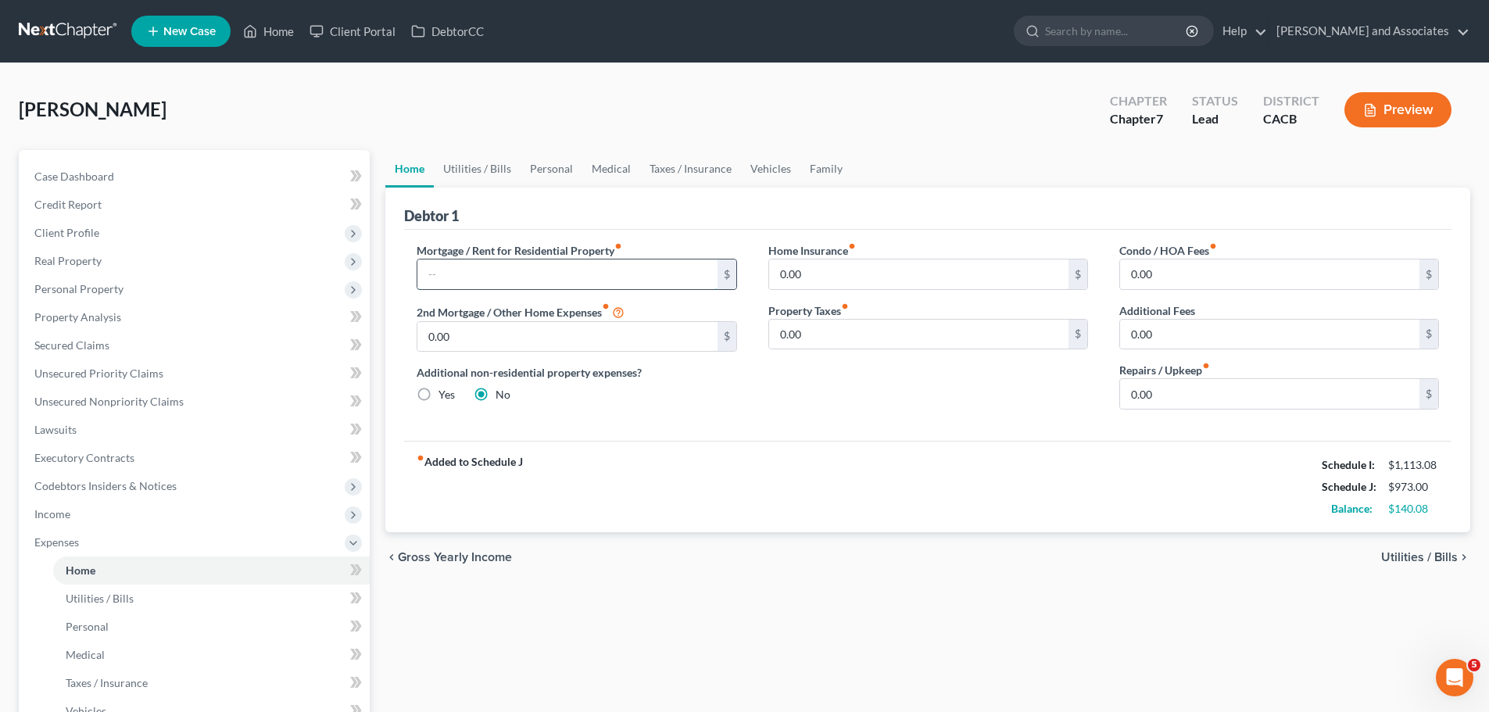
click at [517, 270] on input "text" at bounding box center [566, 274] width 299 height 30
type input "1,569"
click at [910, 280] on input "0.00" at bounding box center [918, 274] width 299 height 30
click at [899, 334] on input "0.00" at bounding box center [918, 335] width 299 height 30
click at [840, 273] on input "text" at bounding box center [918, 274] width 299 height 30
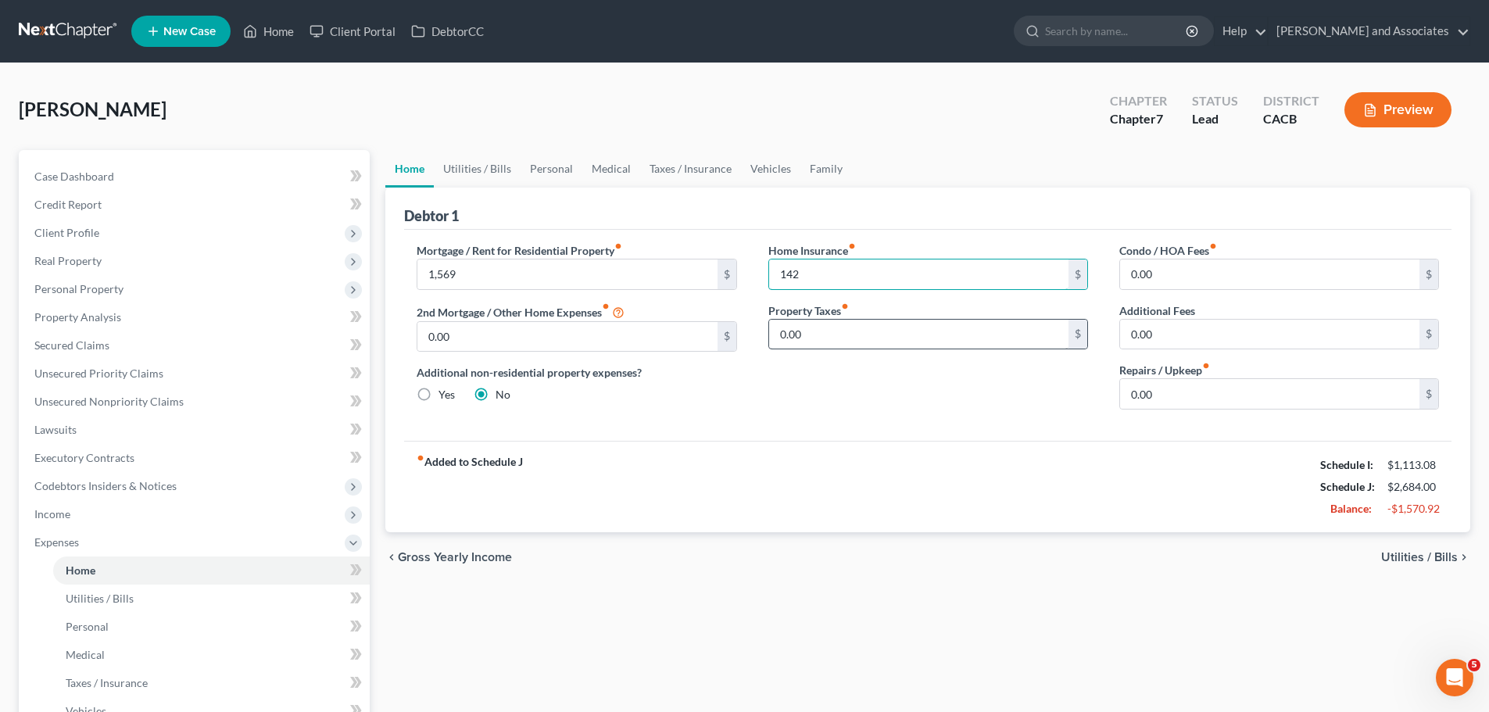
type input "142"
click at [850, 330] on input "0.00" at bounding box center [918, 335] width 299 height 30
click at [871, 338] on input "text" at bounding box center [918, 335] width 299 height 30
type input "525"
click at [1177, 389] on input "0.00" at bounding box center [1269, 394] width 299 height 30
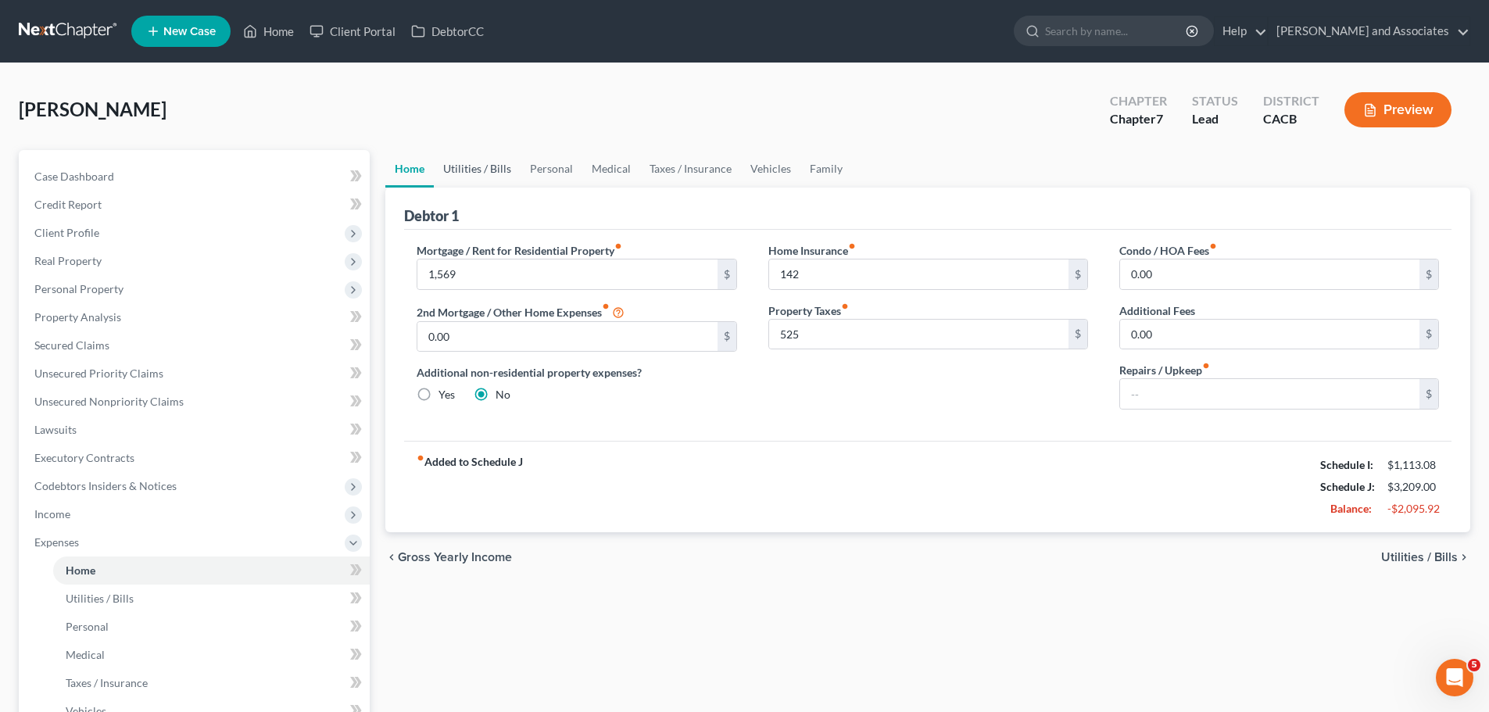
click at [487, 169] on link "Utilities / Bills" at bounding box center [477, 169] width 87 height 38
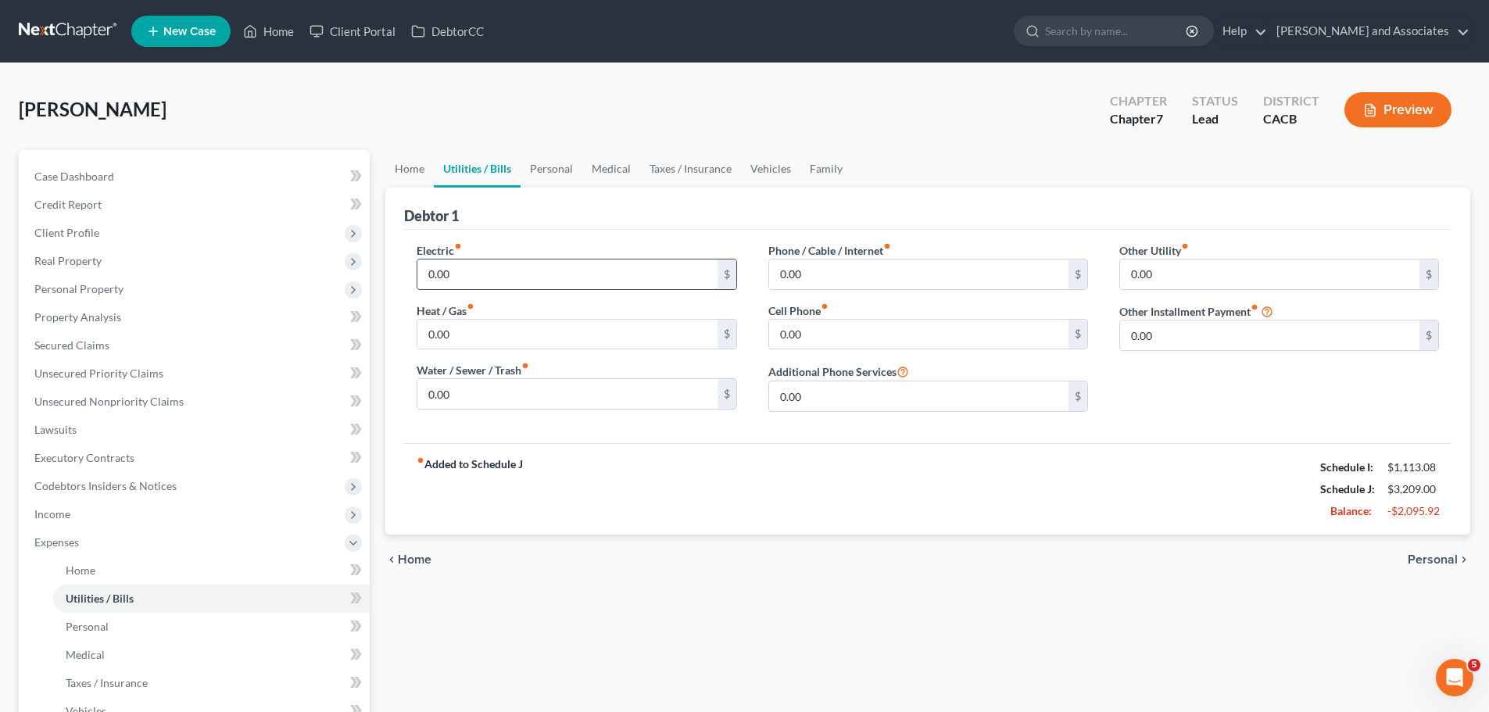
click at [491, 281] on input "0.00" at bounding box center [566, 274] width 299 height 30
type input "30"
click at [502, 338] on input "0.00" at bounding box center [566, 335] width 299 height 30
type input "60"
click at [502, 392] on input "0.00" at bounding box center [566, 394] width 299 height 30
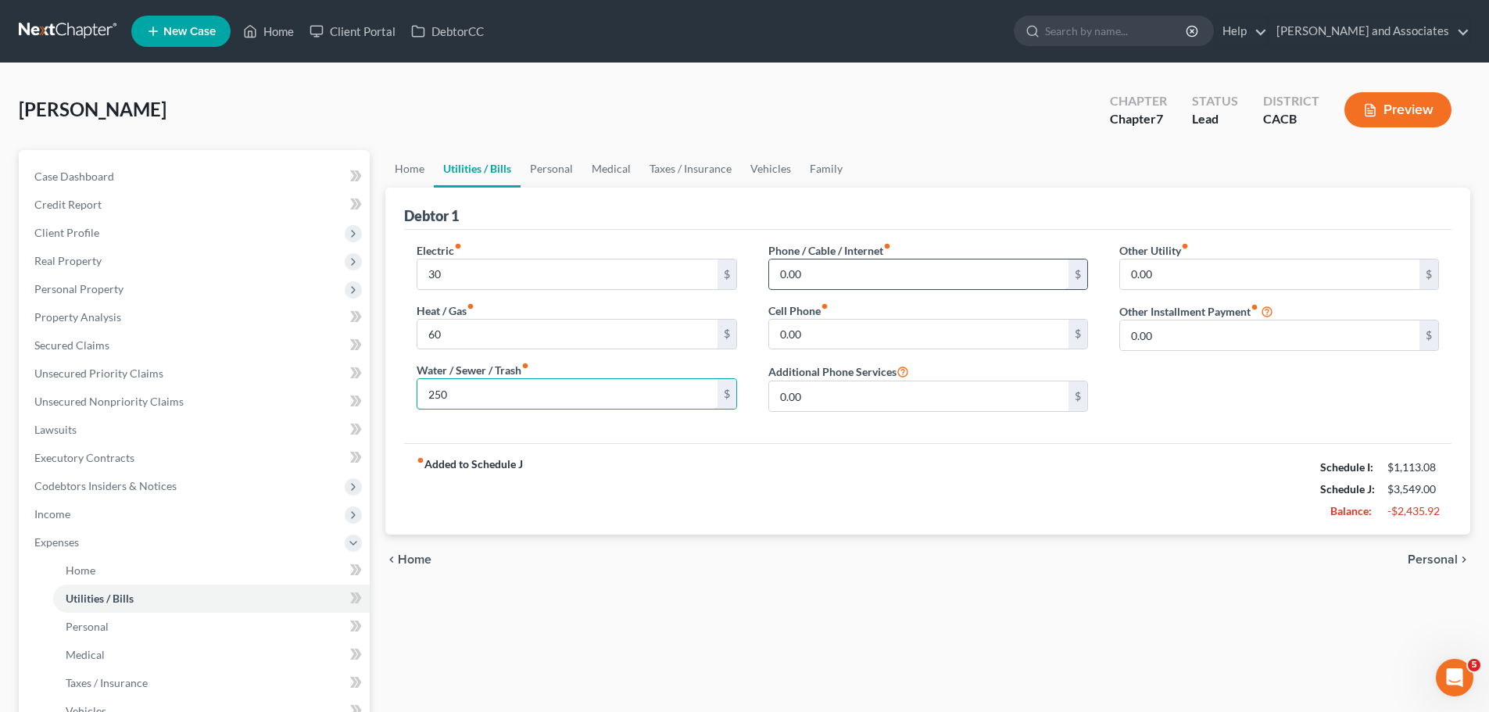
type input "250"
click at [911, 273] on input "0.00" at bounding box center [918, 274] width 299 height 30
click at [842, 280] on input "text" at bounding box center [918, 274] width 299 height 30
type input "193"
click at [552, 170] on link "Personal" at bounding box center [551, 169] width 62 height 38
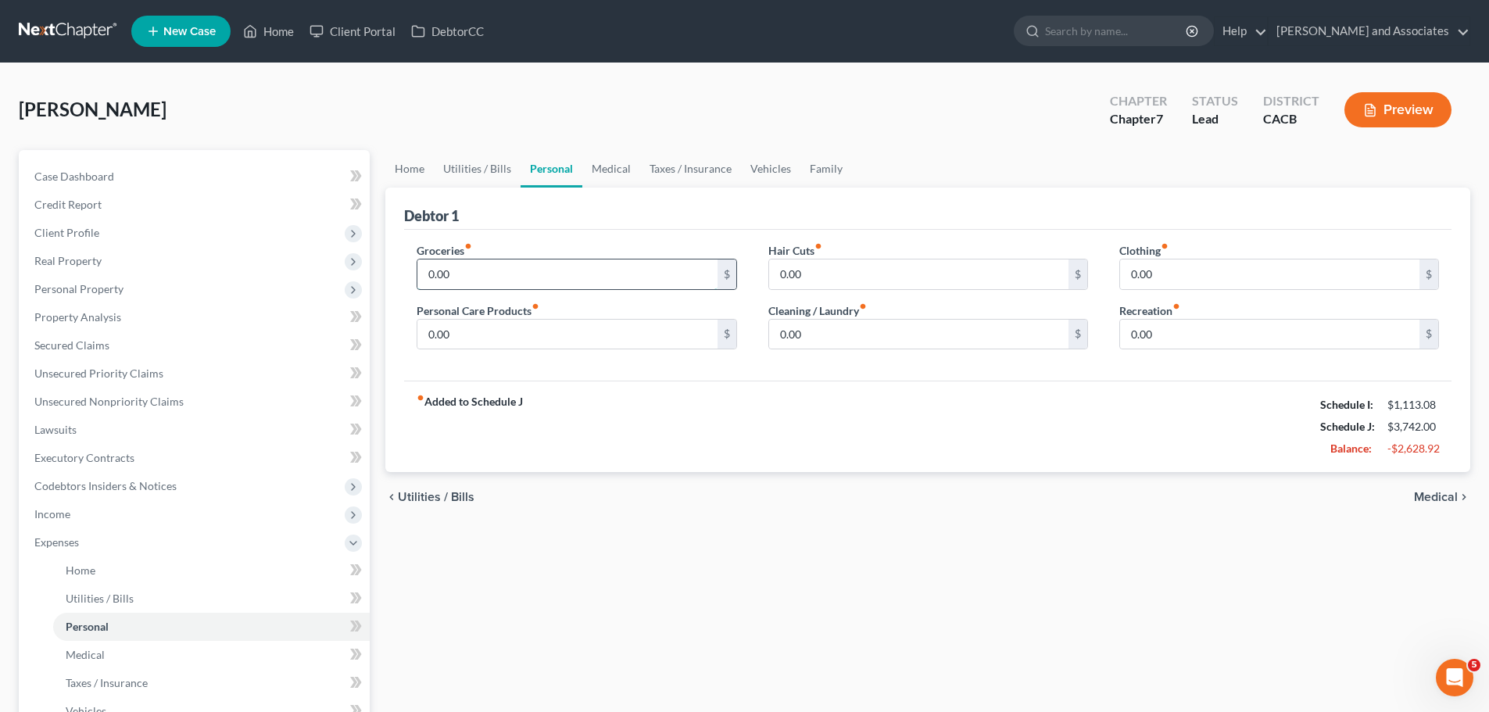
click at [509, 270] on input "0.00" at bounding box center [566, 274] width 299 height 30
type input "458"
click at [835, 284] on input "0.00" at bounding box center [918, 274] width 299 height 30
type input "40"
click at [1206, 284] on input "0.00" at bounding box center [1269, 274] width 299 height 30
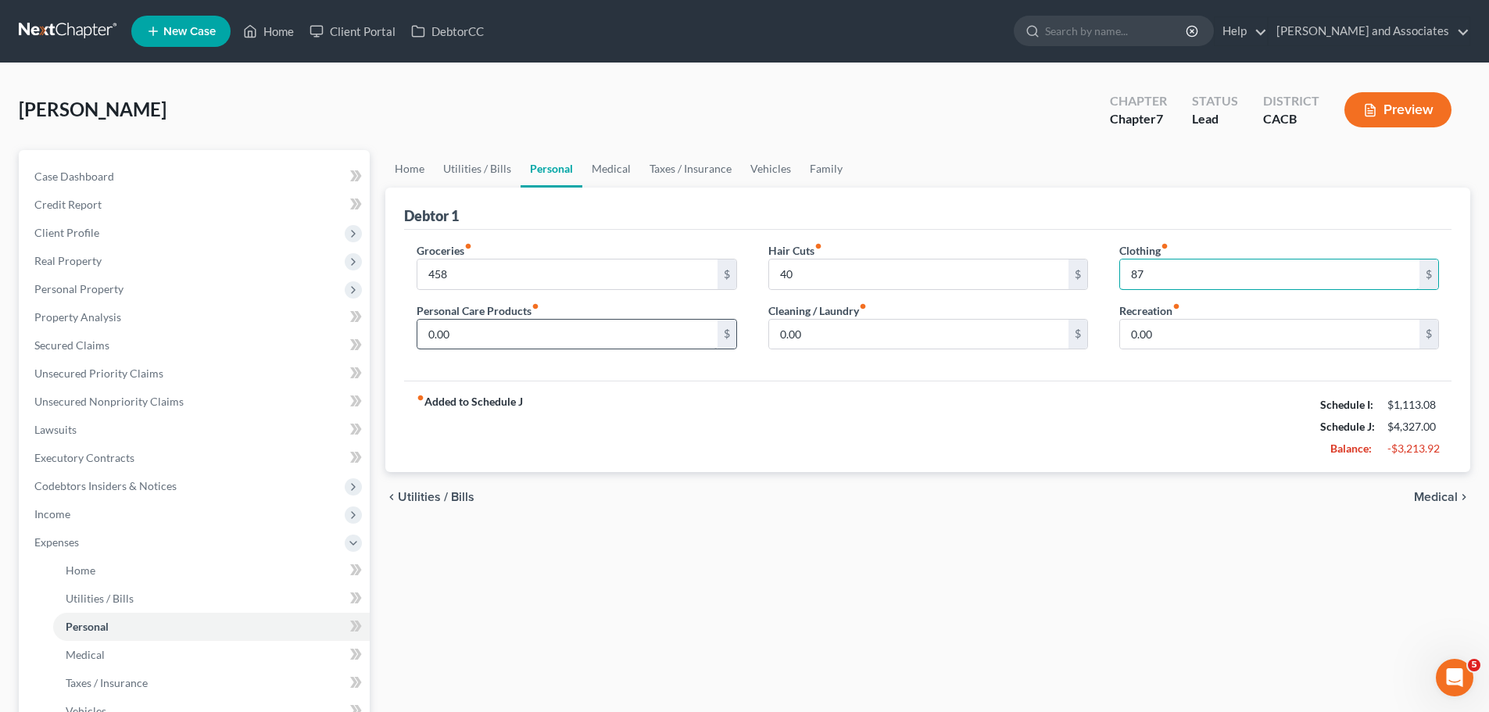
type input "87"
click at [535, 331] on input "0.00" at bounding box center [566, 335] width 299 height 30
type input "48"
click at [852, 331] on input "0.00" at bounding box center [918, 335] width 299 height 30
type input "20"
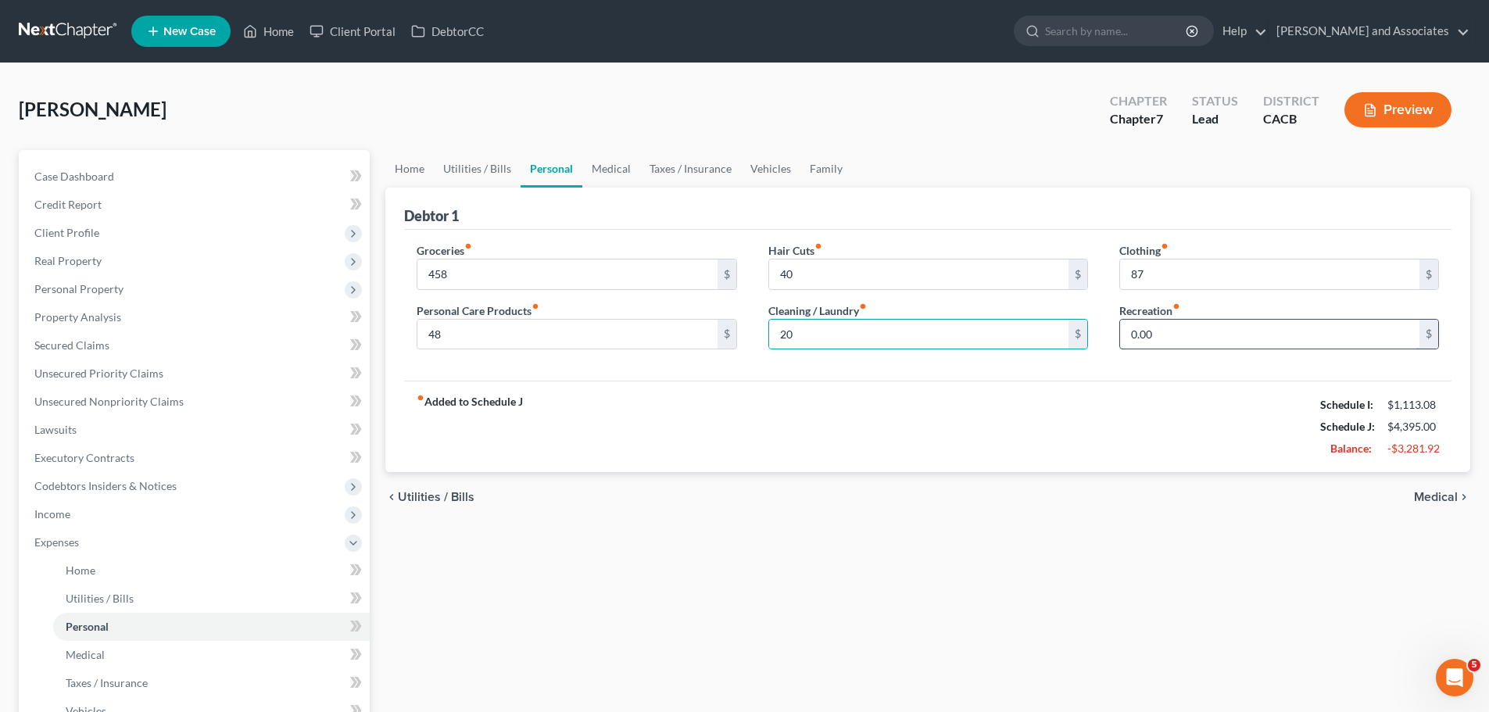
click at [1181, 328] on input "0.00" at bounding box center [1269, 335] width 299 height 30
type input "100"
click at [604, 170] on link "Medical" at bounding box center [611, 169] width 58 height 38
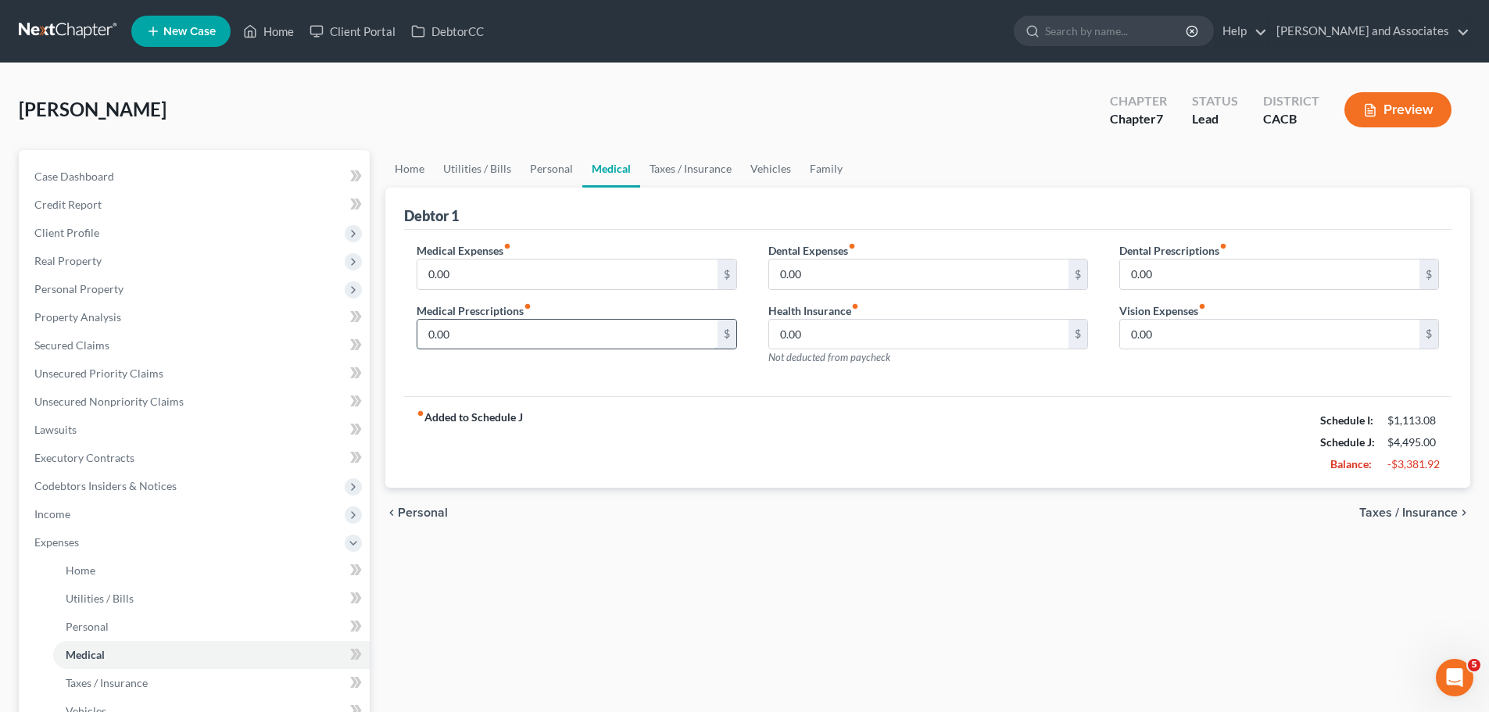
click at [527, 338] on input "0.00" at bounding box center [566, 335] width 299 height 30
click at [549, 263] on input "0.00" at bounding box center [566, 274] width 299 height 30
click at [525, 331] on input "0.00" at bounding box center [566, 335] width 299 height 30
click at [592, 331] on input "text" at bounding box center [566, 335] width 299 height 30
type input "25"
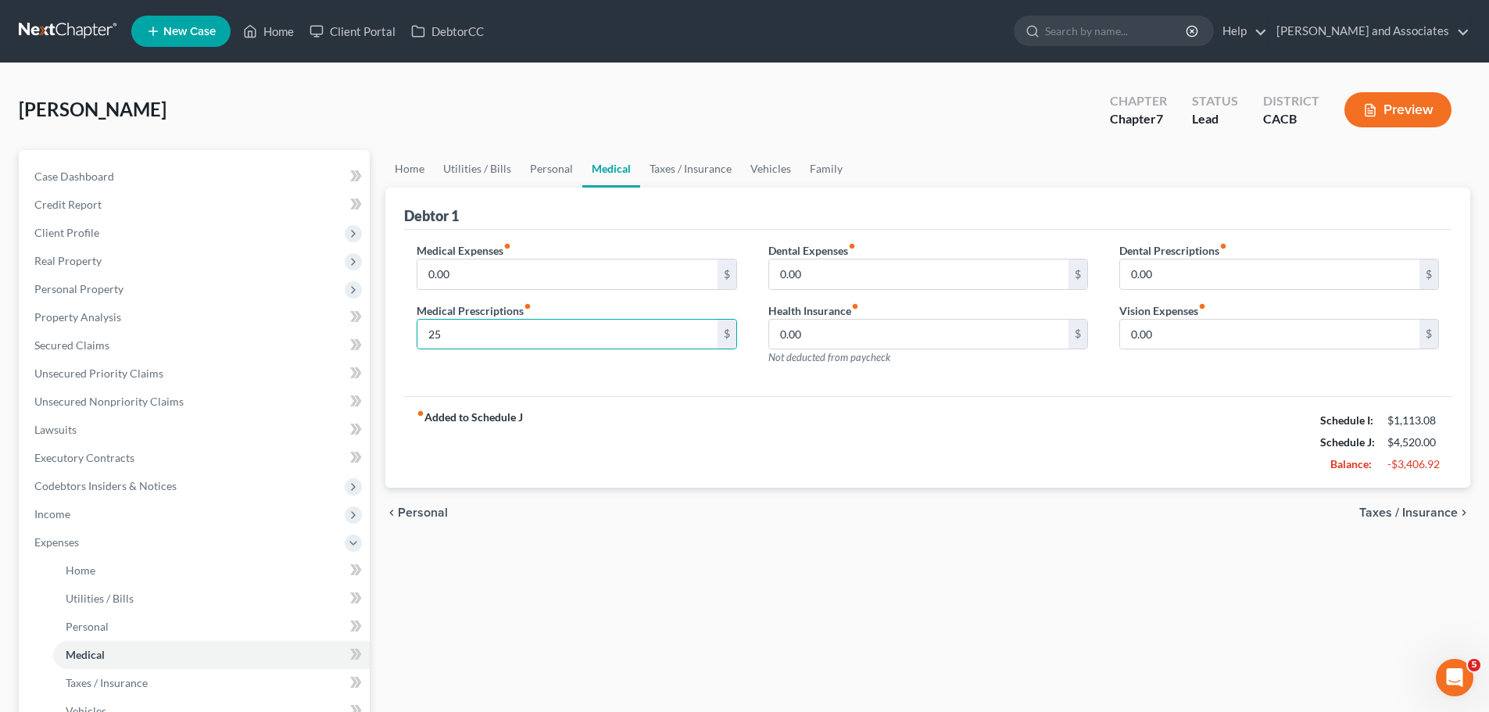
click at [810, 406] on div "fiber_manual_record Added to Schedule J Schedule I: $1,113.08 Schedule J: $4,52…" at bounding box center [927, 441] width 1047 height 91
click at [692, 167] on link "Taxes / Insurance" at bounding box center [690, 169] width 101 height 38
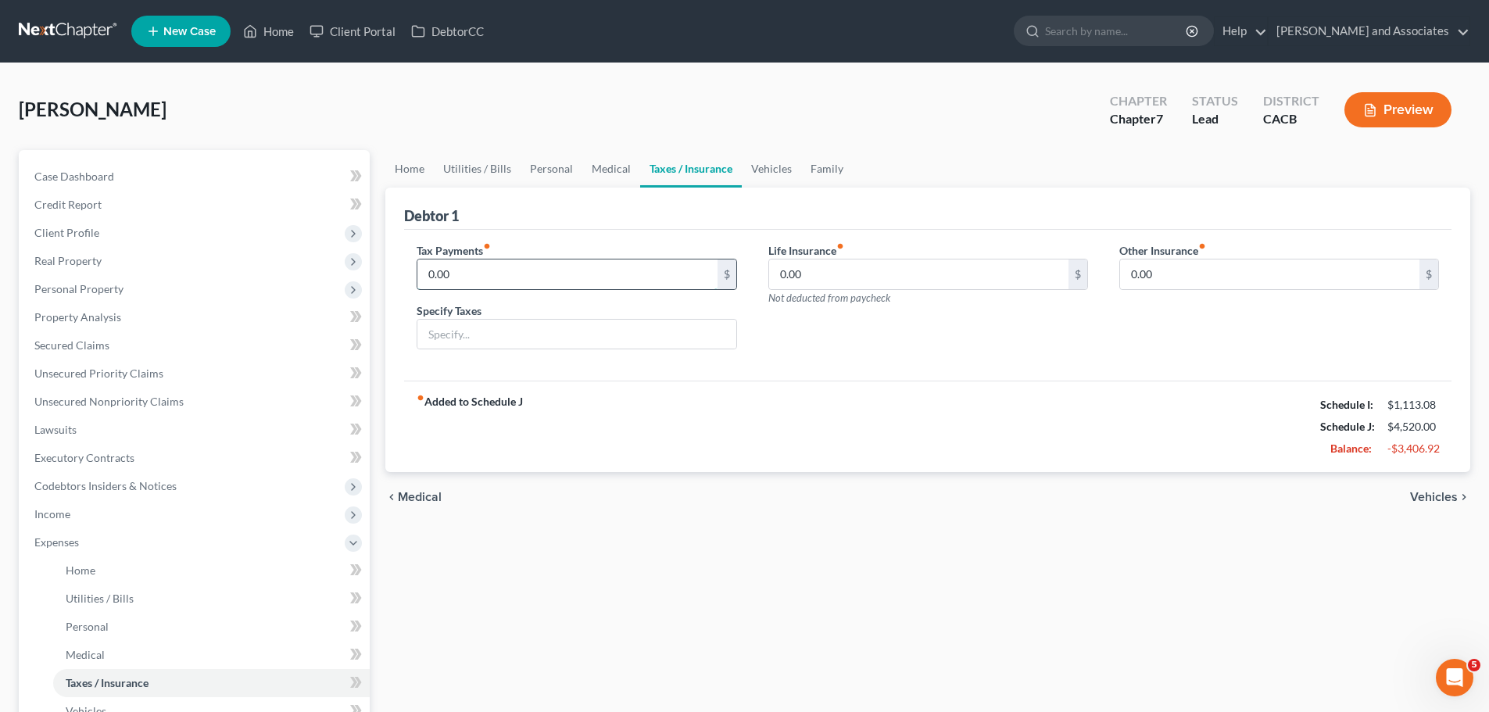
click at [470, 270] on input "0.00" at bounding box center [566, 274] width 299 height 30
click at [823, 273] on input "0.00" at bounding box center [918, 274] width 299 height 30
type input "53"
click at [761, 169] on link "Vehicles" at bounding box center [771, 169] width 59 height 38
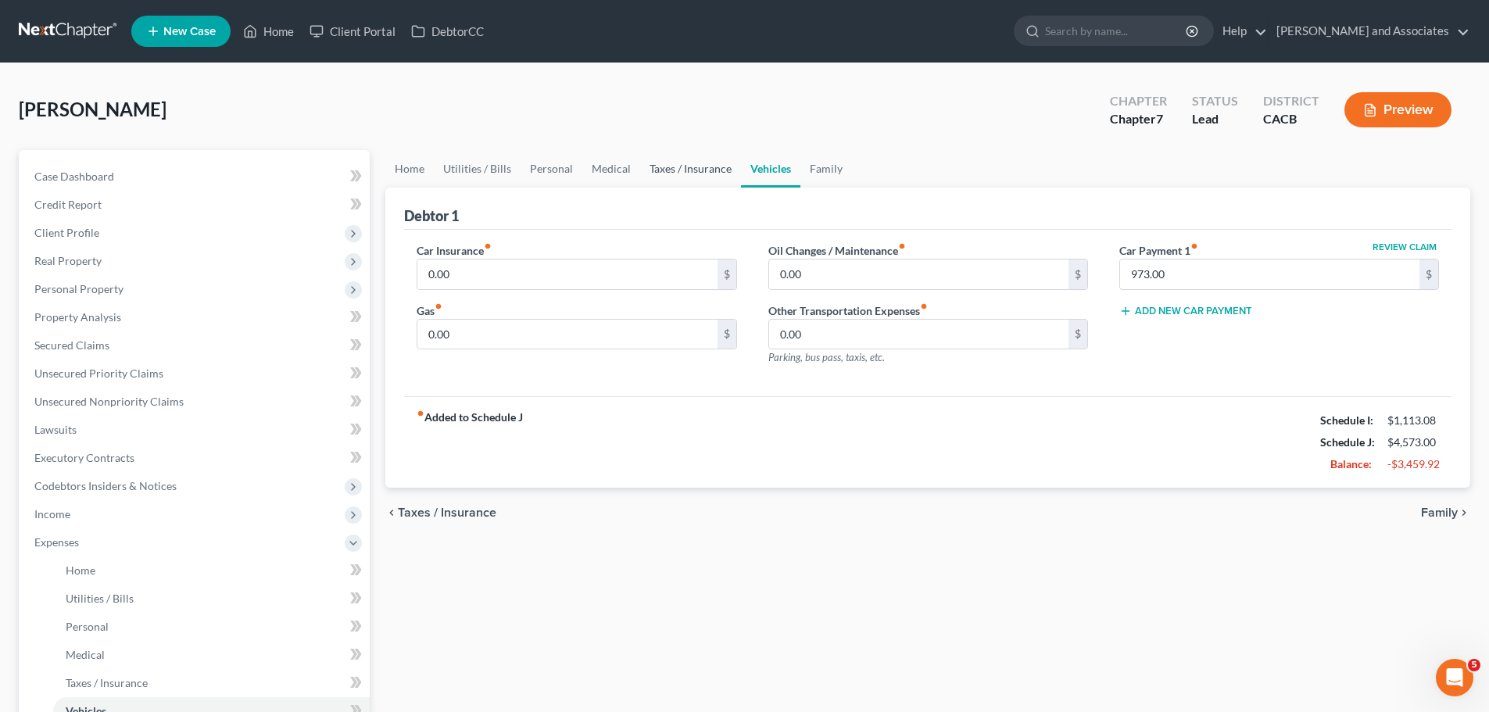
click at [696, 169] on link "Taxes / Insurance" at bounding box center [690, 169] width 101 height 38
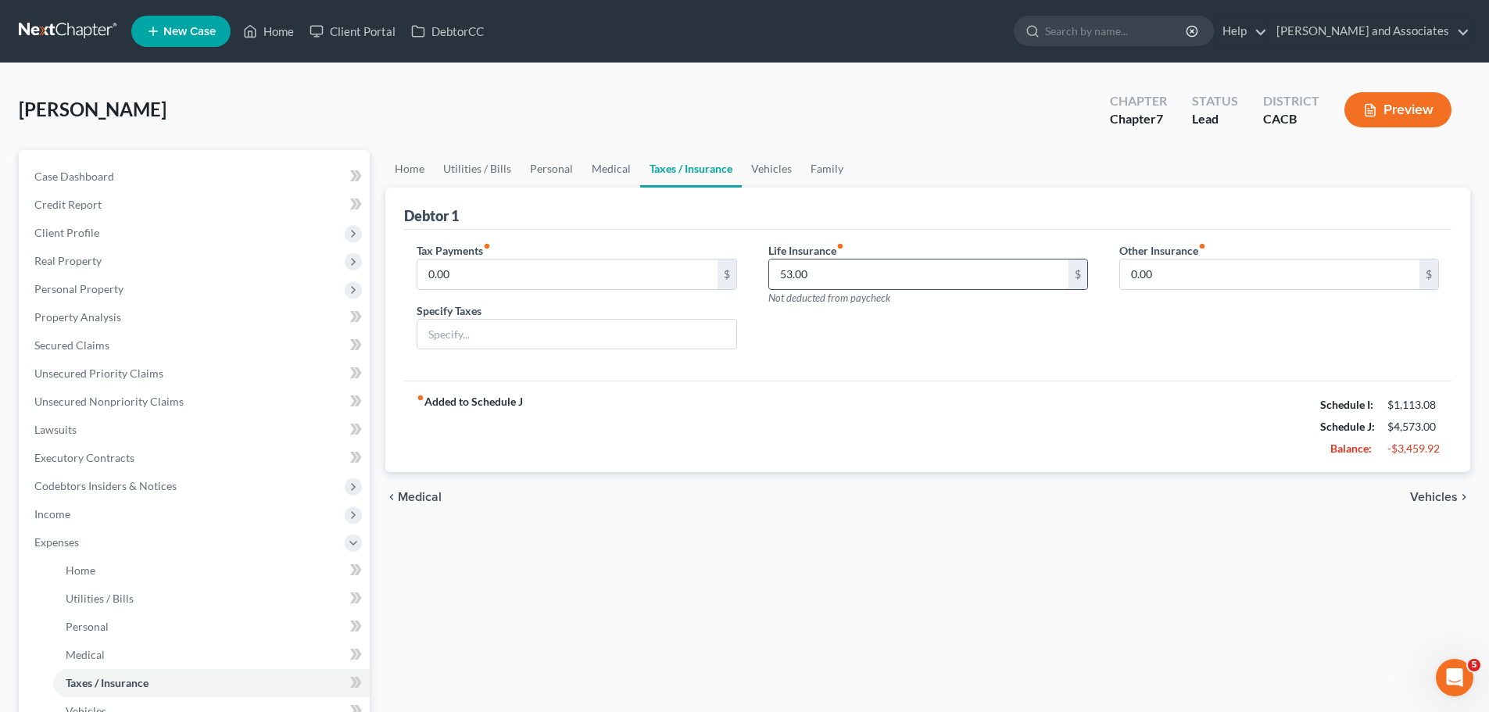
click at [838, 271] on input "53.00" at bounding box center [918, 274] width 299 height 30
type input "106"
click at [769, 162] on link "Vehicles" at bounding box center [771, 169] width 59 height 38
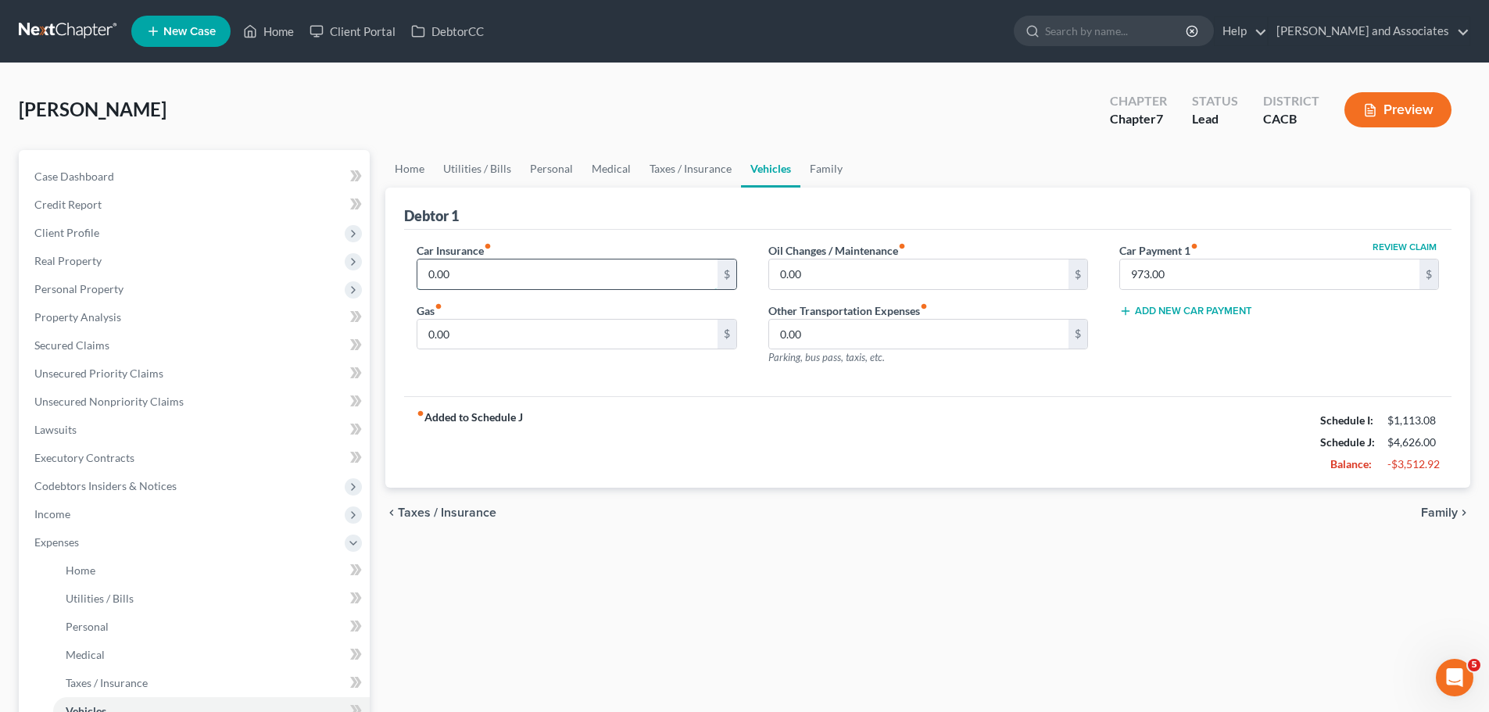
click at [537, 275] on input "0.00" at bounding box center [566, 274] width 299 height 30
click at [634, 225] on div "Debtor 1" at bounding box center [927, 209] width 1047 height 42
click at [511, 271] on input "text" at bounding box center [566, 274] width 299 height 30
type input "142"
click at [520, 332] on input "0.00" at bounding box center [566, 335] width 299 height 30
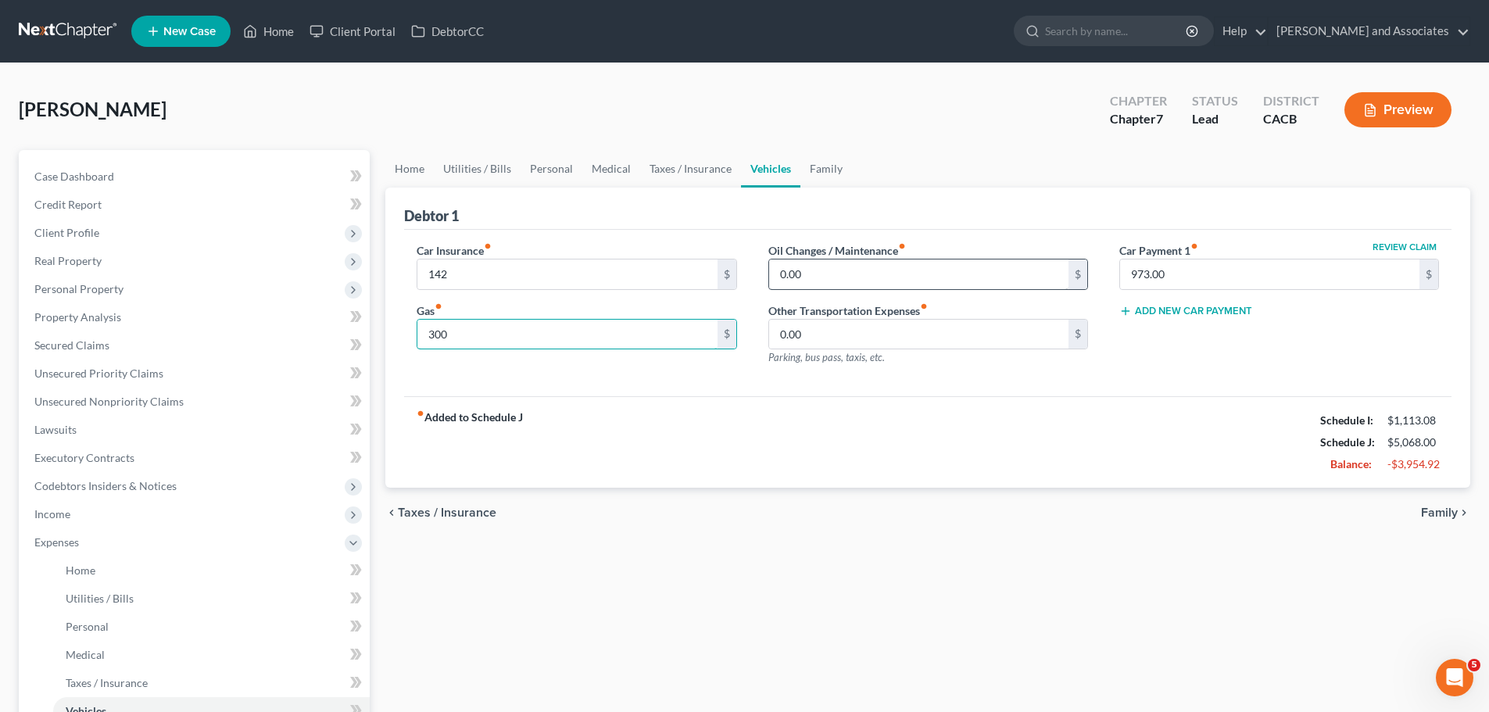
type input "300"
click at [863, 273] on input "0.00" at bounding box center [918, 274] width 299 height 30
type input "40"
click at [815, 171] on link "Family" at bounding box center [826, 169] width 52 height 38
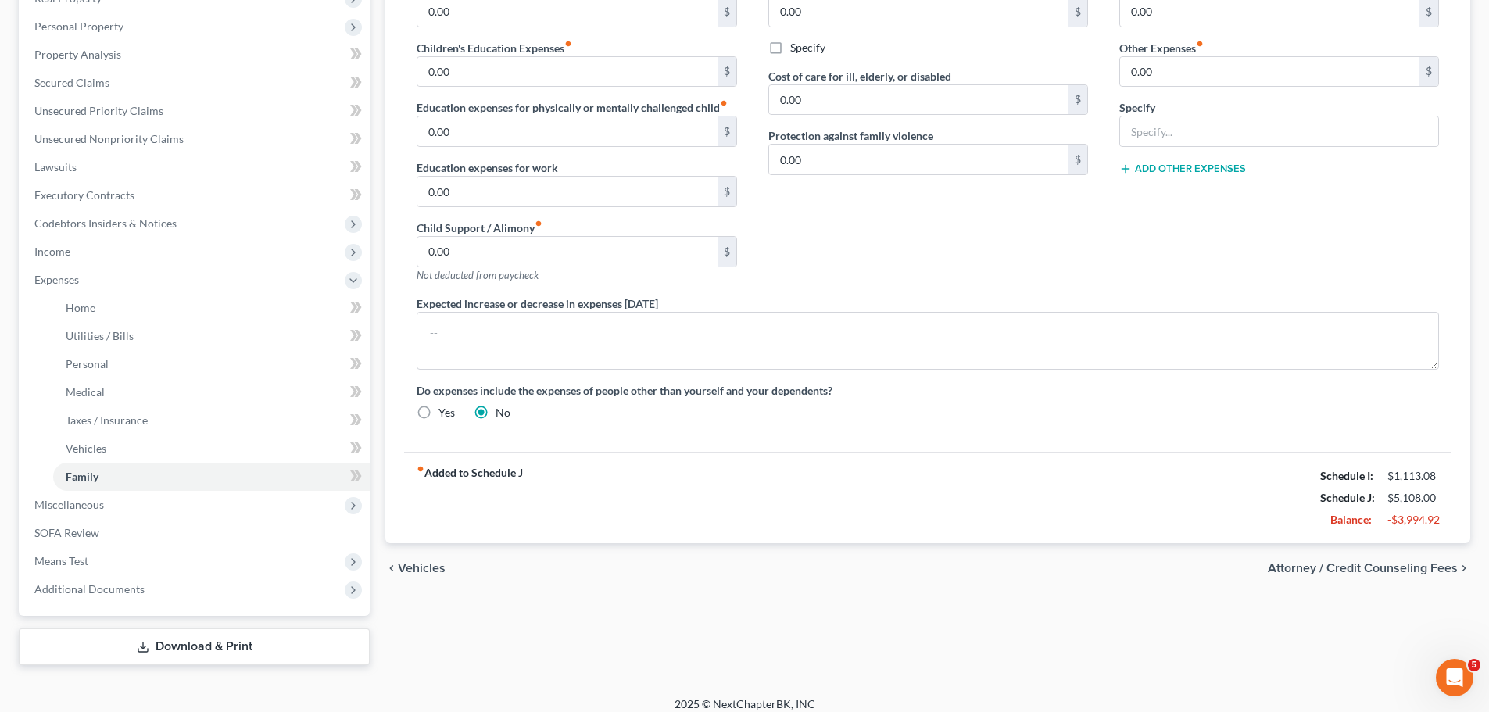
scroll to position [275, 0]
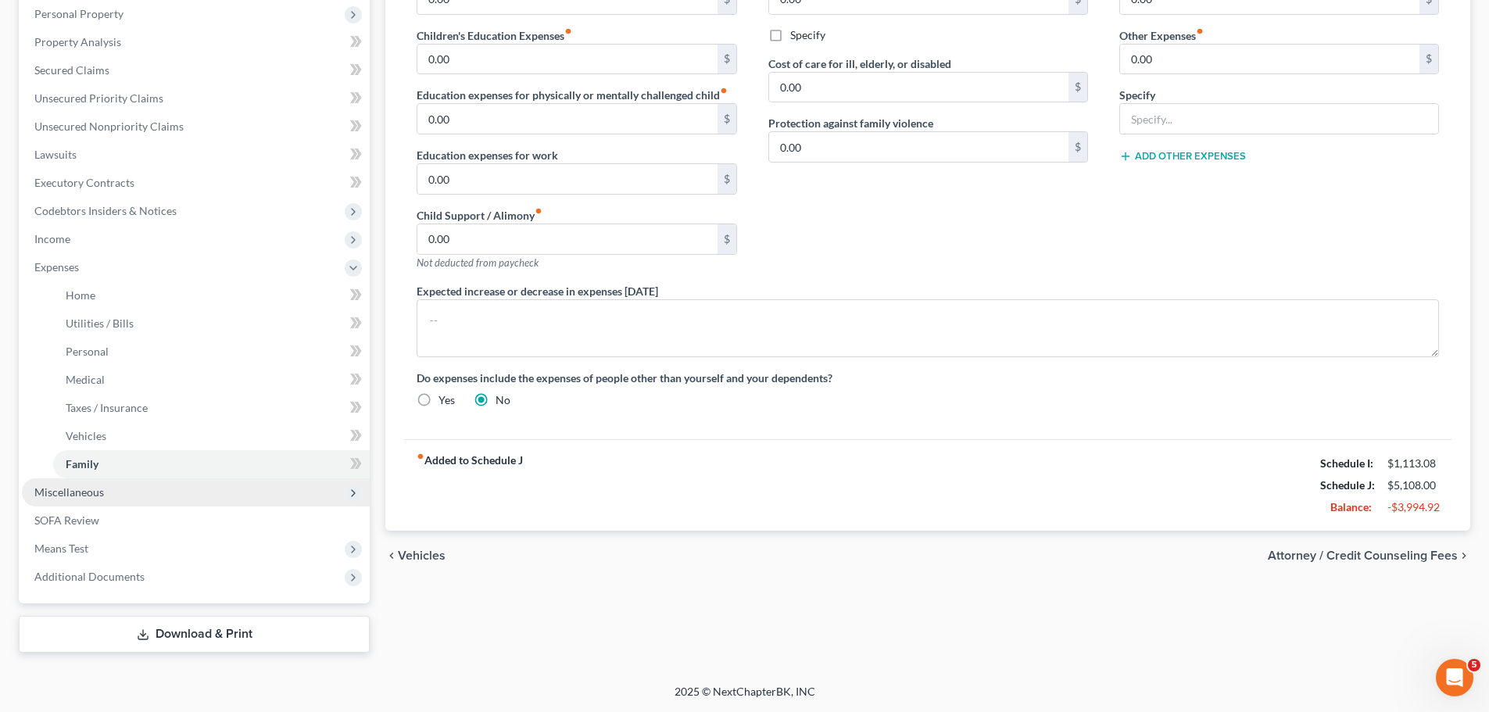
click at [125, 491] on span "Miscellaneous" at bounding box center [196, 492] width 348 height 28
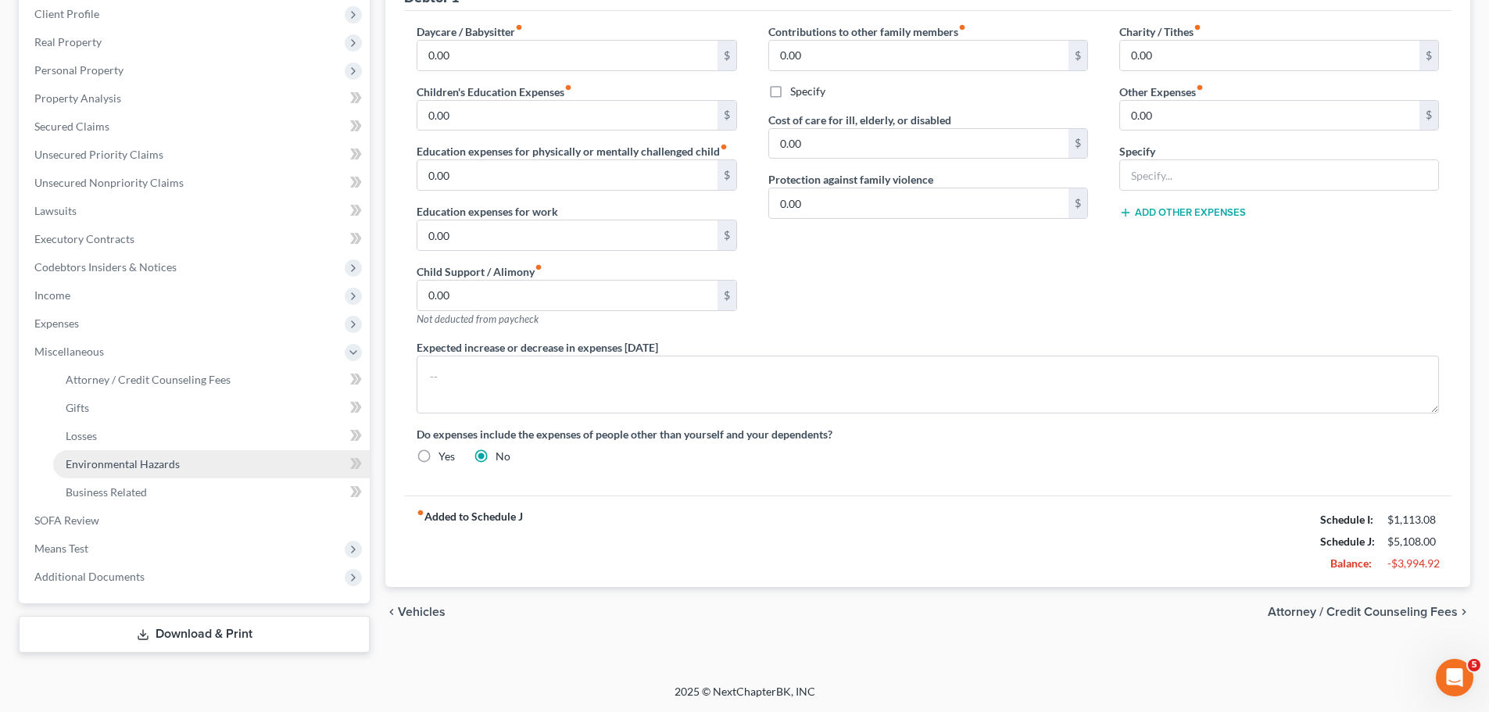
scroll to position [219, 0]
click at [145, 380] on span "Attorney / Credit Counseling Fees" at bounding box center [148, 379] width 165 height 13
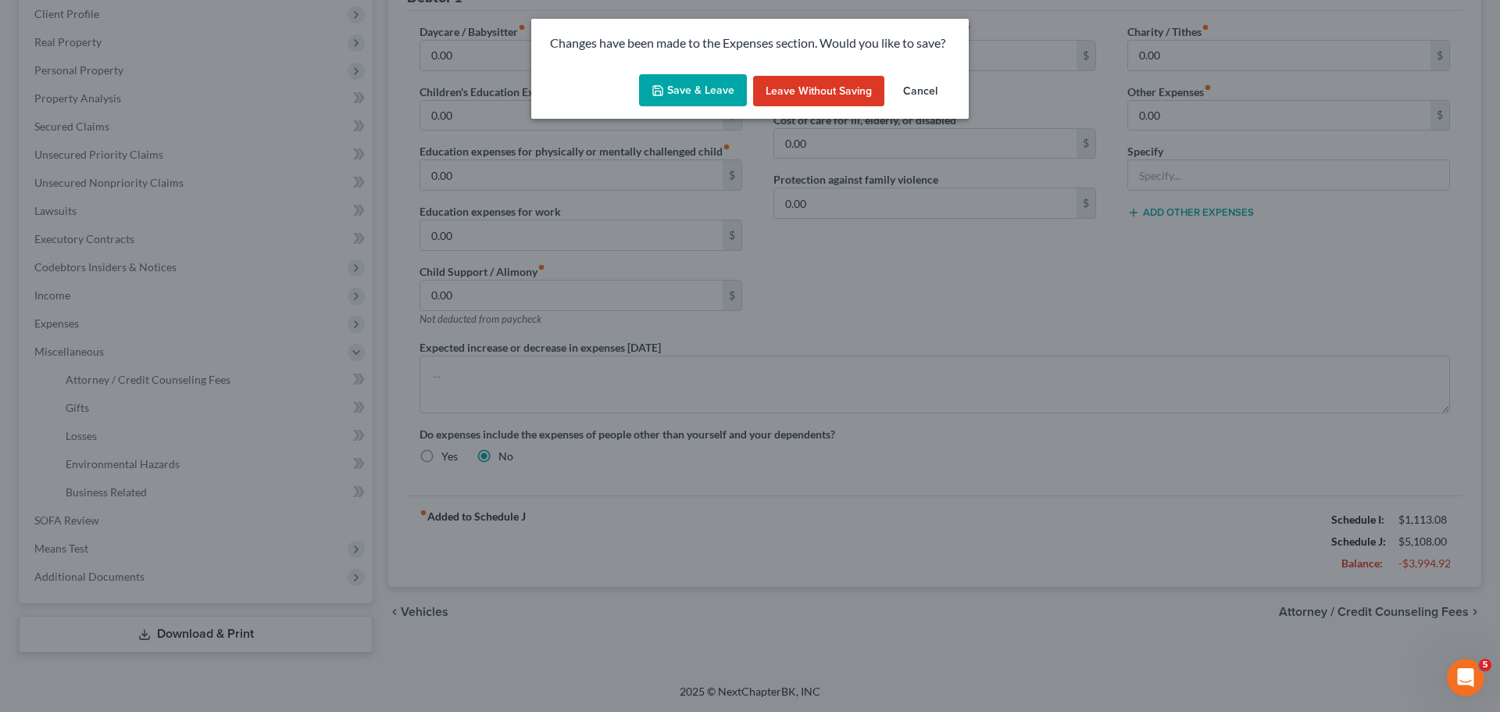
click at [671, 84] on button "Save & Leave" at bounding box center [693, 90] width 108 height 33
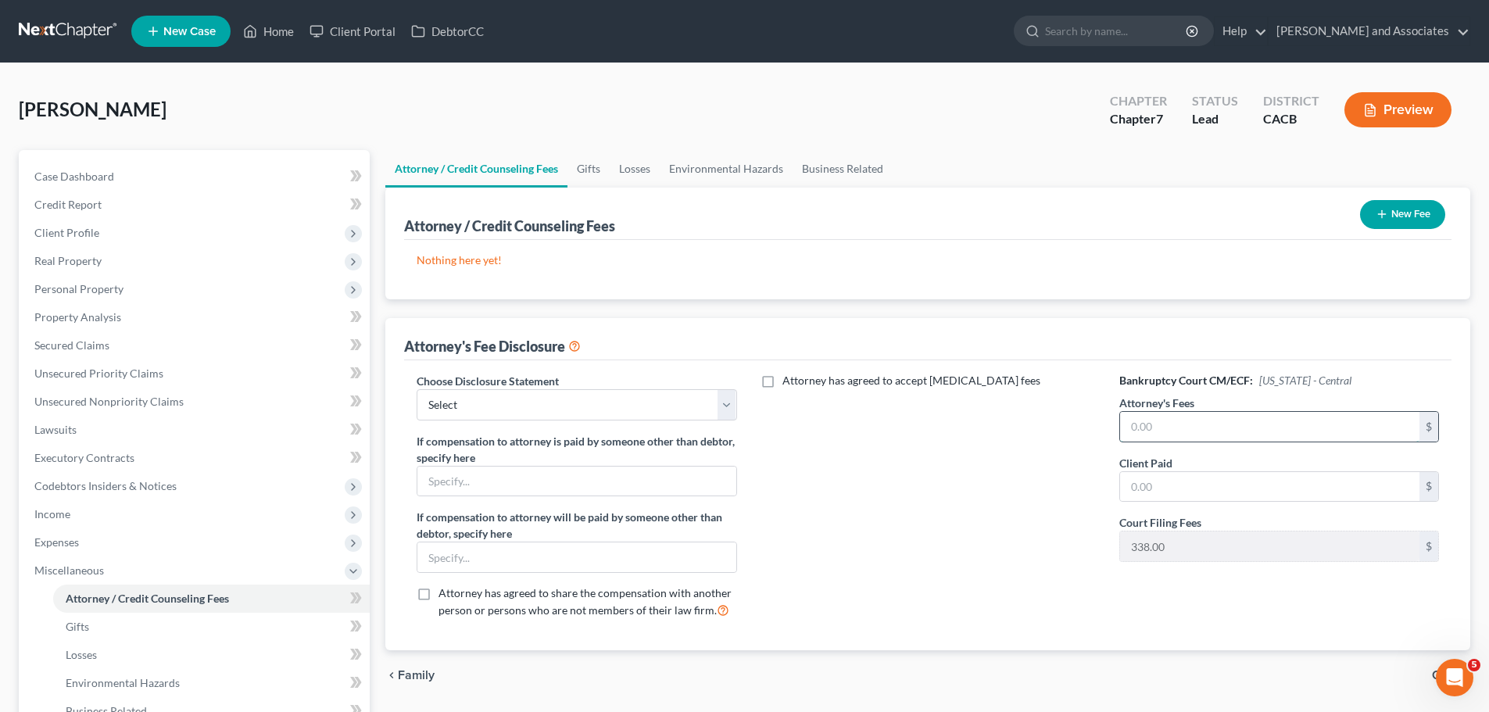
drag, startPoint x: 1323, startPoint y: 421, endPoint x: 1313, endPoint y: 424, distance: 10.6
click at [1321, 423] on input "text" at bounding box center [1269, 427] width 299 height 30
type input "2,000"
click at [1261, 491] on input "text" at bounding box center [1269, 487] width 299 height 30
type input "2,000"
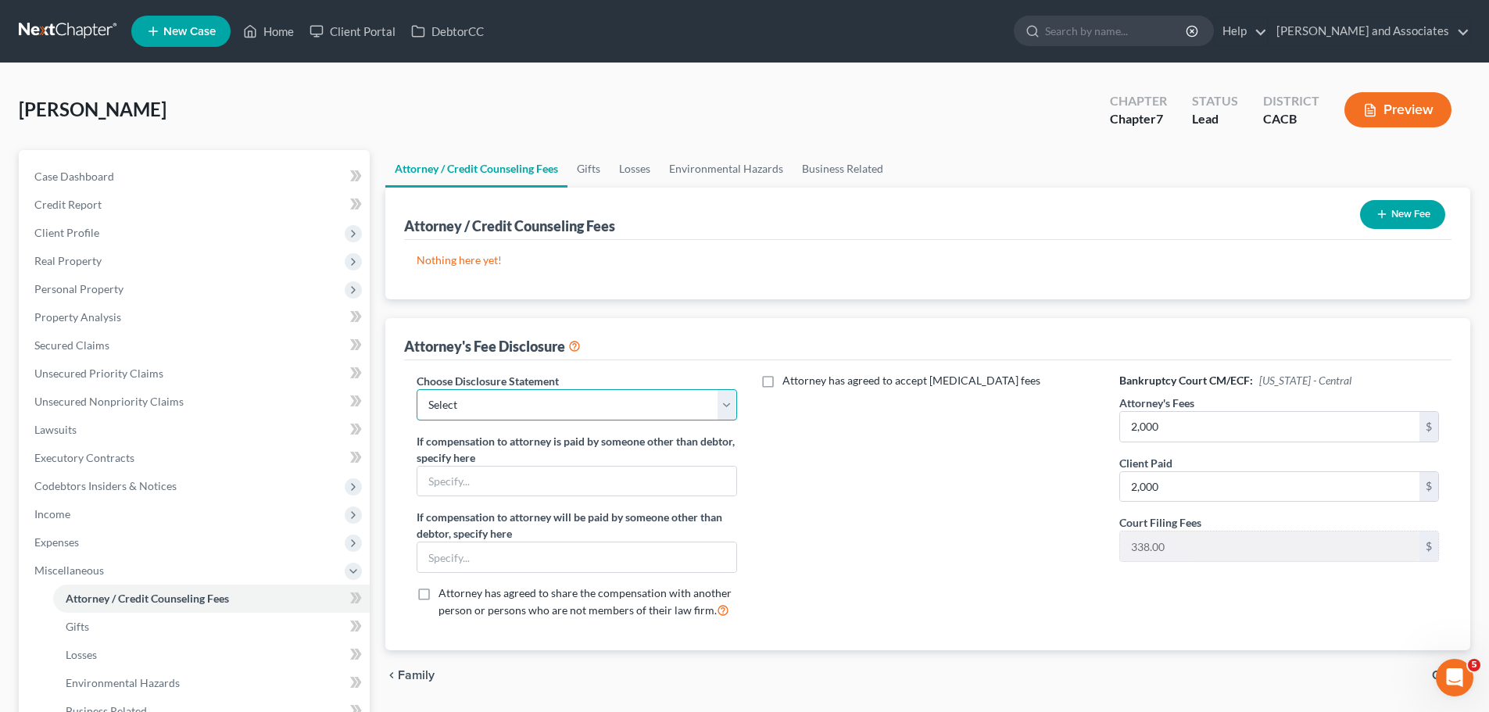
click at [574, 407] on select "Select Disclosure" at bounding box center [576, 404] width 320 height 31
select select "0"
click at [416, 389] on select "Select Disclosure" at bounding box center [576, 404] width 320 height 31
click at [1363, 203] on button "New Fee" at bounding box center [1402, 214] width 85 height 29
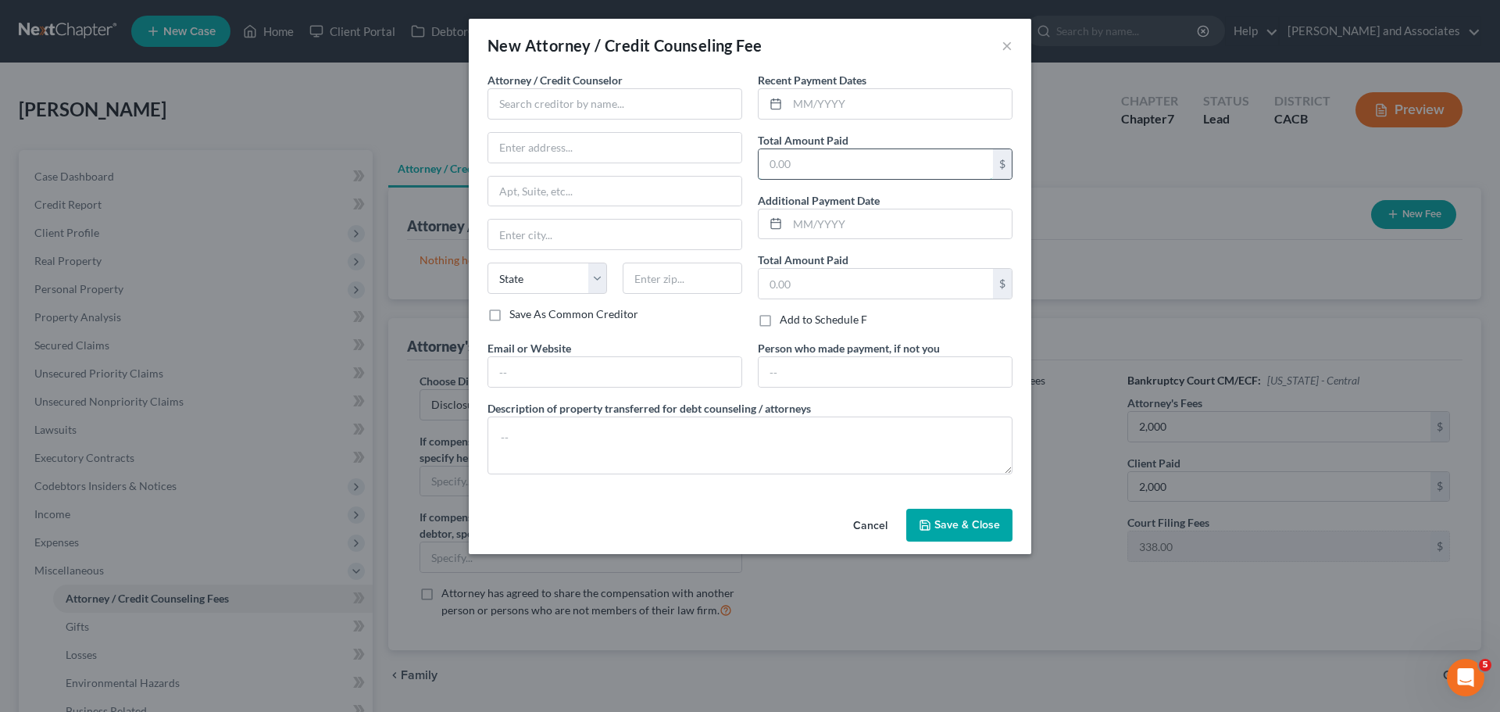
drag, startPoint x: 852, startPoint y: 155, endPoint x: 851, endPoint y: 168, distance: 12.5
click at [852, 159] on input "text" at bounding box center [876, 164] width 234 height 30
type input "2,000"
click at [674, 111] on input "text" at bounding box center [615, 103] width 255 height 31
type input "[PERSON_NAME] and Associates"
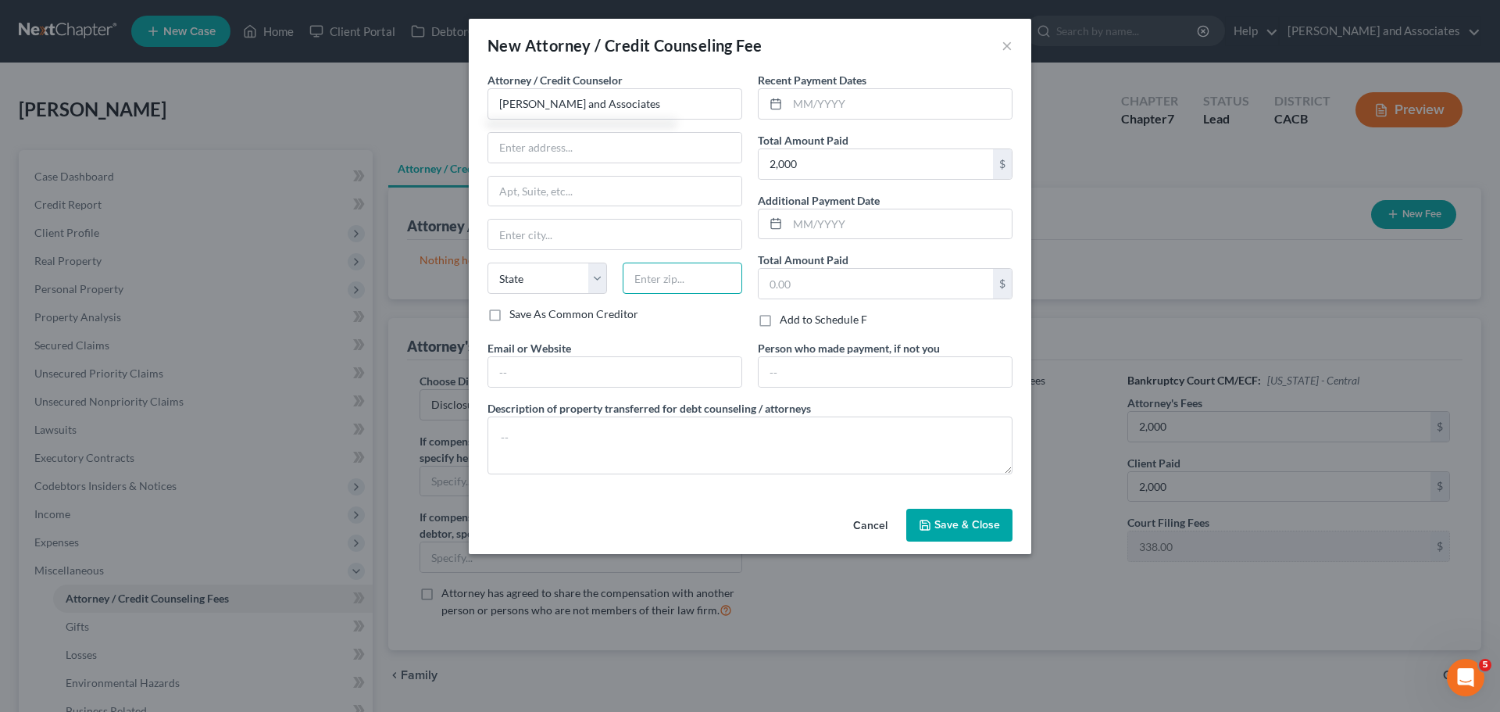
click at [661, 280] on input "text" at bounding box center [683, 278] width 120 height 31
type input "93454"
click at [667, 449] on textarea at bounding box center [750, 445] width 525 height 58
type input "Santa [PERSON_NAME]"
select select "4"
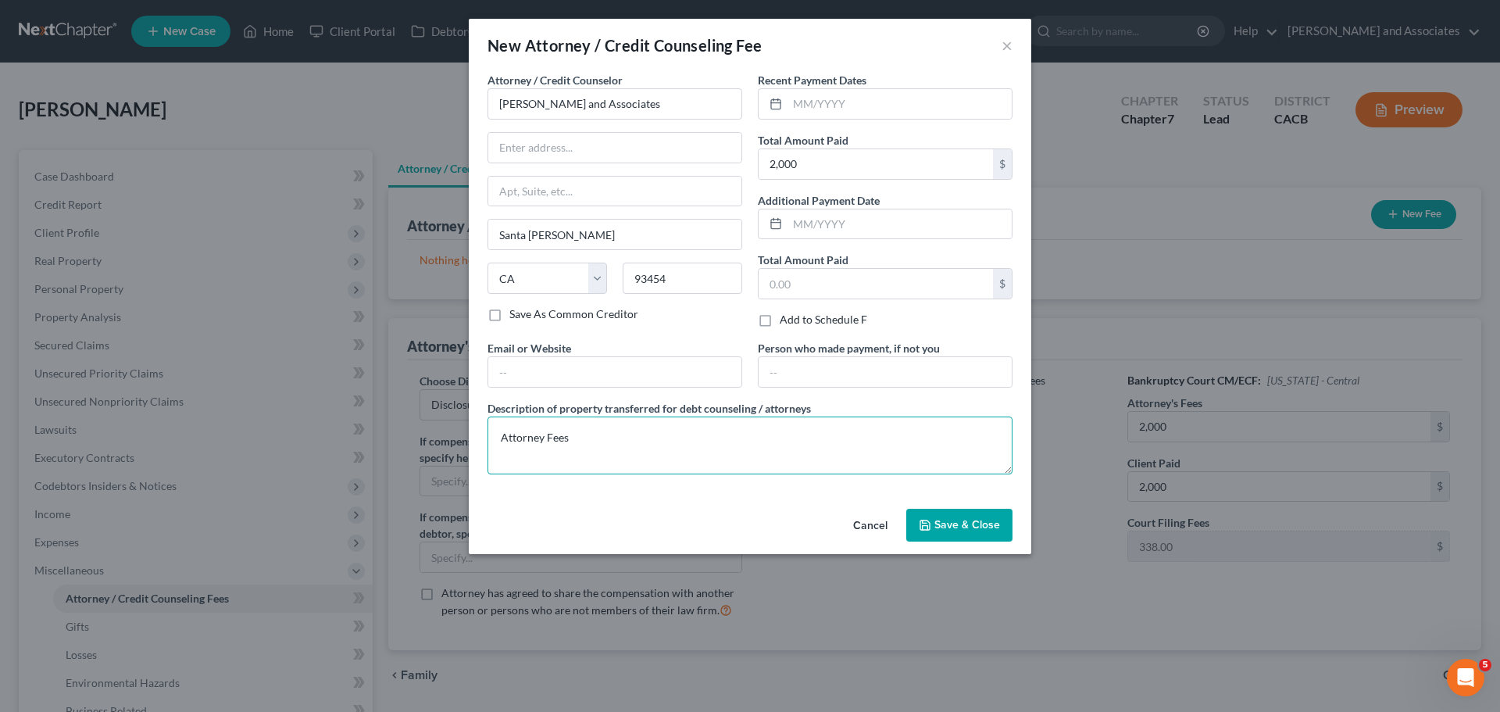
type textarea "Attorney Fees"
click at [667, 328] on div "Attorney / Credit Counselor * [PERSON_NAME] and Associates [GEOGRAPHIC_DATA][PE…" at bounding box center [615, 206] width 270 height 268
click at [555, 148] on input "text" at bounding box center [614, 148] width 253 height 30
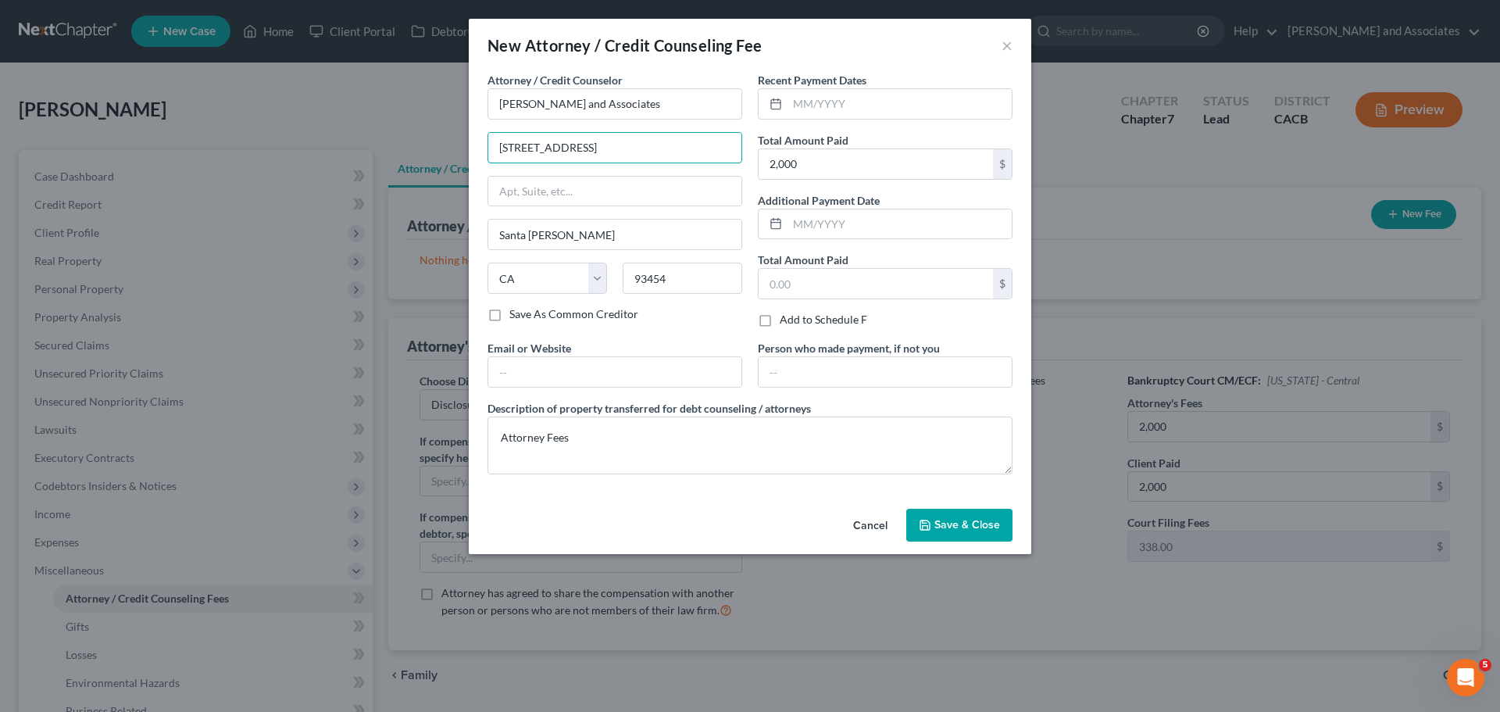
type input "[STREET_ADDRESS]"
click at [956, 534] on button "Save & Close" at bounding box center [959, 525] width 106 height 33
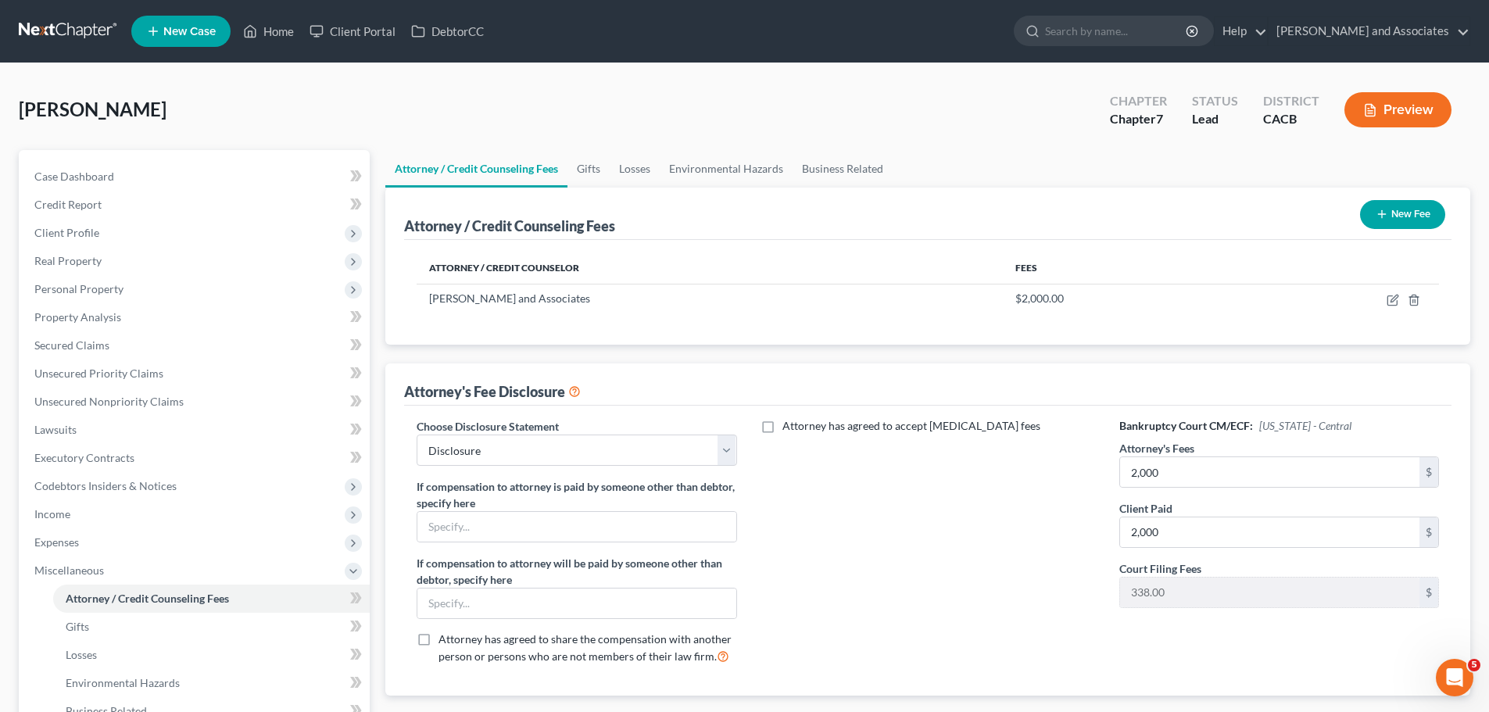
click at [1391, 227] on button "New Fee" at bounding box center [1402, 214] width 85 height 29
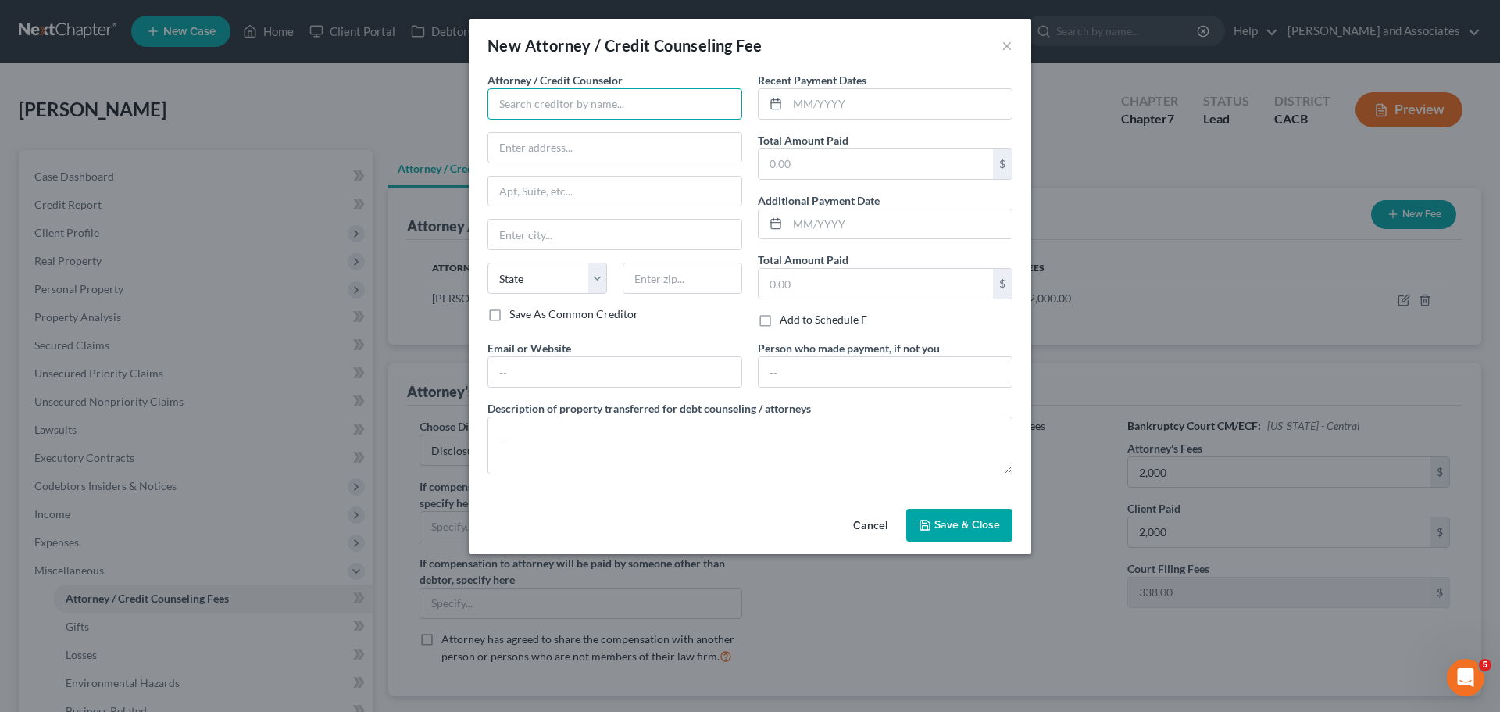
click at [588, 118] on input "text" at bounding box center [615, 103] width 255 height 31
type input "Access Counseling"
click at [823, 156] on input "text" at bounding box center [876, 164] width 234 height 30
type input "30"
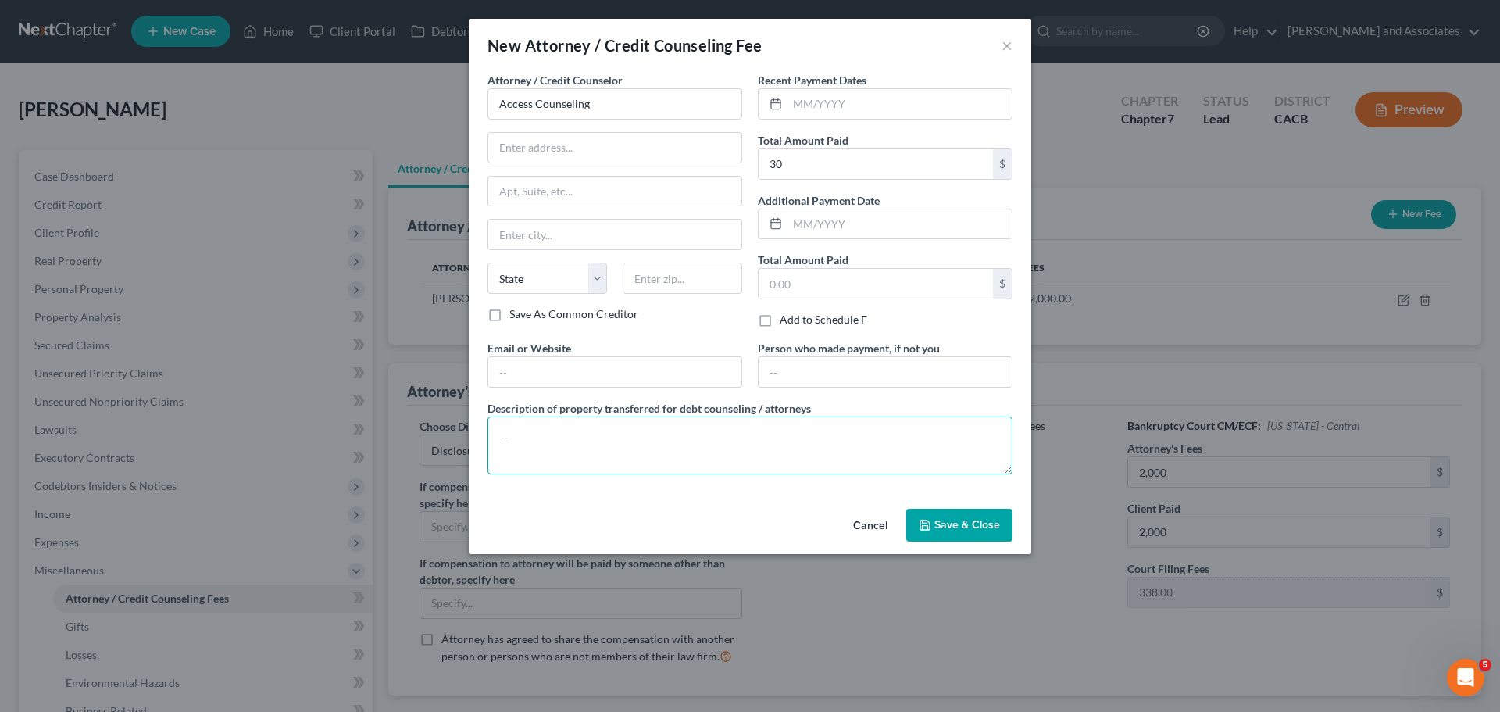
click at [649, 440] on textarea at bounding box center [750, 445] width 525 height 58
type textarea "Credit Counseling"
click at [611, 370] on input "text" at bounding box center [614, 372] width 253 height 30
paste input "[URL][DOMAIN_NAME]"
type input "[URL][DOMAIN_NAME]"
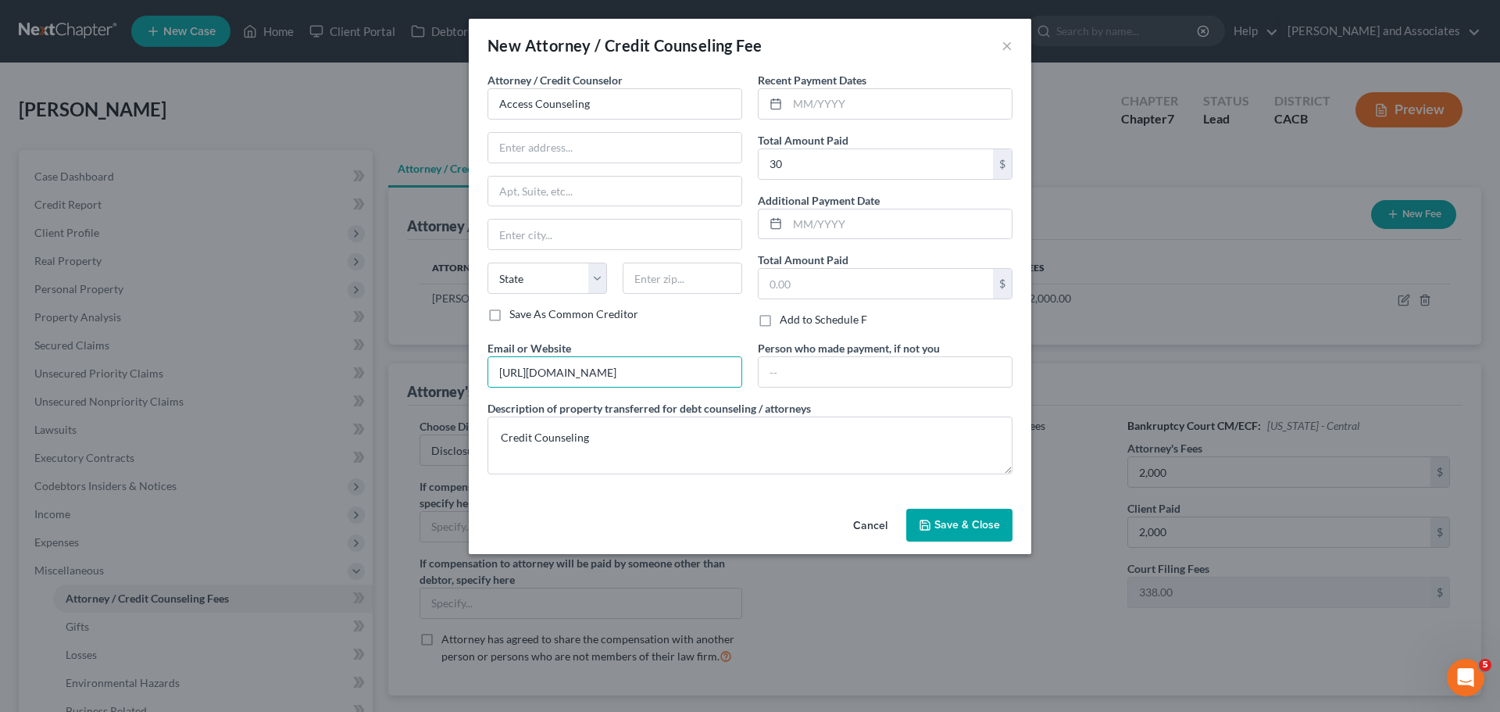
click at [970, 526] on span "Save & Close" at bounding box center [968, 524] width 66 height 13
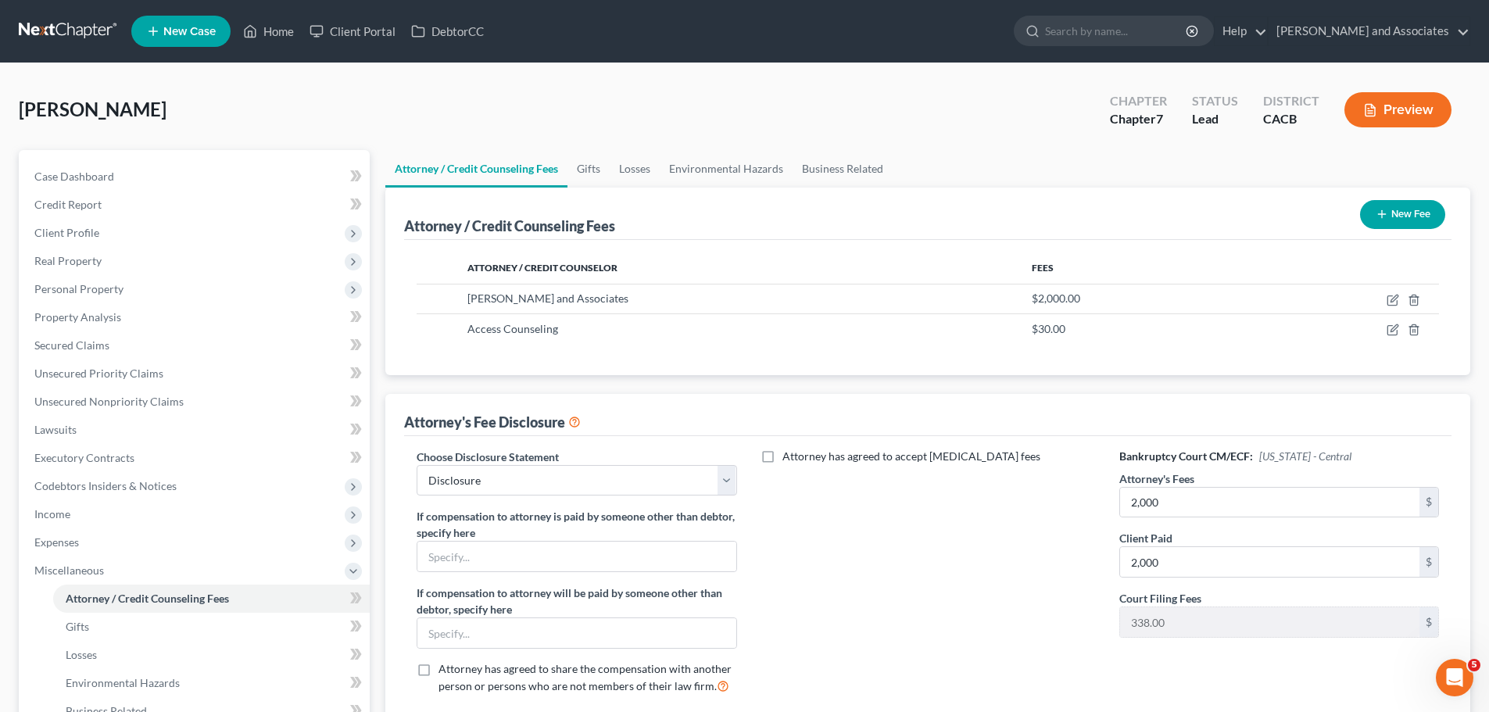
scroll to position [156, 0]
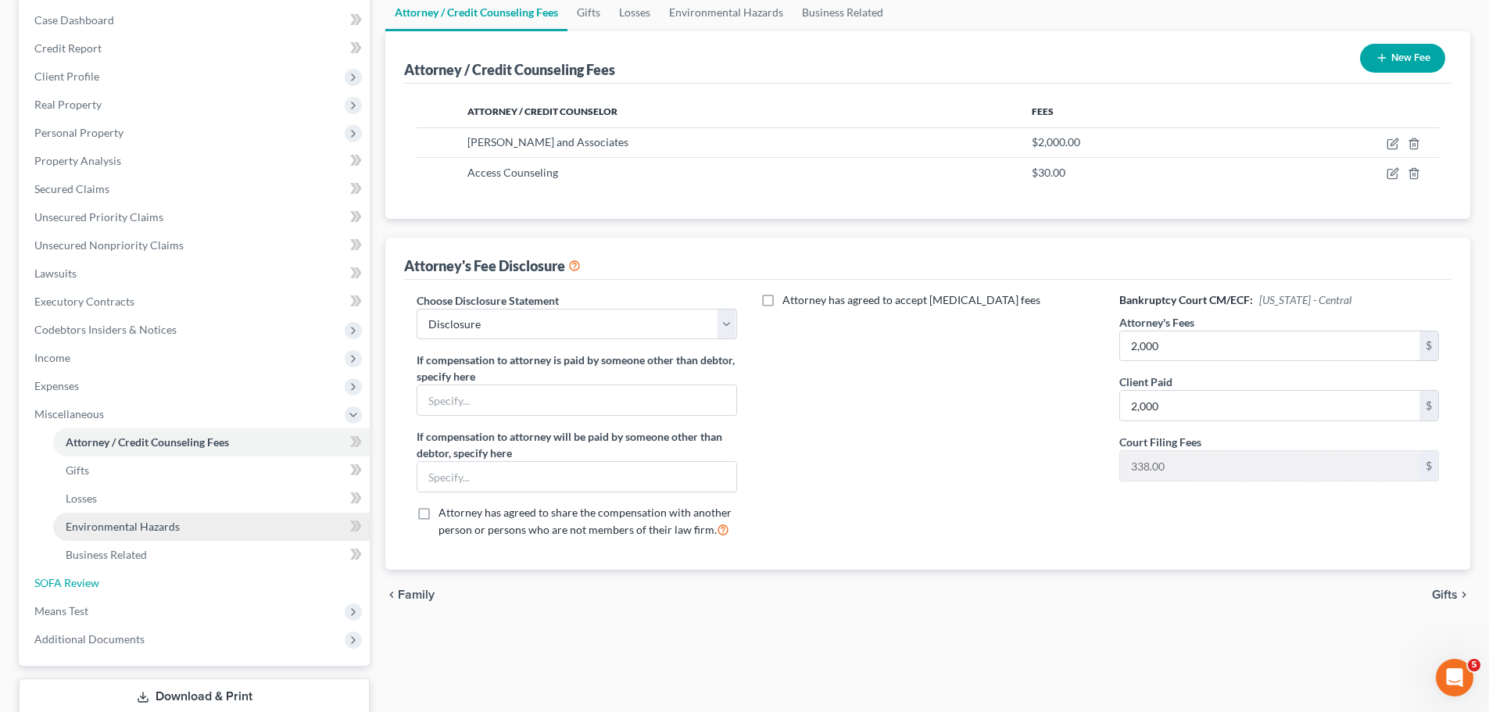
drag, startPoint x: 78, startPoint y: 585, endPoint x: 185, endPoint y: 527, distance: 122.0
click at [78, 585] on span "SOFA Review" at bounding box center [66, 582] width 65 height 13
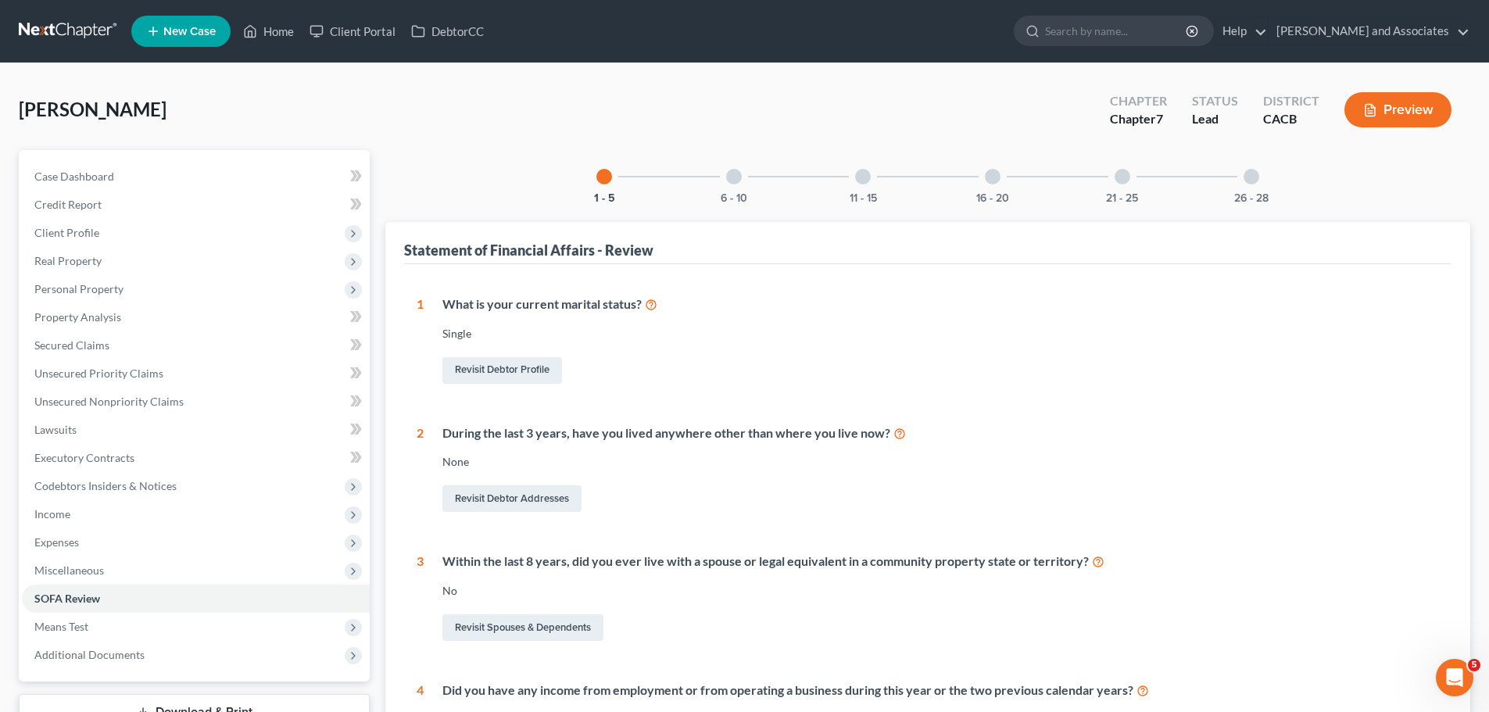
click at [726, 177] on div at bounding box center [734, 177] width 16 height 16
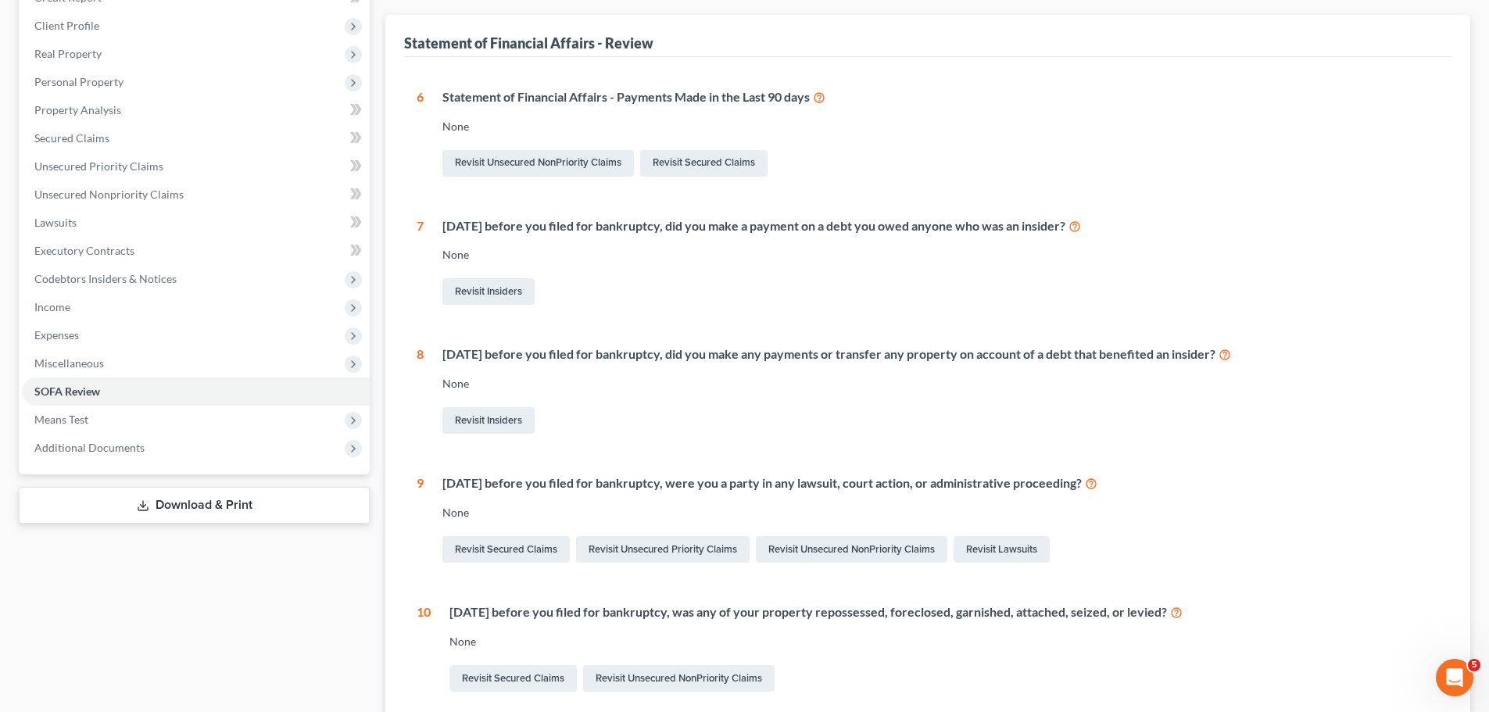
scroll to position [43, 0]
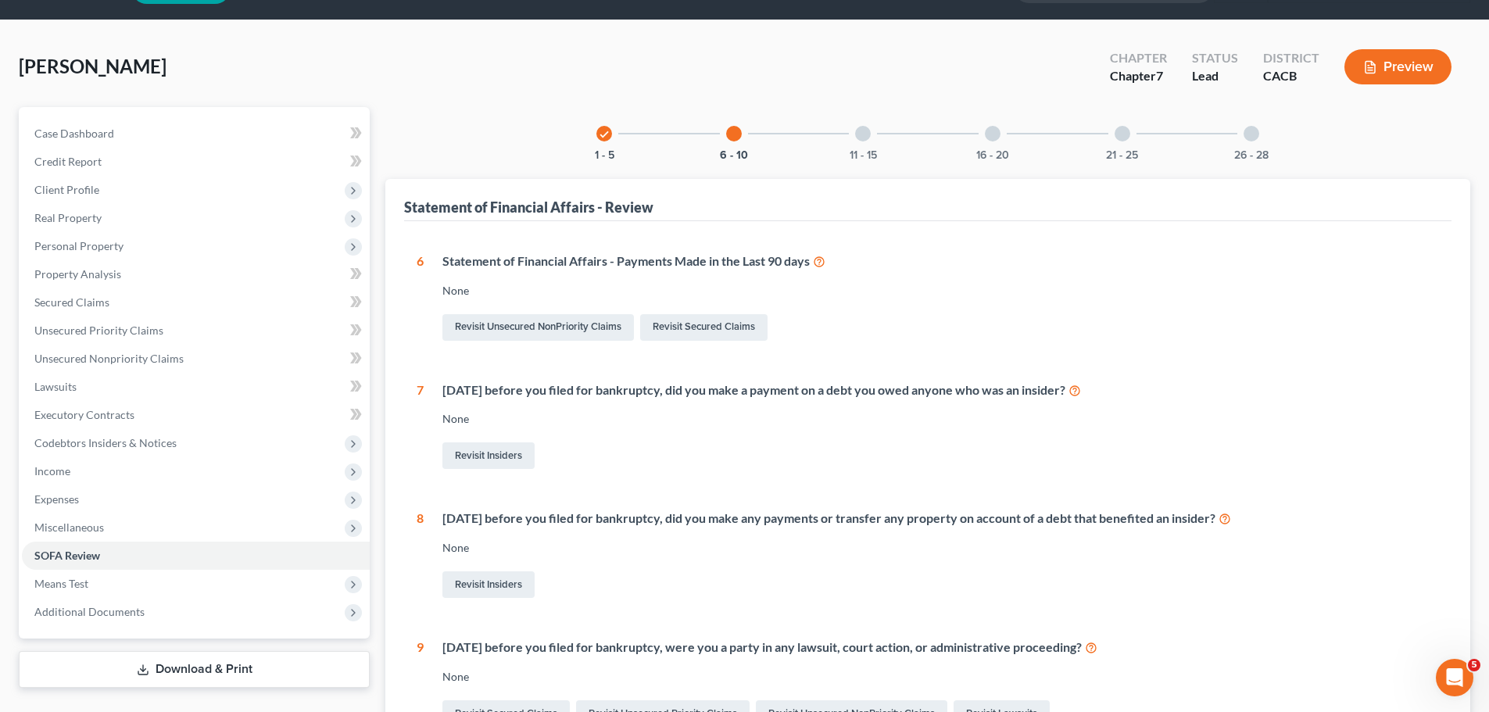
click at [832, 129] on div "check 1 - 5 6 - 10 11 - 15 16 - 20 21 - 25 26 - 28" at bounding box center [927, 133] width 700 height 53
click at [865, 134] on div at bounding box center [863, 134] width 16 height 16
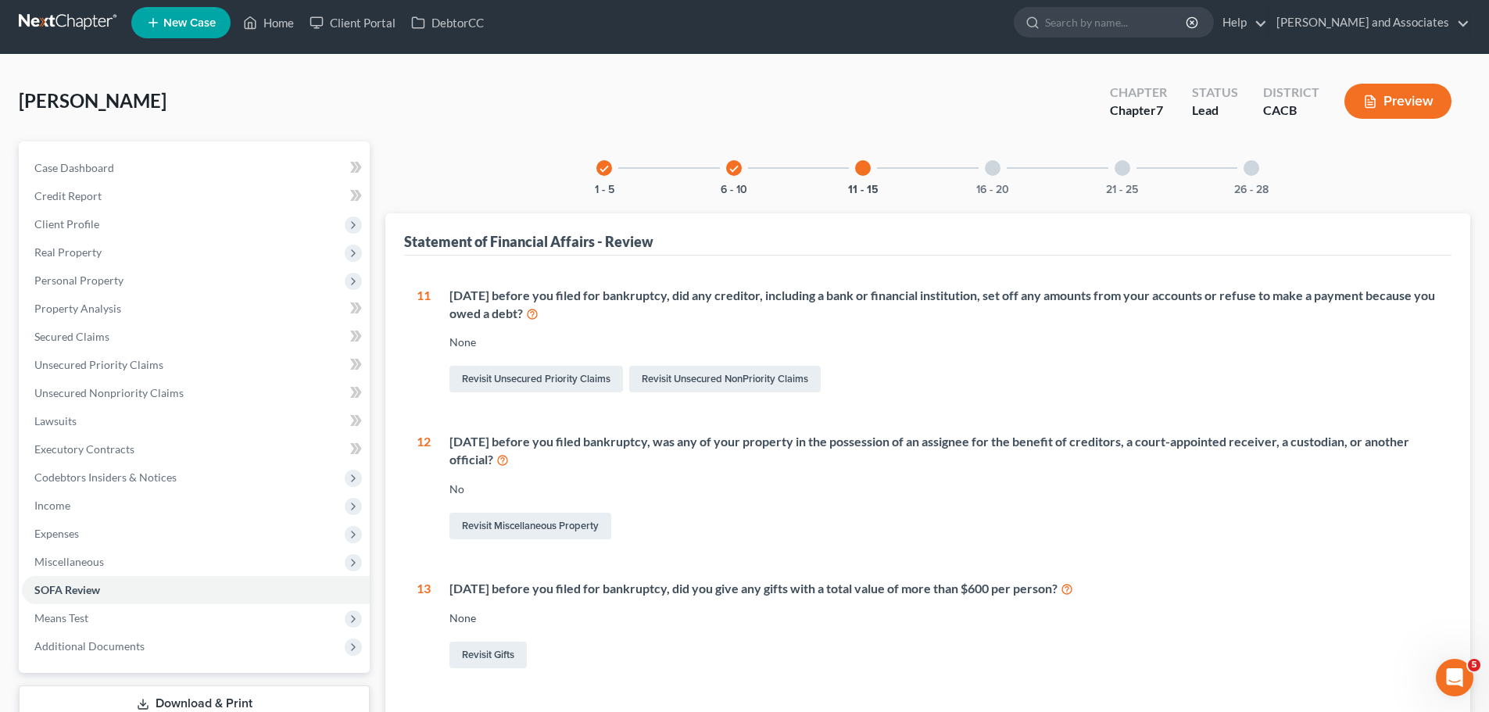
scroll to position [0, 0]
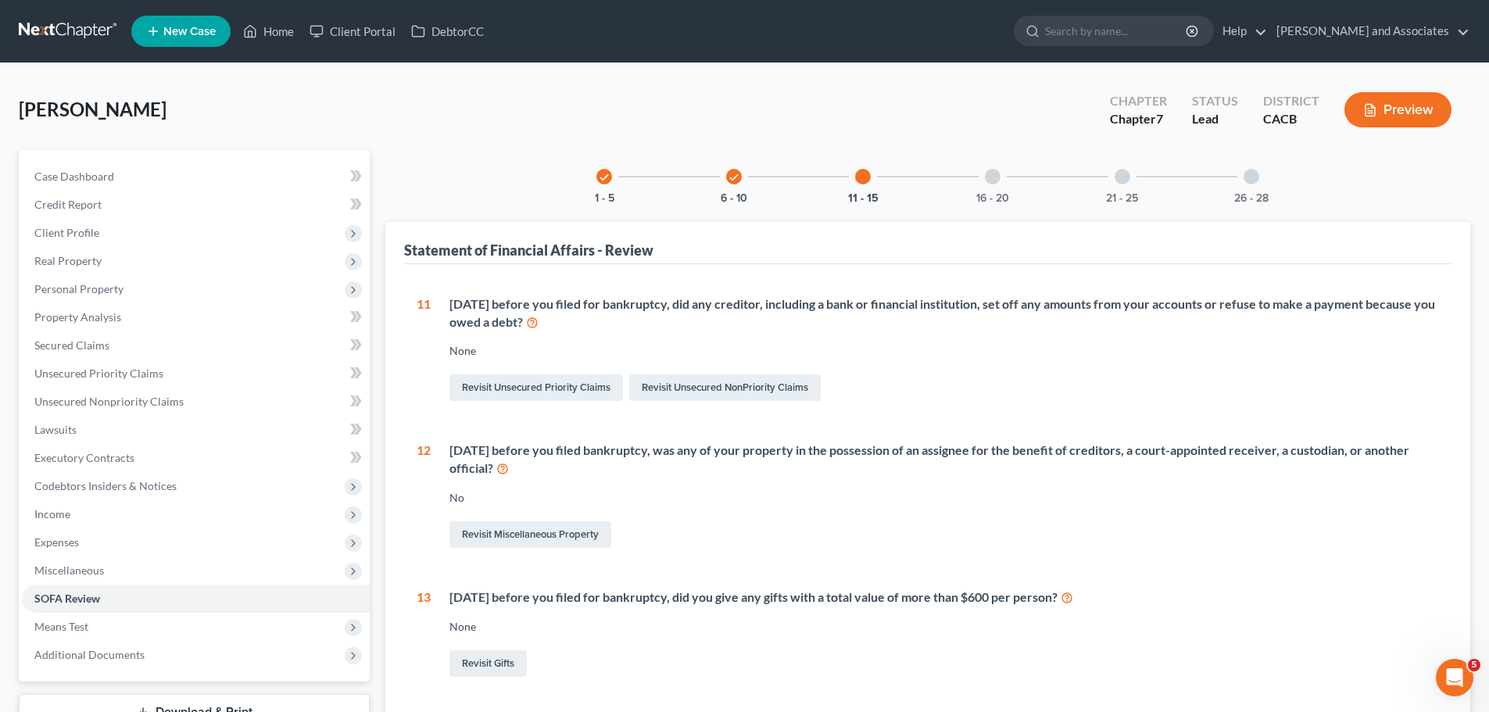
click at [993, 177] on div at bounding box center [993, 177] width 16 height 16
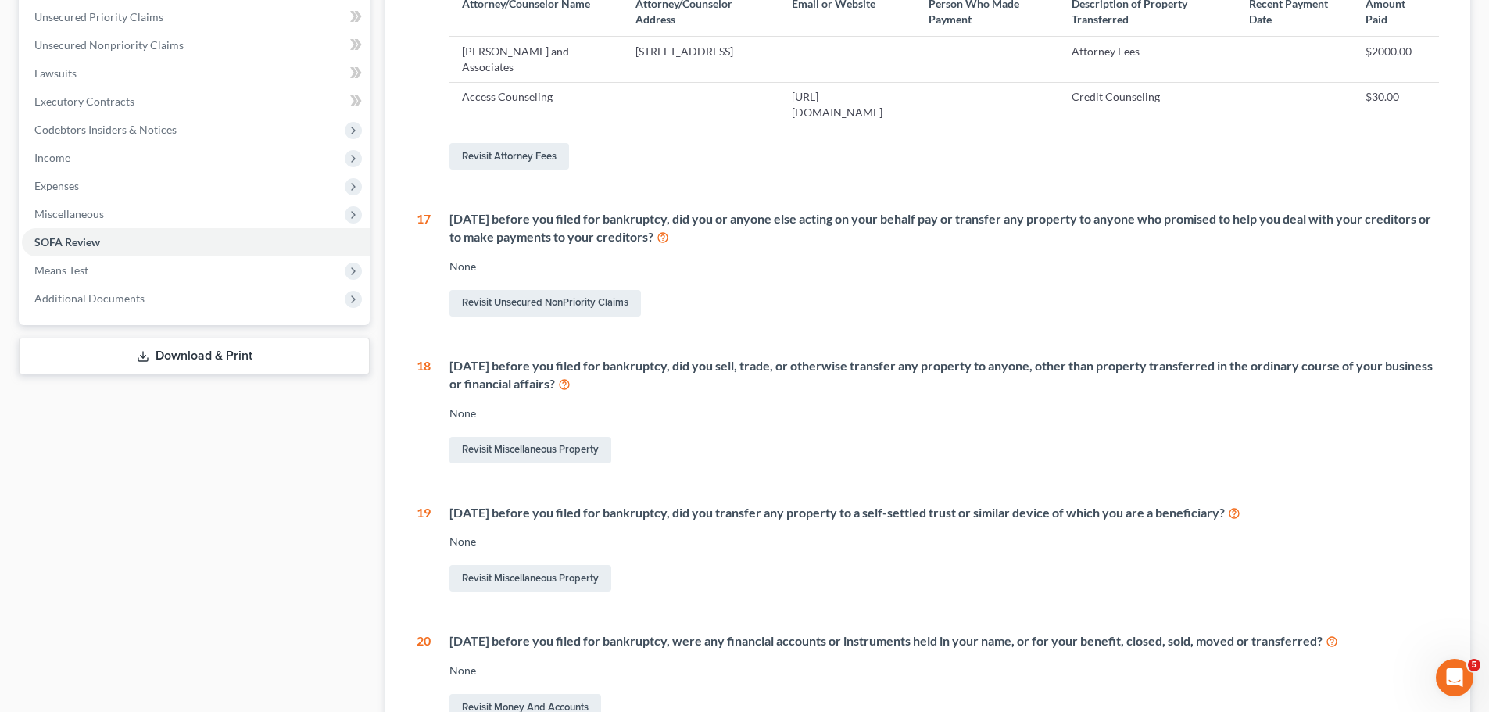
scroll to position [78, 0]
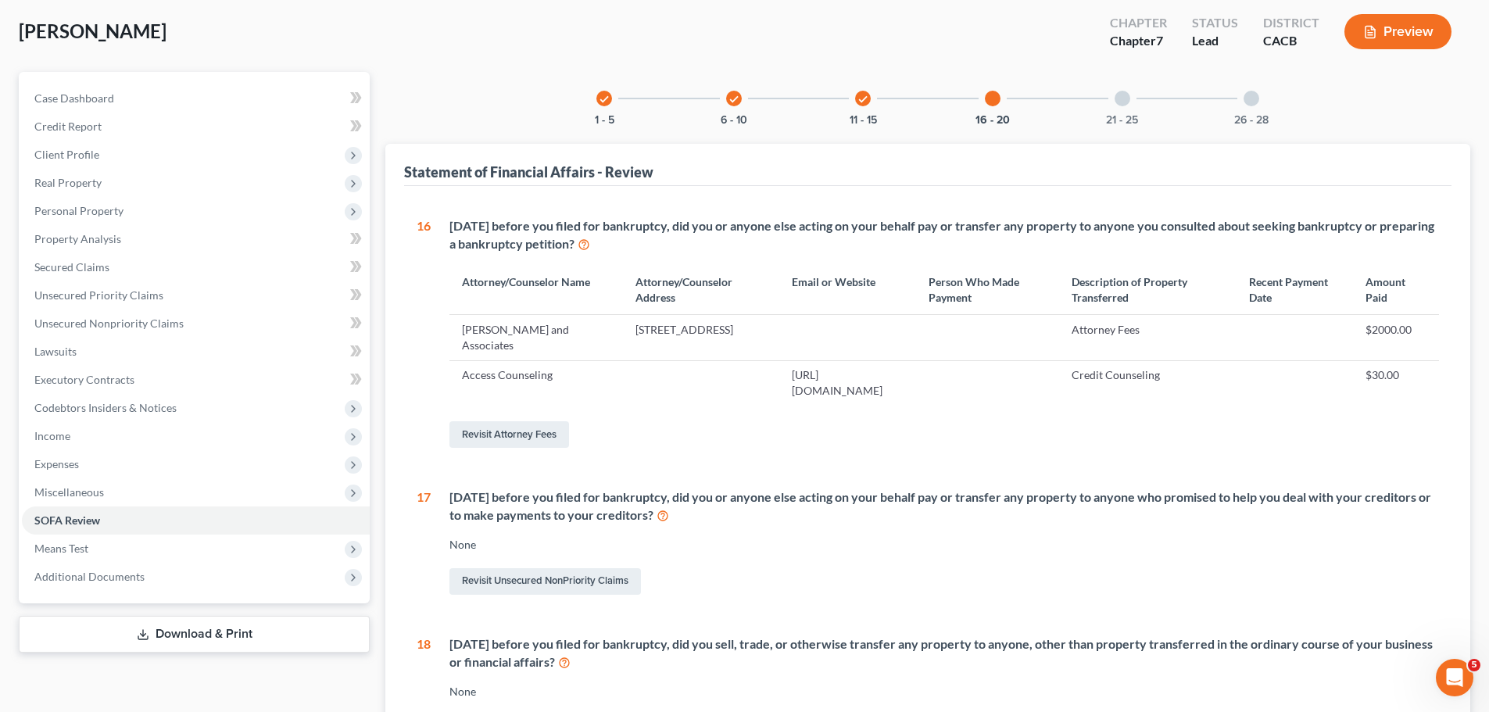
click at [1117, 104] on div at bounding box center [1122, 99] width 16 height 16
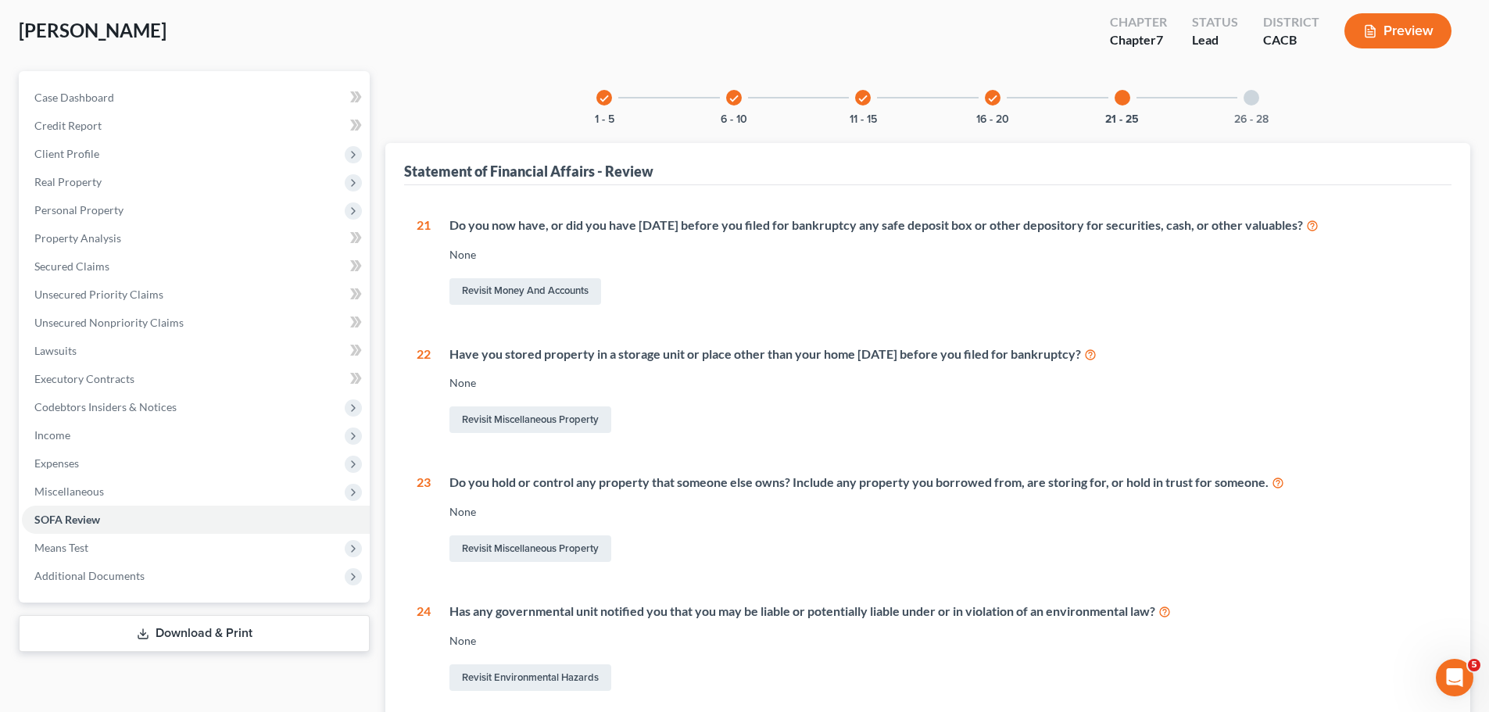
scroll to position [0, 0]
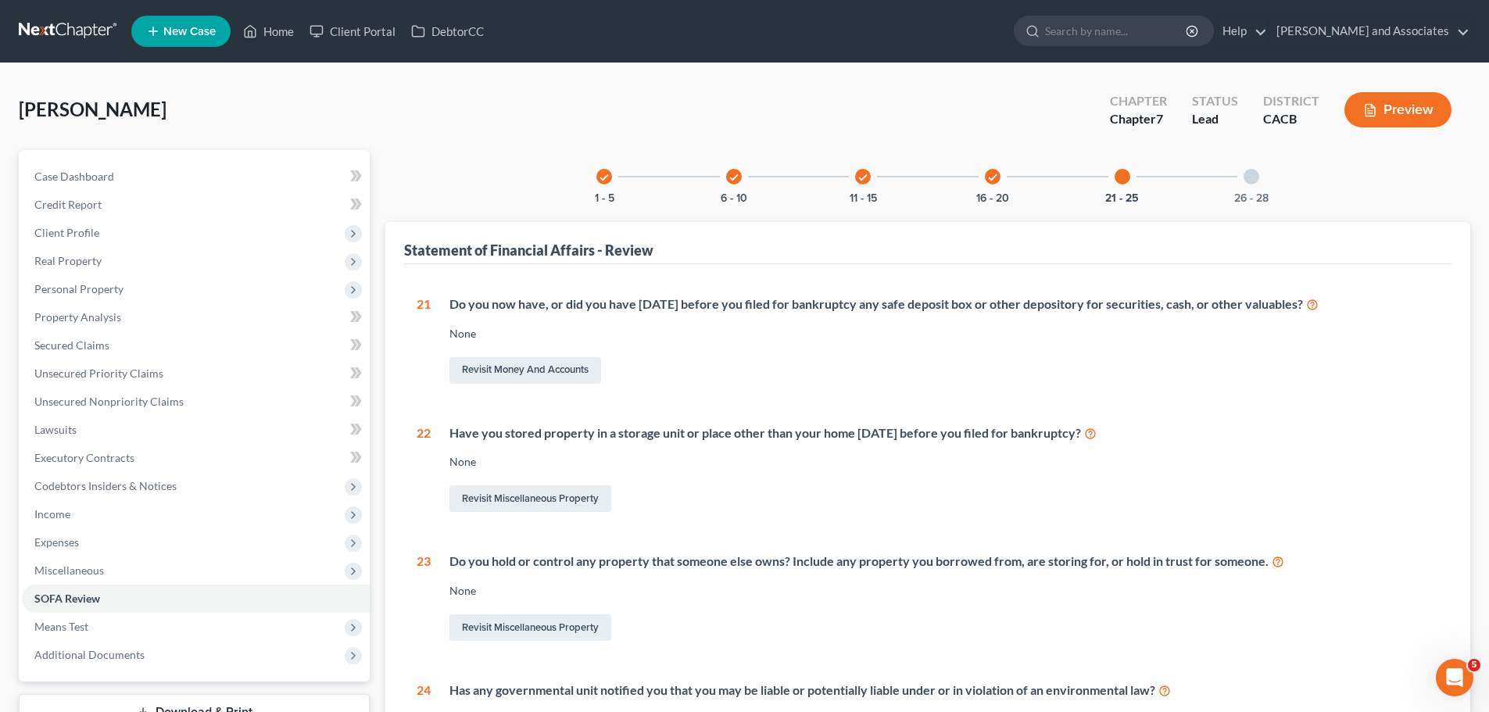
click at [1228, 181] on div "26 - 28" at bounding box center [1250, 176] width 53 height 53
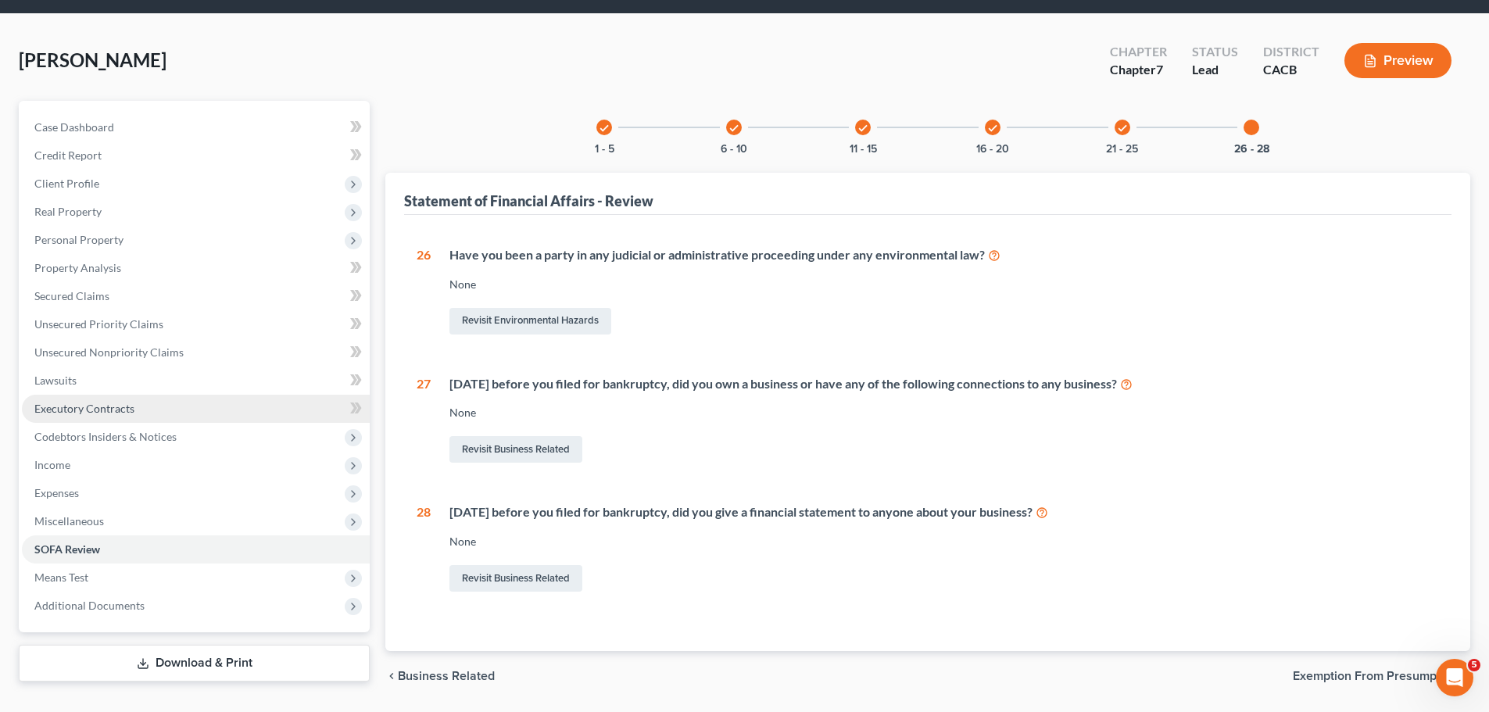
scroll to position [98, 0]
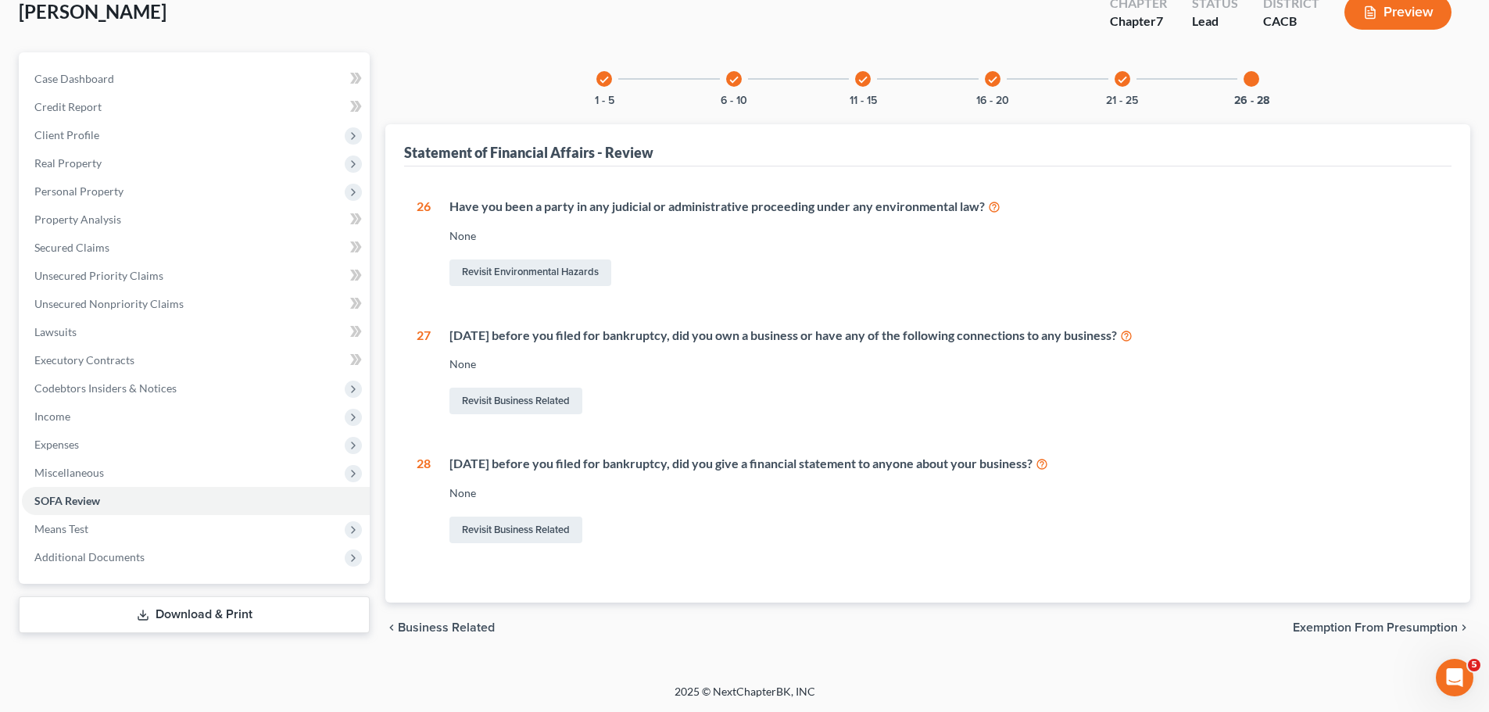
click at [247, 617] on link "Download & Print" at bounding box center [194, 614] width 351 height 37
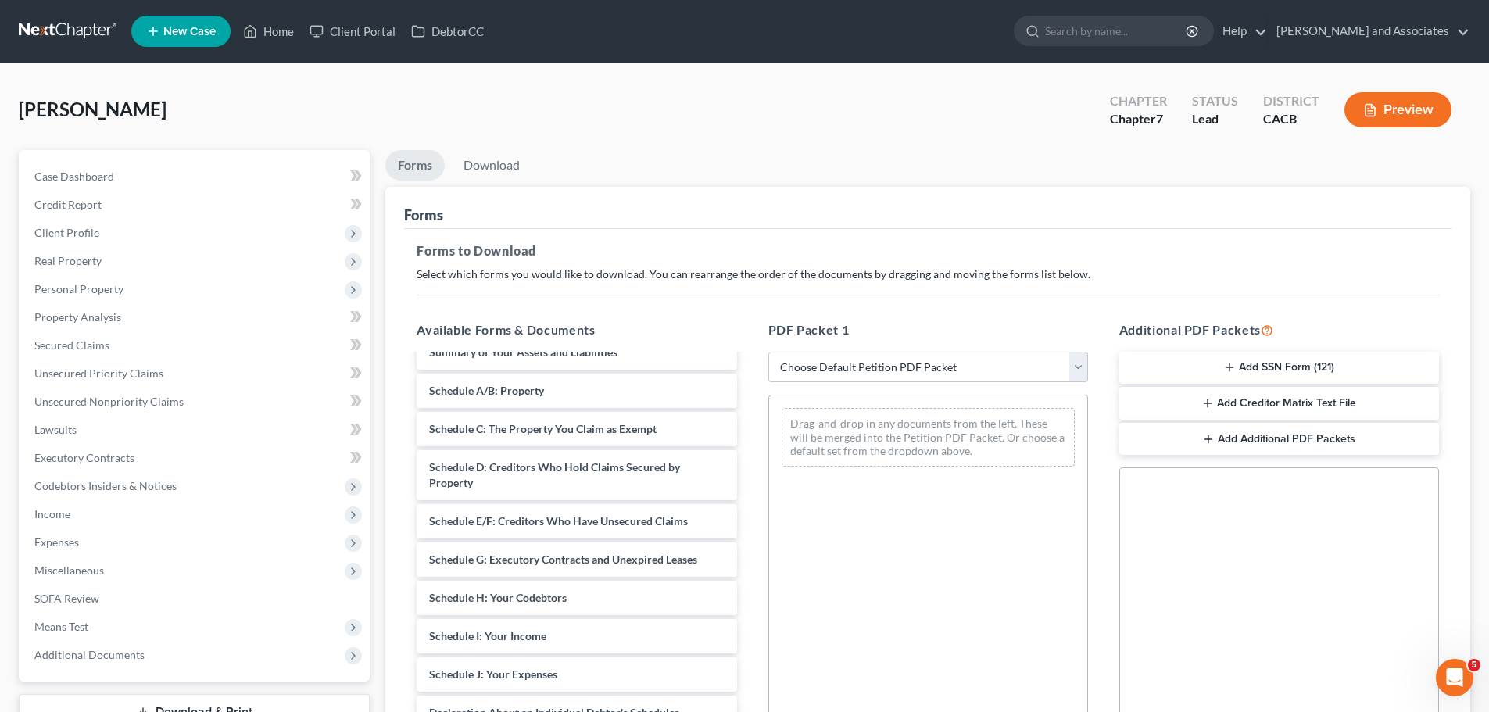
scroll to position [156, 0]
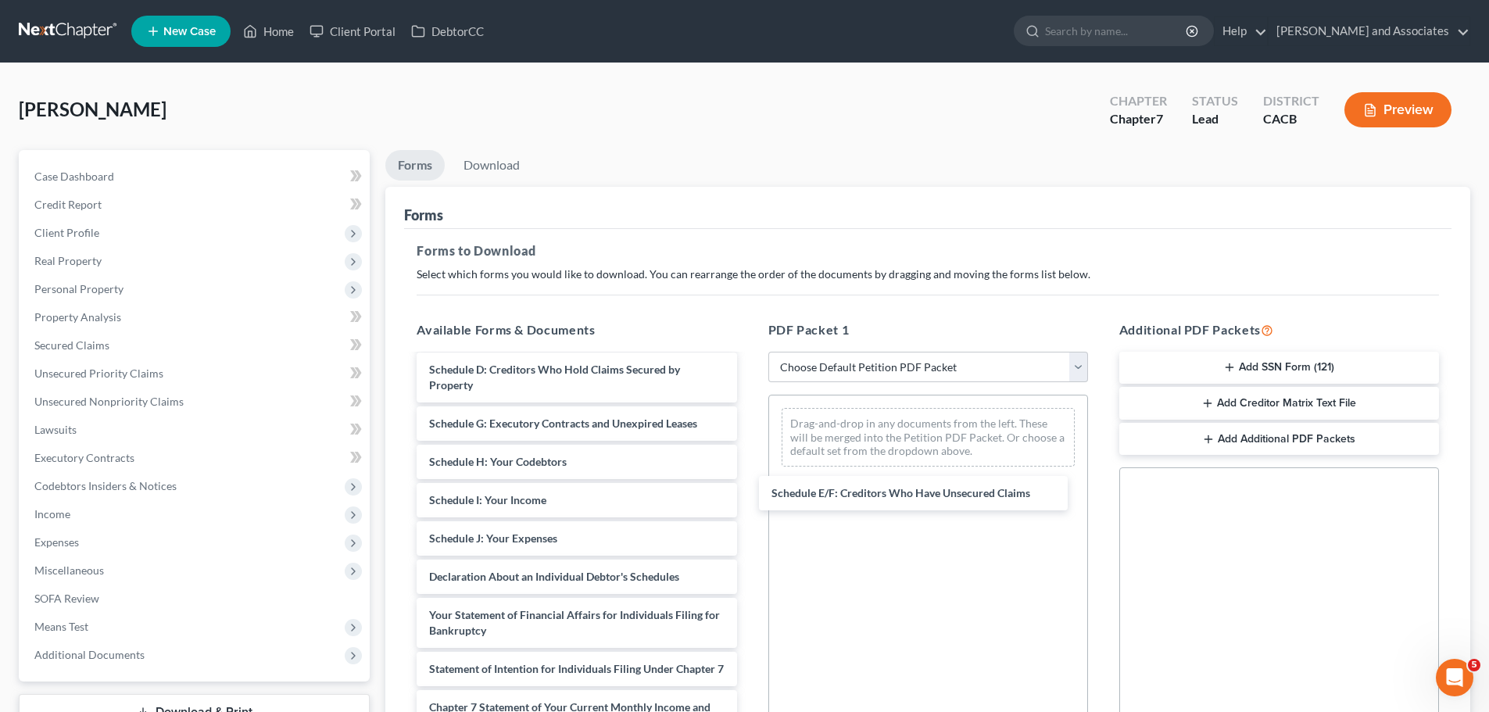
drag, startPoint x: 570, startPoint y: 428, endPoint x: 856, endPoint y: 474, distance: 289.7
click at [749, 498] on div "Schedule E/F: Creditors Who Have Unsecured Claims Voluntary Petition for Indivi…" at bounding box center [576, 553] width 345 height 709
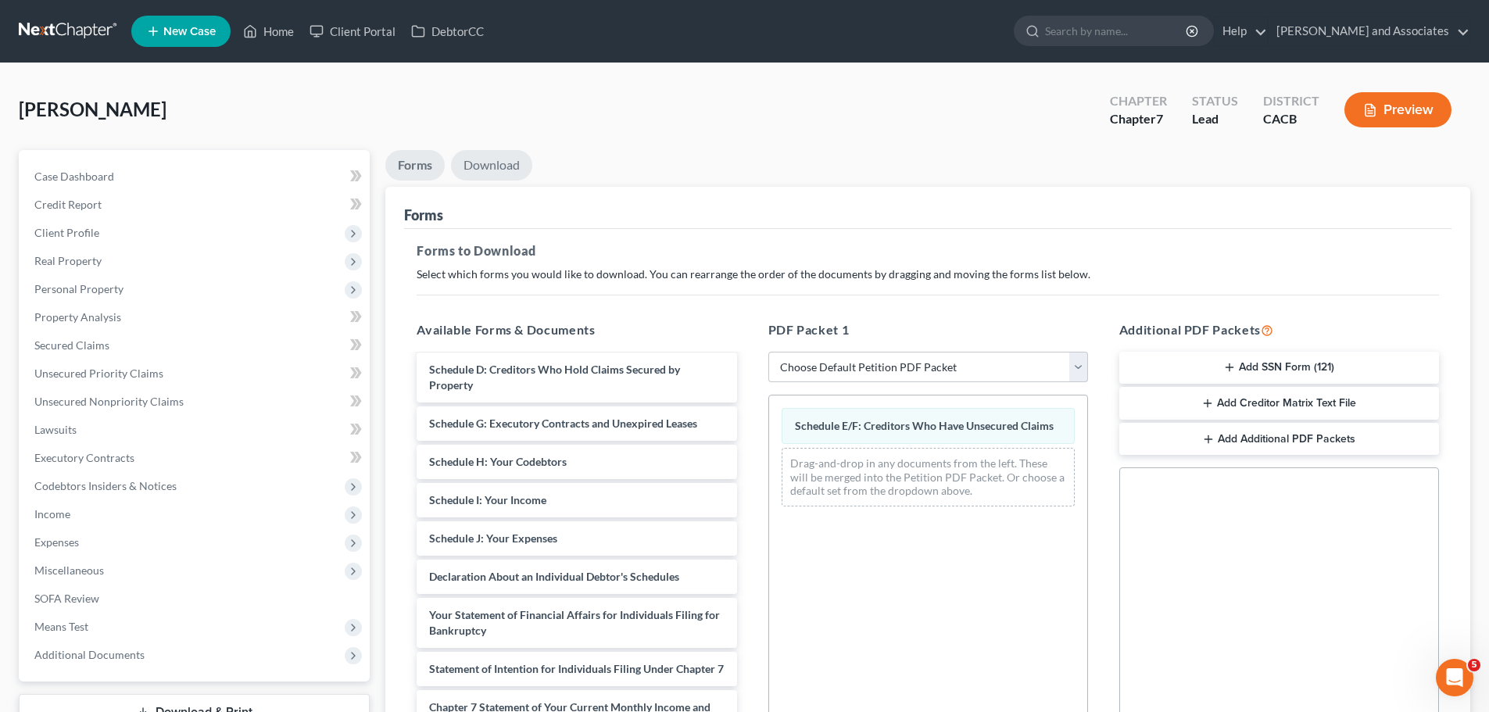
click at [505, 170] on link "Download" at bounding box center [491, 165] width 81 height 30
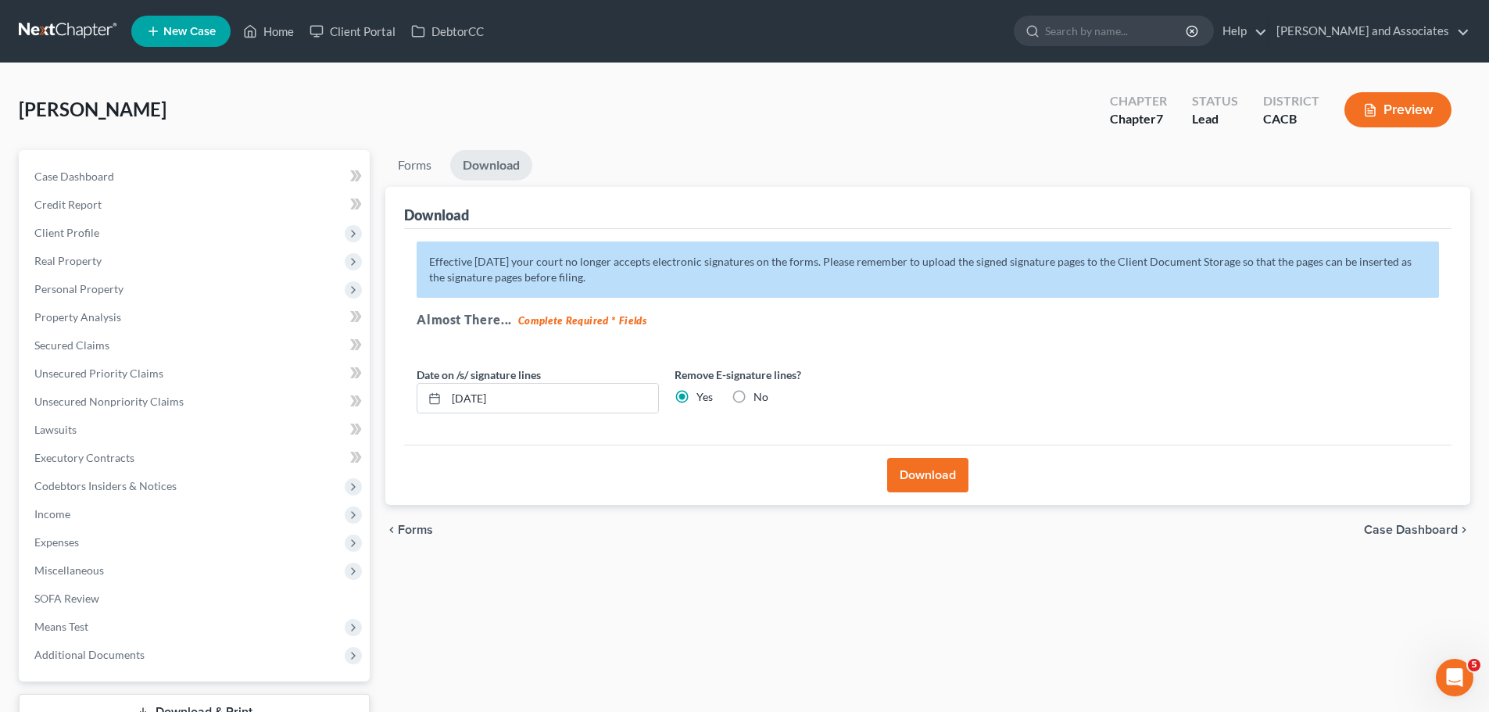
click at [945, 476] on button "Download" at bounding box center [927, 475] width 81 height 34
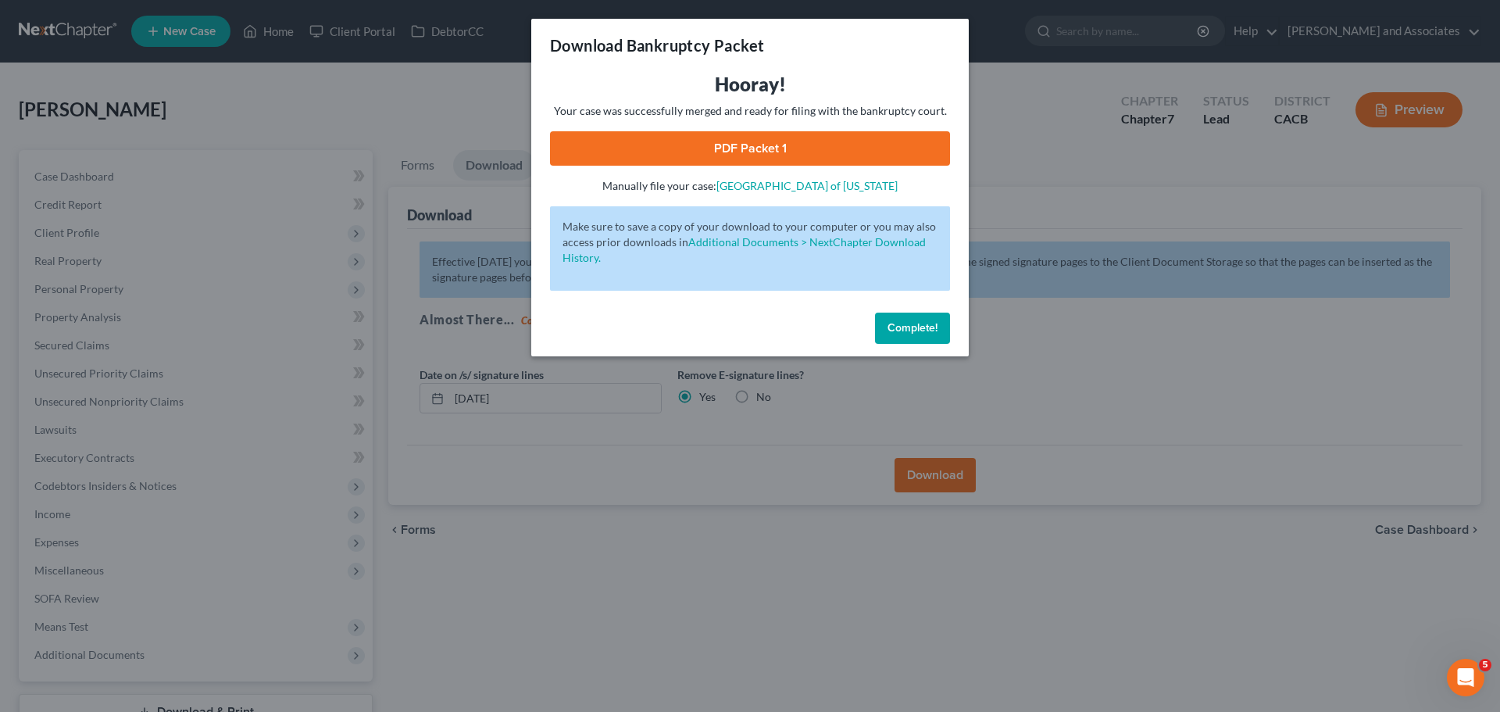
click at [777, 148] on link "PDF Packet 1" at bounding box center [750, 148] width 400 height 34
click at [910, 327] on span "Complete!" at bounding box center [913, 327] width 50 height 13
